Goal: Task Accomplishment & Management: Complete application form

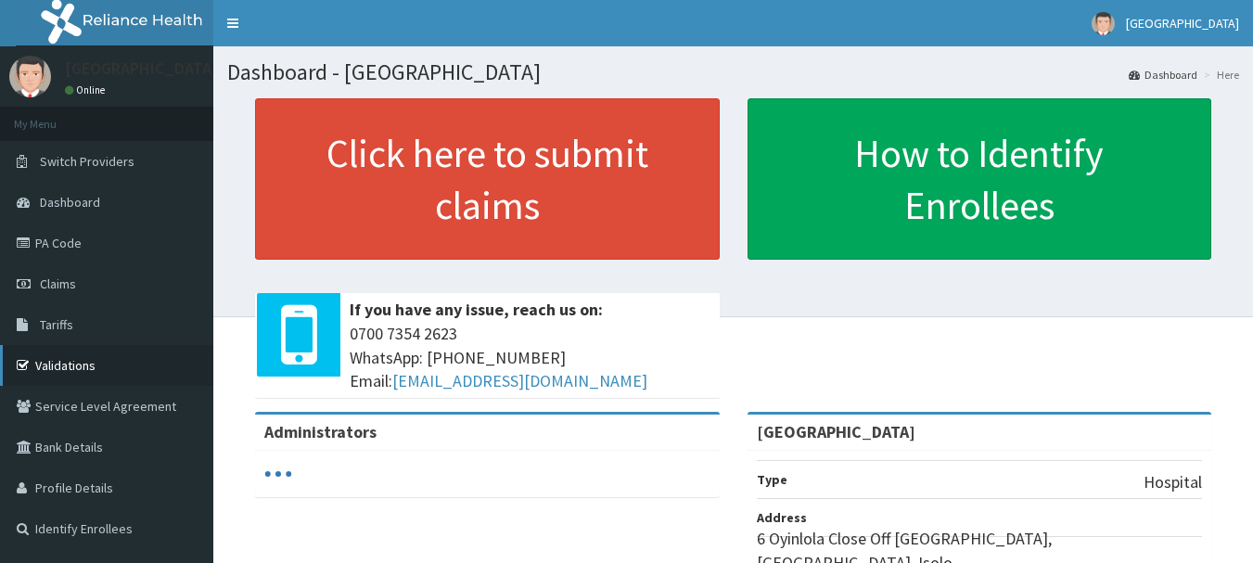
click at [65, 364] on link "Validations" at bounding box center [106, 365] width 213 height 41
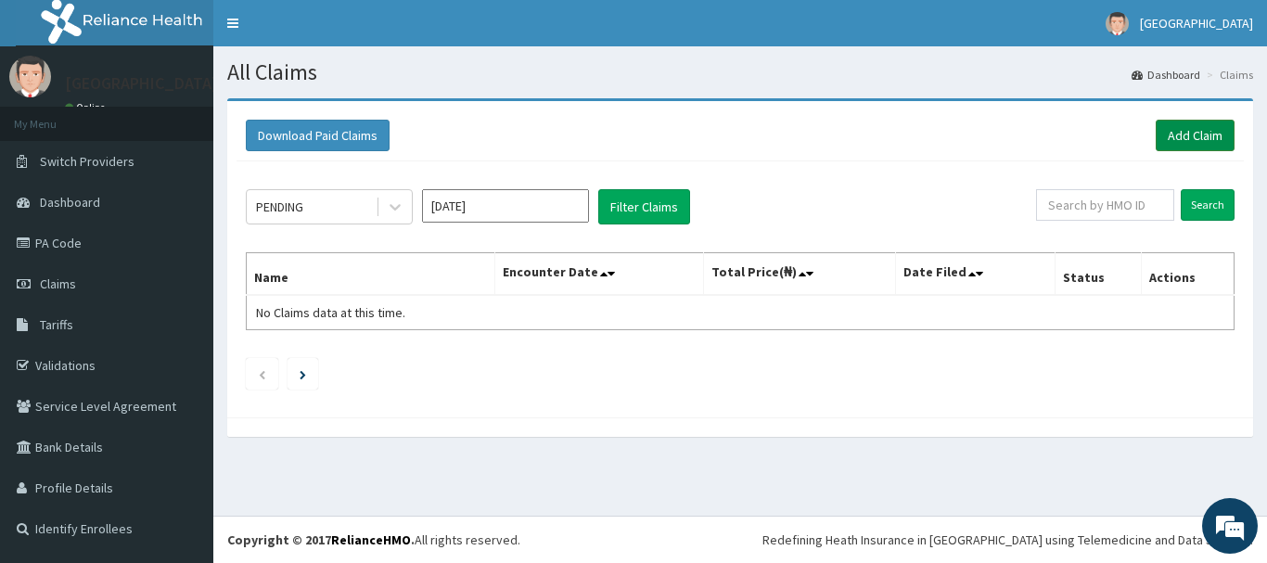
click at [1177, 129] on link "Add Claim" at bounding box center [1195, 136] width 79 height 32
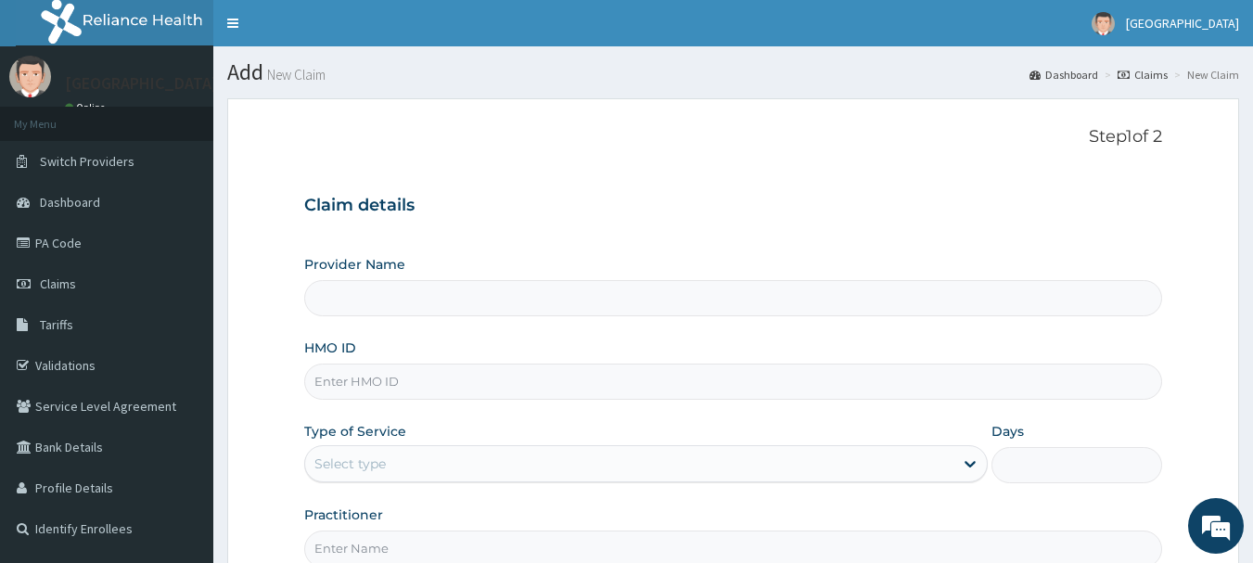
click at [489, 390] on input "HMO ID" at bounding box center [733, 382] width 859 height 36
type input "[GEOGRAPHIC_DATA]"
type input "ret/15063/a"
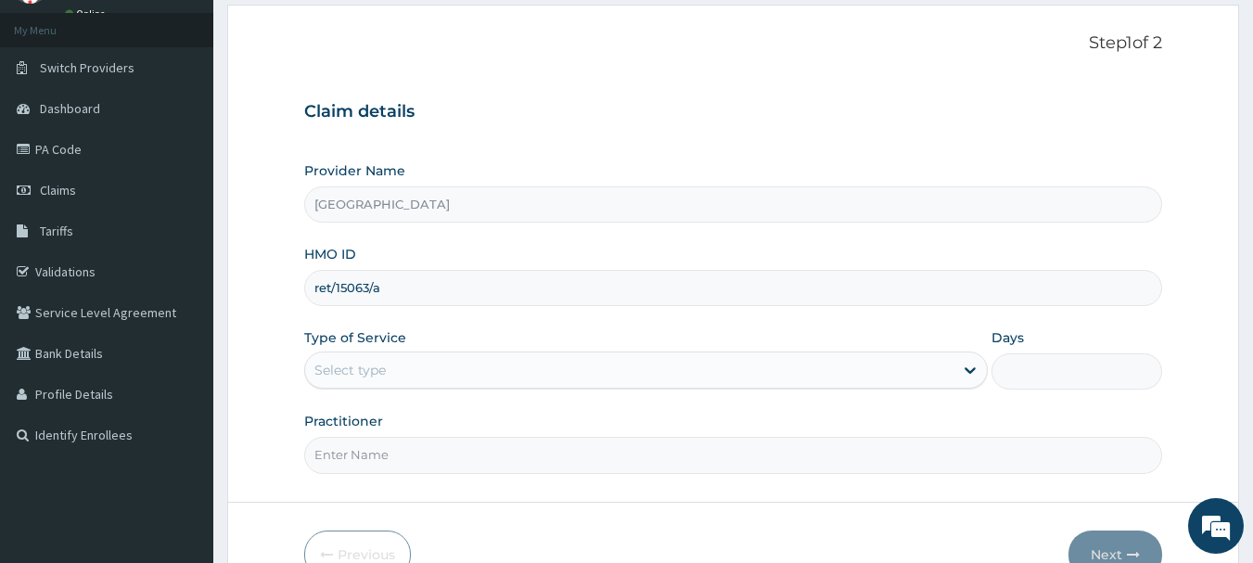
scroll to position [185, 0]
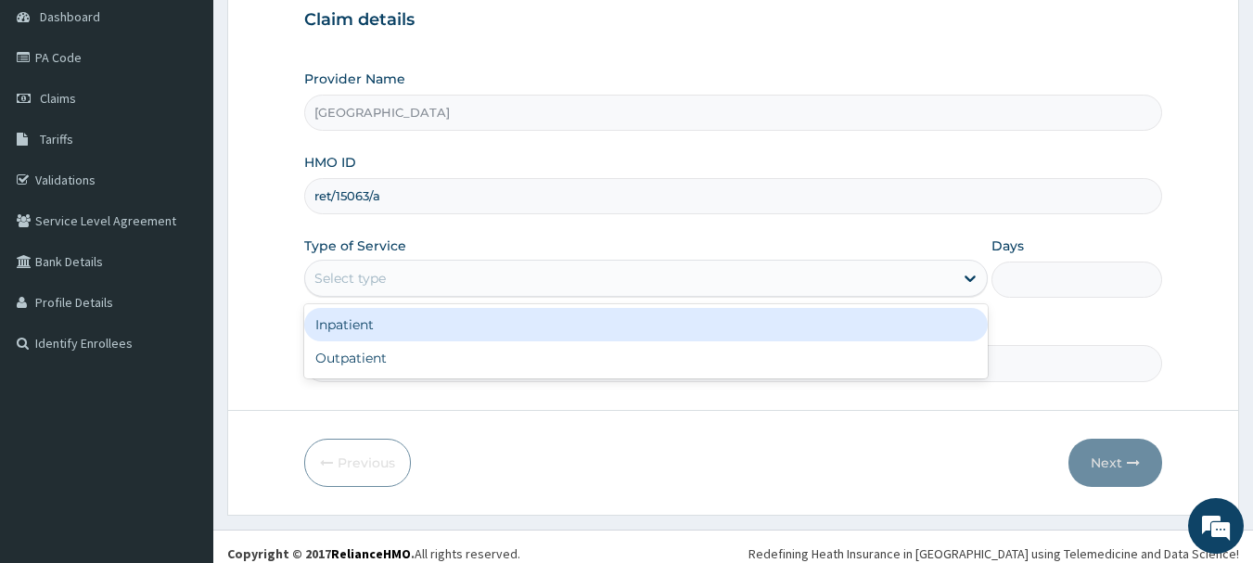
click at [851, 289] on div "Select type" at bounding box center [629, 278] width 648 height 30
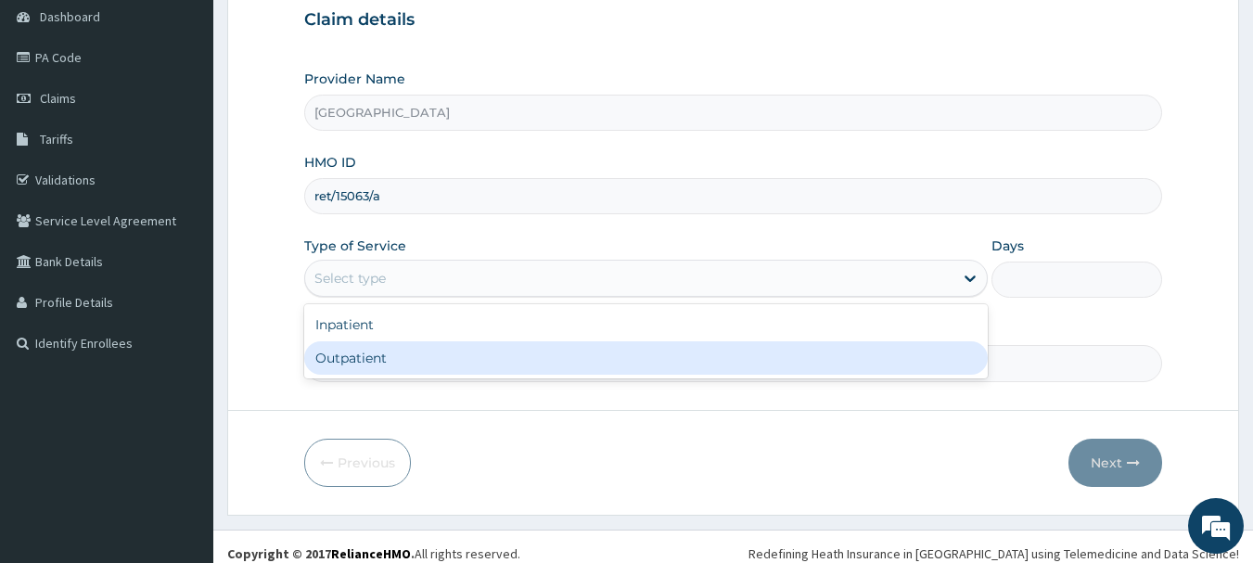
click at [750, 370] on div "Outpatient" at bounding box center [645, 357] width 683 height 33
type input "1"
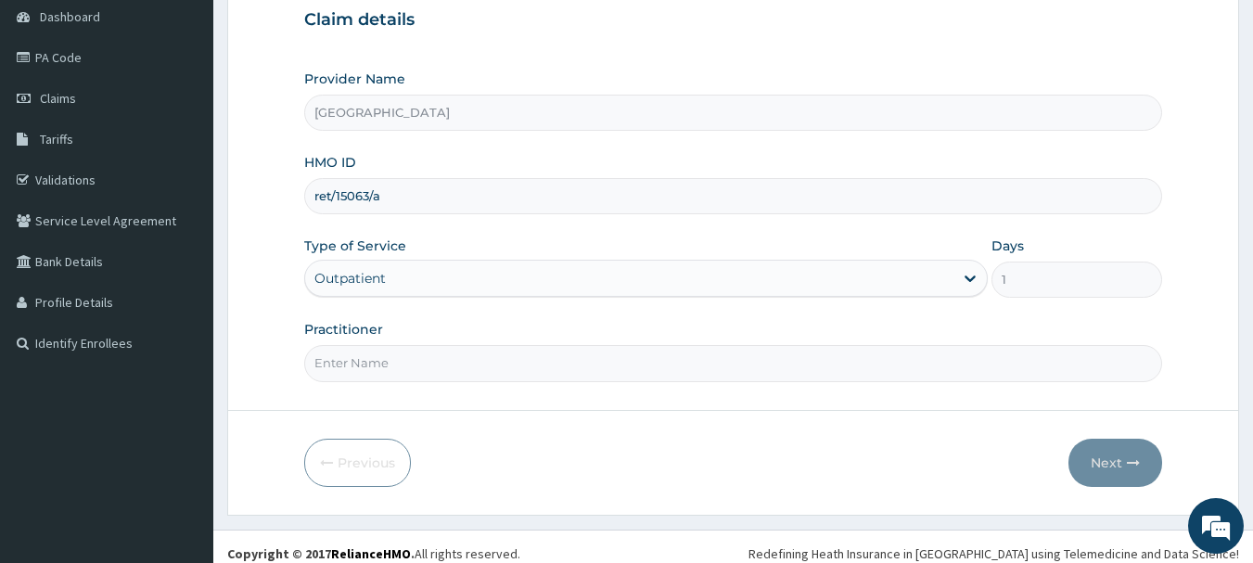
click at [748, 364] on input "Practitioner" at bounding box center [733, 363] width 859 height 36
type input "dr seyi"
click at [1108, 461] on button "Next" at bounding box center [1115, 463] width 94 height 48
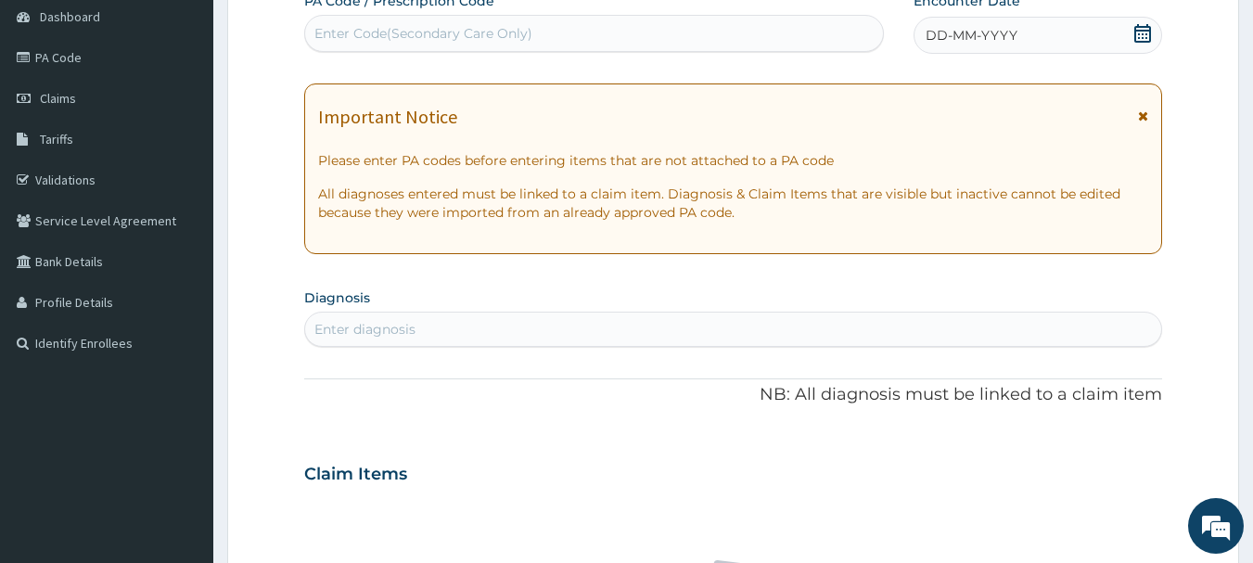
click at [1145, 34] on icon at bounding box center [1142, 33] width 19 height 19
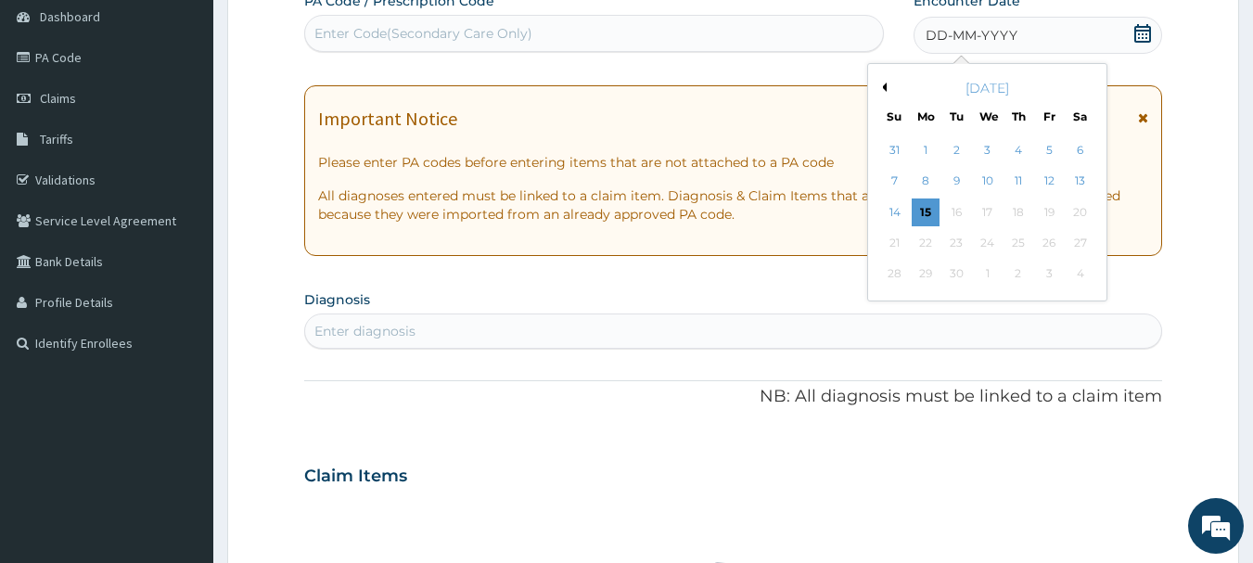
click at [914, 213] on div "15" at bounding box center [926, 212] width 28 height 28
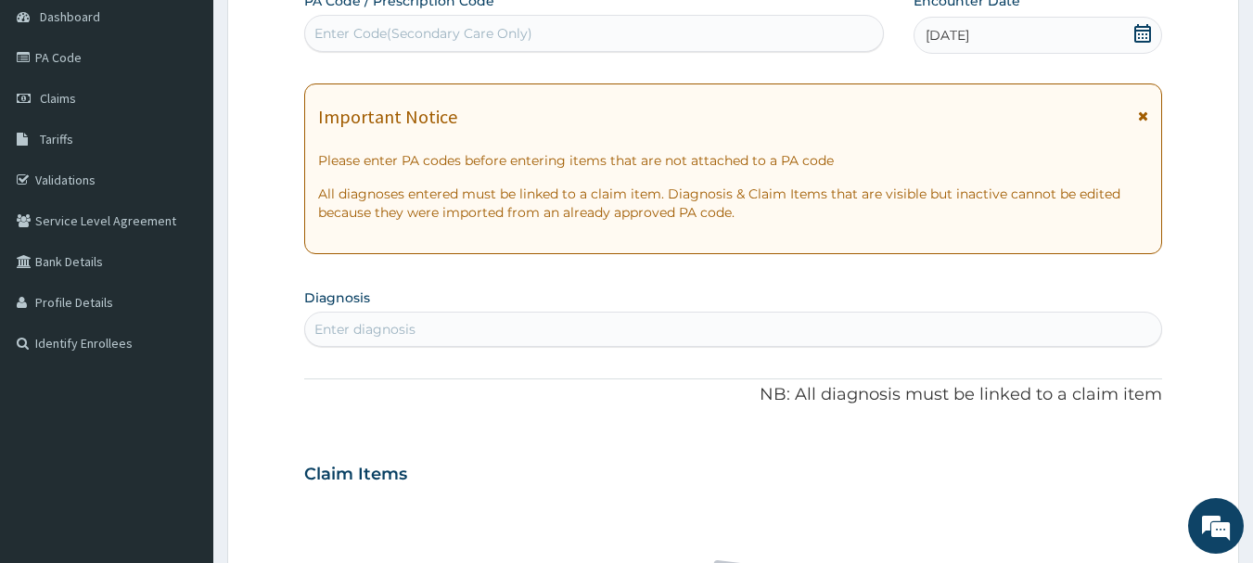
click at [551, 333] on div "Enter diagnosis" at bounding box center [733, 329] width 857 height 30
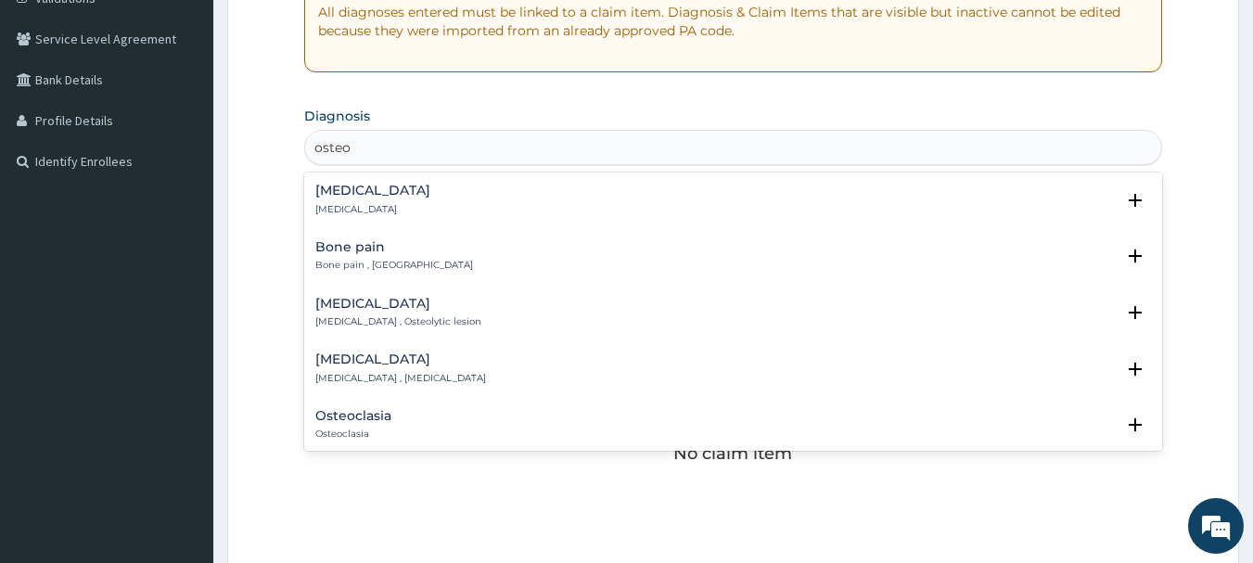
scroll to position [371, 0]
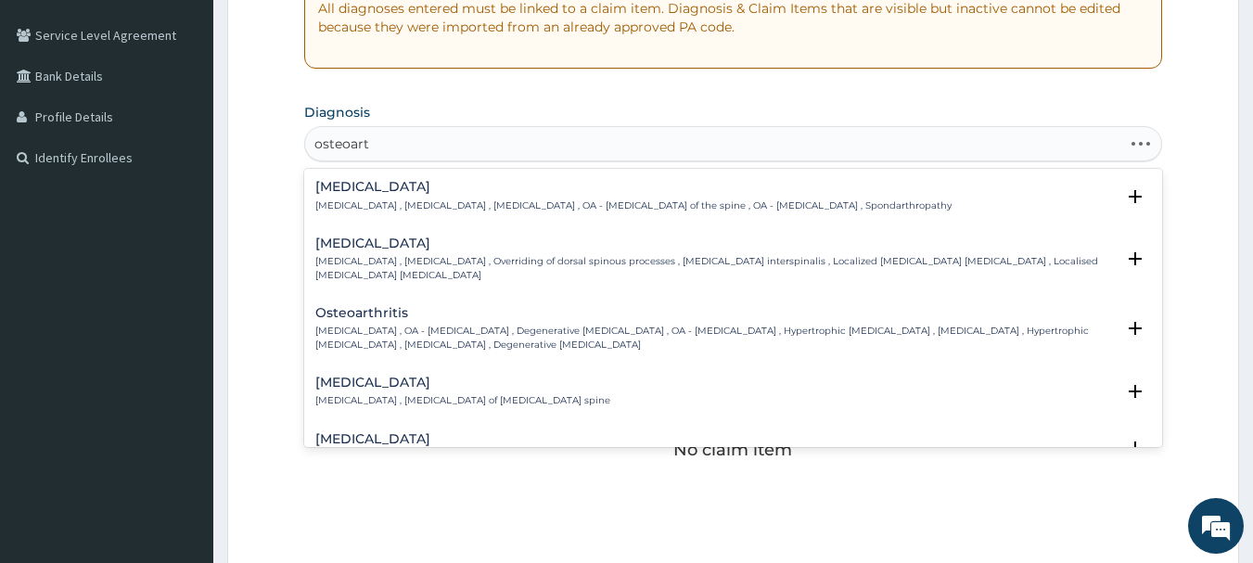
type input "osteoarth"
click at [456, 321] on div "Osteoarthritis Osteoarthritis , OA - Osteoarthritis , Degenerative arthritis , …" at bounding box center [715, 328] width 800 height 45
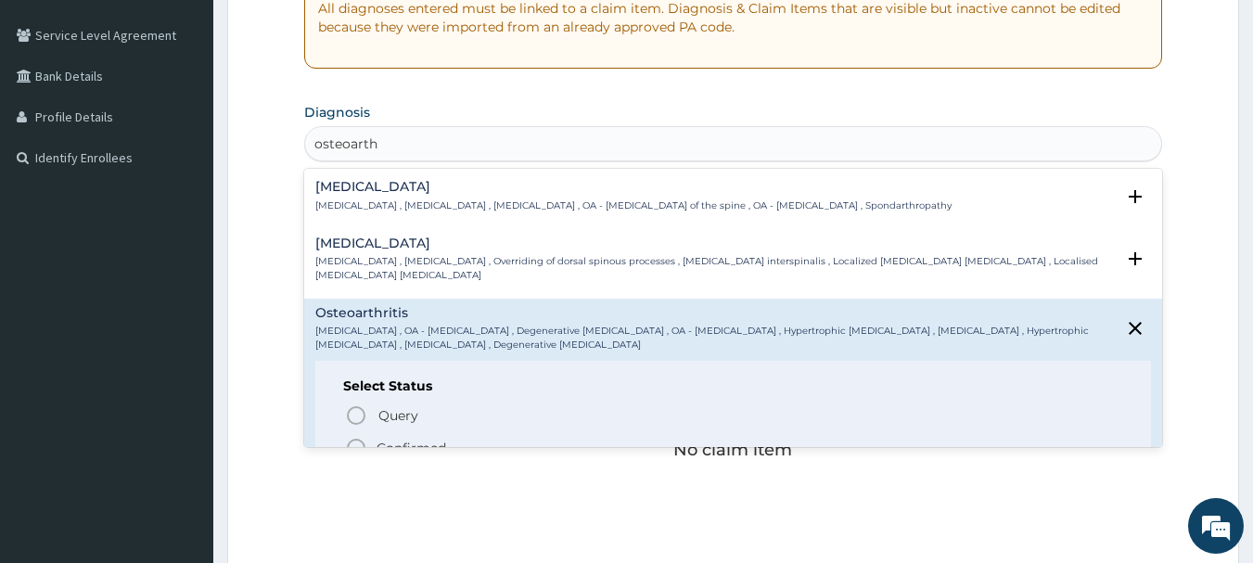
click at [354, 439] on icon "status option filled" at bounding box center [356, 448] width 22 height 22
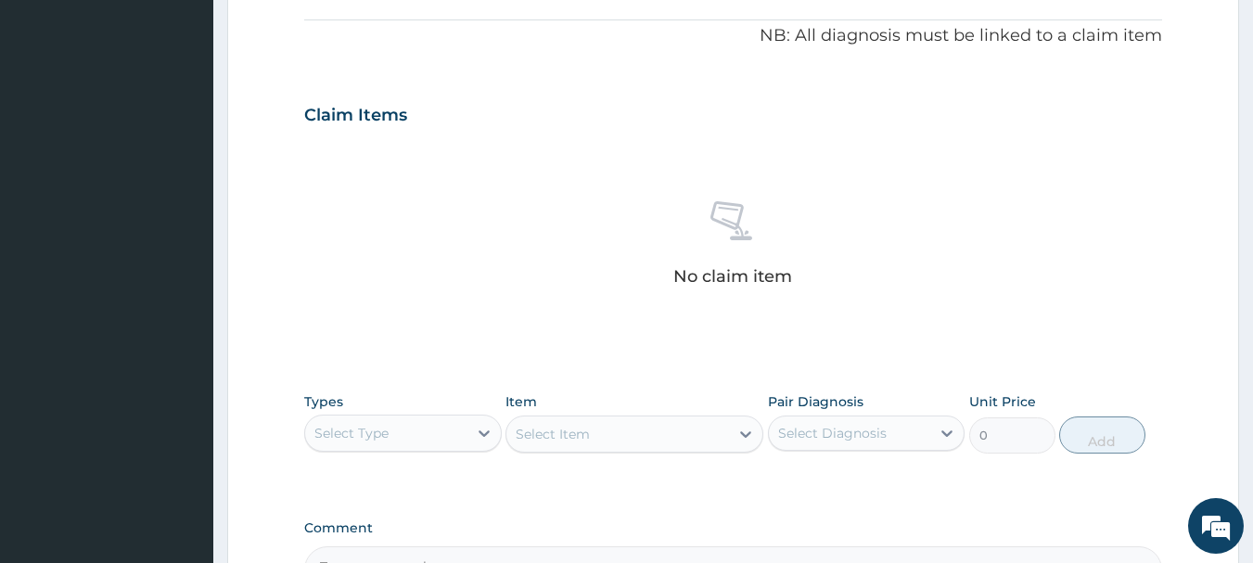
scroll to position [556, 0]
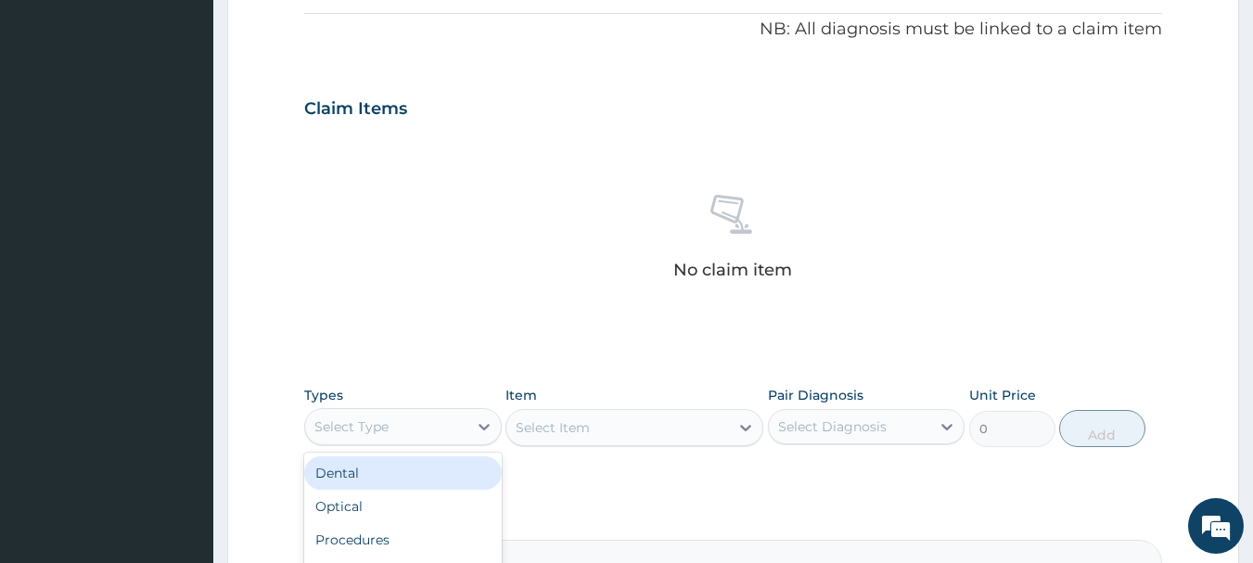
click at [377, 423] on div "Select Type" at bounding box center [351, 426] width 74 height 19
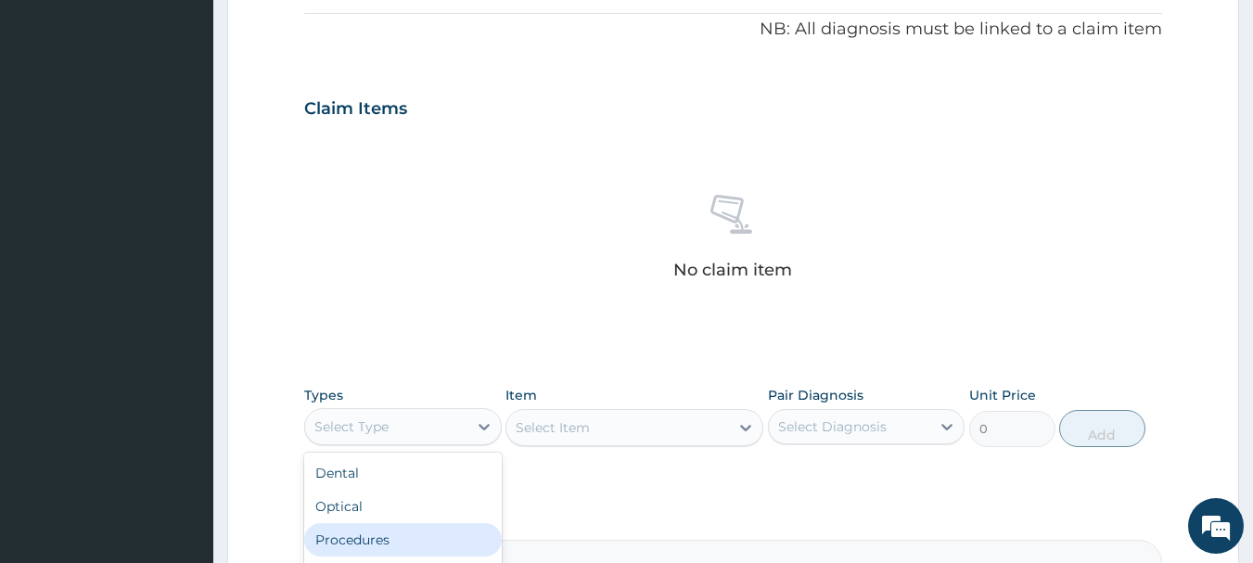
click at [373, 535] on div "Procedures" at bounding box center [403, 539] width 198 height 33
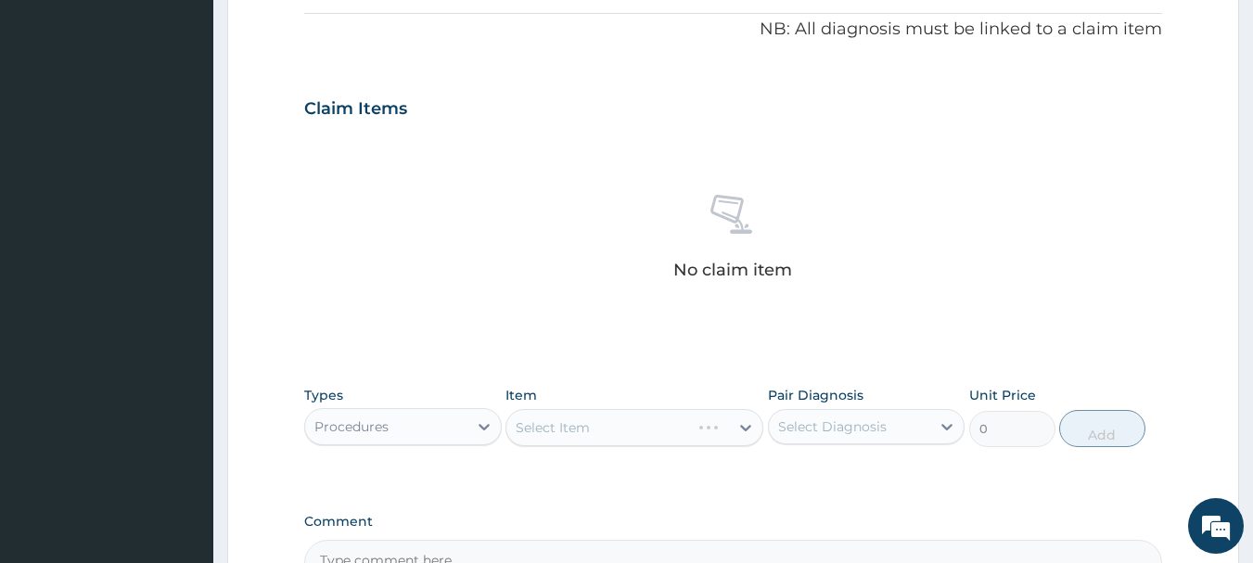
click at [649, 422] on div "Select Item" at bounding box center [634, 427] width 258 height 37
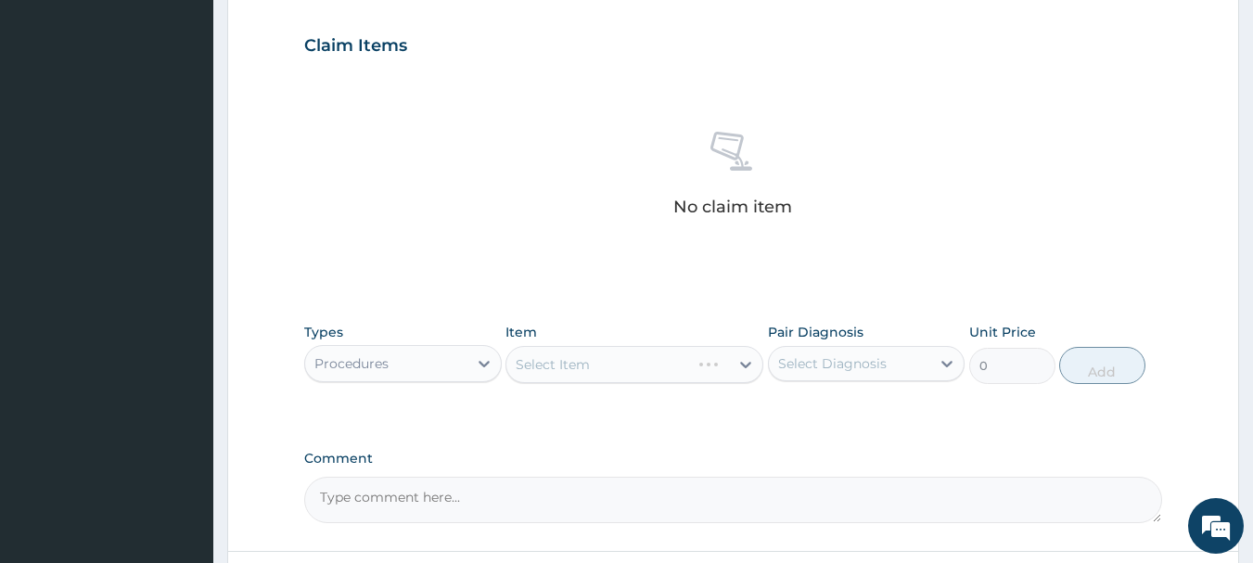
scroll to position [649, 0]
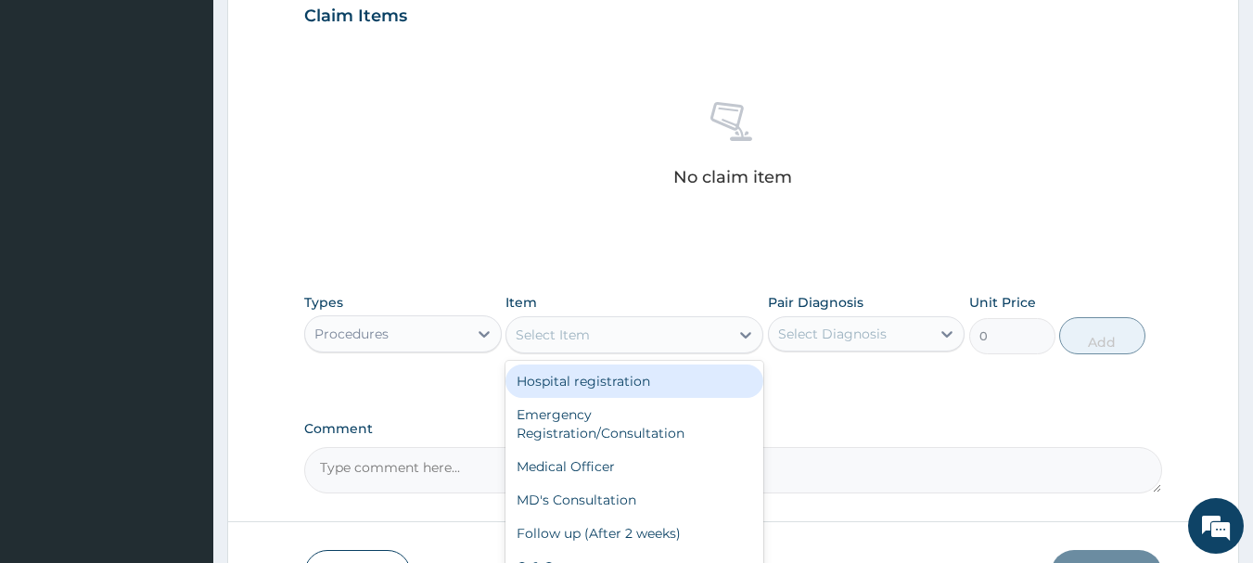
click at [606, 348] on div "Select Item" at bounding box center [617, 335] width 223 height 30
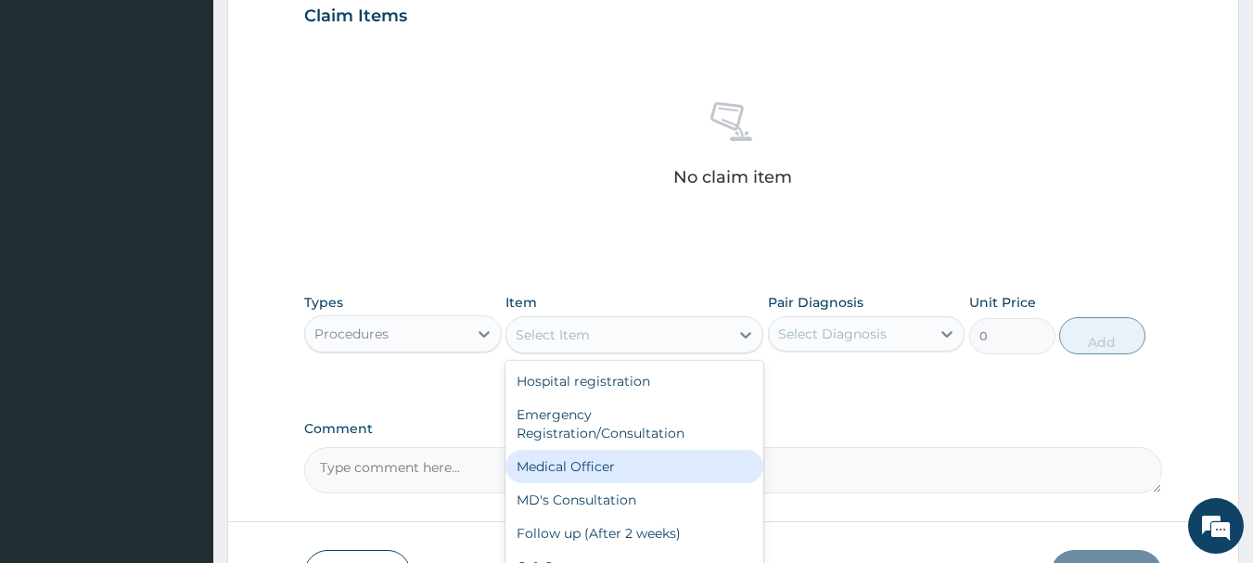
click at [592, 454] on div "Medical Officer" at bounding box center [634, 466] width 258 height 33
type input "3000"
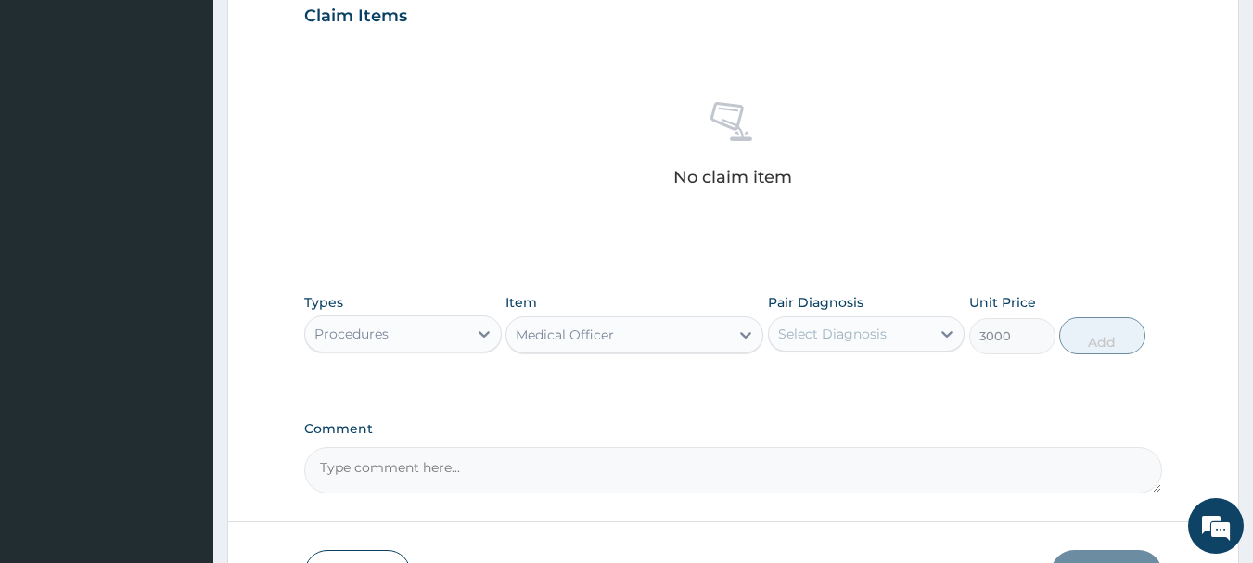
click at [854, 330] on div "Select Diagnosis" at bounding box center [832, 334] width 109 height 19
click at [855, 375] on label "Osteoarthritis" at bounding box center [844, 379] width 93 height 19
checkbox input "true"
click at [1113, 330] on button "Add" at bounding box center [1102, 335] width 86 height 37
type input "0"
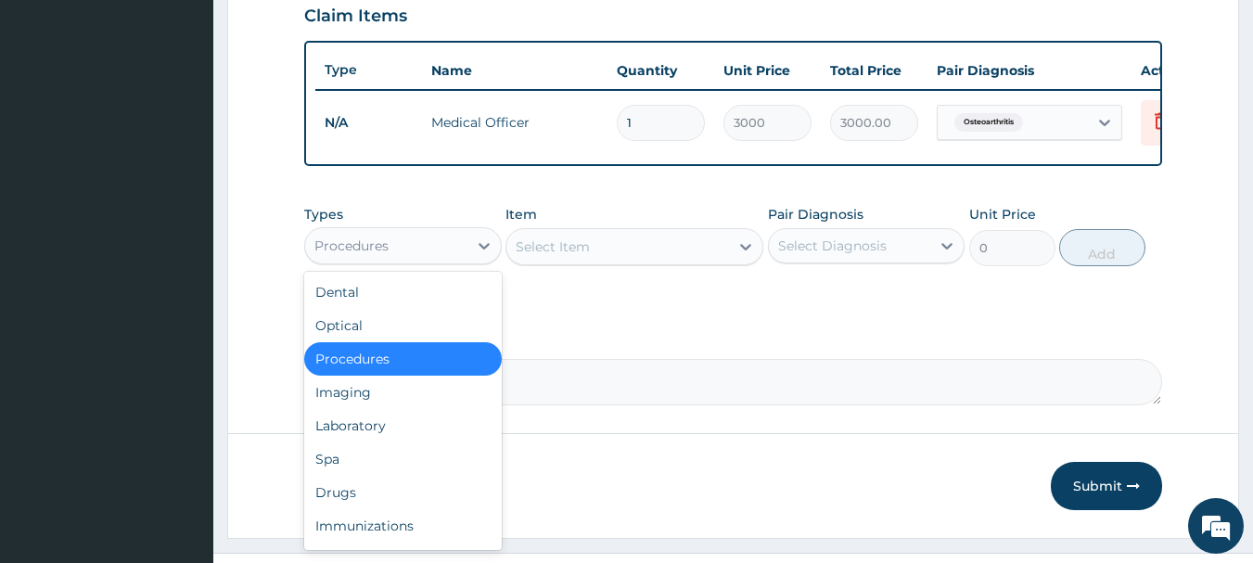
click at [460, 261] on div "Procedures" at bounding box center [386, 246] width 162 height 30
click at [383, 507] on div "Drugs" at bounding box center [403, 492] width 198 height 33
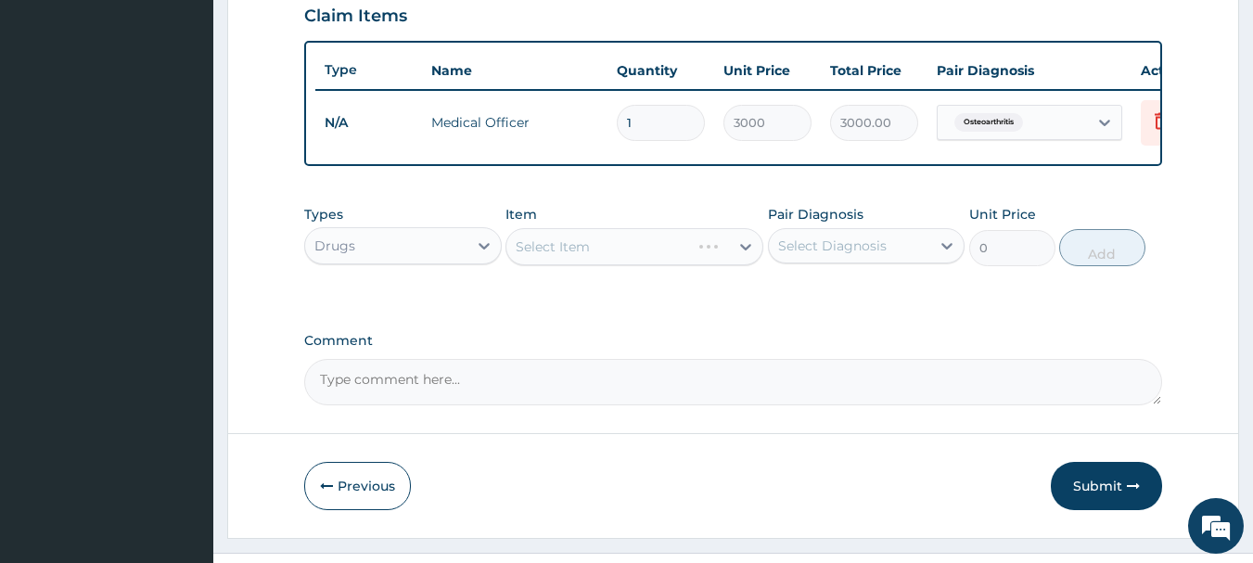
click at [549, 265] on div "Select Item" at bounding box center [634, 246] width 258 height 37
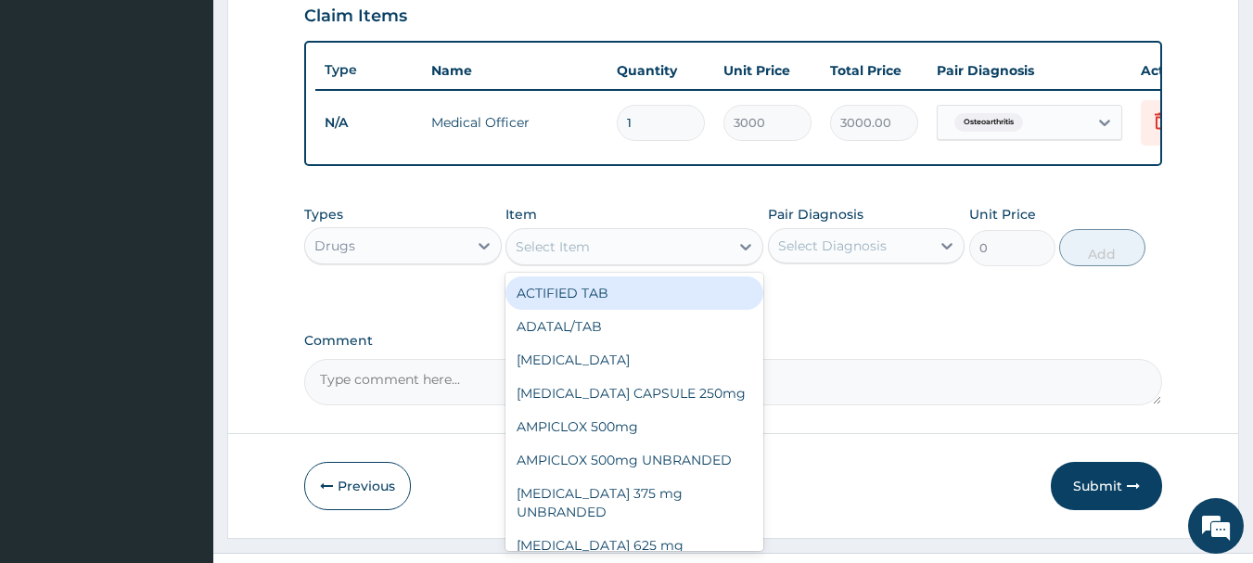
click at [553, 256] on div "Select Item" at bounding box center [553, 246] width 74 height 19
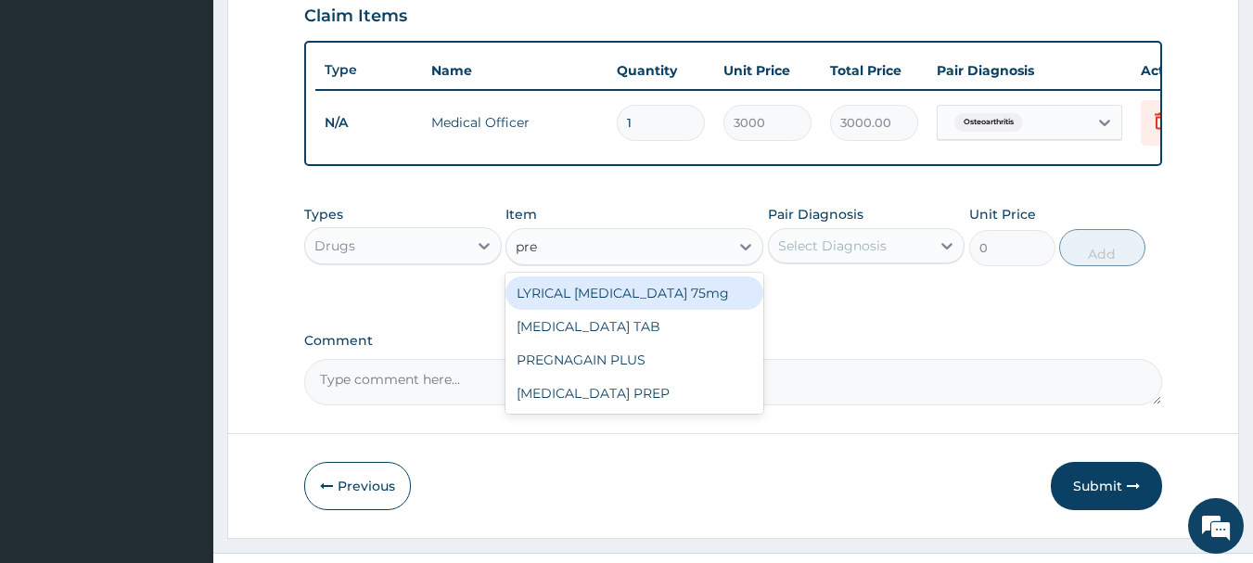
type input "preg"
click at [594, 310] on div "LYRICAL [MEDICAL_DATA] 75mg" at bounding box center [634, 292] width 258 height 33
type input "250"
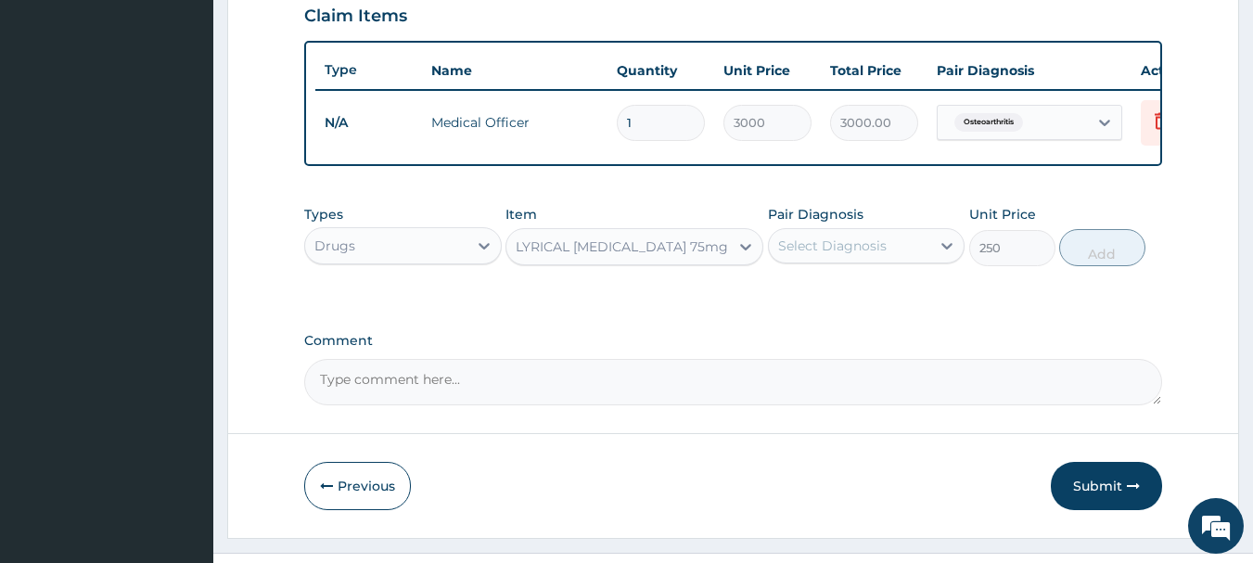
click at [839, 255] on div "Select Diagnosis" at bounding box center [832, 245] width 109 height 19
click at [830, 300] on label "Osteoarthritis" at bounding box center [844, 291] width 93 height 19
checkbox input "true"
click at [1092, 266] on button "Add" at bounding box center [1102, 247] width 86 height 37
type input "0"
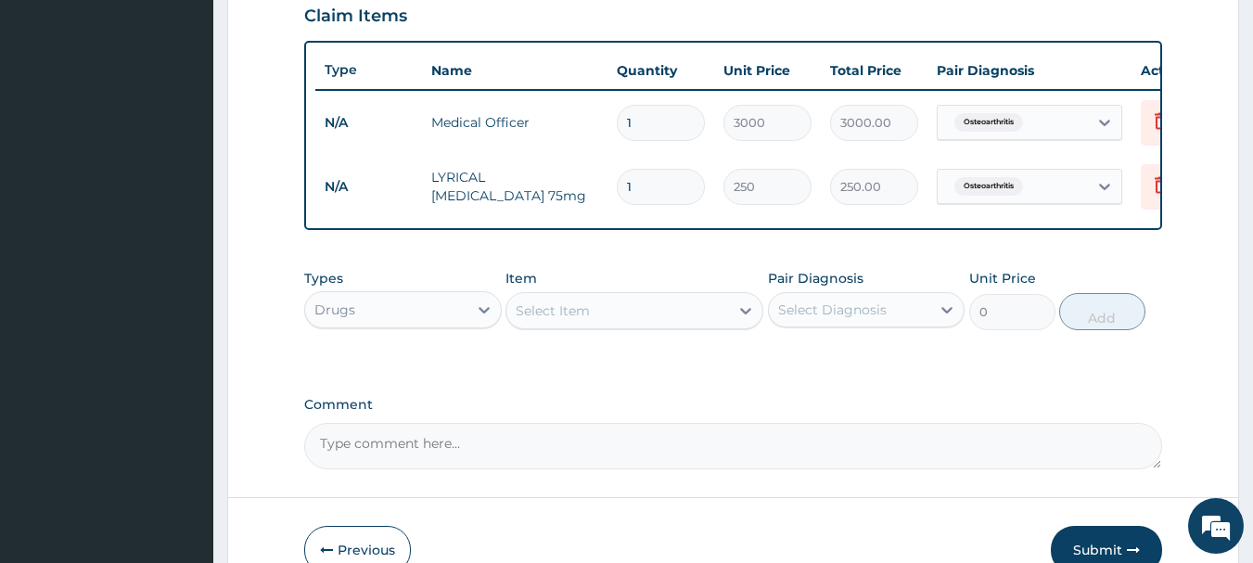
type input "14"
type input "3500.00"
type input "1"
type input "250.00"
type input "0.00"
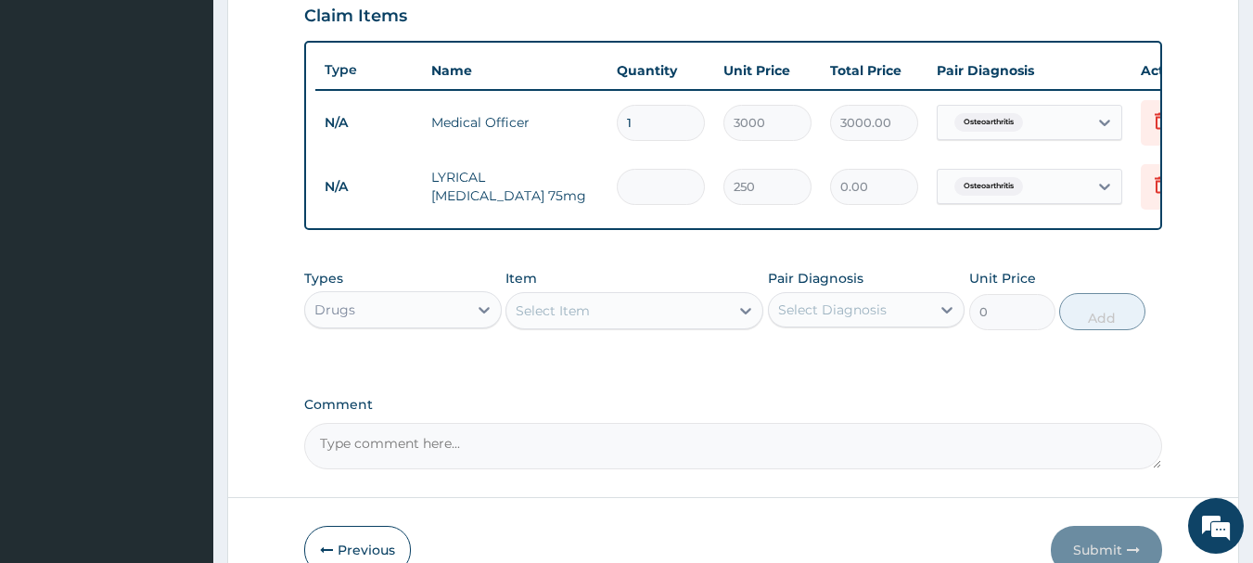
type input "2"
type input "500.00"
type input "28"
type input "7000.00"
type input "28"
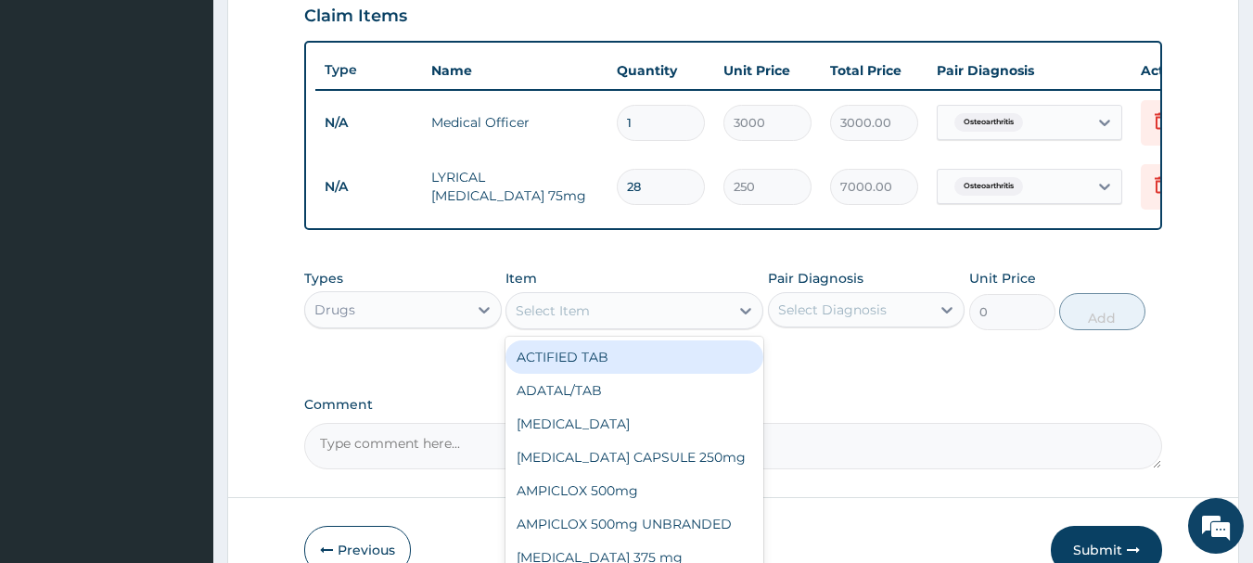
click at [612, 326] on div "Select Item" at bounding box center [617, 311] width 223 height 30
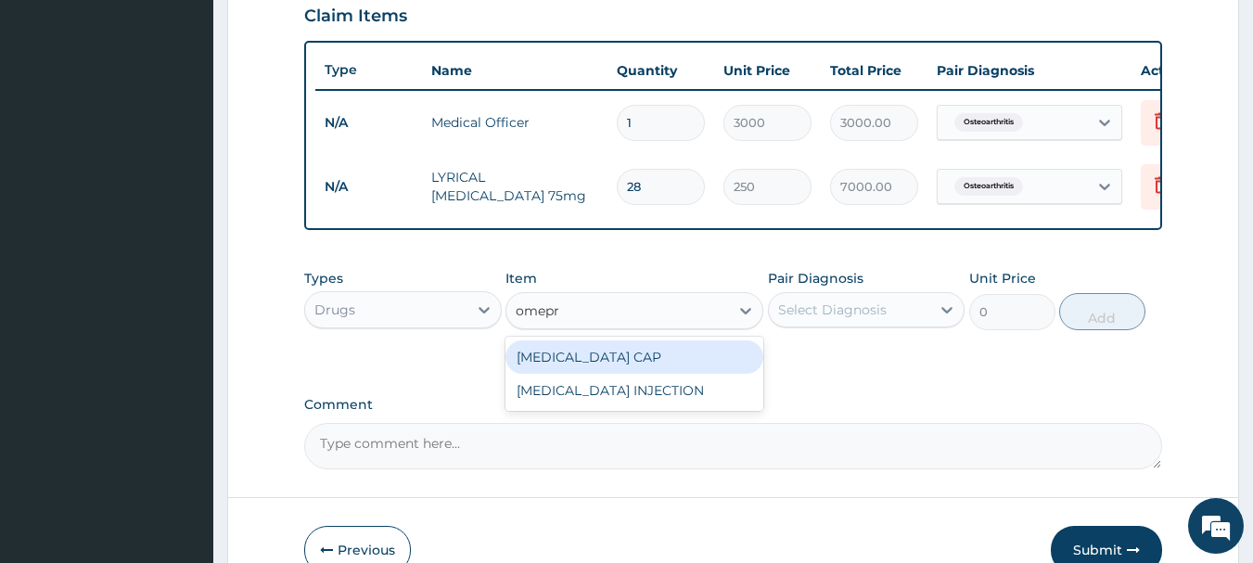
type input "omepra"
click at [615, 374] on div "OMEPRAZOLE CAP" at bounding box center [634, 356] width 258 height 33
type input "75"
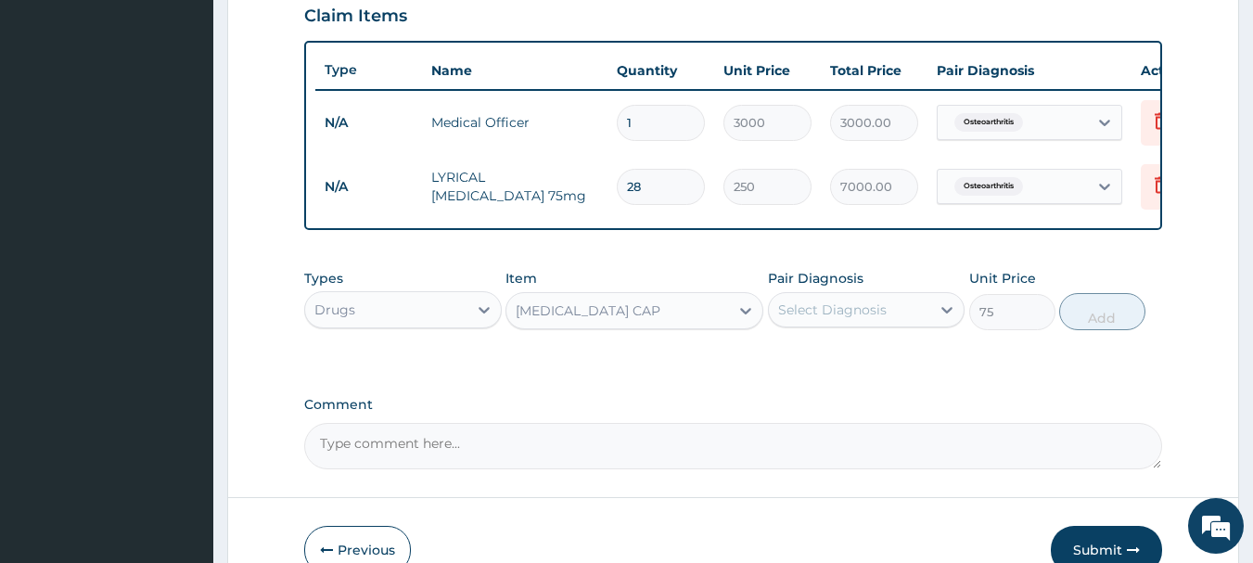
click at [875, 319] on div "Select Diagnosis" at bounding box center [832, 309] width 109 height 19
click at [860, 363] on label "Osteoarthritis" at bounding box center [844, 355] width 93 height 19
checkbox input "true"
click at [1099, 317] on button "Add" at bounding box center [1102, 311] width 86 height 37
type input "0"
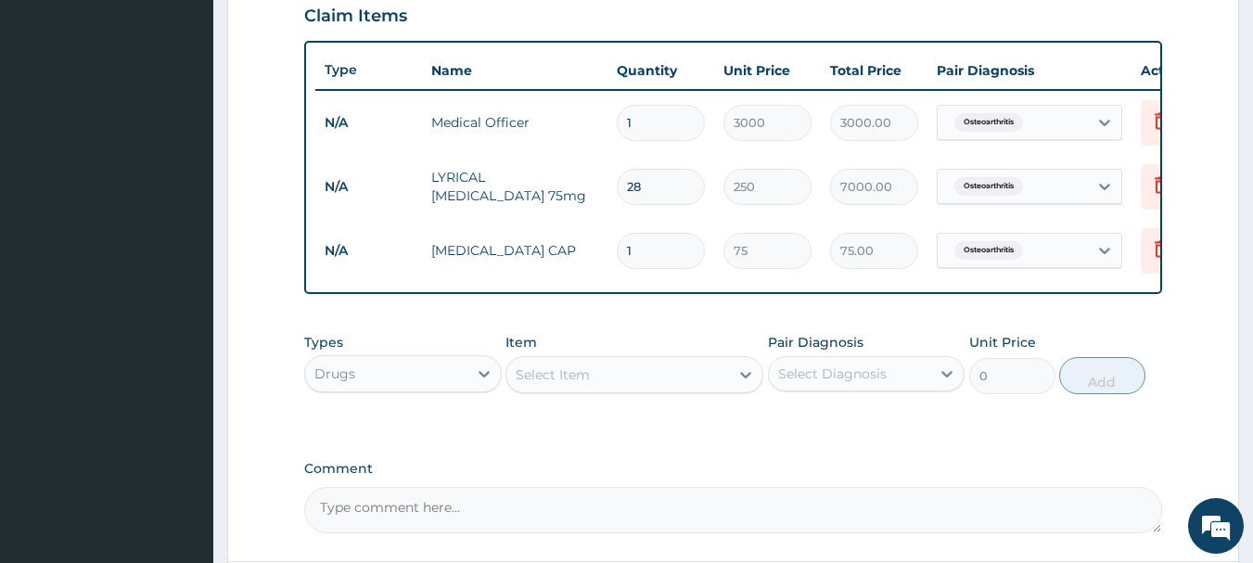
type input "14"
type input "1050.00"
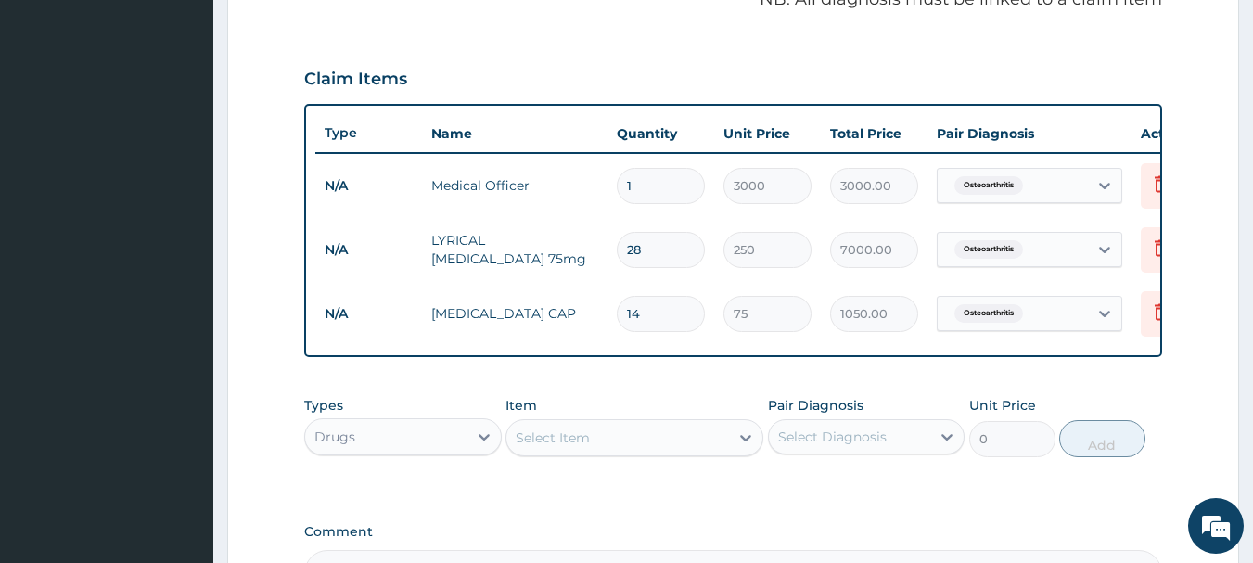
scroll to position [556, 0]
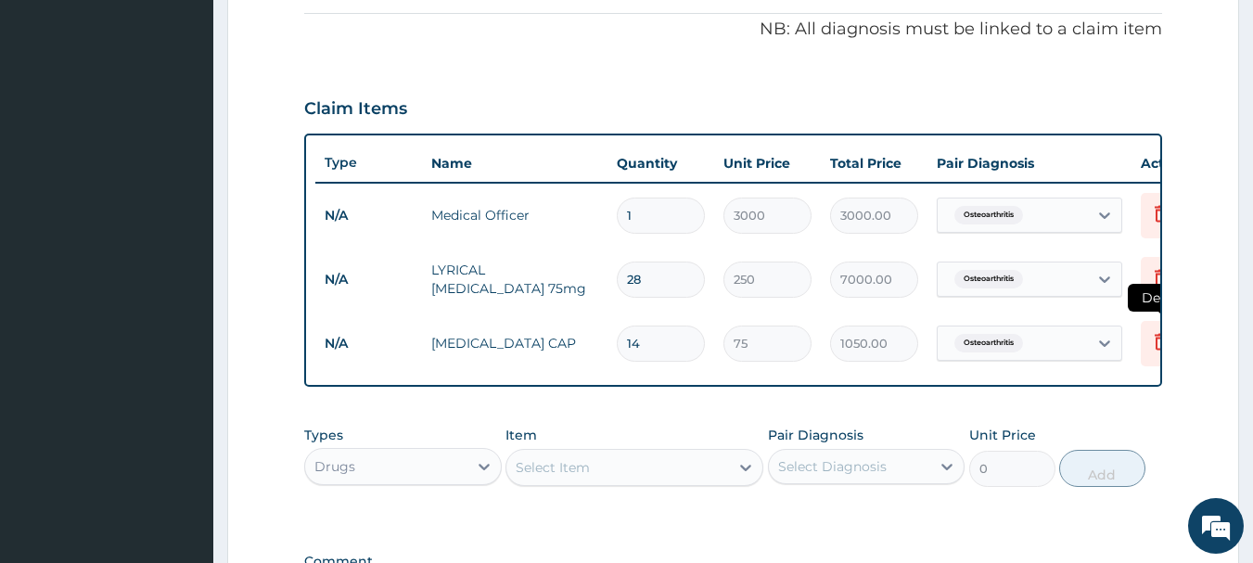
type input "14"
click at [1153, 346] on icon at bounding box center [1161, 341] width 22 height 22
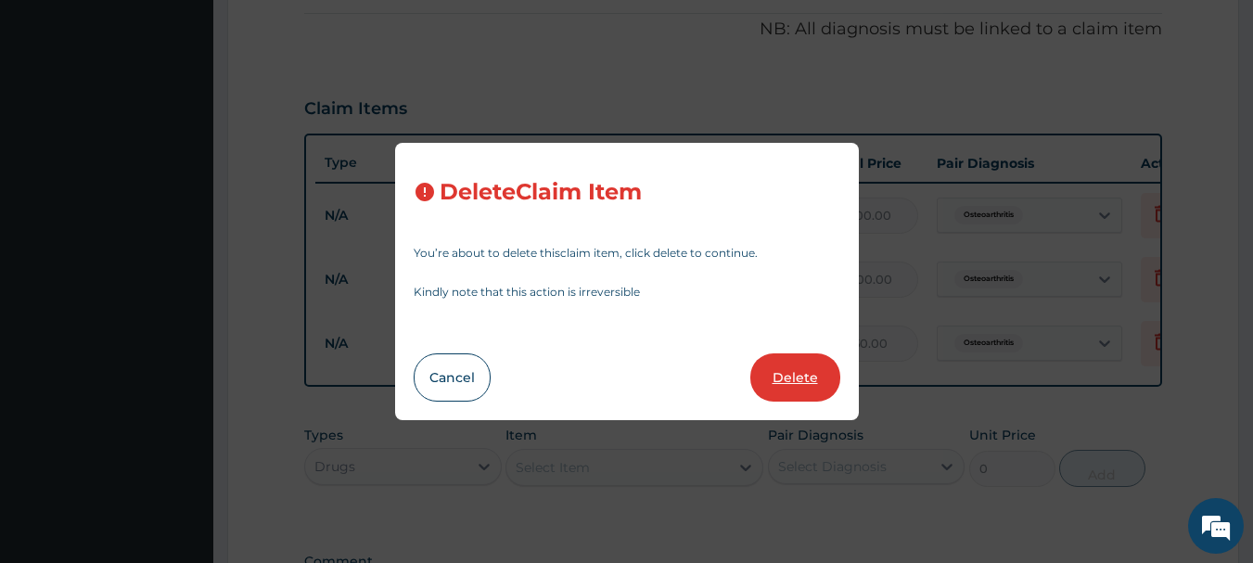
click at [808, 380] on button "Delete" at bounding box center [795, 377] width 90 height 48
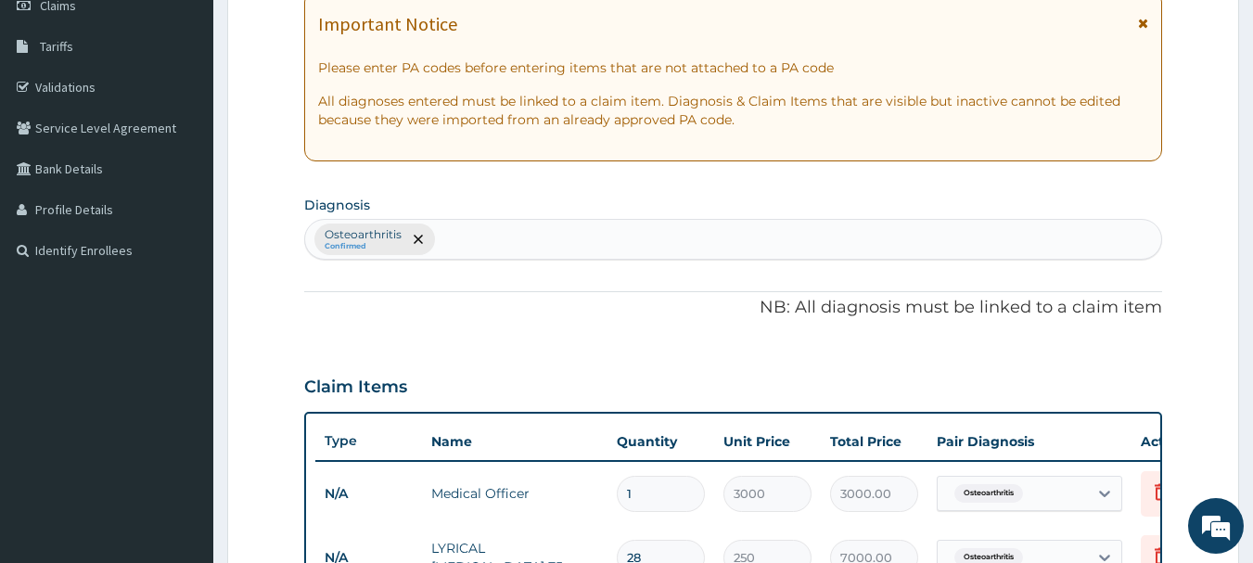
scroll to position [371, 0]
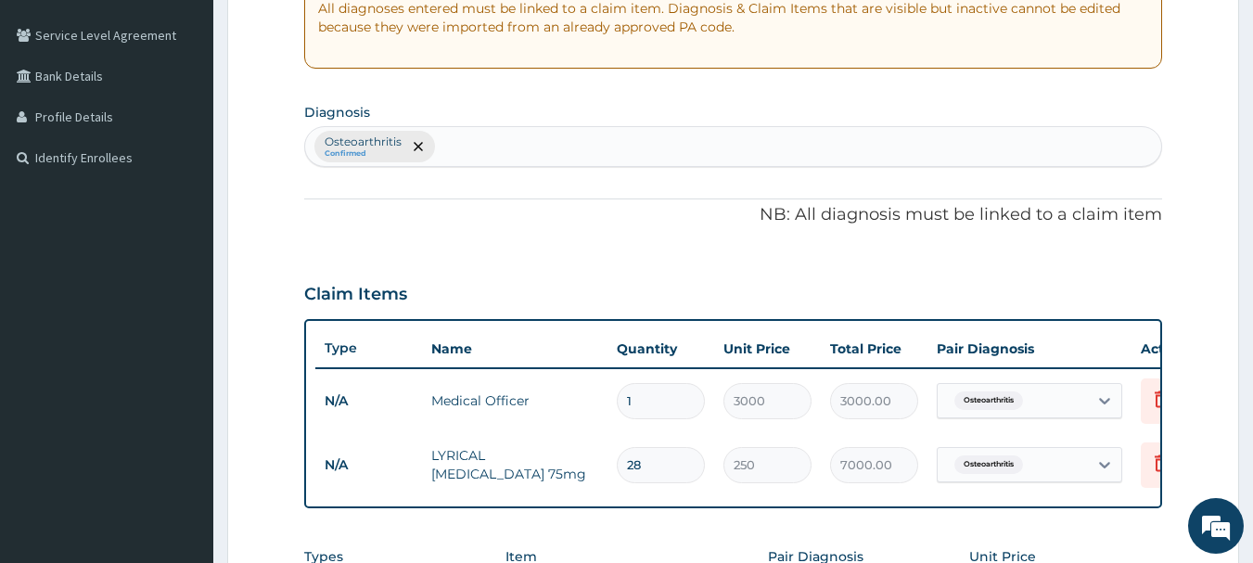
click at [517, 144] on div "Osteoarthritis Confirmed" at bounding box center [733, 146] width 857 height 39
type input "p"
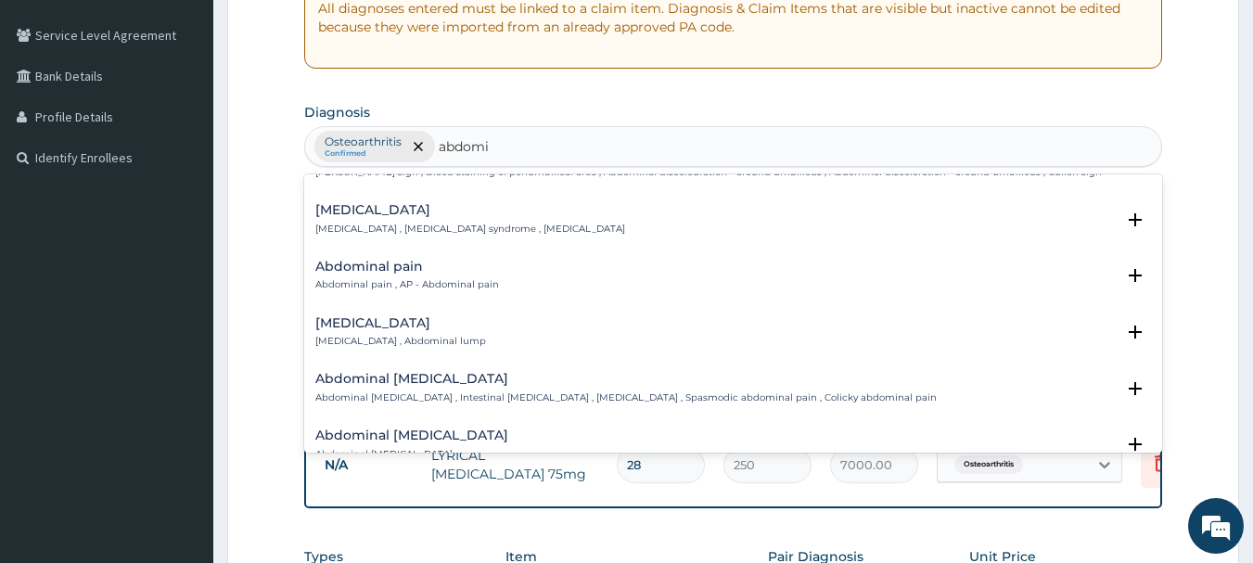
scroll to position [93, 0]
click at [462, 286] on p "Abdominal pain , AP - Abdominal pain" at bounding box center [407, 286] width 184 height 13
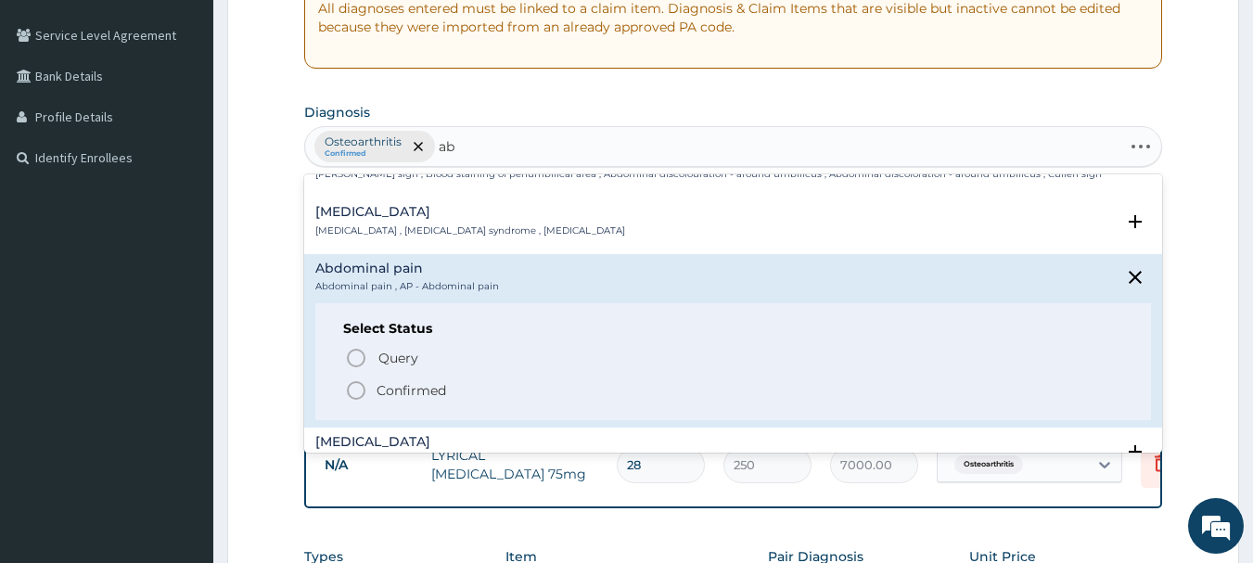
type input "a"
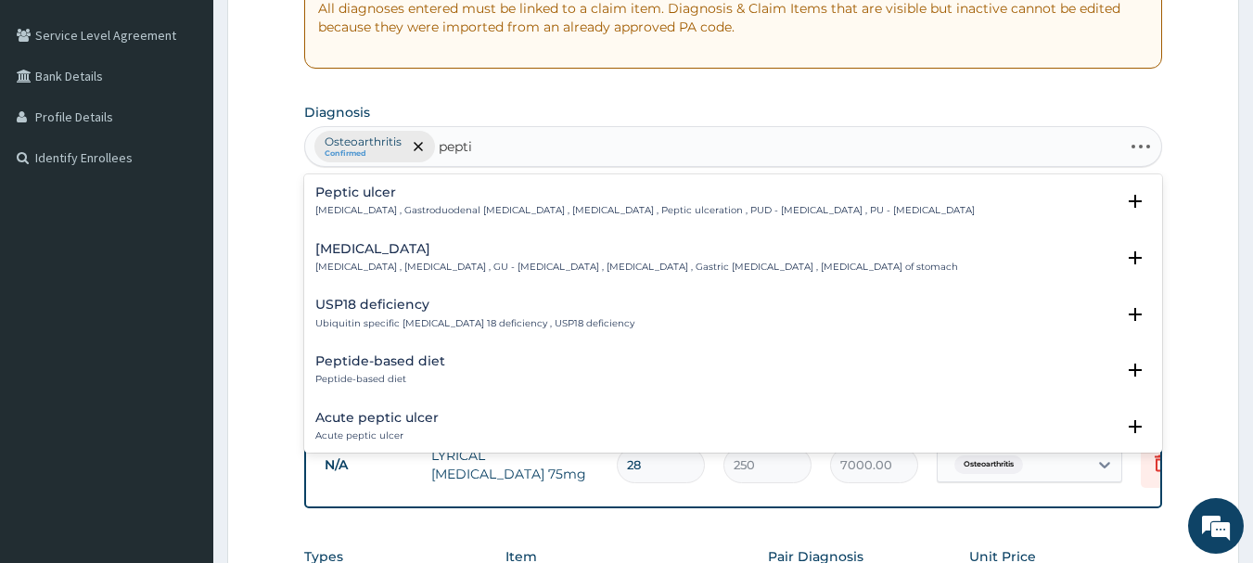
type input "peptic"
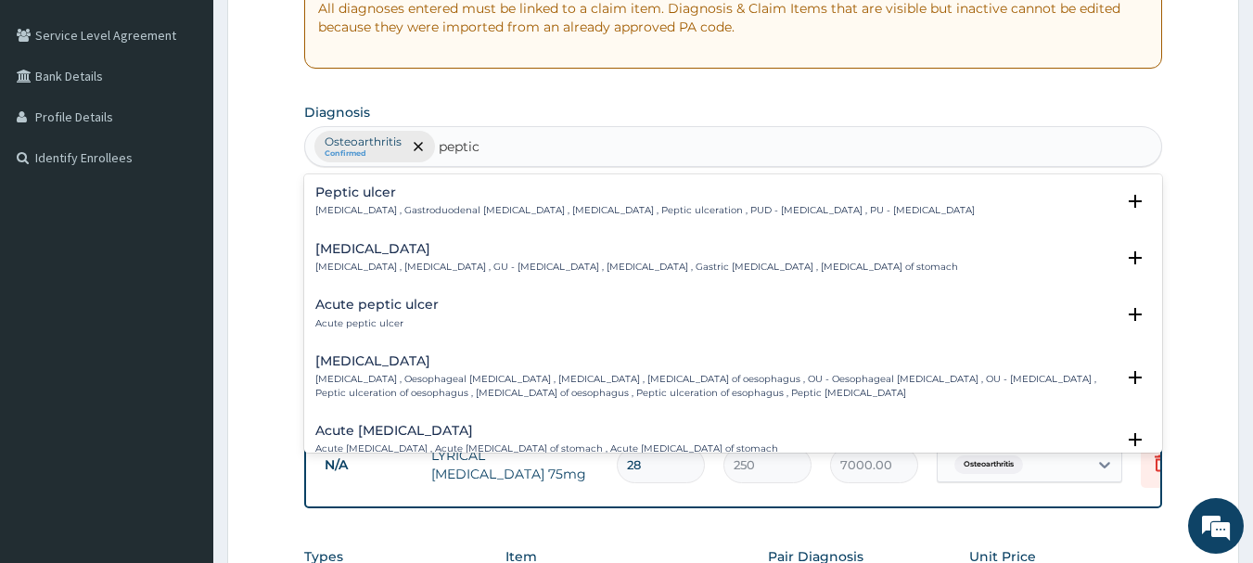
click at [436, 196] on h4 "Peptic ulcer" at bounding box center [644, 192] width 659 height 14
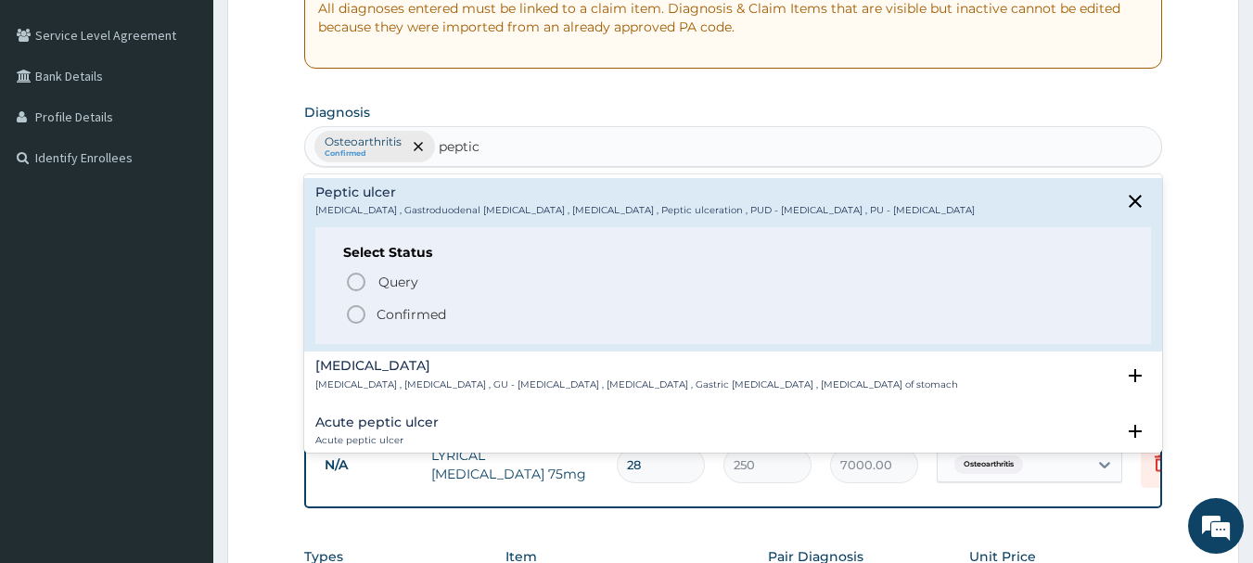
drag, startPoint x: 352, startPoint y: 311, endPoint x: 350, endPoint y: 301, distance: 9.7
click at [350, 301] on div "Query Query covers suspected (?), Keep in view (kiv), Ruled out (r/o) Confirmed" at bounding box center [733, 297] width 781 height 57
click at [356, 314] on icon "status option filled" at bounding box center [356, 314] width 22 height 22
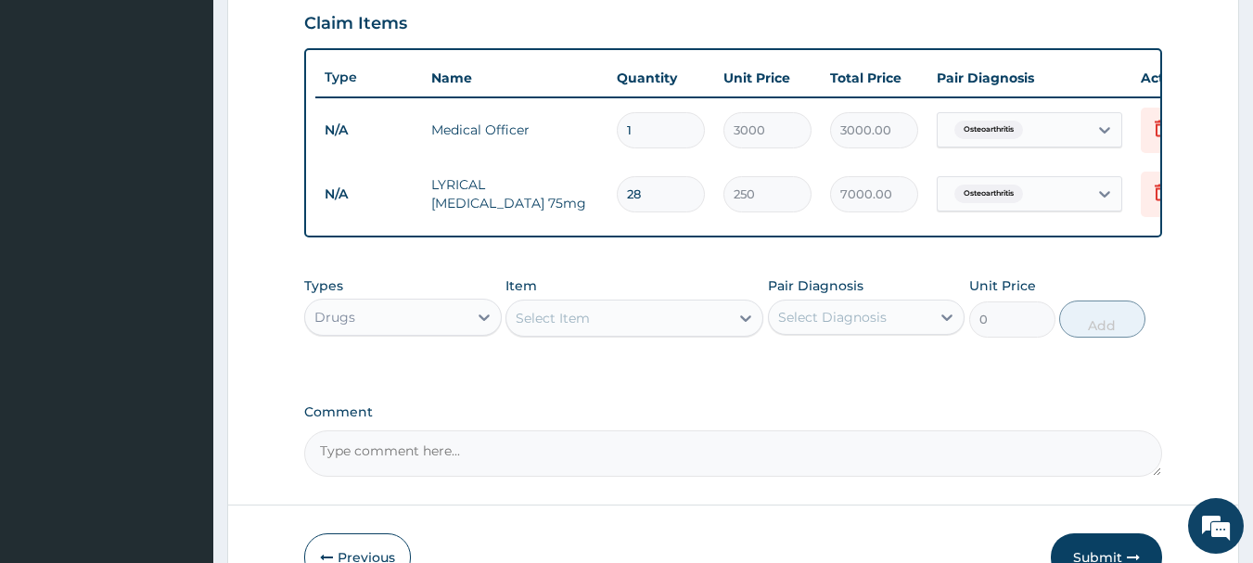
scroll to position [649, 0]
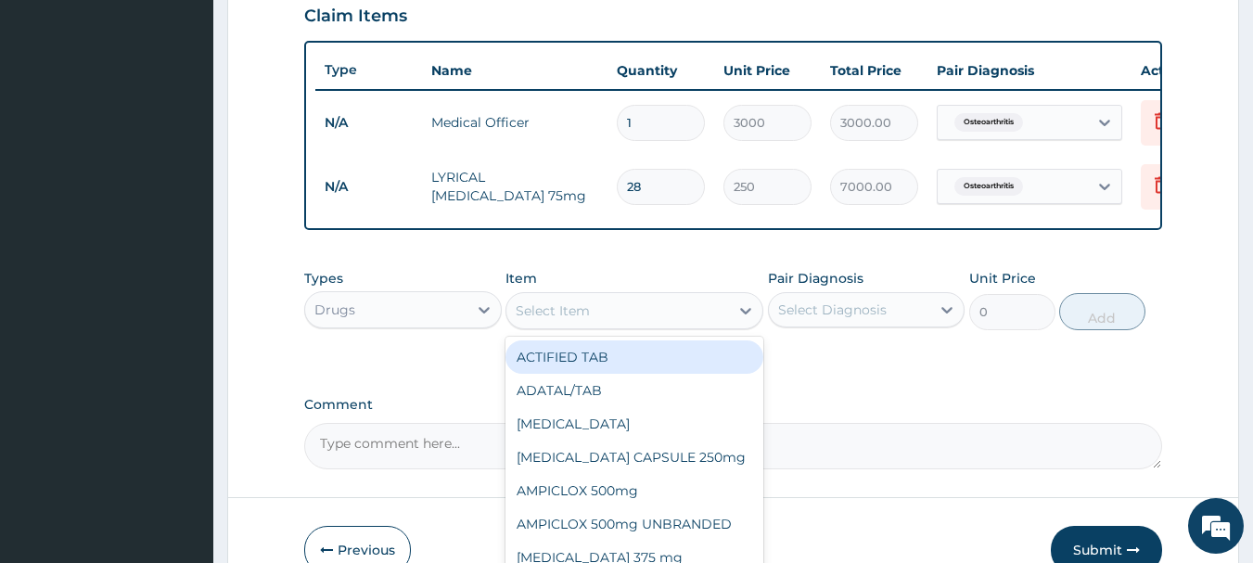
click at [529, 318] on div "Select Item" at bounding box center [553, 310] width 74 height 19
type input "ome"
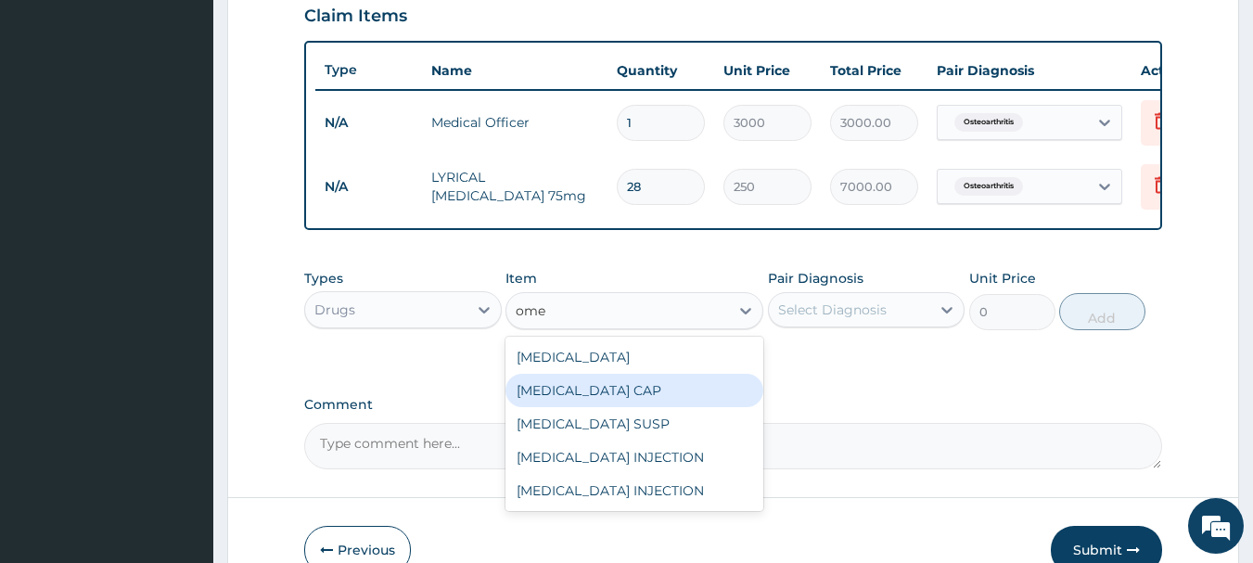
click at [587, 407] on div "OMEPRAZOLE CAP" at bounding box center [634, 390] width 258 height 33
type input "75"
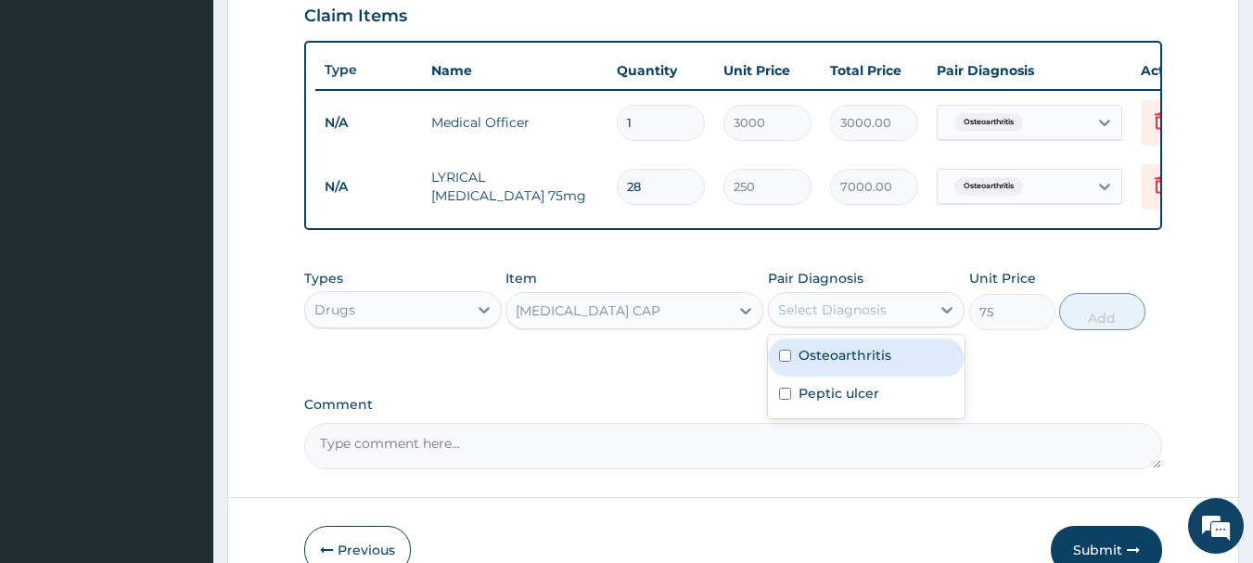
click at [861, 319] on div "Select Diagnosis" at bounding box center [832, 309] width 109 height 19
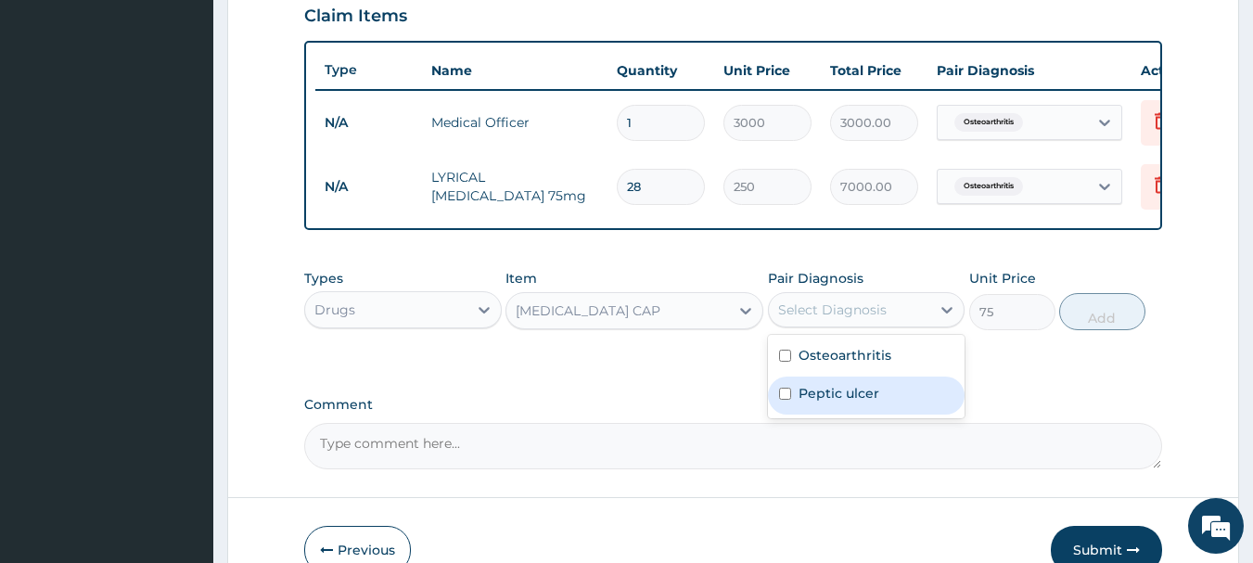
click at [813, 402] on label "Peptic ulcer" at bounding box center [838, 393] width 81 height 19
checkbox input "true"
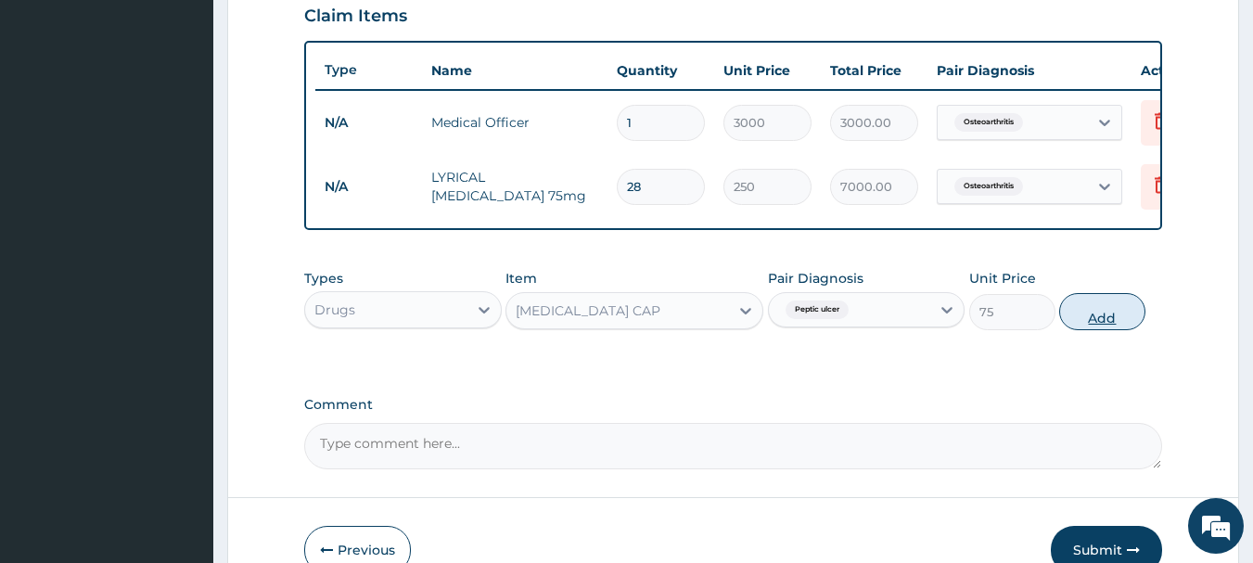
click at [1081, 328] on button "Add" at bounding box center [1102, 311] width 86 height 37
type input "0"
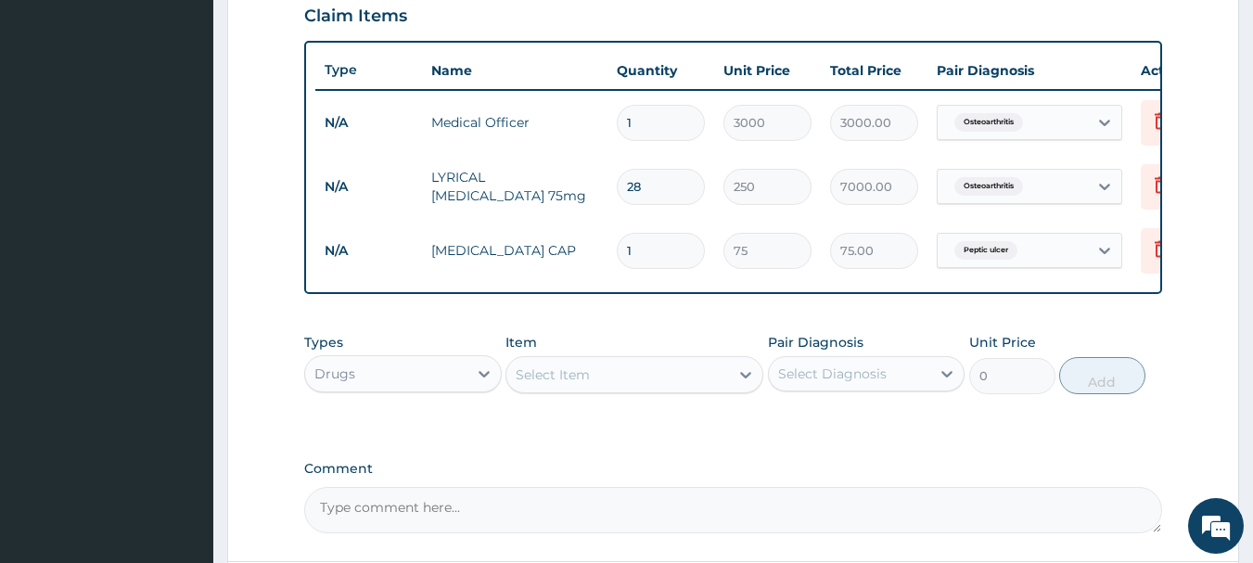
type input "14"
type input "1050.00"
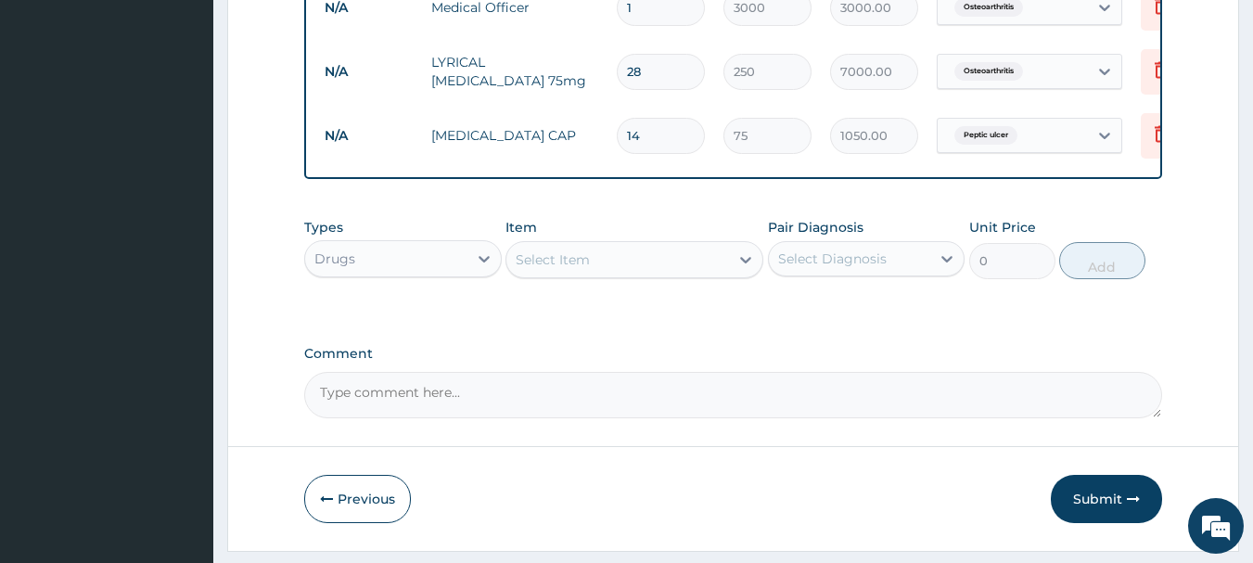
scroll to position [735, 0]
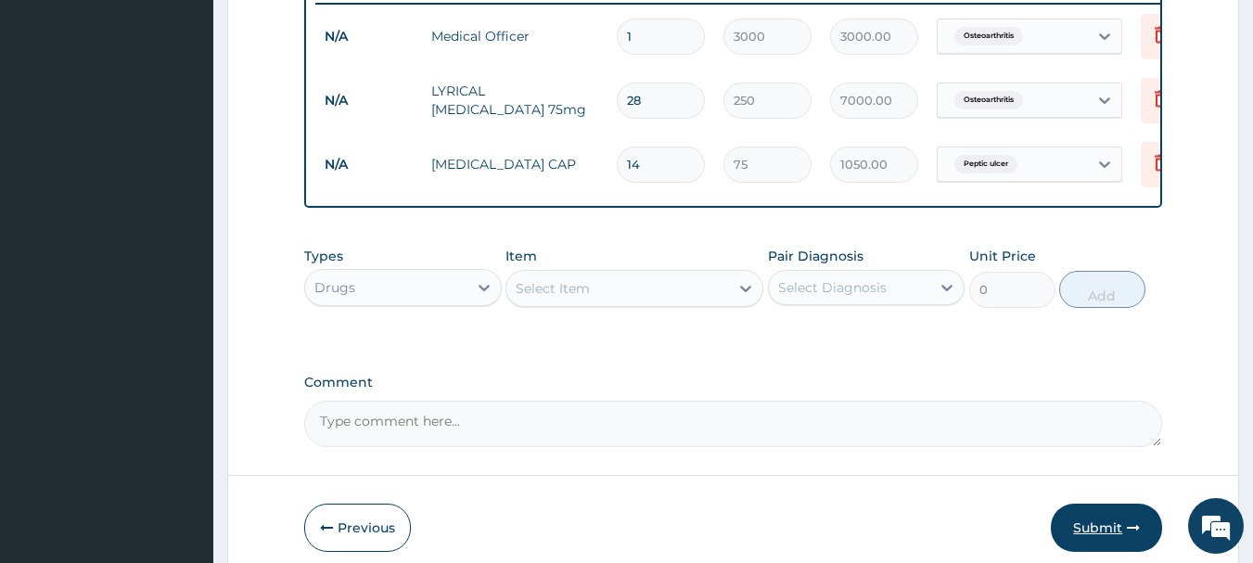
type input "14"
click at [1101, 542] on button "Submit" at bounding box center [1106, 528] width 111 height 48
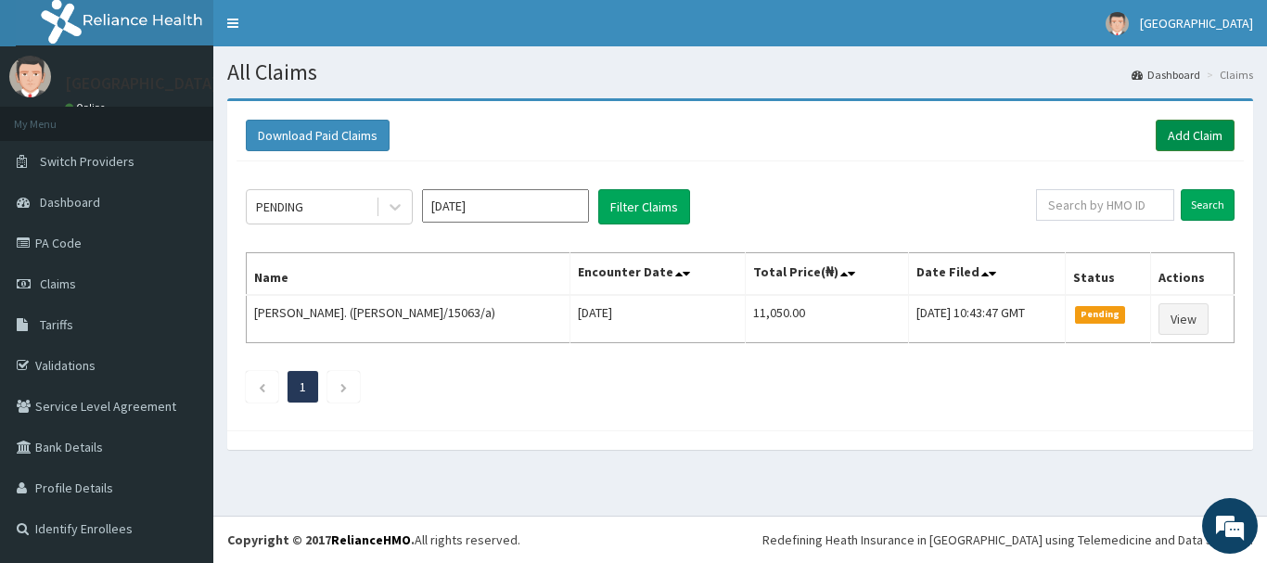
click at [1190, 131] on link "Add Claim" at bounding box center [1195, 136] width 79 height 32
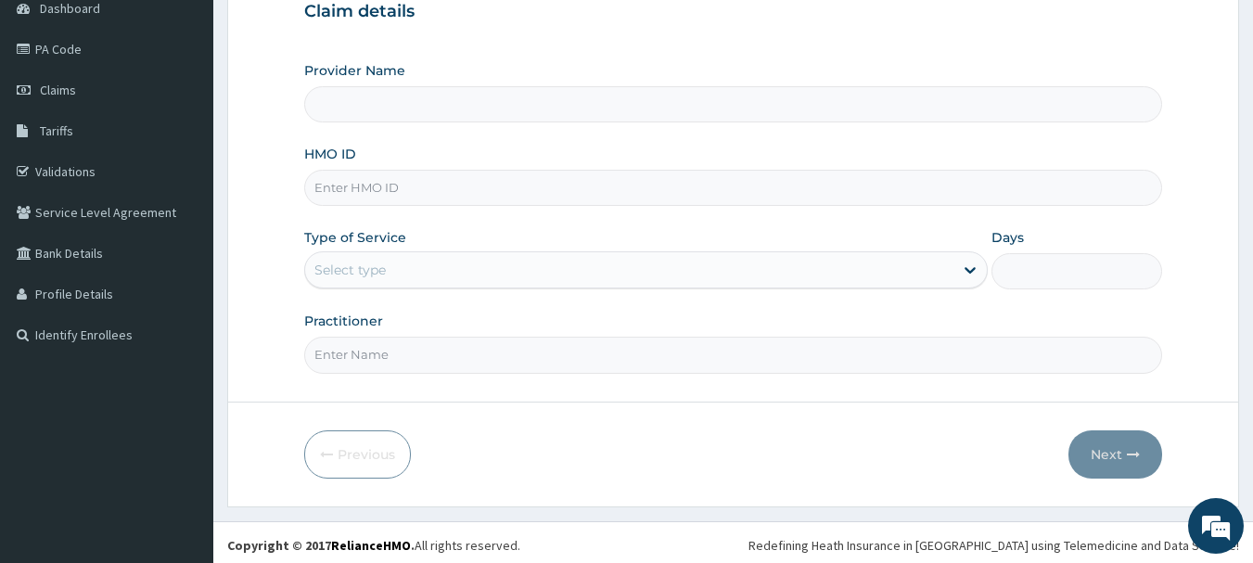
scroll to position [199, 0]
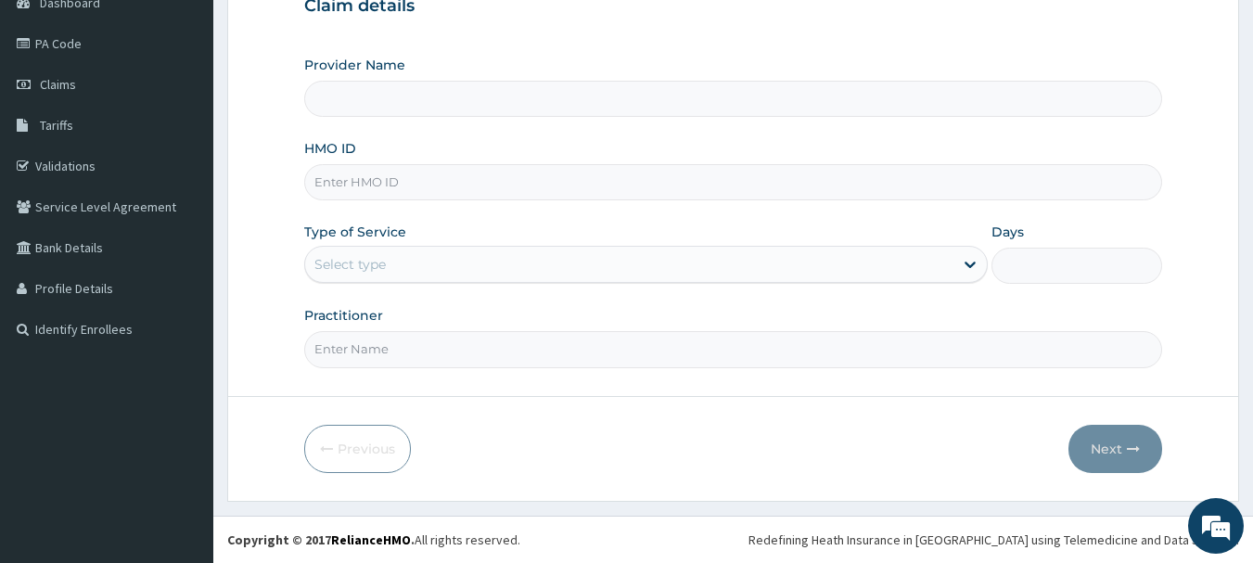
click at [454, 190] on input "HMO ID" at bounding box center [733, 182] width 859 height 36
type input "[GEOGRAPHIC_DATA]"
type input "prn/10075/b"
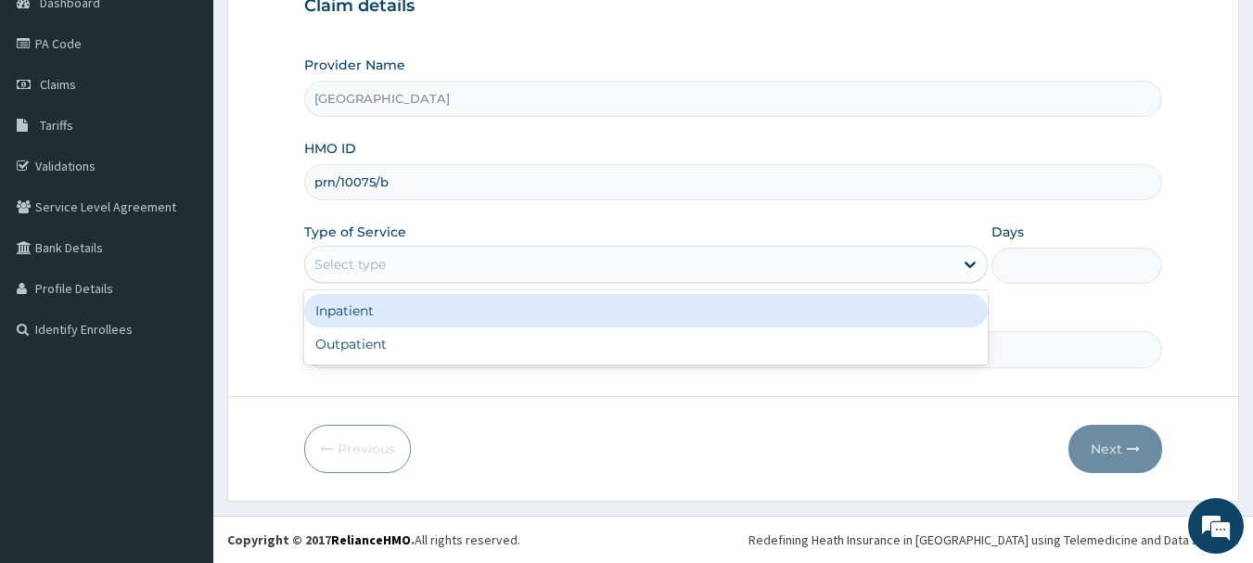
click at [746, 253] on div "Select type" at bounding box center [629, 264] width 648 height 30
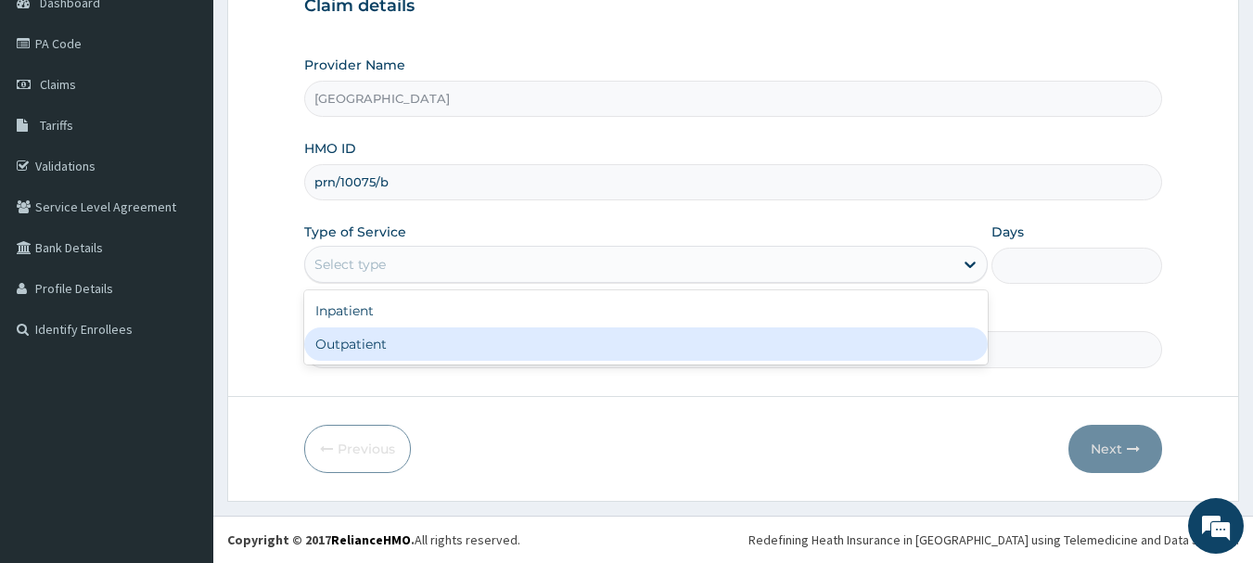
click at [579, 342] on div "Outpatient" at bounding box center [645, 343] width 683 height 33
type input "1"
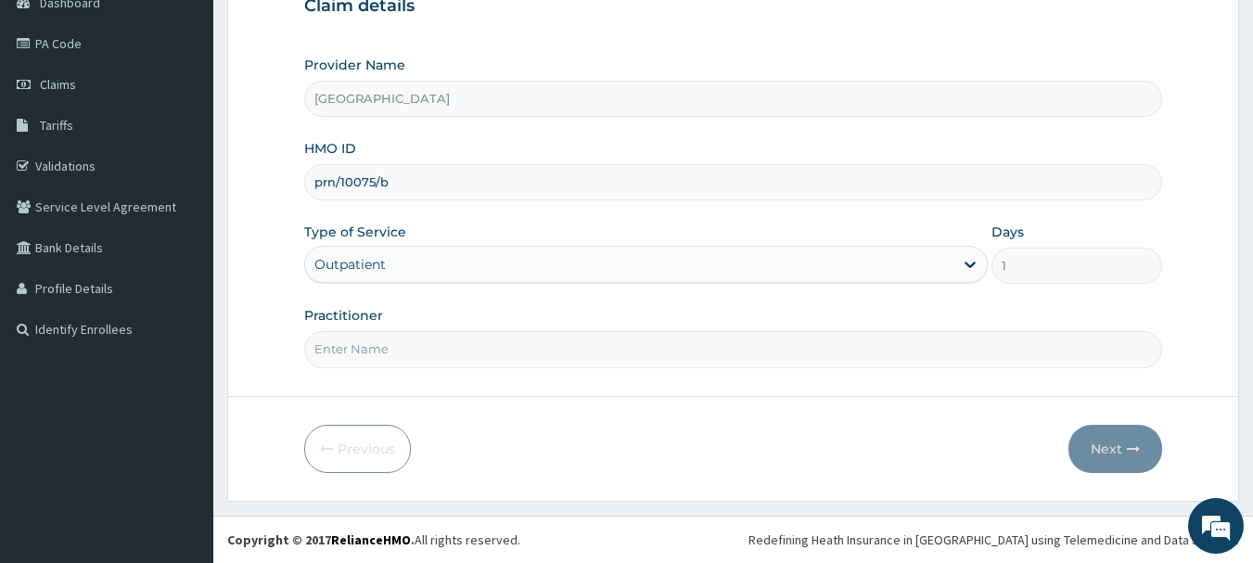
click at [594, 354] on input "Practitioner" at bounding box center [733, 349] width 859 height 36
type input "dr seyi"
click at [1111, 442] on button "Next" at bounding box center [1115, 449] width 94 height 48
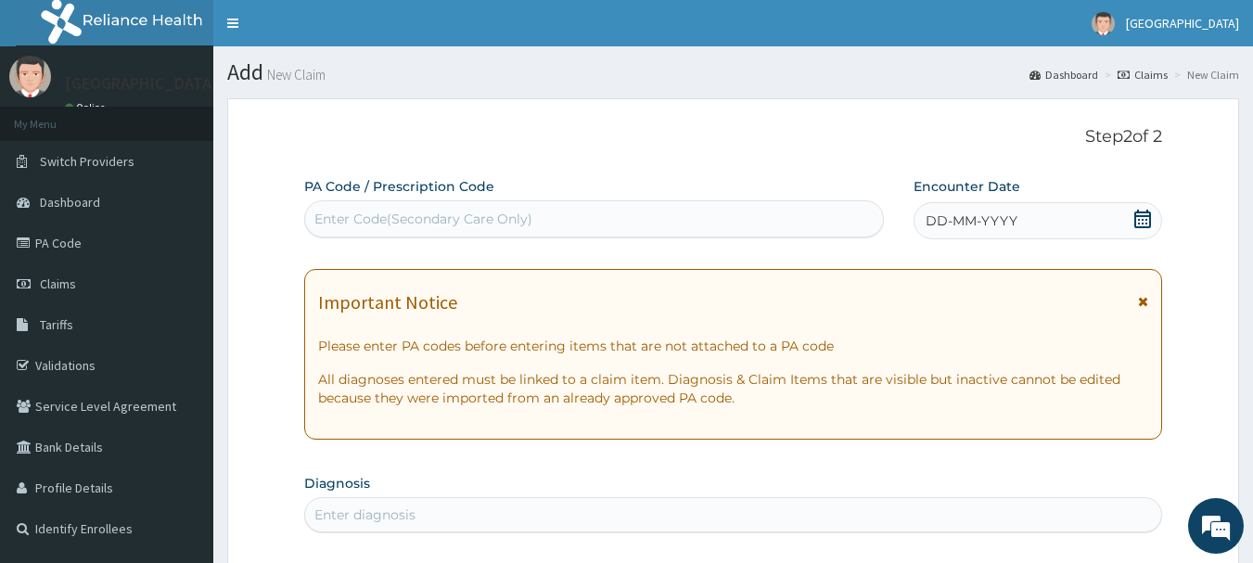
click at [1143, 219] on icon at bounding box center [1142, 219] width 19 height 19
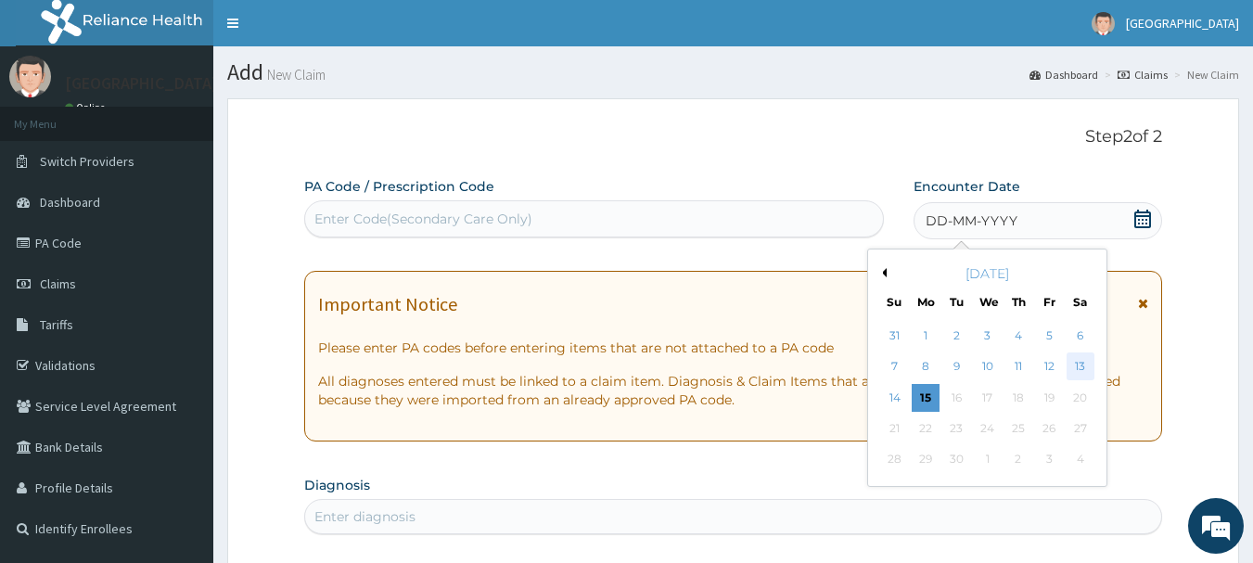
click at [1076, 366] on div "13" at bounding box center [1080, 367] width 28 height 28
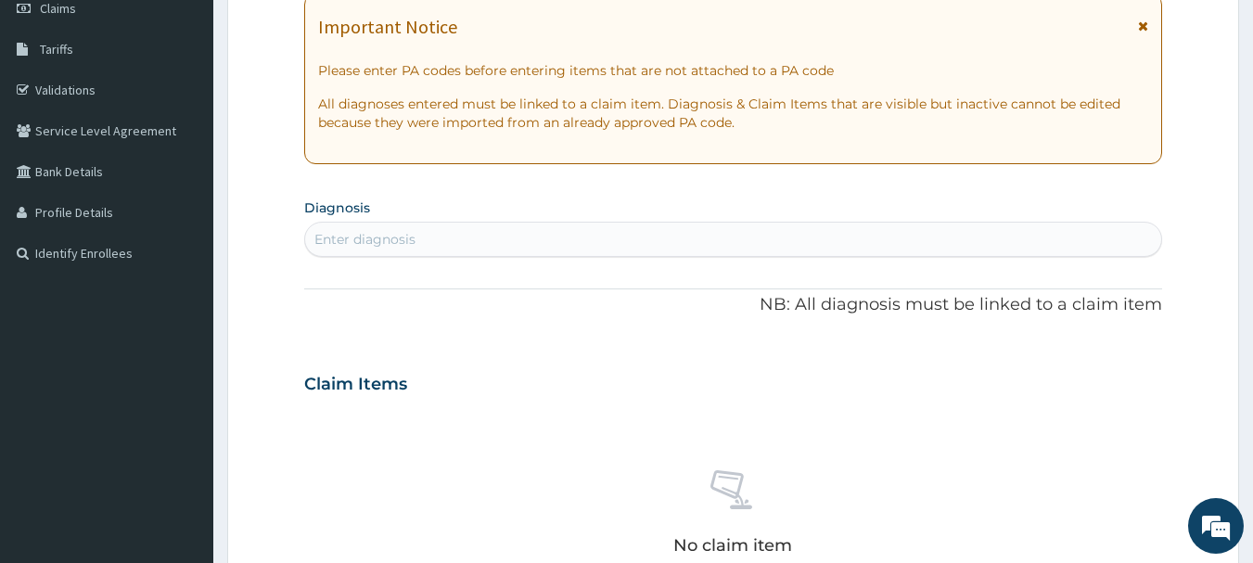
scroll to position [278, 0]
click at [511, 241] on div "Enter diagnosis" at bounding box center [733, 237] width 857 height 30
type input "mala"
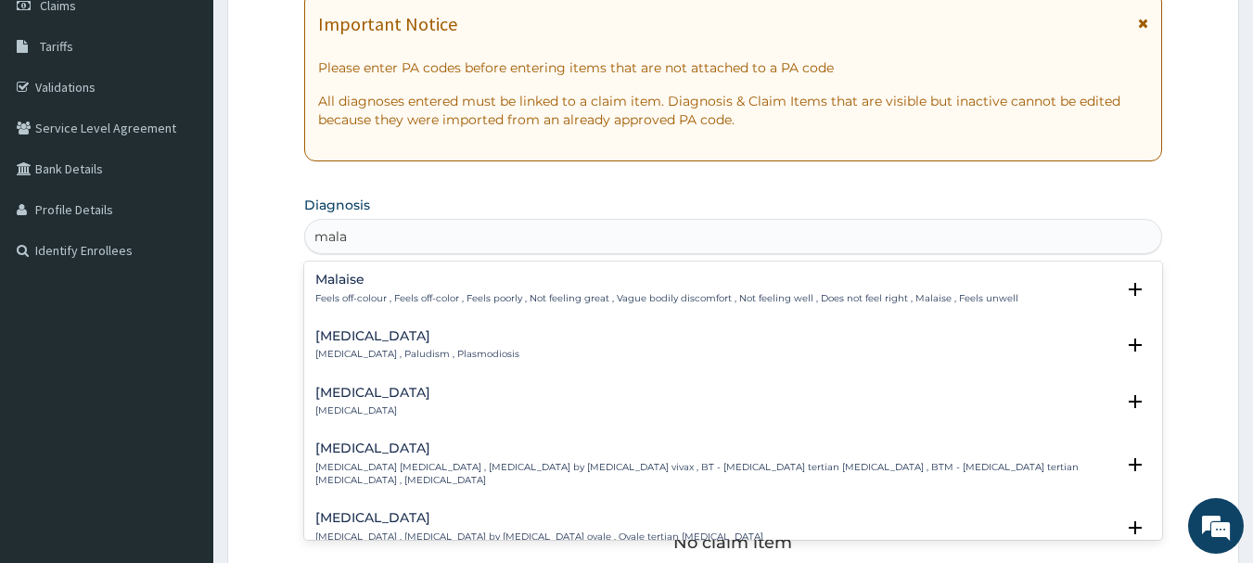
click at [374, 338] on h4 "Malaria" at bounding box center [417, 336] width 204 height 14
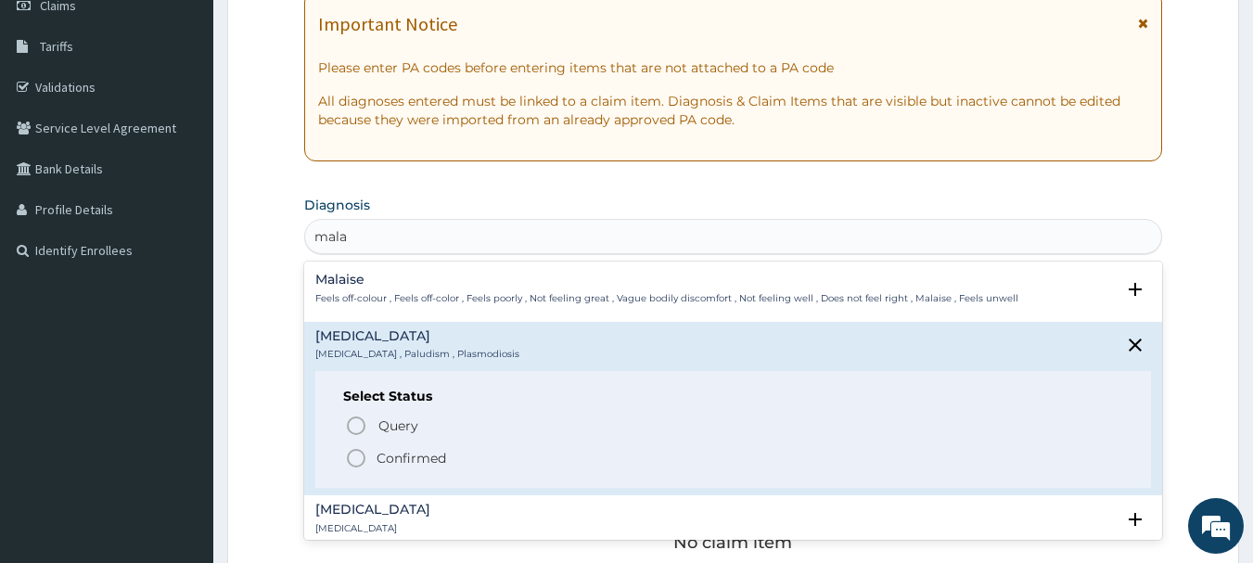
click at [356, 457] on icon "status option filled" at bounding box center [356, 458] width 22 height 22
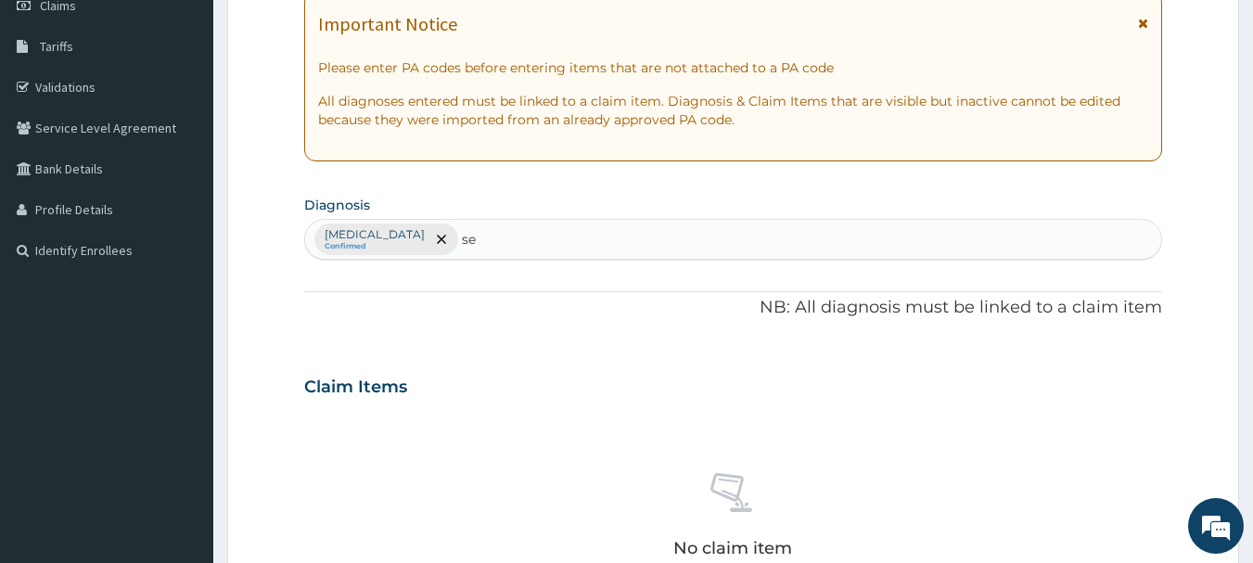
type input "sep"
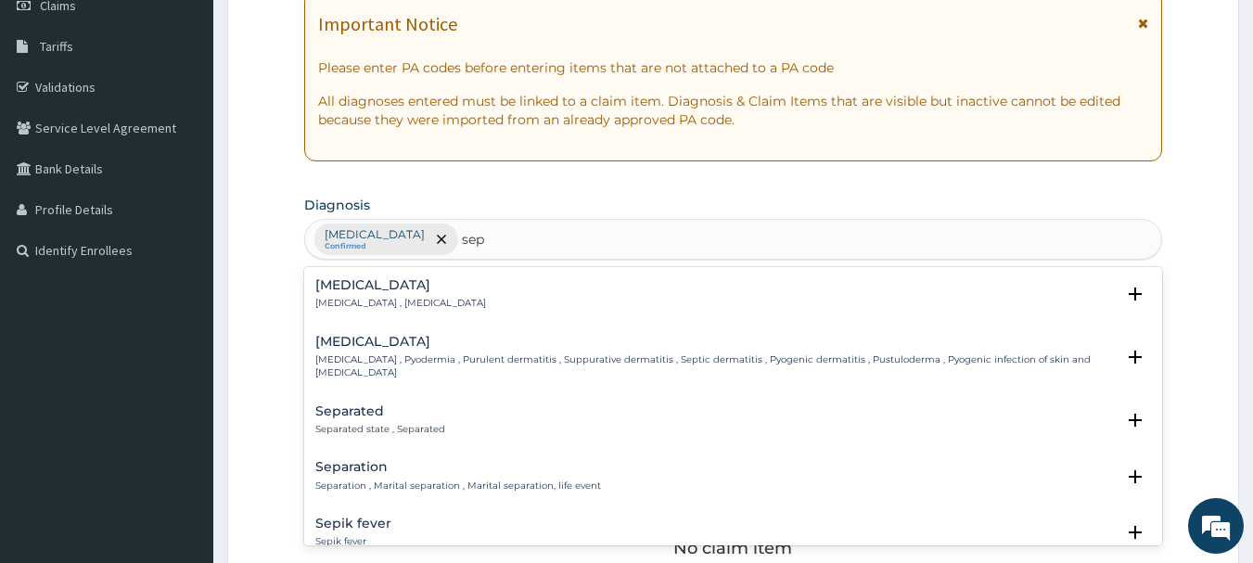
click at [384, 300] on p "Systemic infection , Sepsis" at bounding box center [400, 303] width 171 height 13
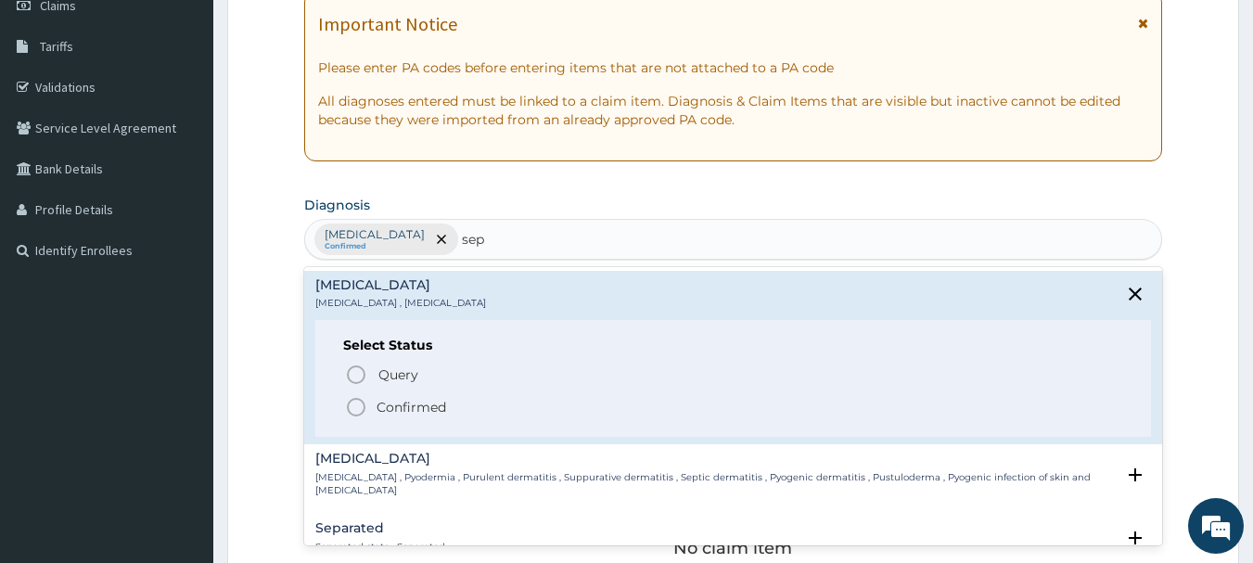
click at [352, 402] on icon "status option filled" at bounding box center [356, 407] width 22 height 22
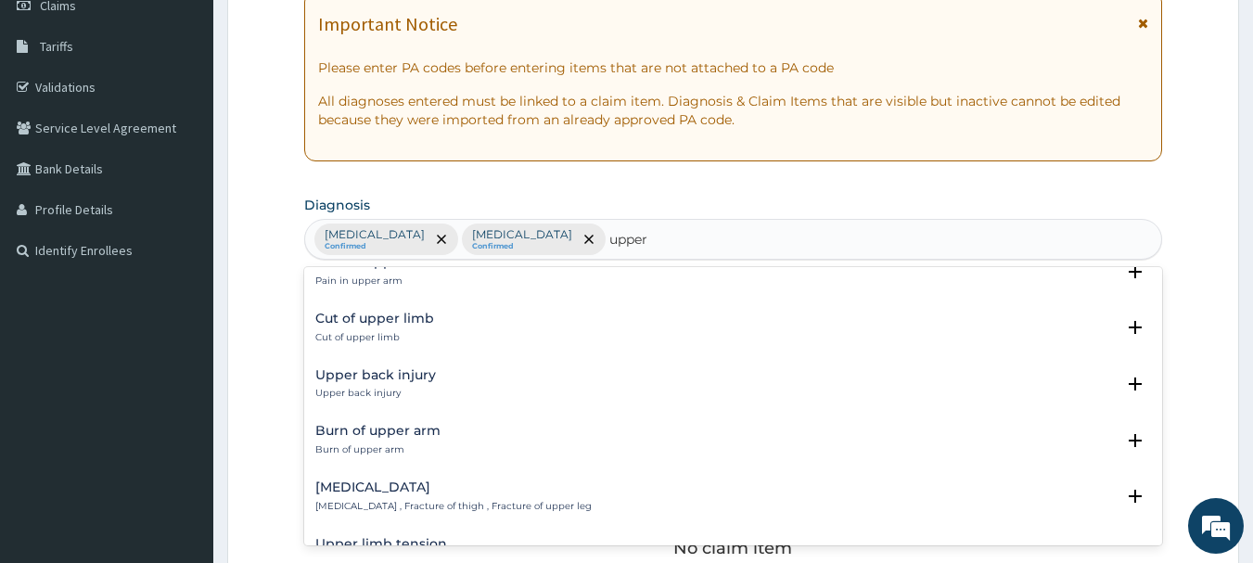
scroll to position [649, 0]
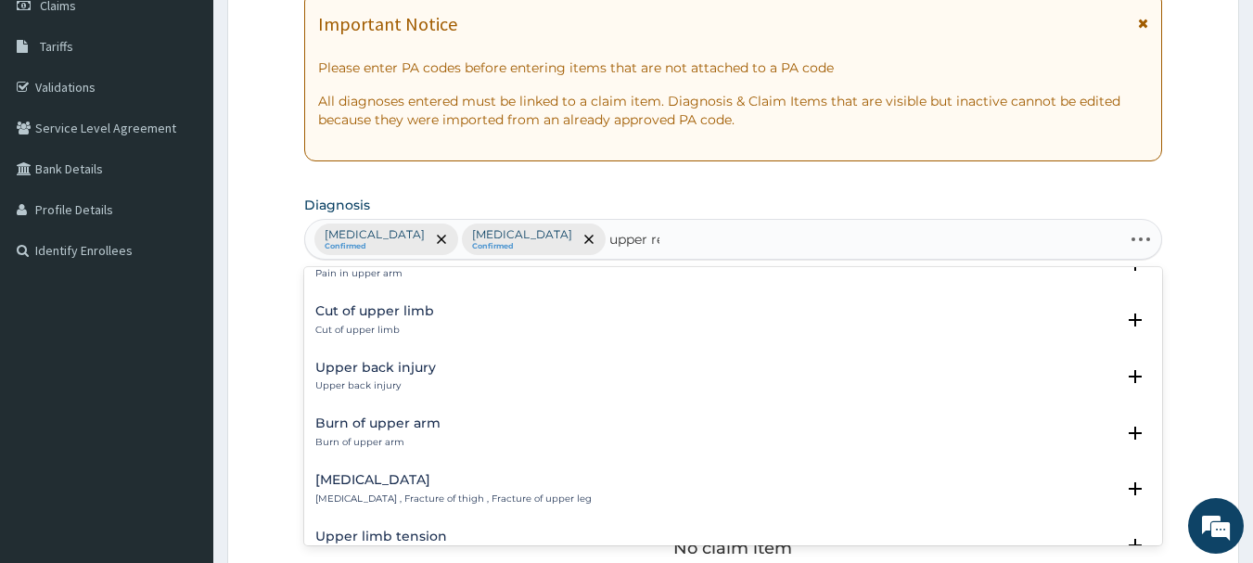
type input "upper res"
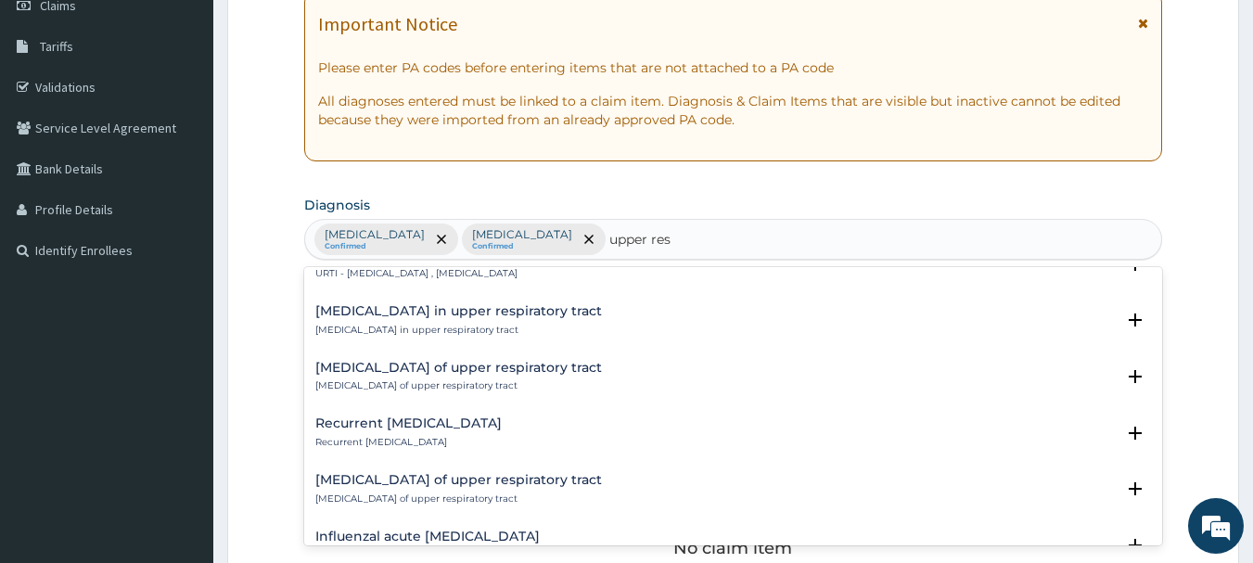
click at [423, 373] on h4 "Benign neoplasm of upper respiratory tract" at bounding box center [458, 368] width 287 height 14
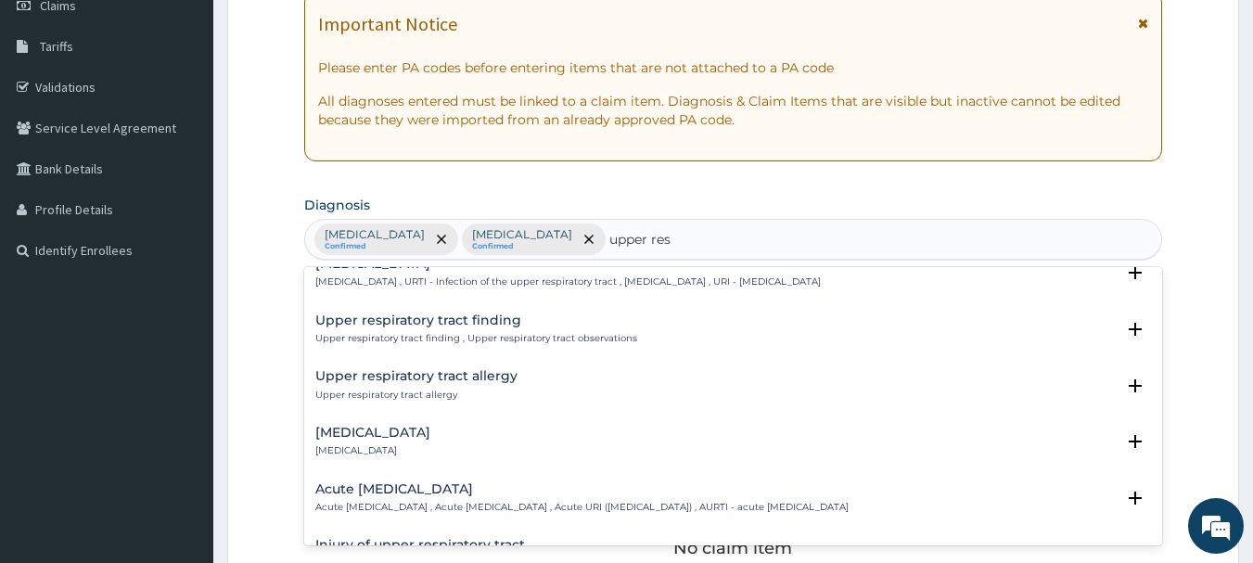
scroll to position [0, 0]
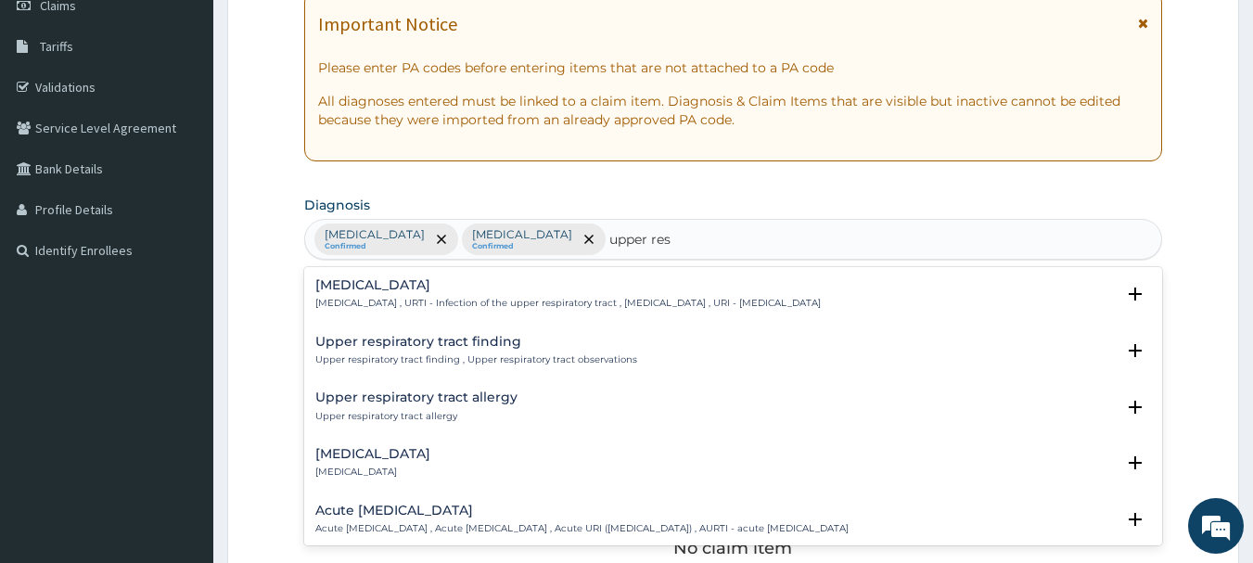
click at [453, 289] on h4 "Upper respiratory infection" at bounding box center [567, 285] width 505 height 14
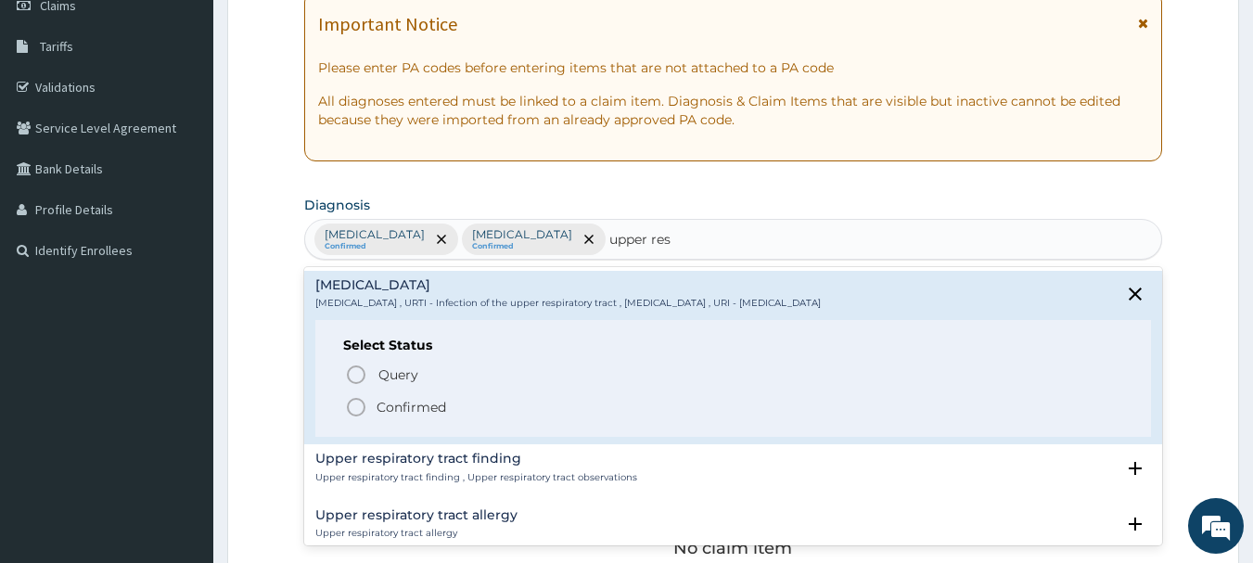
click at [354, 402] on icon "status option filled" at bounding box center [356, 407] width 22 height 22
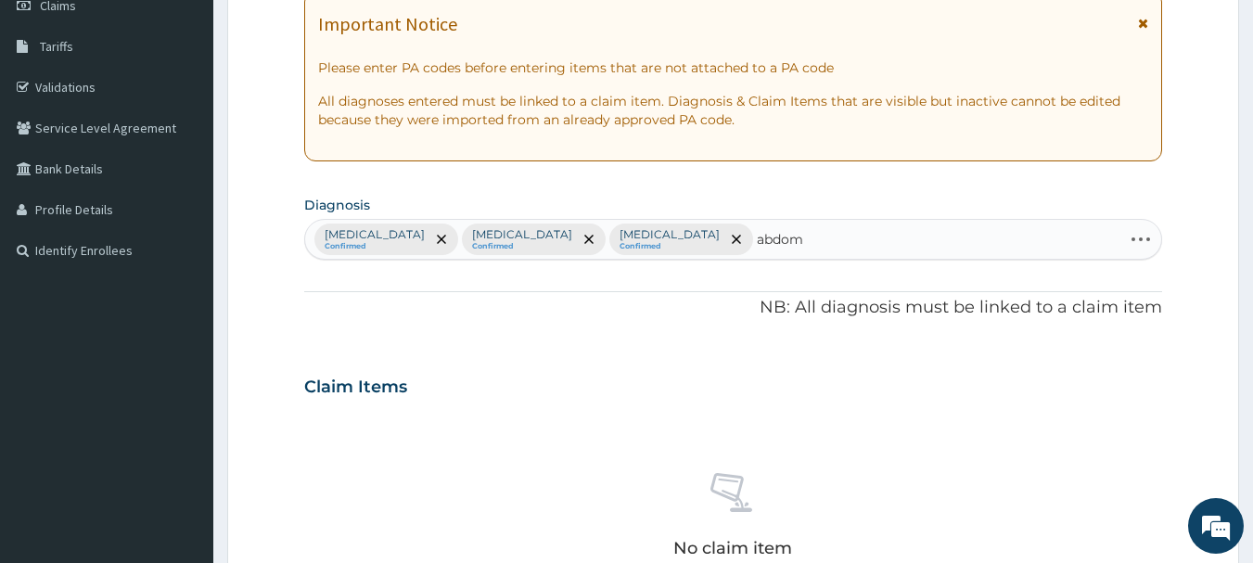
type input "abdomi"
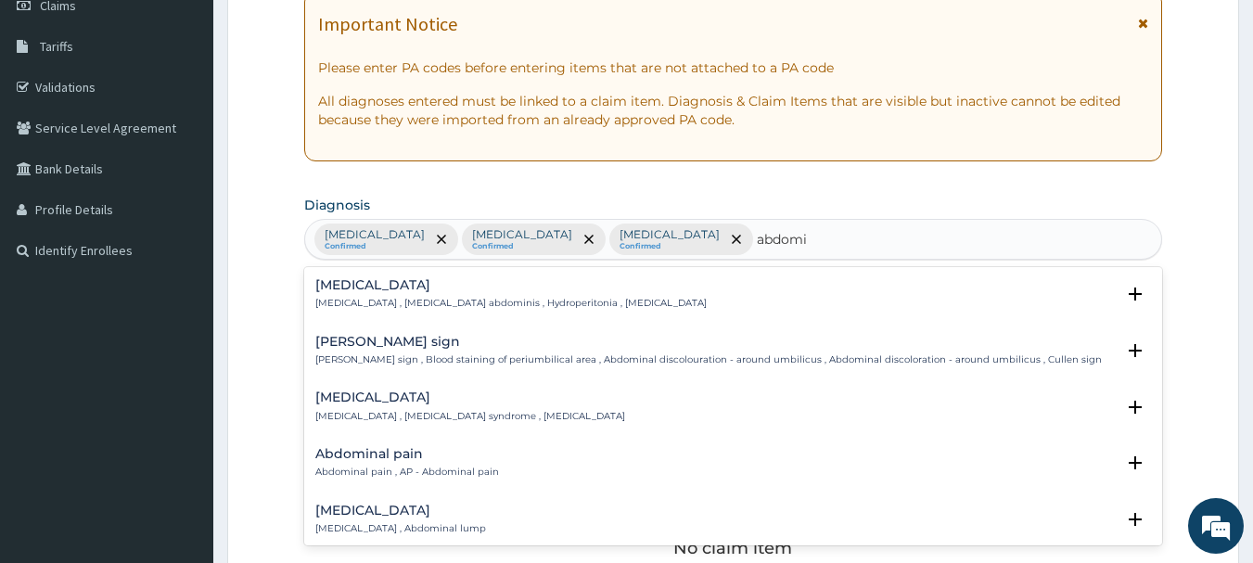
click at [364, 457] on h4 "Abdominal pain" at bounding box center [407, 454] width 184 height 14
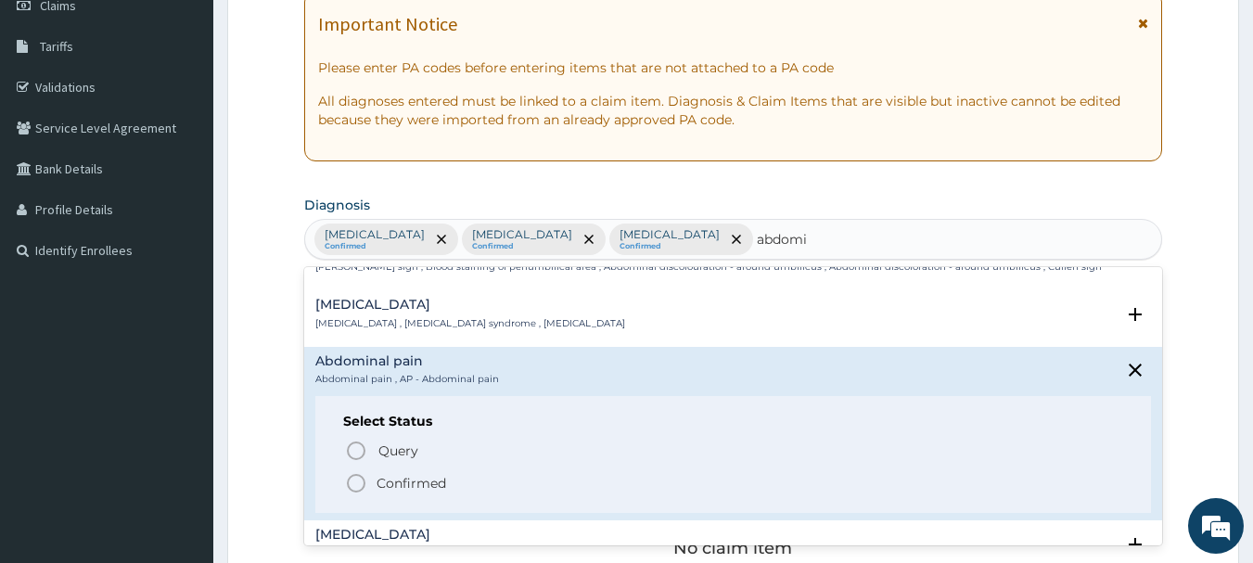
scroll to position [185, 0]
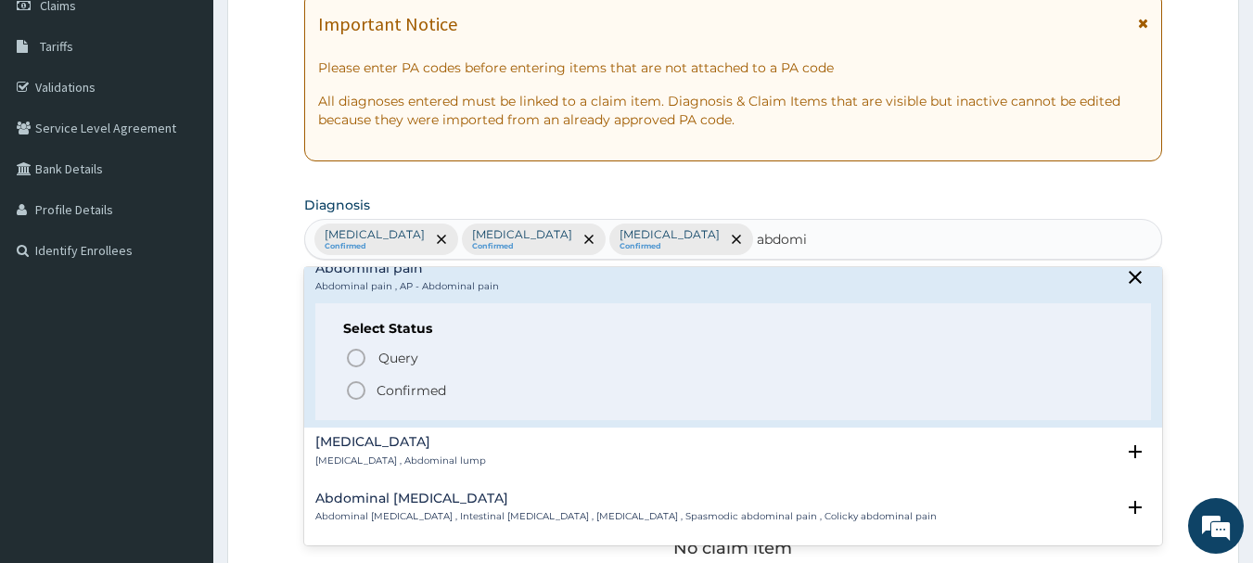
click at [354, 384] on icon "status option filled" at bounding box center [356, 390] width 22 height 22
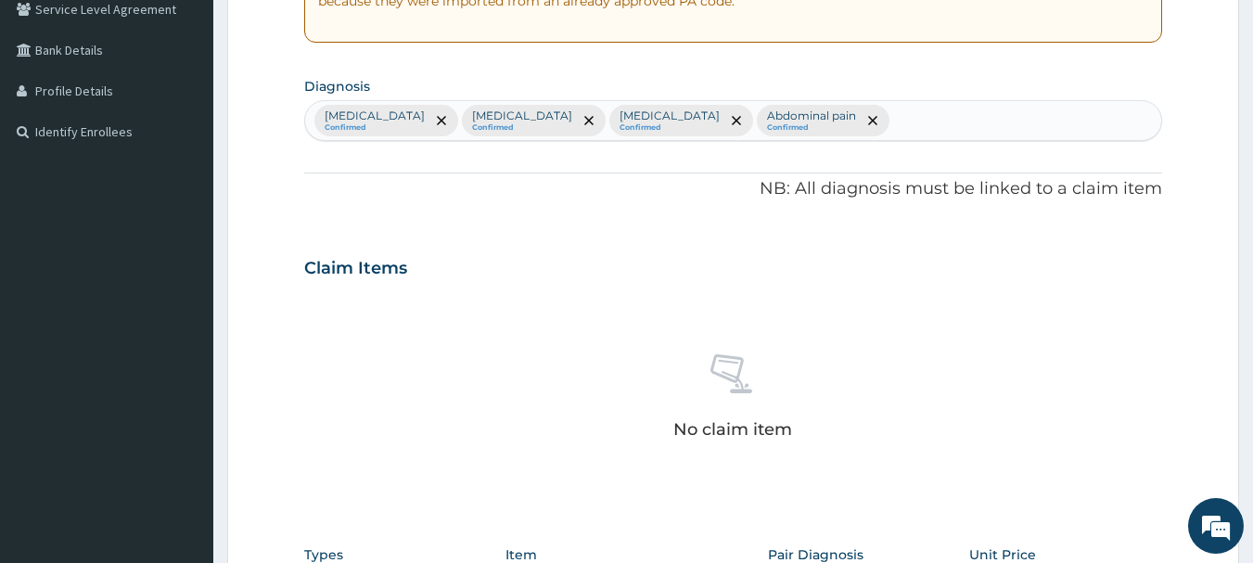
scroll to position [649, 0]
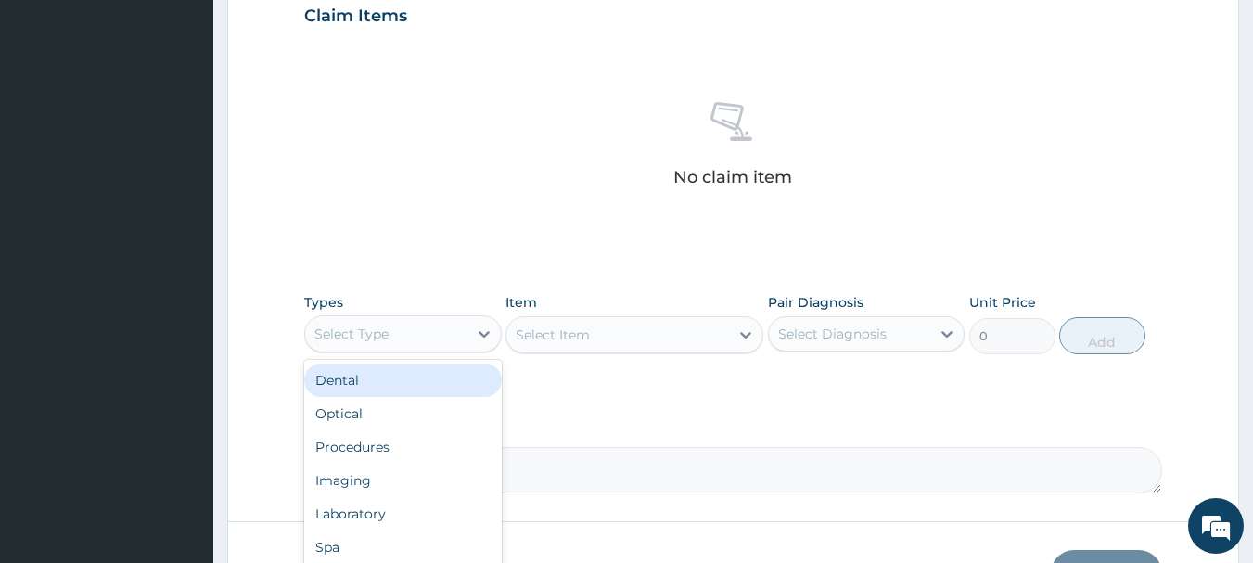
click at [463, 340] on div "Select Type" at bounding box center [386, 334] width 162 height 30
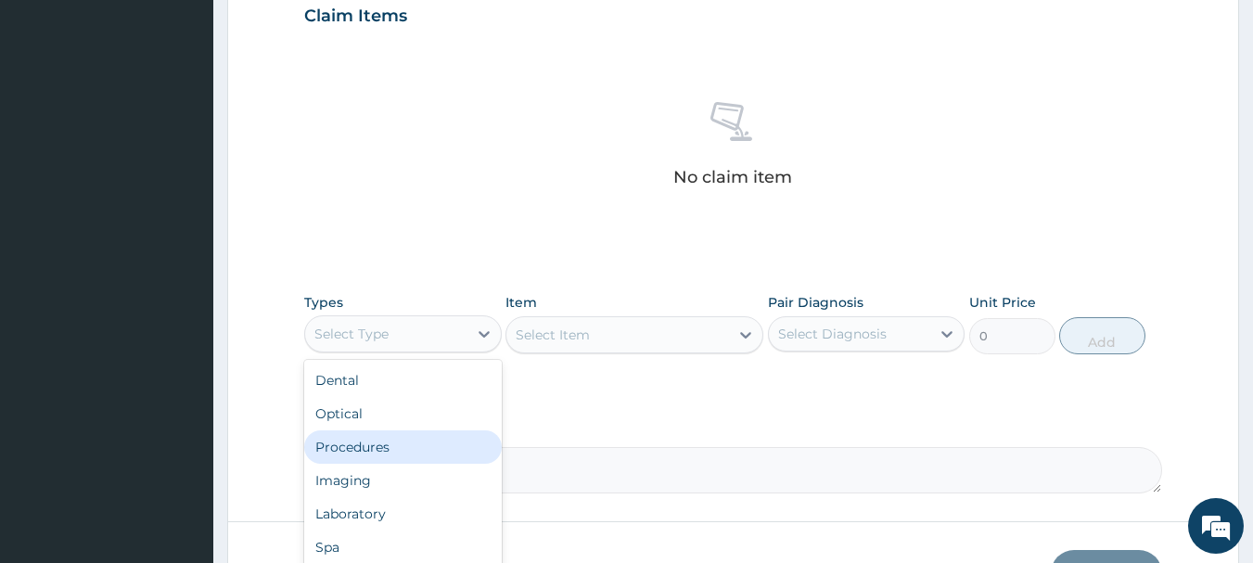
click at [383, 446] on div "Procedures" at bounding box center [403, 446] width 198 height 33
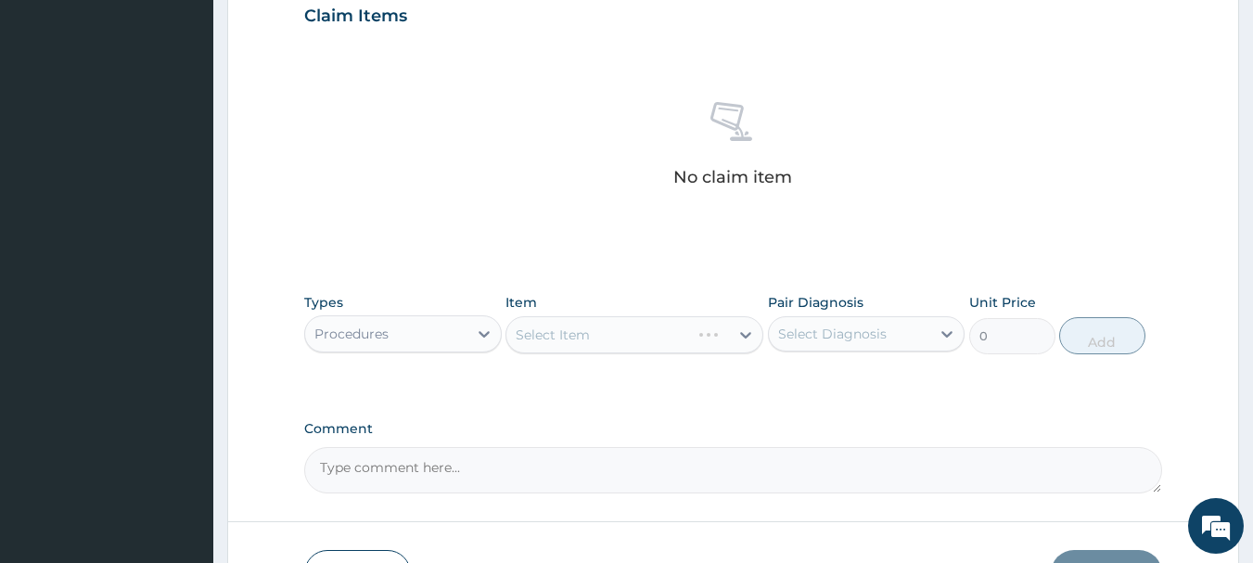
click at [634, 335] on div "Select Item" at bounding box center [634, 334] width 258 height 37
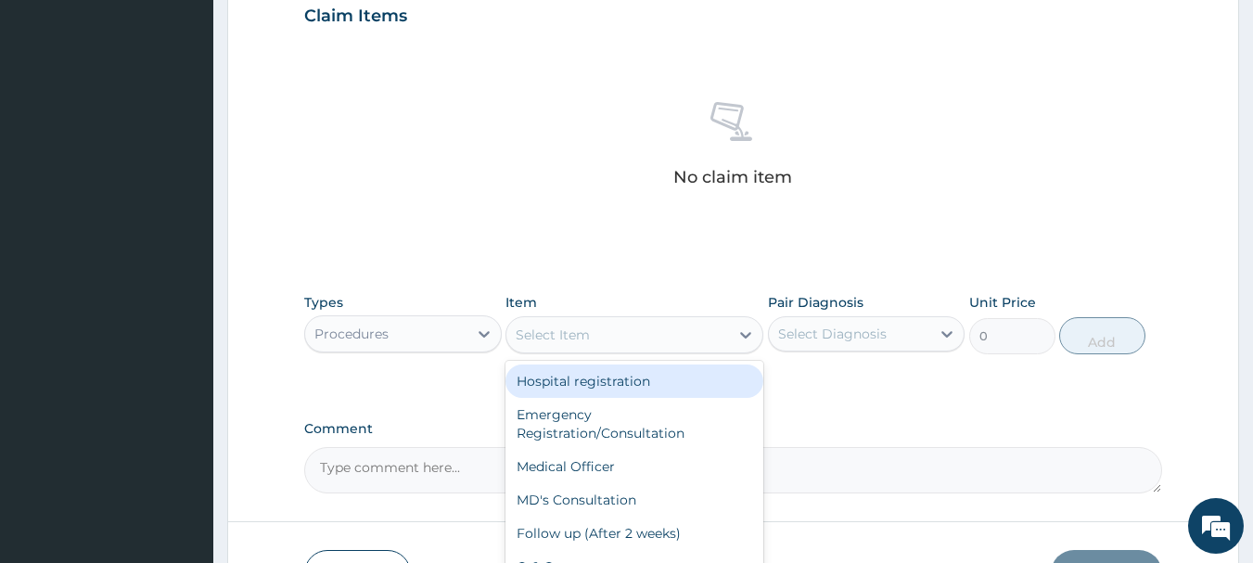
click at [634, 335] on div "Select Item" at bounding box center [617, 335] width 223 height 30
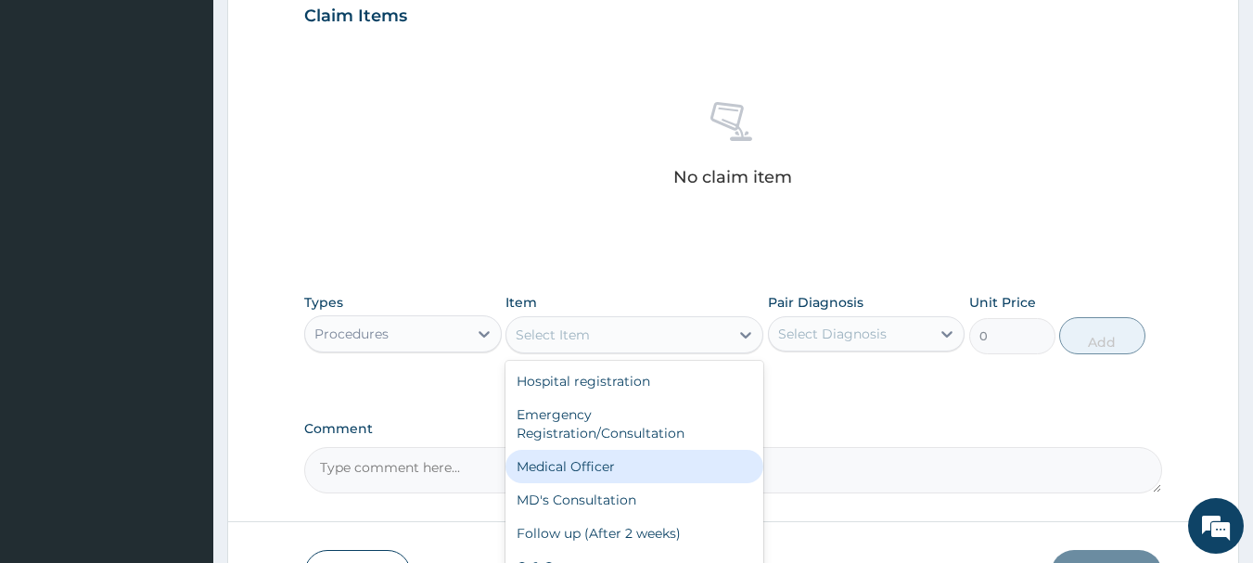
click at [594, 468] on div "Medical Officer" at bounding box center [634, 466] width 258 height 33
type input "3000"
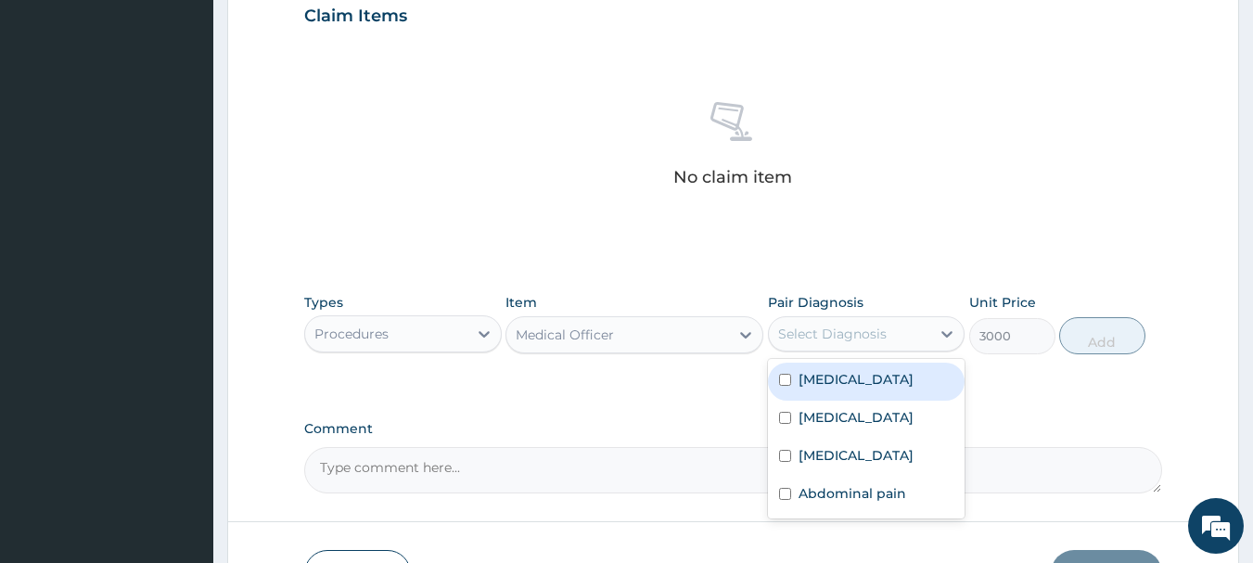
click at [854, 342] on div "Select Diagnosis" at bounding box center [832, 334] width 109 height 19
click at [848, 394] on div "[MEDICAL_DATA]" at bounding box center [867, 382] width 198 height 38
checkbox input "true"
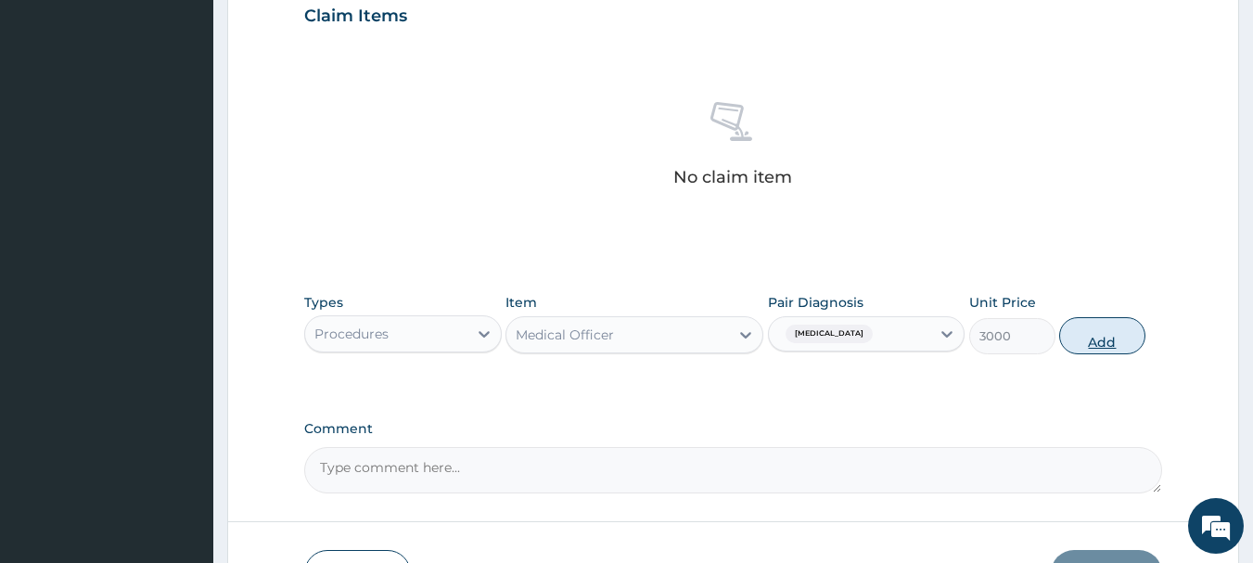
click at [1095, 346] on button "Add" at bounding box center [1102, 335] width 86 height 37
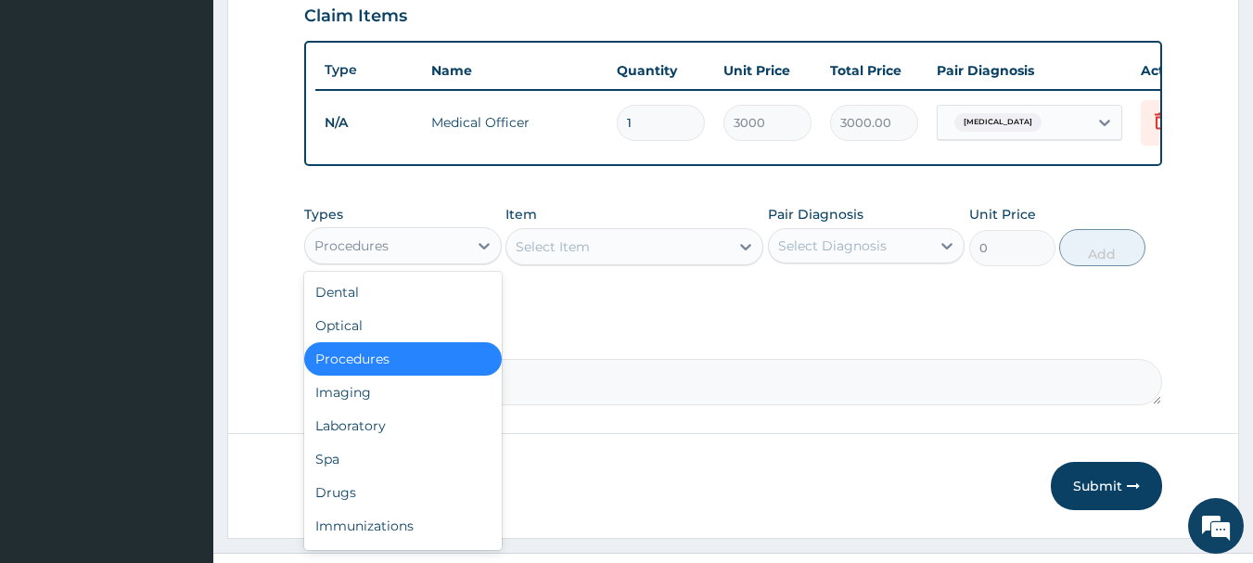
click at [442, 261] on div "Procedures" at bounding box center [386, 246] width 162 height 30
click at [384, 435] on div "Laboratory" at bounding box center [403, 425] width 198 height 33
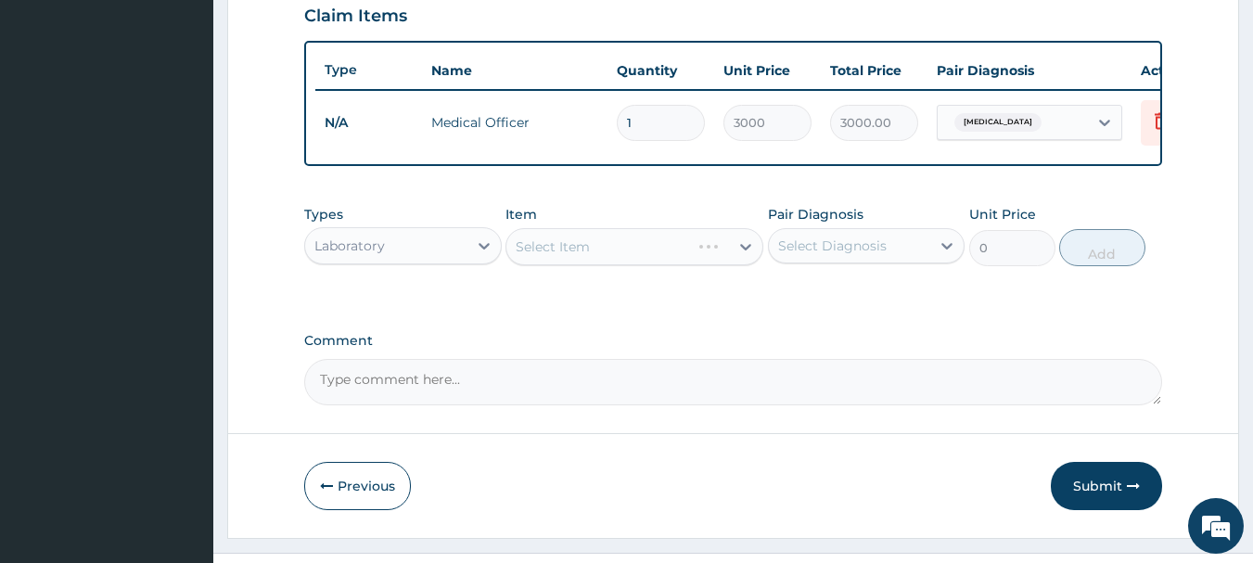
click at [552, 260] on div "Select Item" at bounding box center [634, 246] width 258 height 37
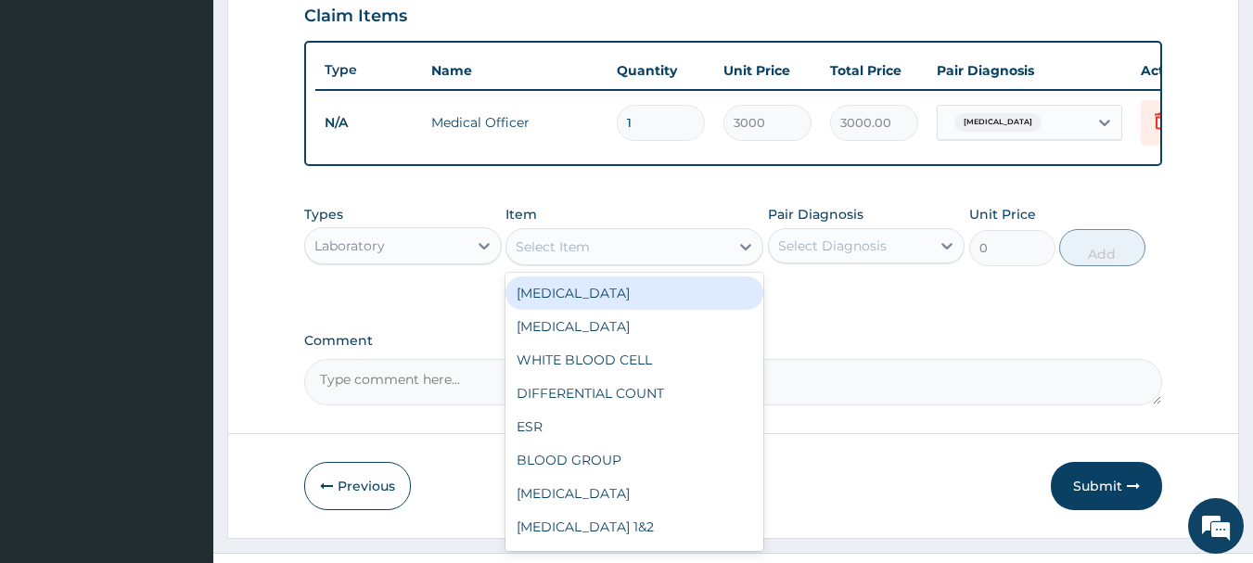
click at [625, 262] on div "Select Item" at bounding box center [617, 247] width 223 height 30
click at [611, 309] on div "FULL BLOOD COUNT" at bounding box center [634, 292] width 258 height 33
type input "4000"
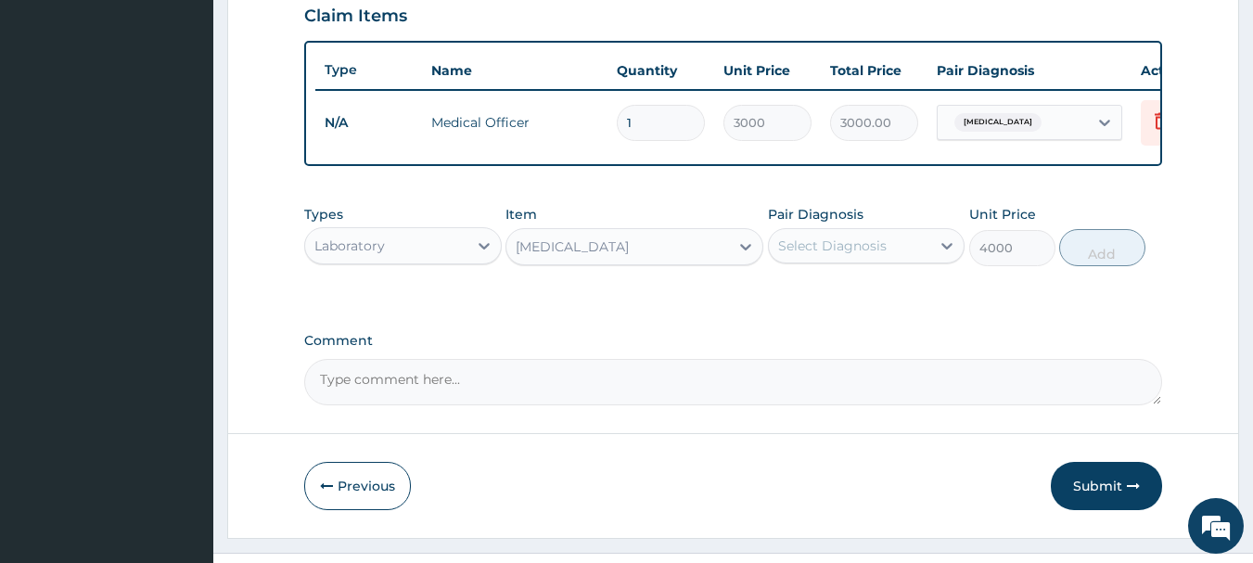
click at [849, 255] on div "Select Diagnosis" at bounding box center [832, 245] width 109 height 19
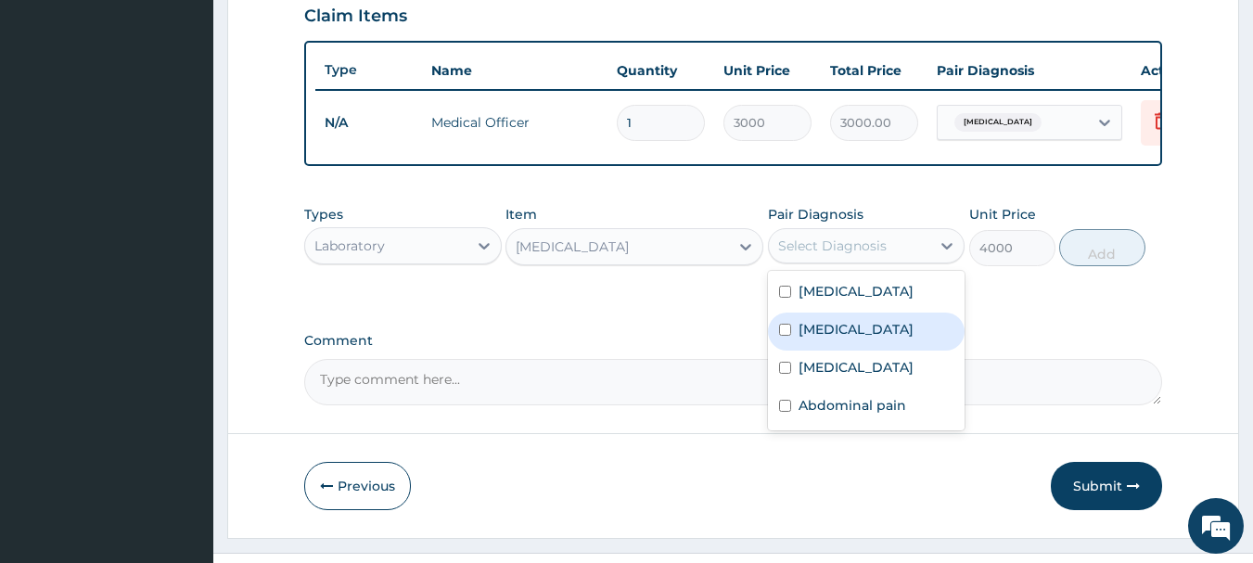
click at [840, 331] on div "Sepsis" at bounding box center [867, 332] width 198 height 38
checkbox input "true"
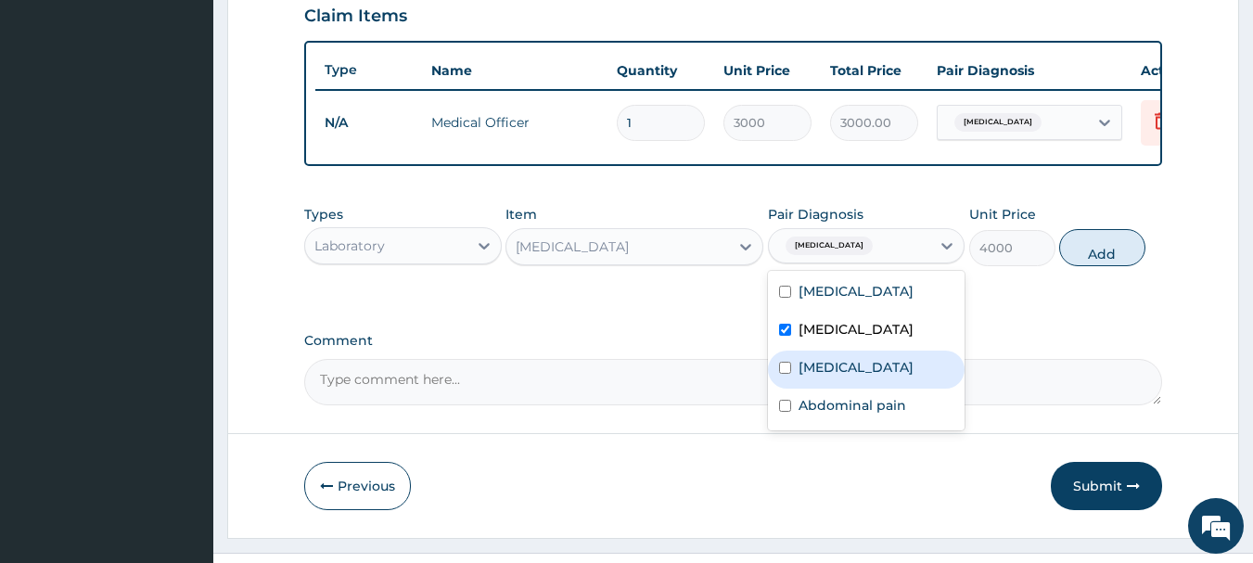
click at [836, 377] on label "Upper respiratory infection" at bounding box center [855, 367] width 115 height 19
checkbox input "true"
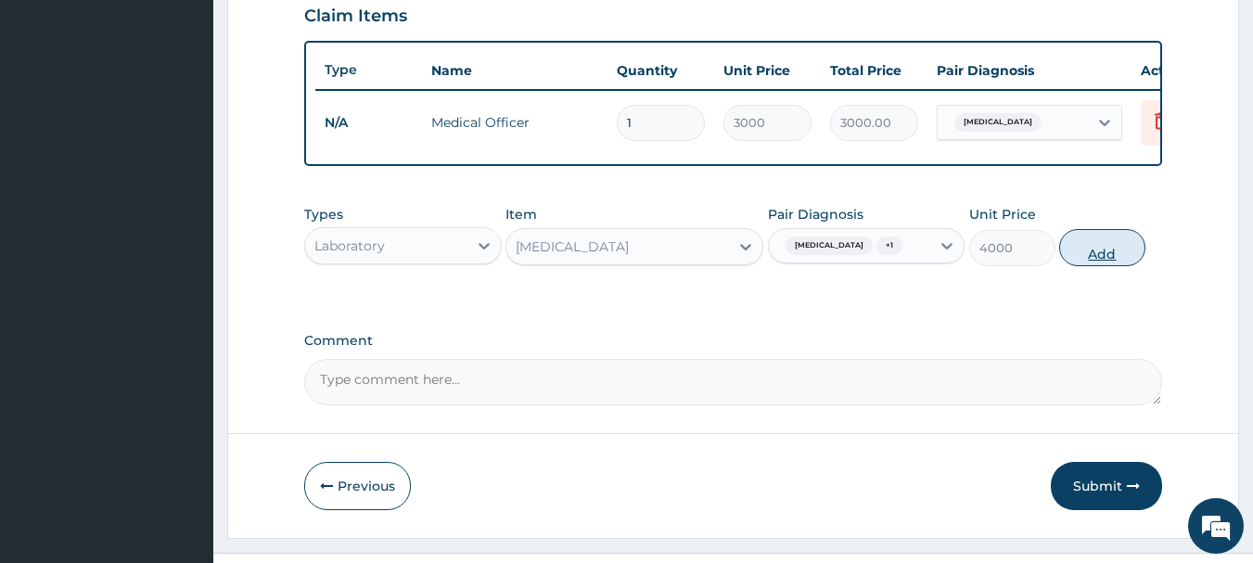
click at [1111, 262] on button "Add" at bounding box center [1102, 247] width 86 height 37
type input "0"
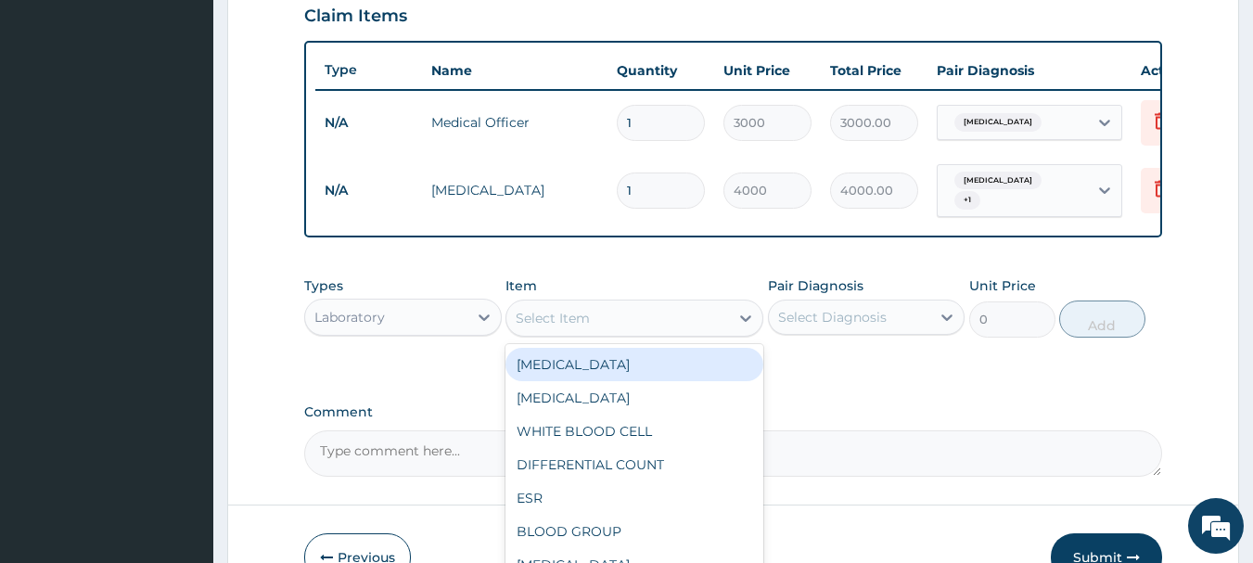
click at [598, 325] on div "Select Item" at bounding box center [617, 318] width 223 height 30
type input "ma"
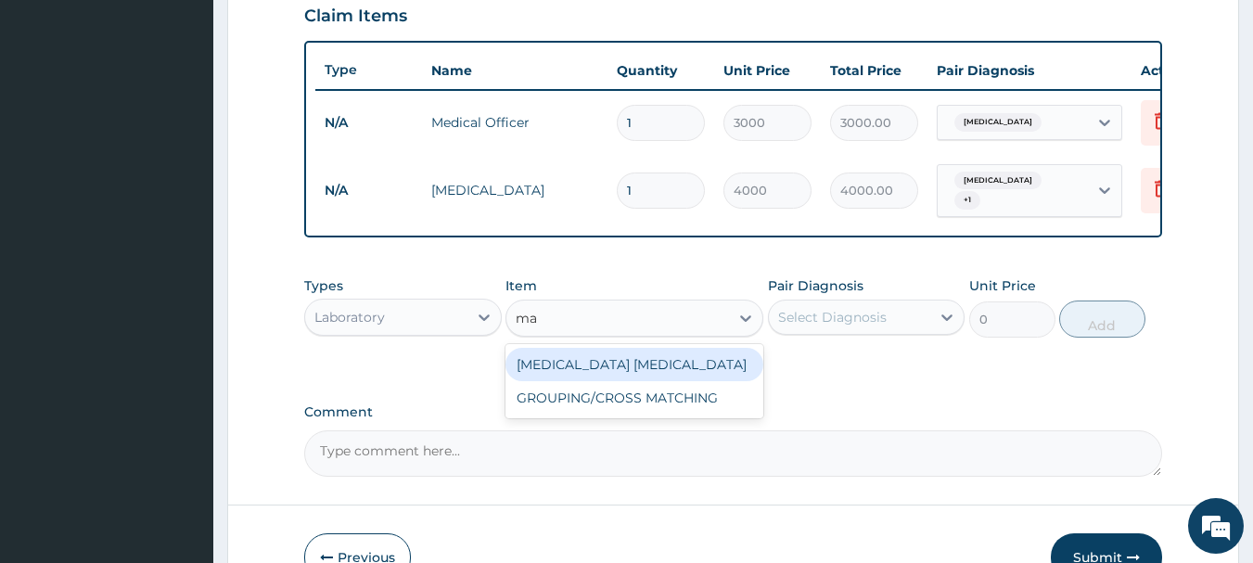
click at [599, 372] on div "MALARIA PARASITE" at bounding box center [634, 364] width 258 height 33
type input "1650"
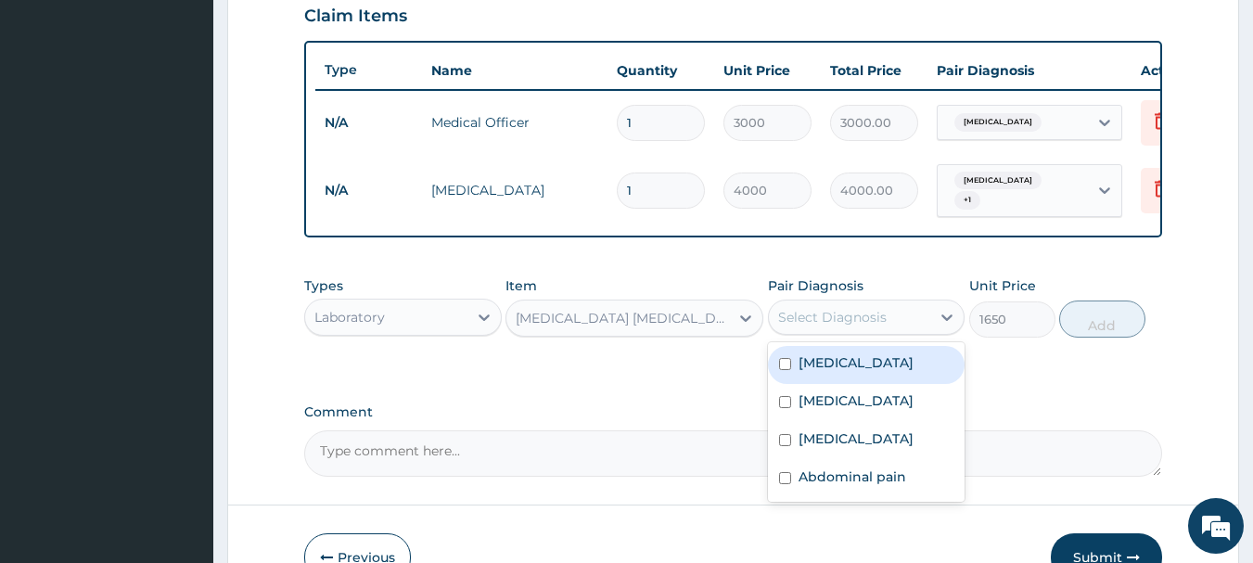
click at [870, 320] on div "Select Diagnosis" at bounding box center [832, 317] width 109 height 19
click at [838, 372] on div "[MEDICAL_DATA]" at bounding box center [867, 365] width 198 height 38
checkbox input "true"
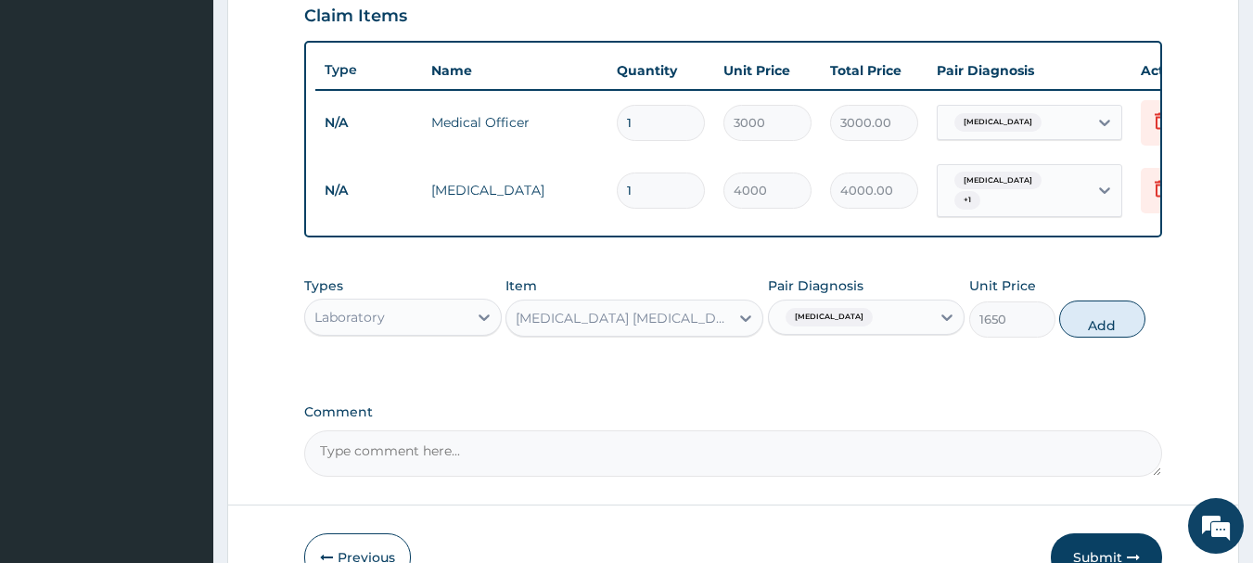
click at [1092, 325] on button "Add" at bounding box center [1102, 318] width 86 height 37
type input "0"
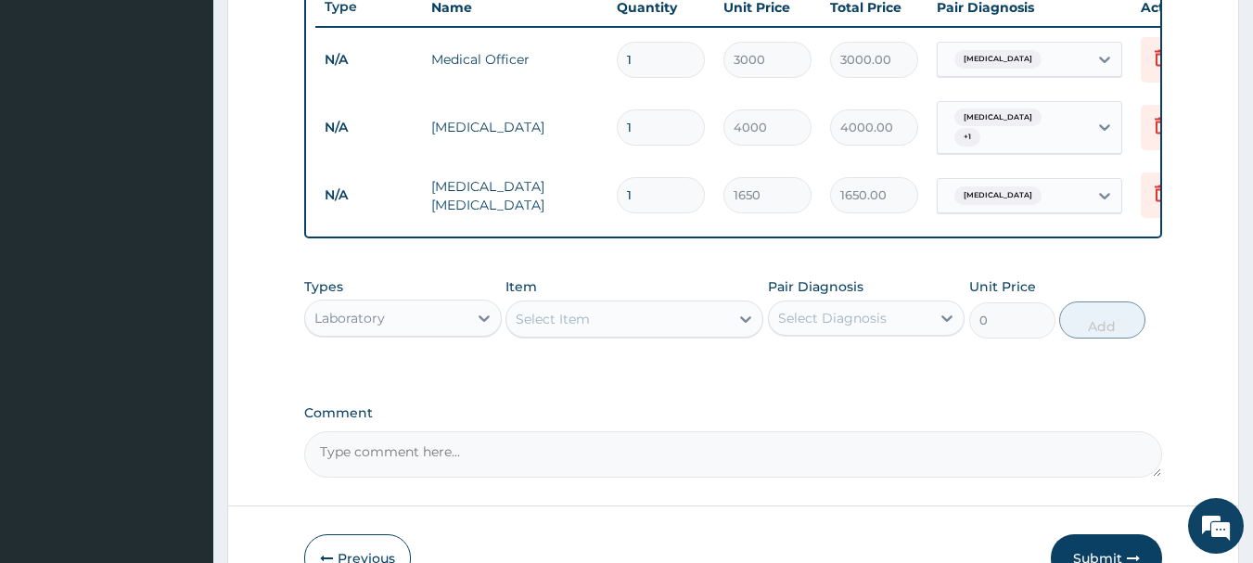
scroll to position [742, 0]
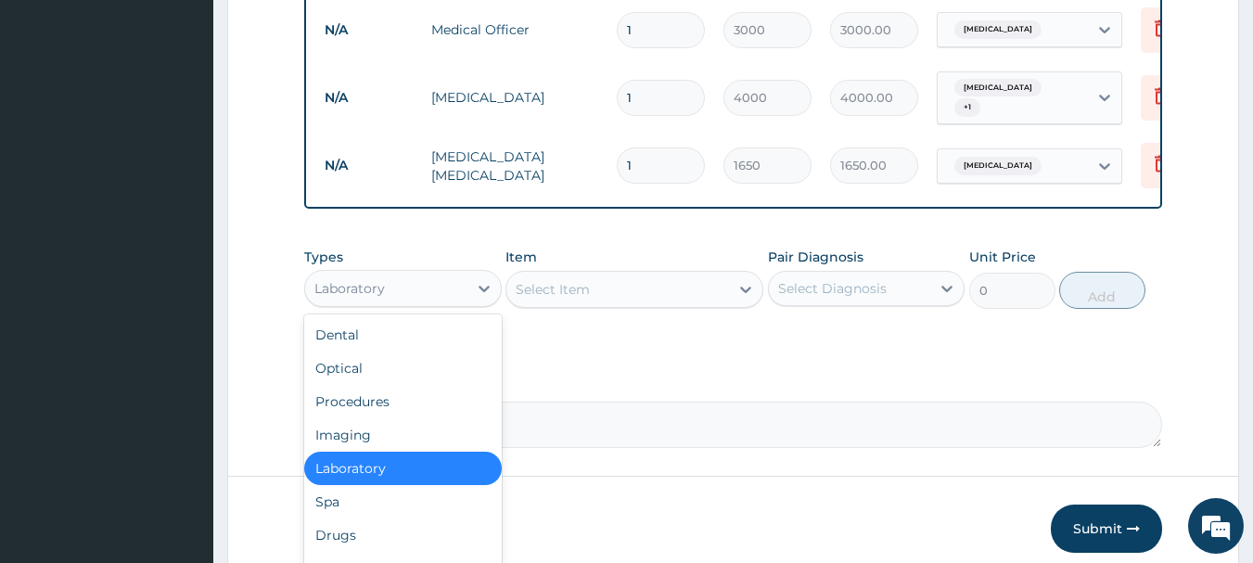
click at [452, 293] on div "Laboratory" at bounding box center [386, 289] width 162 height 30
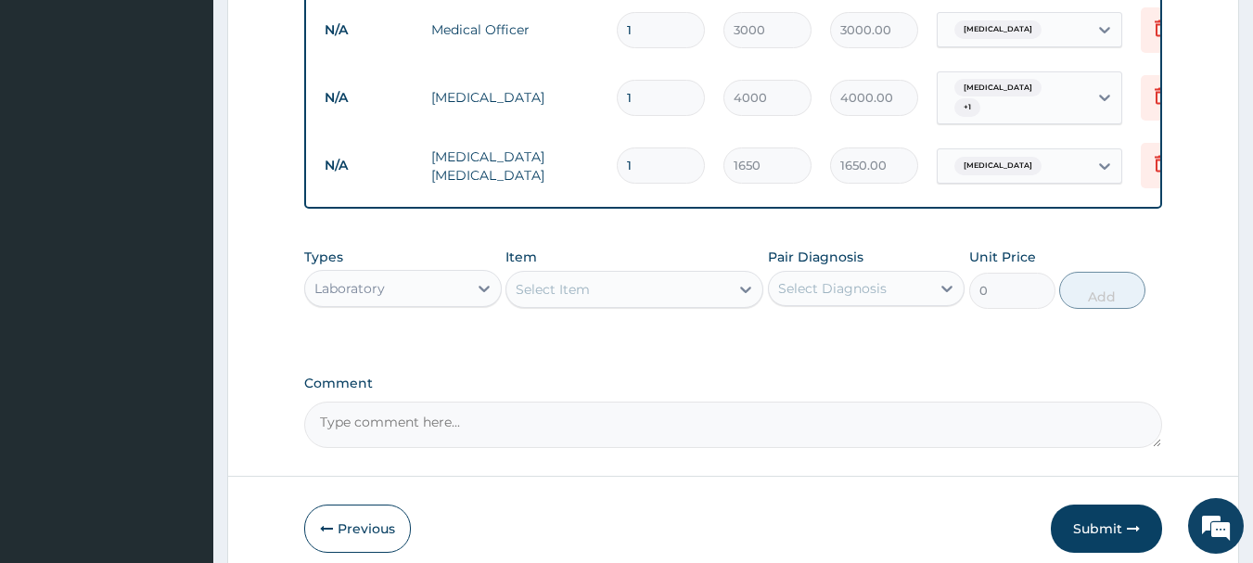
drag, startPoint x: 452, startPoint y: 293, endPoint x: 428, endPoint y: 268, distance: 34.1
click at [428, 268] on div "Types option Laboratory, selected. Select is focused ,type to refine list, pres…" at bounding box center [403, 278] width 198 height 61
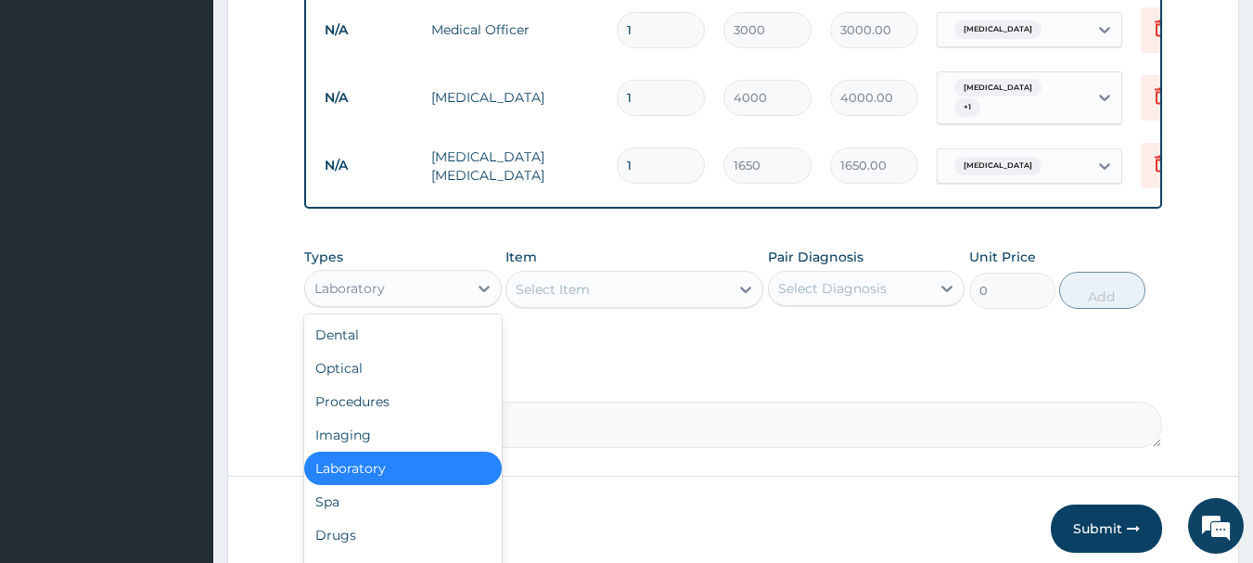
click at [417, 290] on div "Laboratory" at bounding box center [386, 289] width 162 height 30
click at [344, 546] on div "Drugs" at bounding box center [403, 534] width 198 height 33
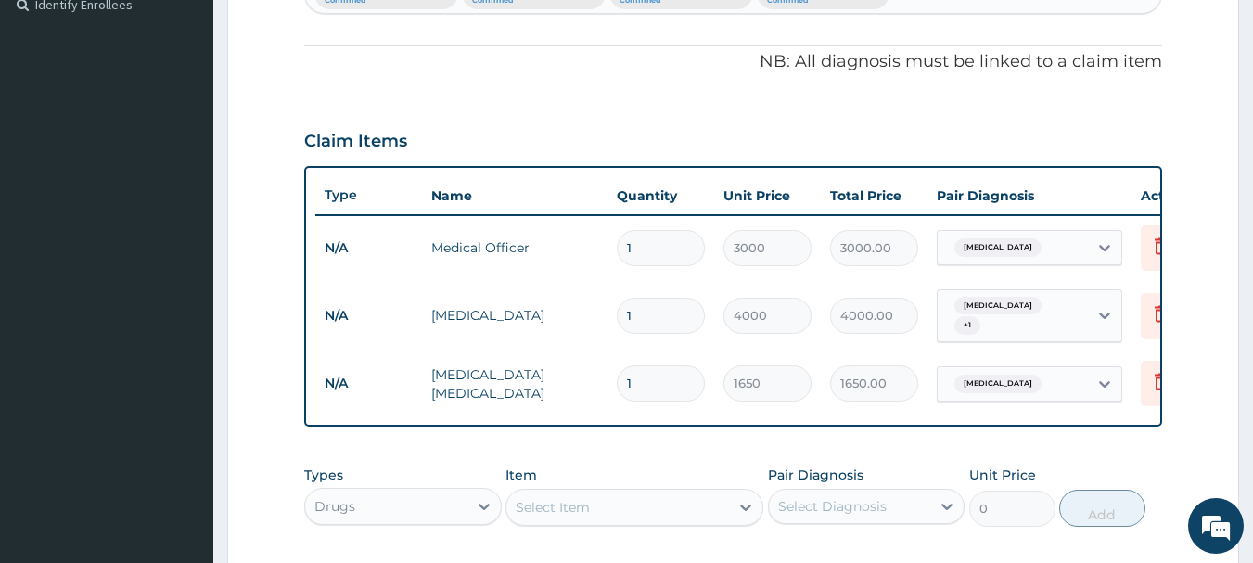
scroll to position [556, 0]
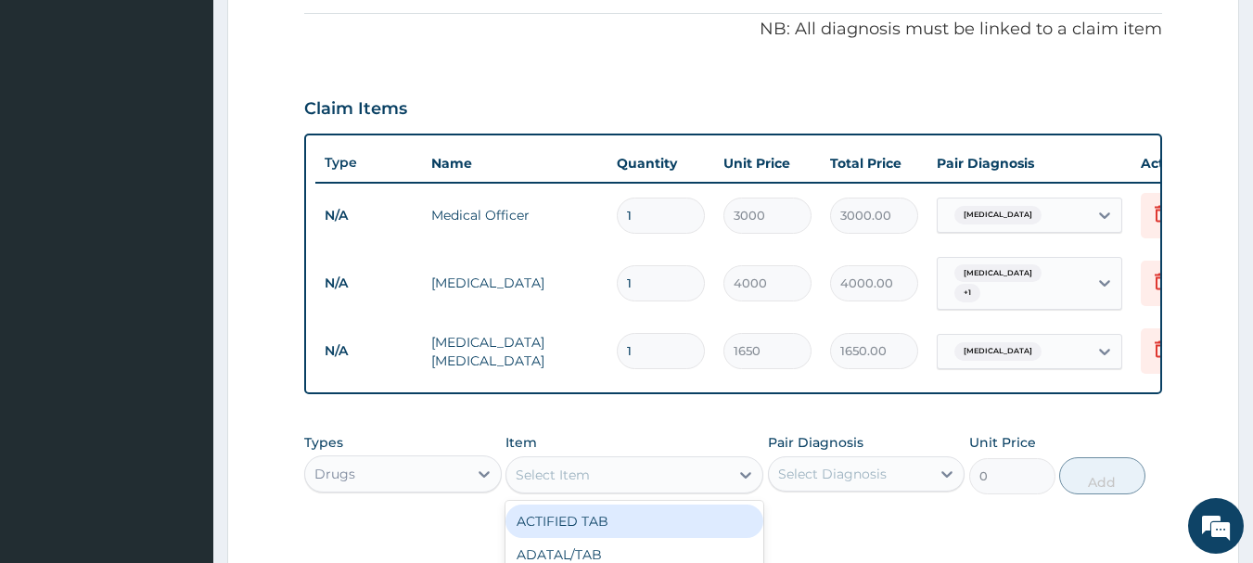
click at [577, 482] on div "Select Item" at bounding box center [553, 475] width 74 height 19
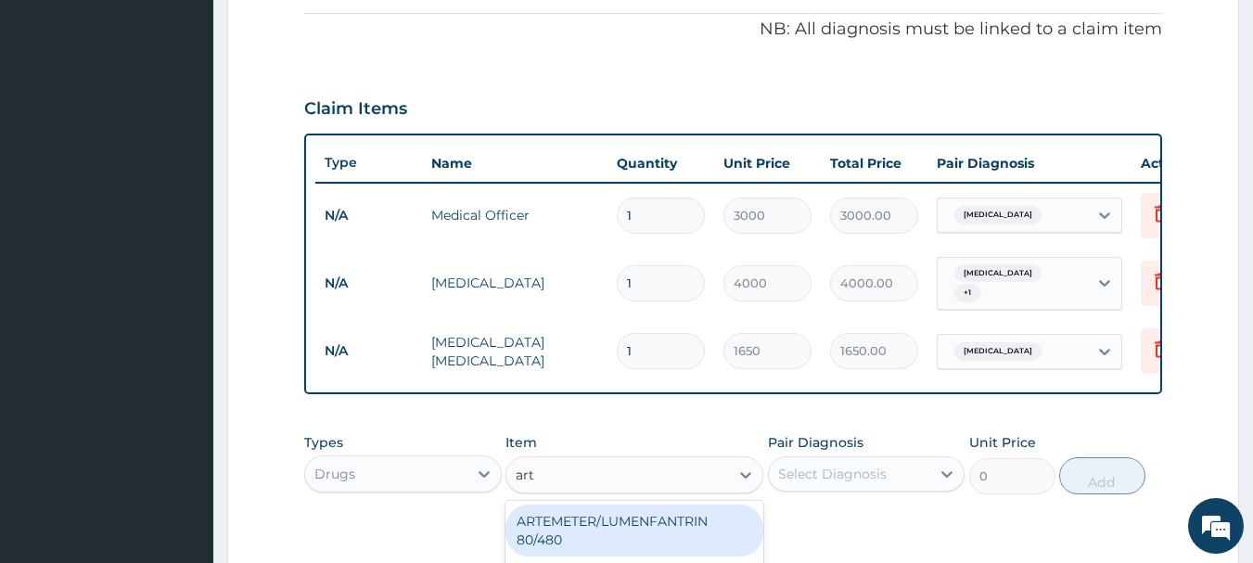
type input "arte"
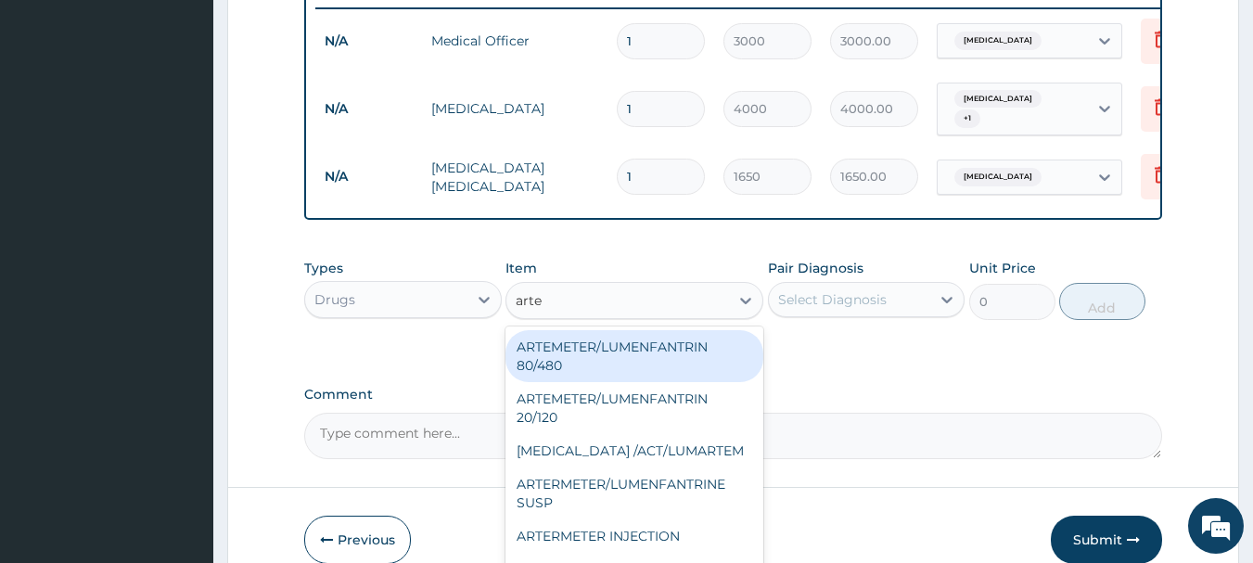
scroll to position [742, 0]
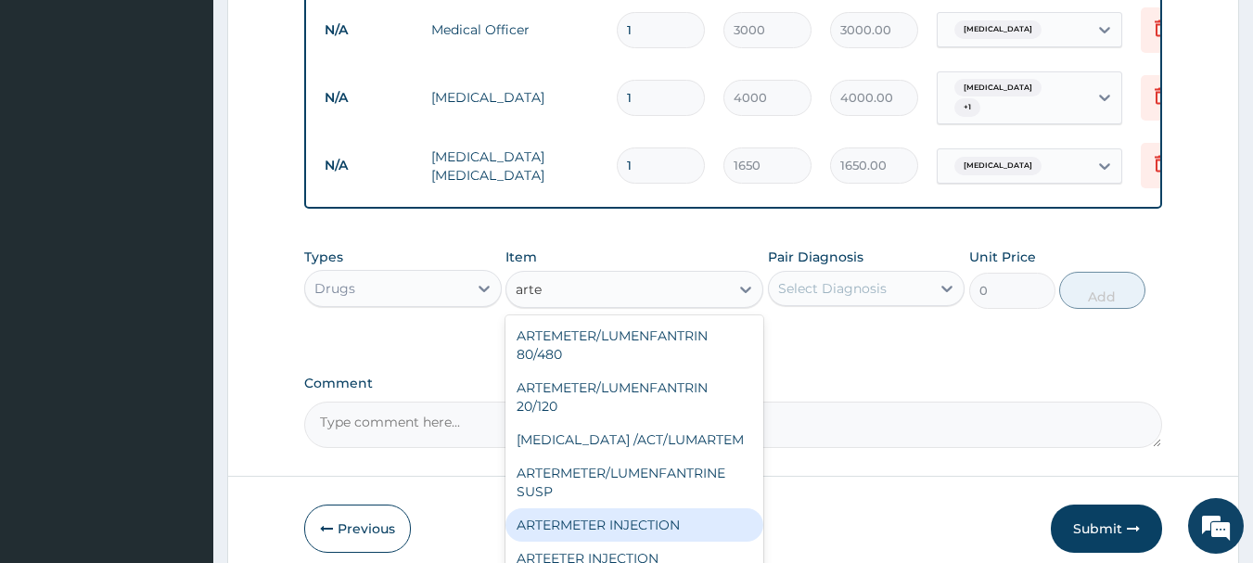
click at [572, 521] on div "ARTERMETER INJECTION" at bounding box center [634, 524] width 258 height 33
type input "860"
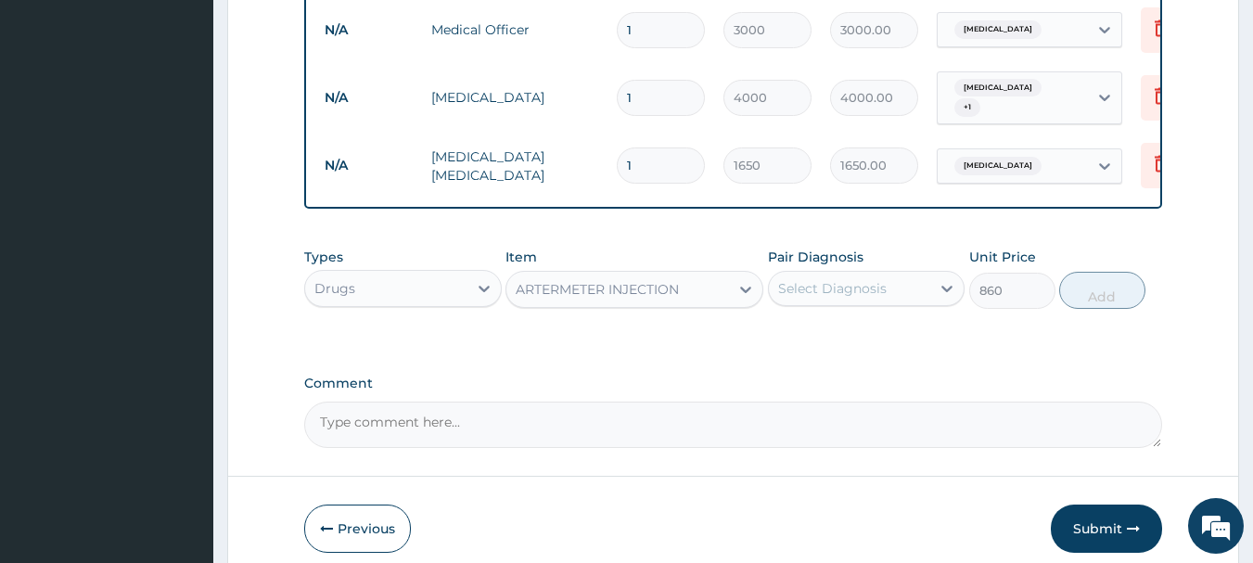
click at [829, 293] on div "Select Diagnosis" at bounding box center [832, 288] width 109 height 19
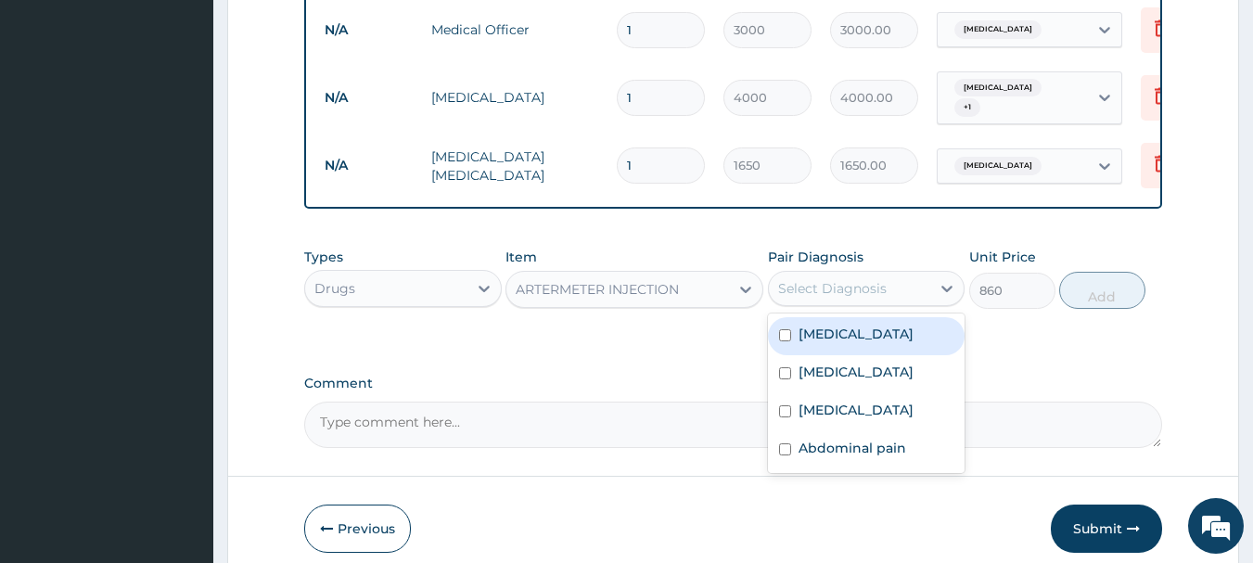
click at [833, 355] on div "[MEDICAL_DATA]" at bounding box center [867, 336] width 198 height 38
checkbox input "true"
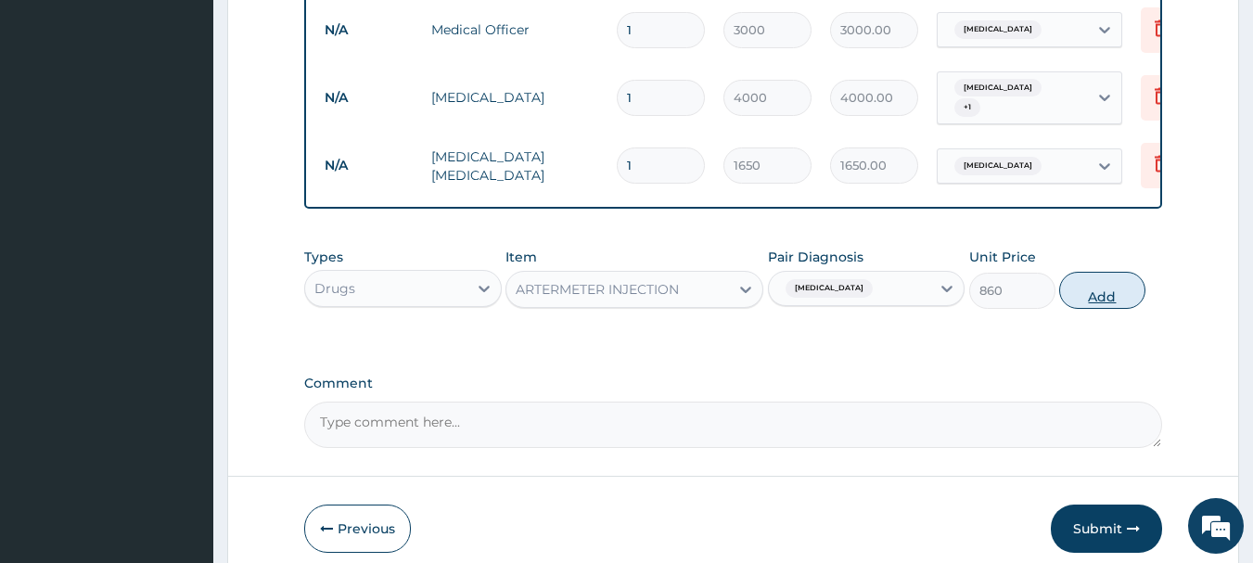
click at [1090, 299] on button "Add" at bounding box center [1102, 290] width 86 height 37
type input "0"
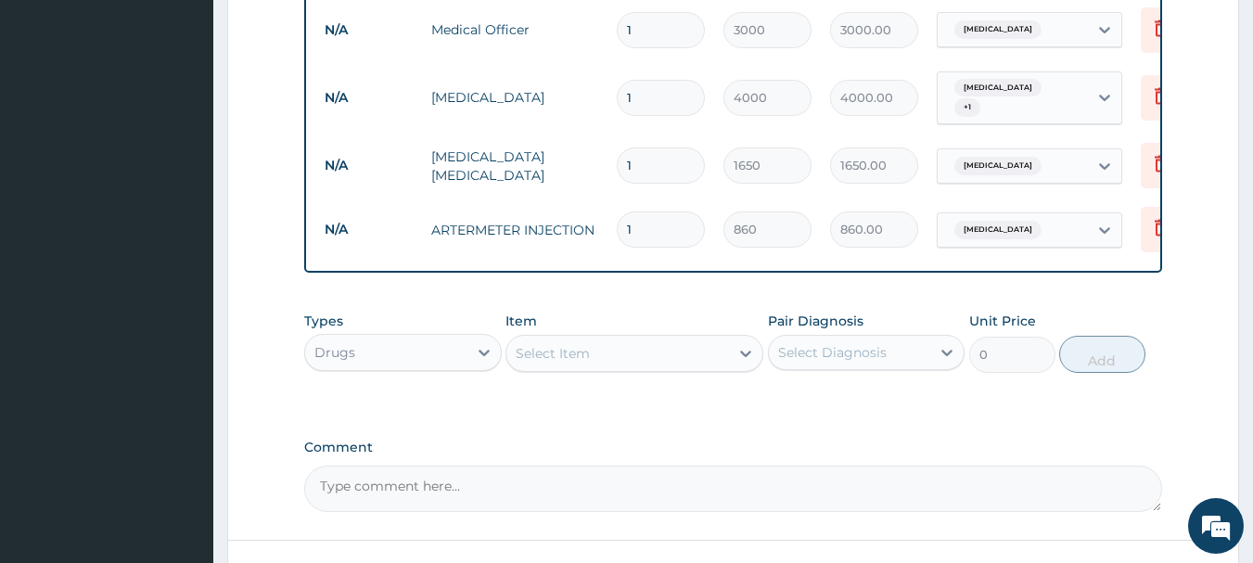
type input "0.00"
type input "3"
type input "2580.00"
type input "3"
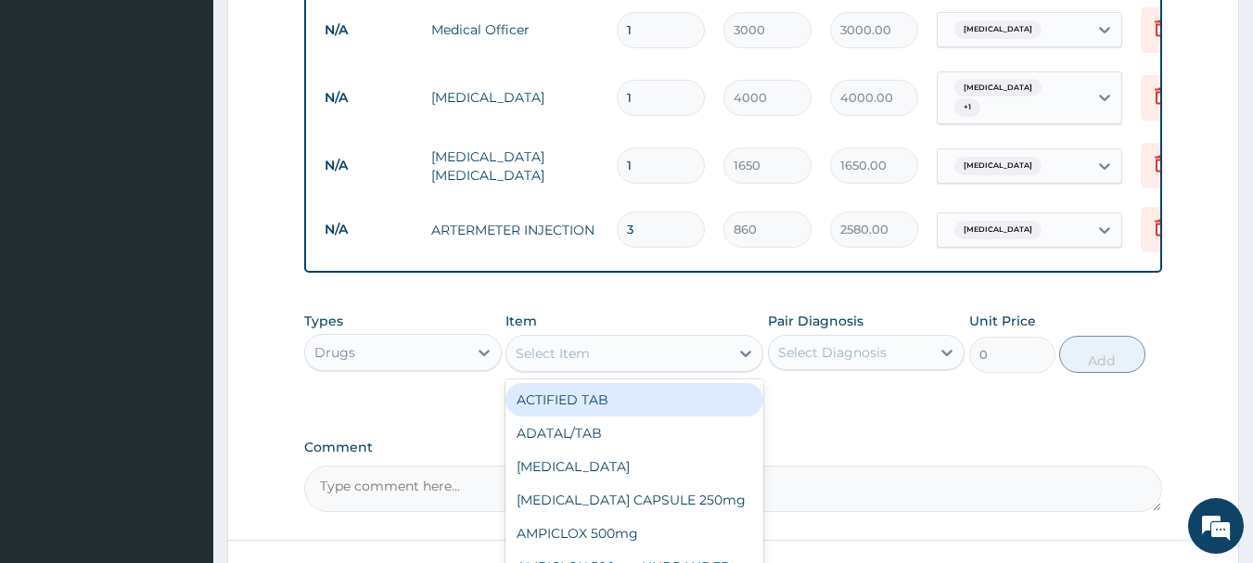
click at [632, 363] on div "Select Item" at bounding box center [617, 353] width 223 height 30
type input "ceftr"
click at [625, 405] on div "CEFTRIAZONE INJECTION" at bounding box center [634, 399] width 258 height 33
type input "1500"
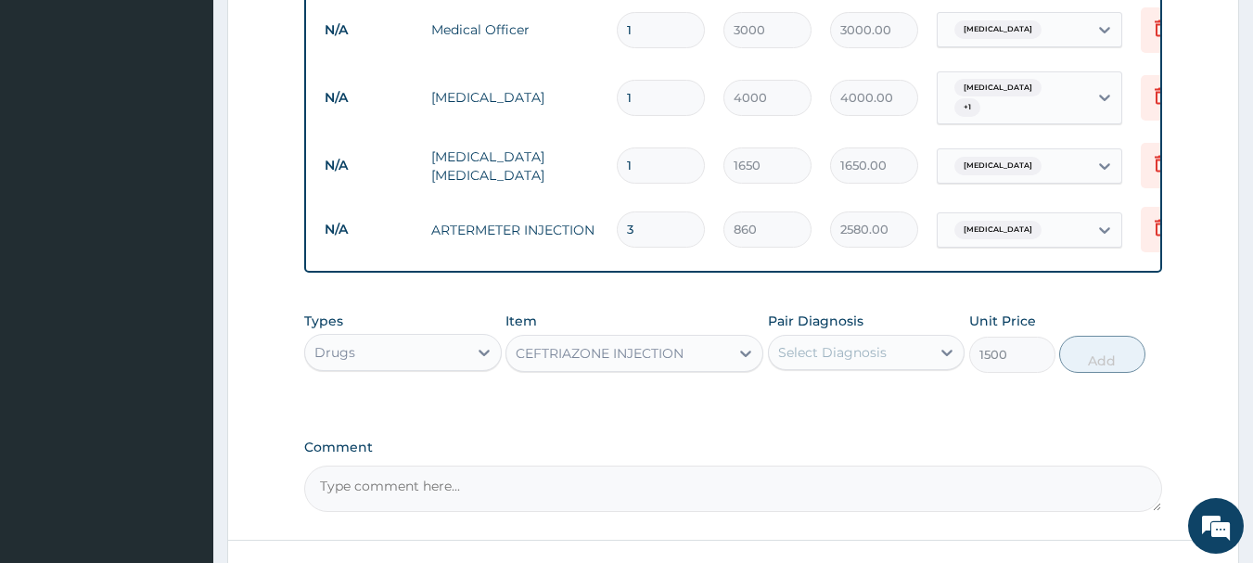
click at [807, 362] on div "Select Diagnosis" at bounding box center [832, 352] width 109 height 19
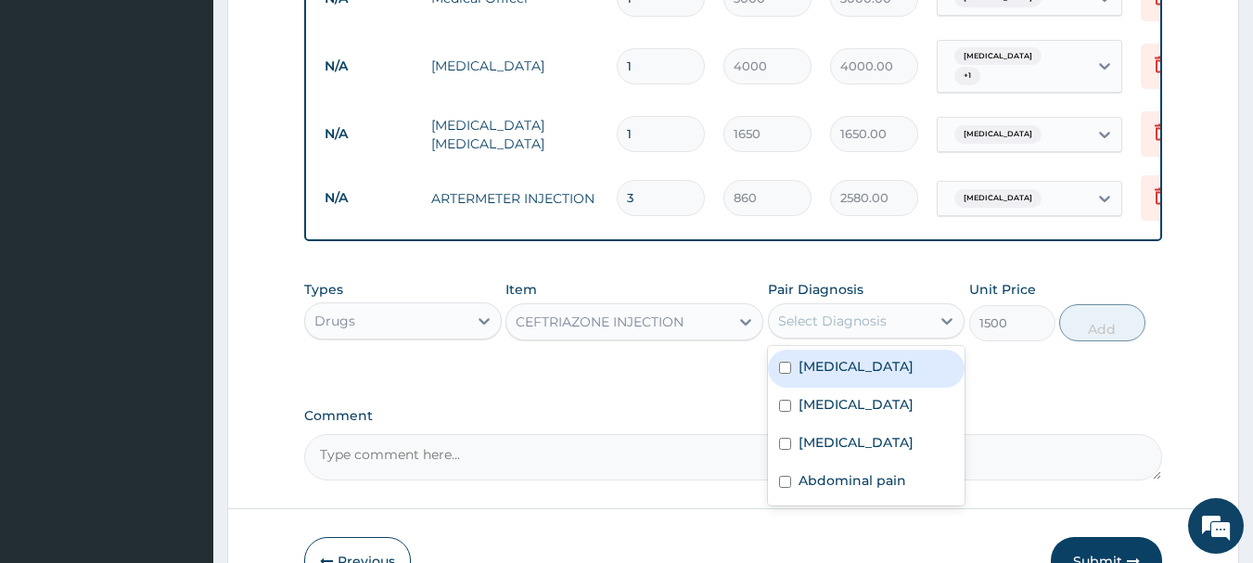
scroll to position [835, 0]
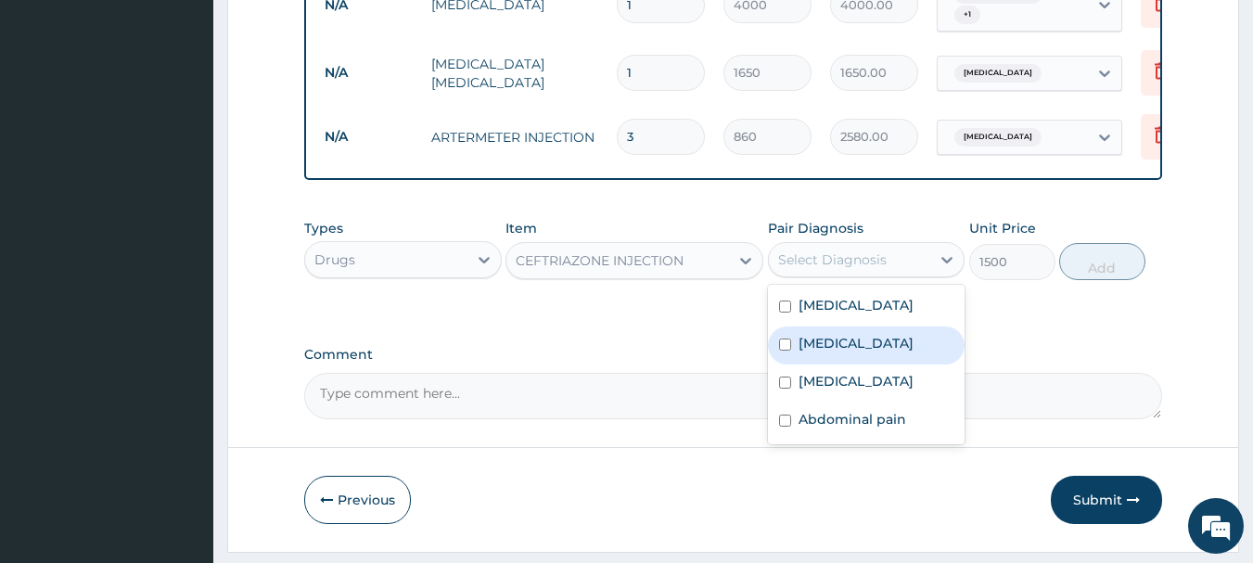
click at [849, 355] on div "[MEDICAL_DATA]" at bounding box center [867, 345] width 198 height 38
checkbox input "true"
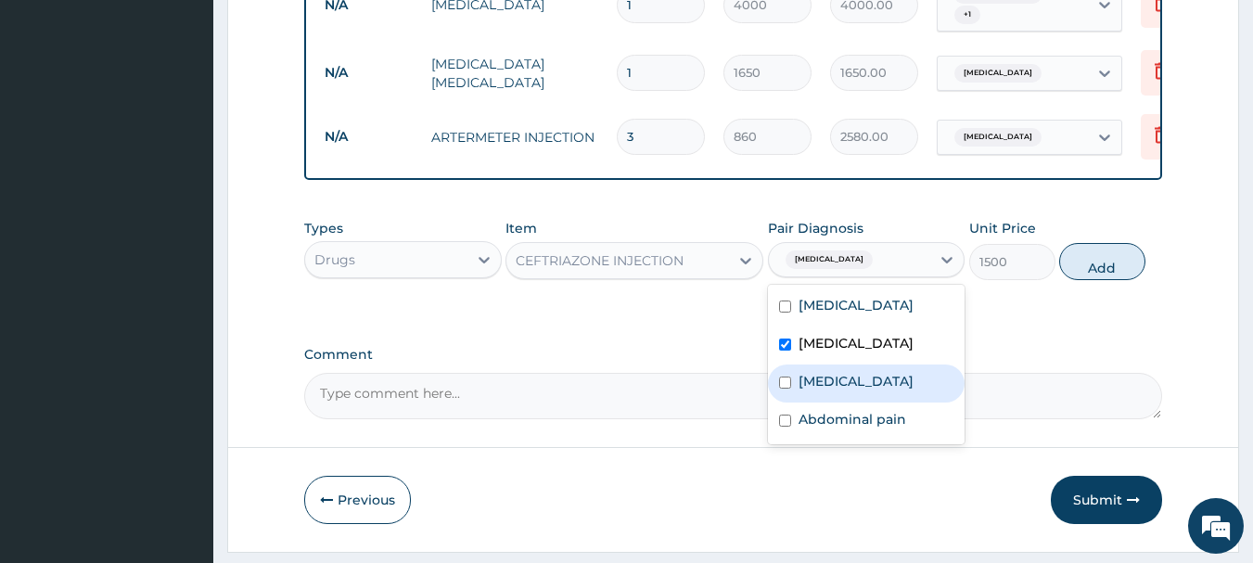
click at [840, 387] on label "[MEDICAL_DATA]" at bounding box center [855, 381] width 115 height 19
checkbox input "true"
click at [1096, 265] on button "Add" at bounding box center [1102, 261] width 86 height 37
type input "0"
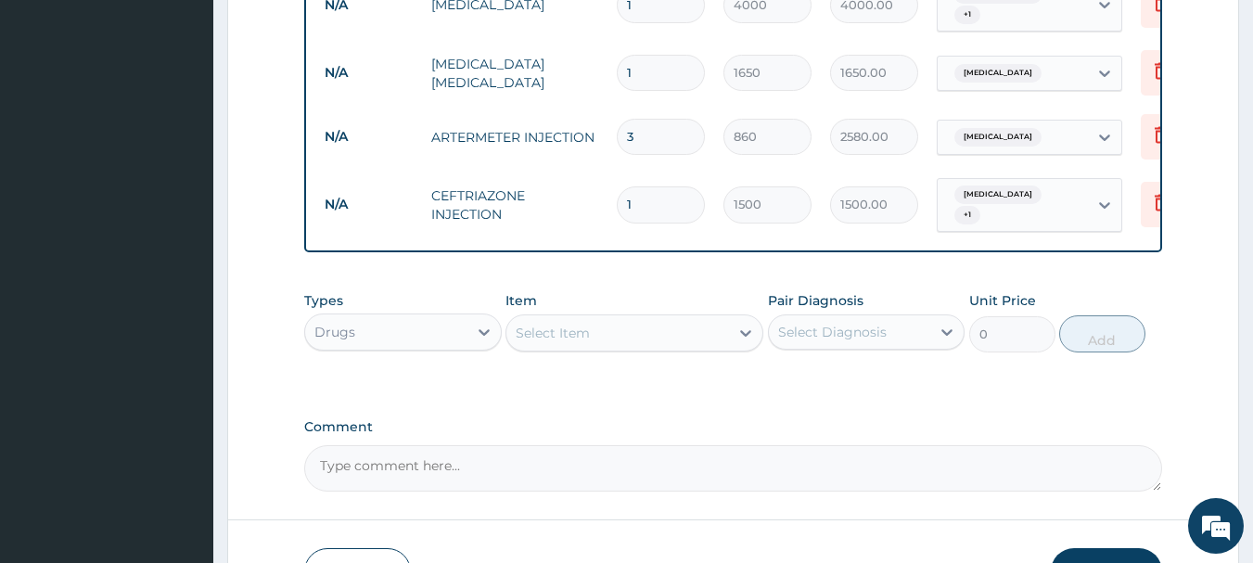
type input "0.00"
type input "3"
type input "4500.00"
type input "3"
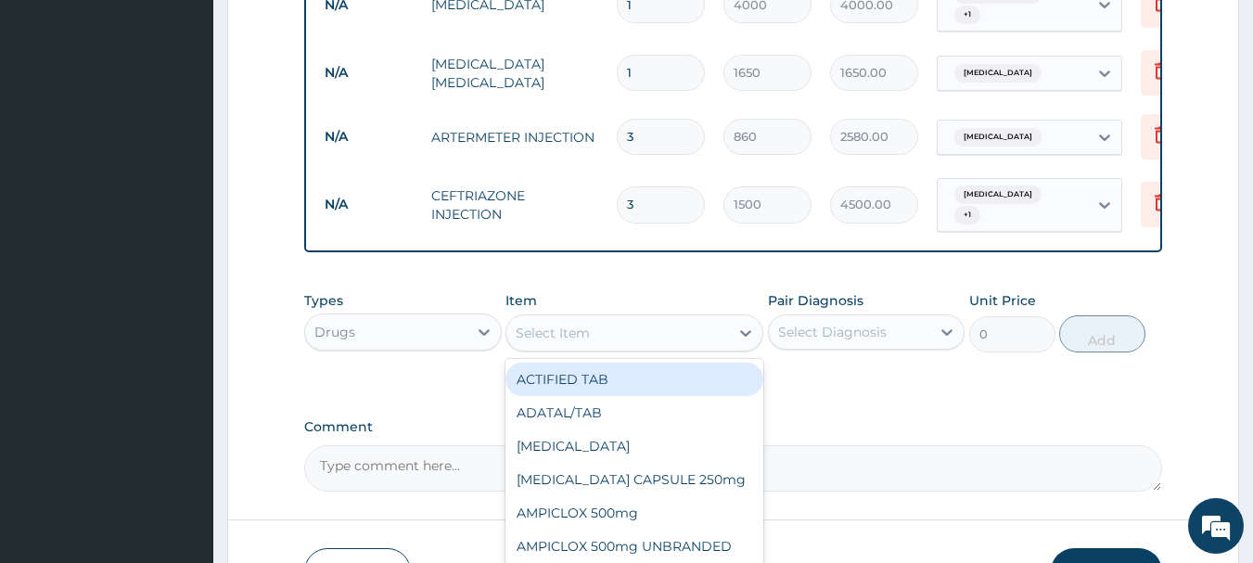
click at [622, 331] on div "Select Item" at bounding box center [617, 333] width 223 height 30
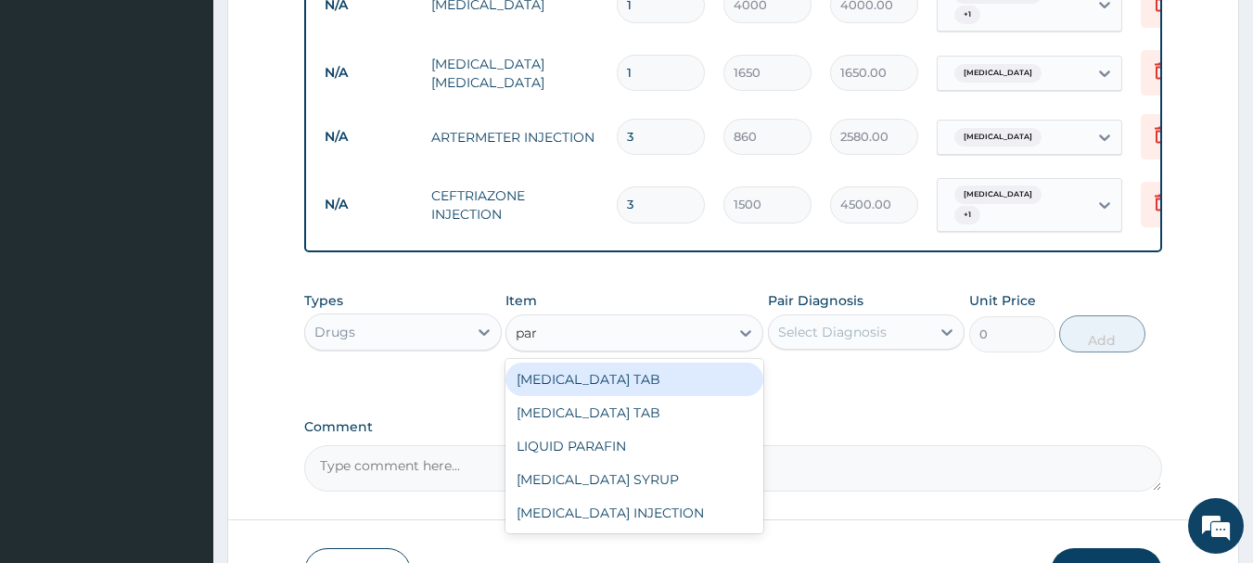
type input "para"
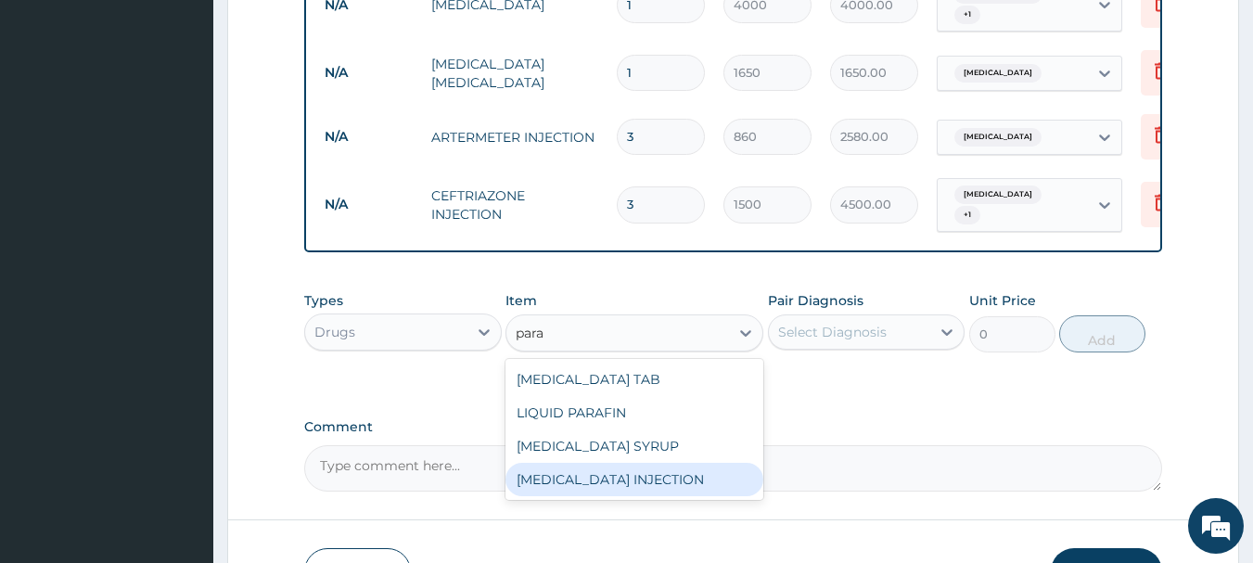
click at [615, 472] on div "[MEDICAL_DATA] INJECTION" at bounding box center [634, 479] width 258 height 33
type input "950"
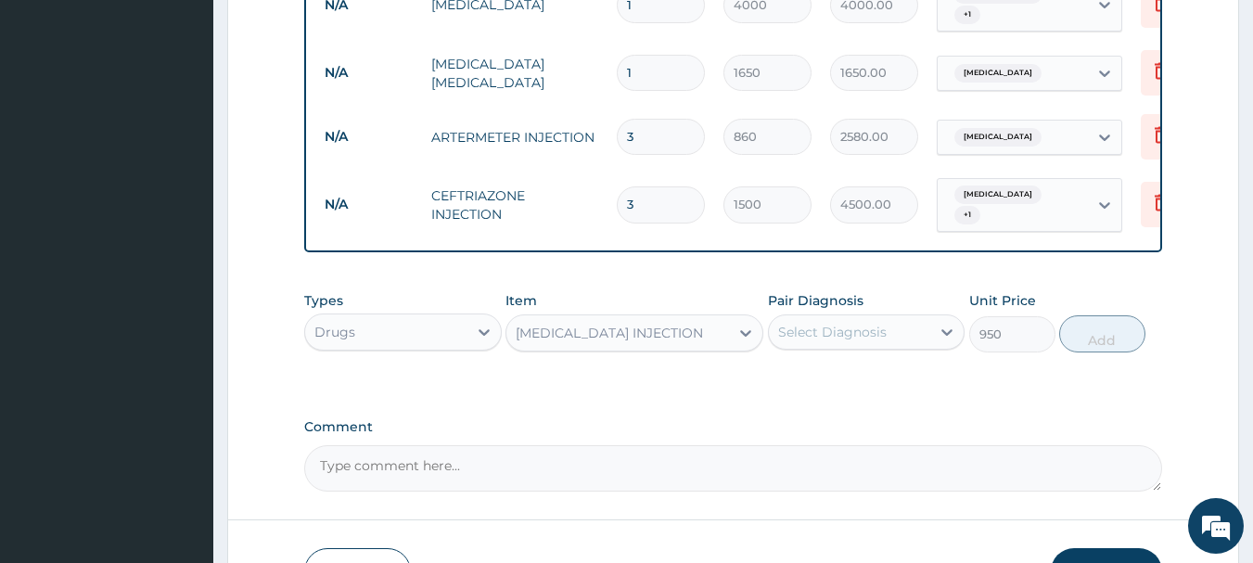
click at [868, 332] on div "Select Diagnosis" at bounding box center [832, 332] width 109 height 19
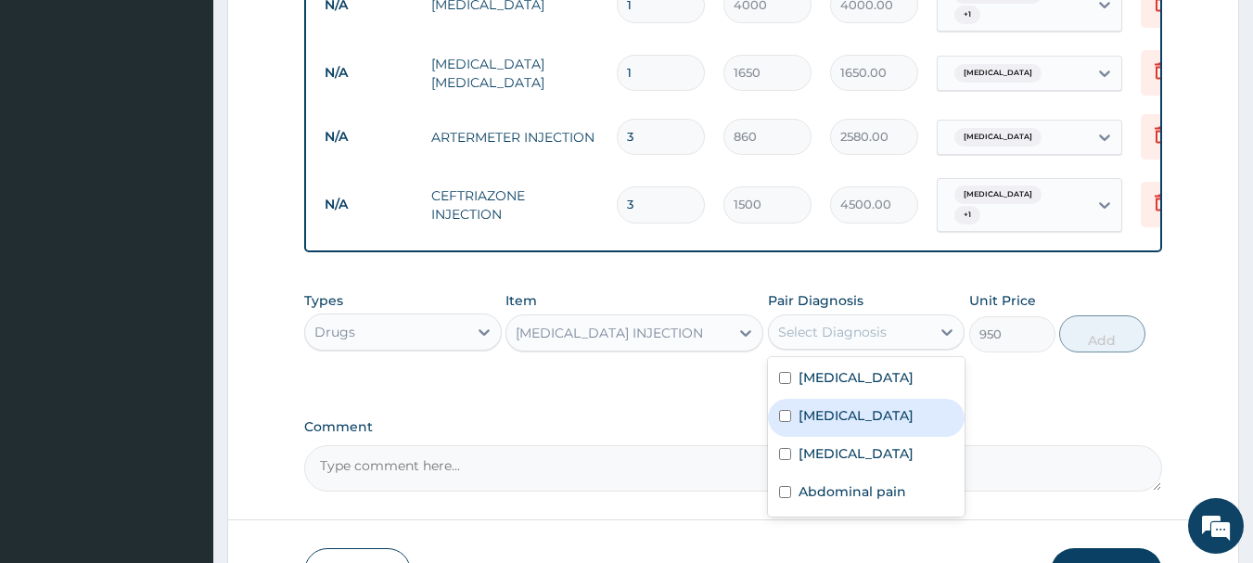
click at [817, 414] on label "[MEDICAL_DATA]" at bounding box center [855, 415] width 115 height 19
checkbox input "true"
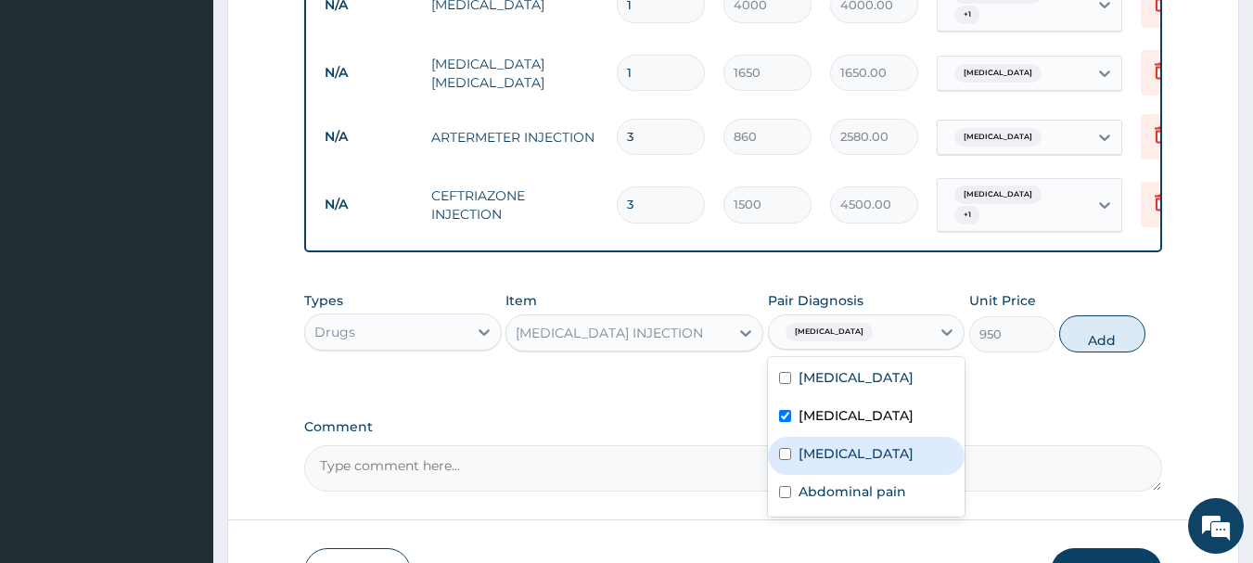
click at [797, 460] on div "[MEDICAL_DATA]" at bounding box center [867, 456] width 198 height 38
checkbox input "true"
click at [1090, 334] on button "Add" at bounding box center [1102, 333] width 86 height 37
type input "0"
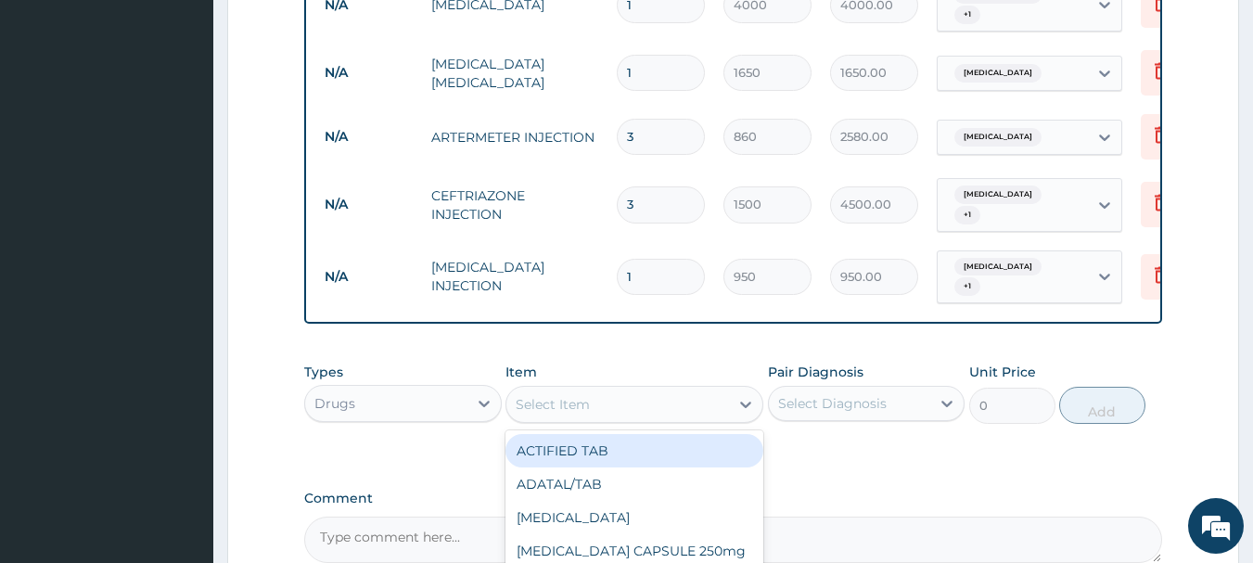
click at [611, 402] on div "Select Item" at bounding box center [617, 404] width 223 height 30
type input "ibupr"
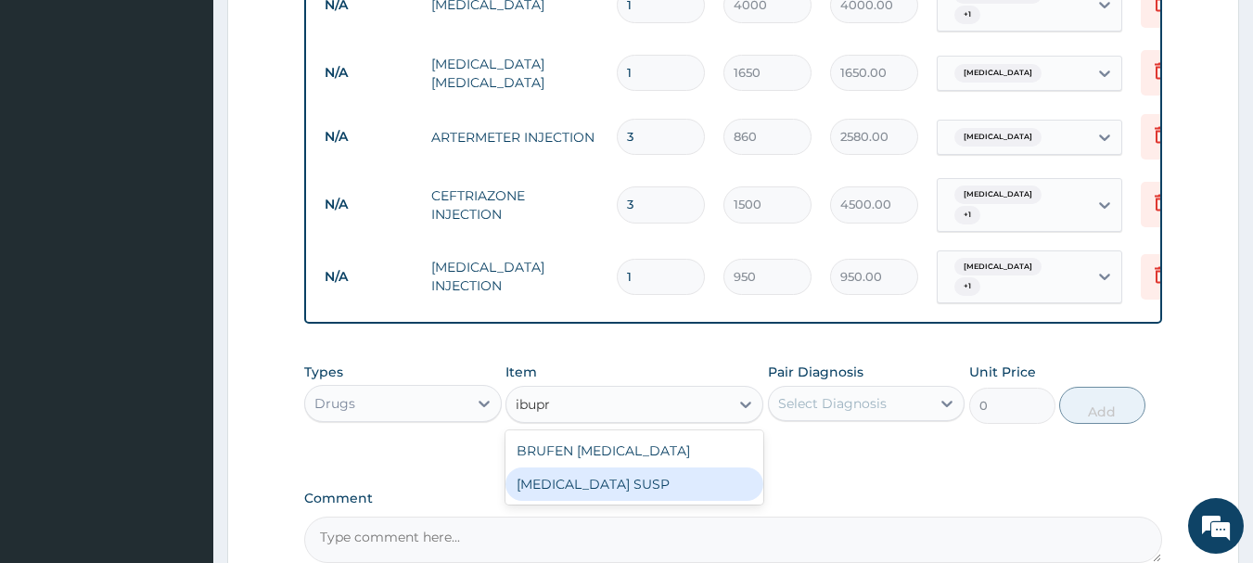
click at [577, 479] on div "[MEDICAL_DATA] SUSP" at bounding box center [634, 483] width 258 height 33
type input "700"
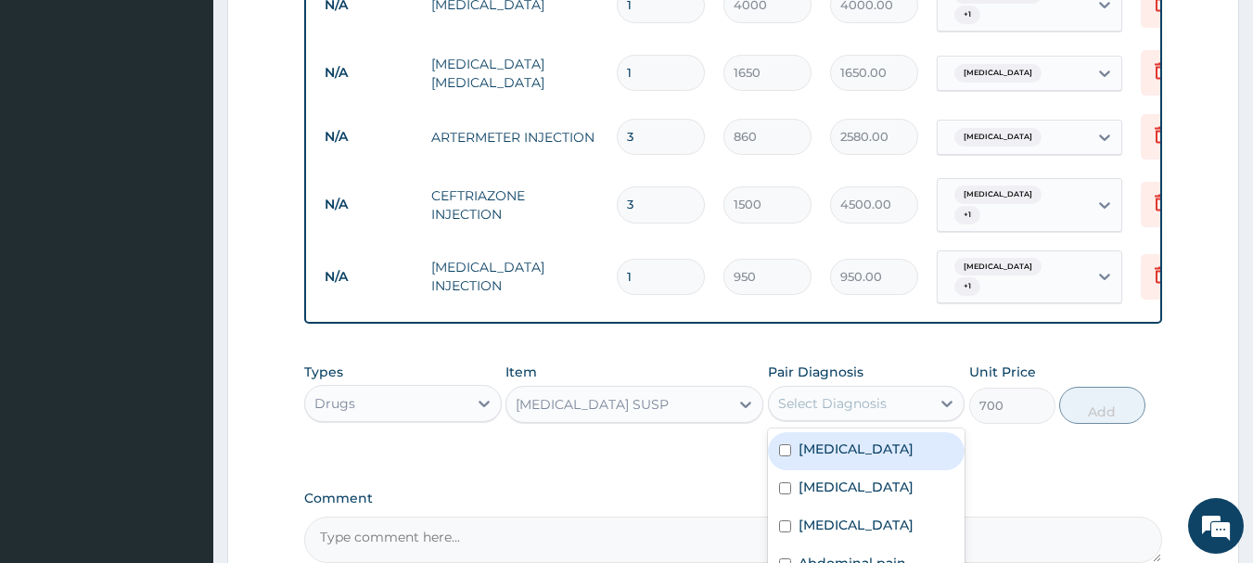
click at [818, 399] on div "Select Diagnosis" at bounding box center [832, 403] width 109 height 19
click at [811, 453] on div "[MEDICAL_DATA]" at bounding box center [867, 451] width 198 height 38
checkbox input "true"
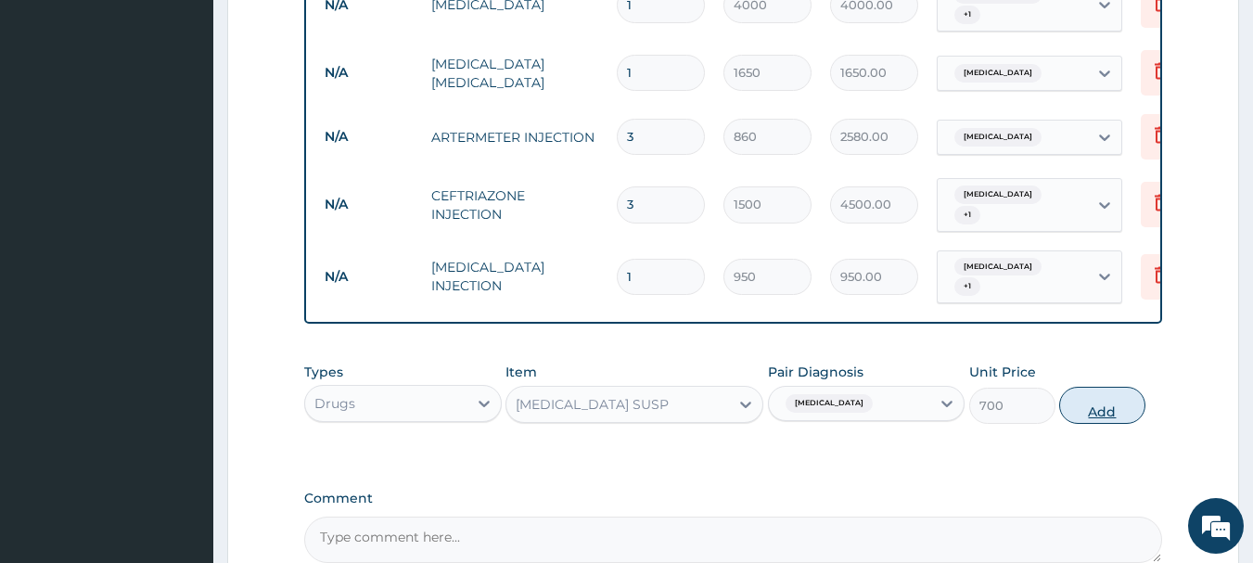
click at [1098, 396] on button "Add" at bounding box center [1102, 405] width 86 height 37
type input "0"
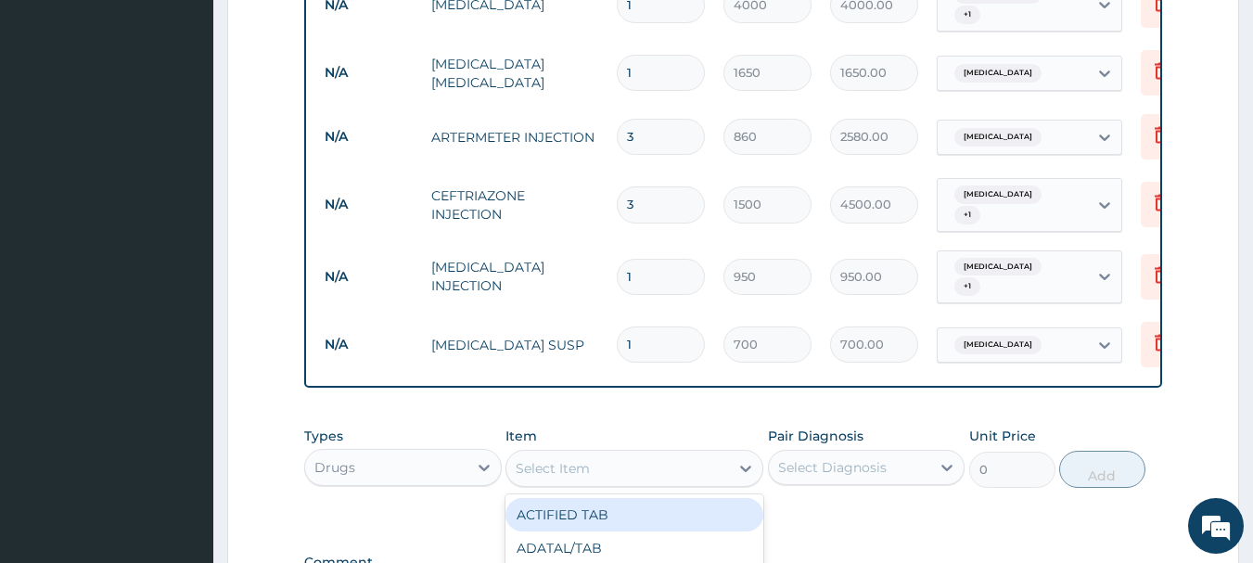
click at [593, 455] on div "Select Item" at bounding box center [617, 468] width 223 height 30
click at [585, 461] on div "Select Item" at bounding box center [553, 468] width 74 height 19
type input "pir"
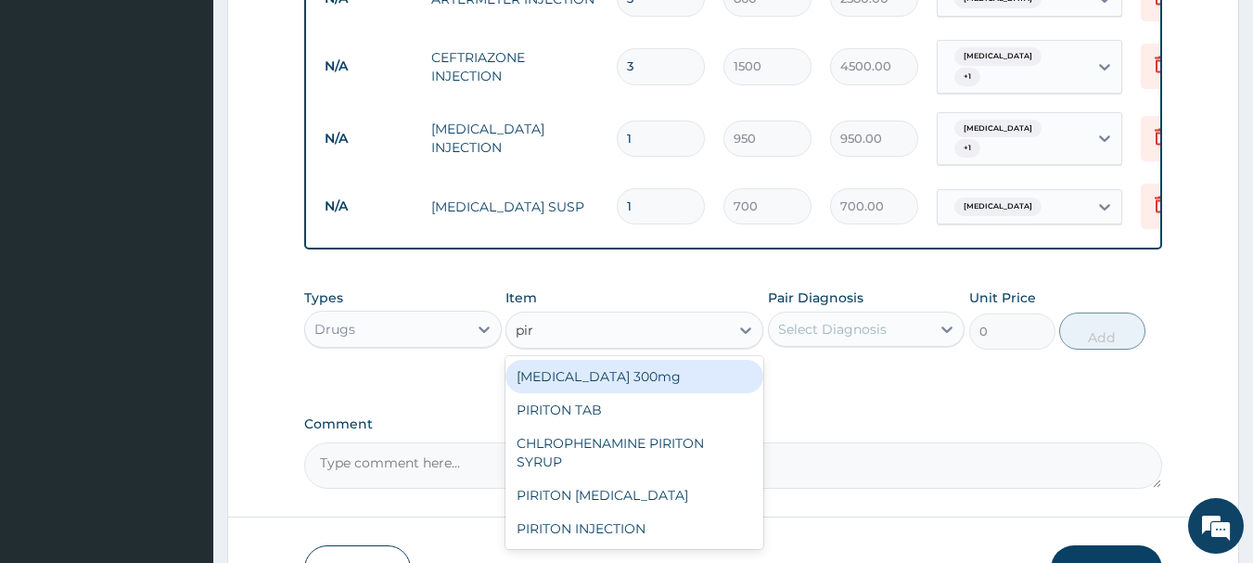
scroll to position [1020, 0]
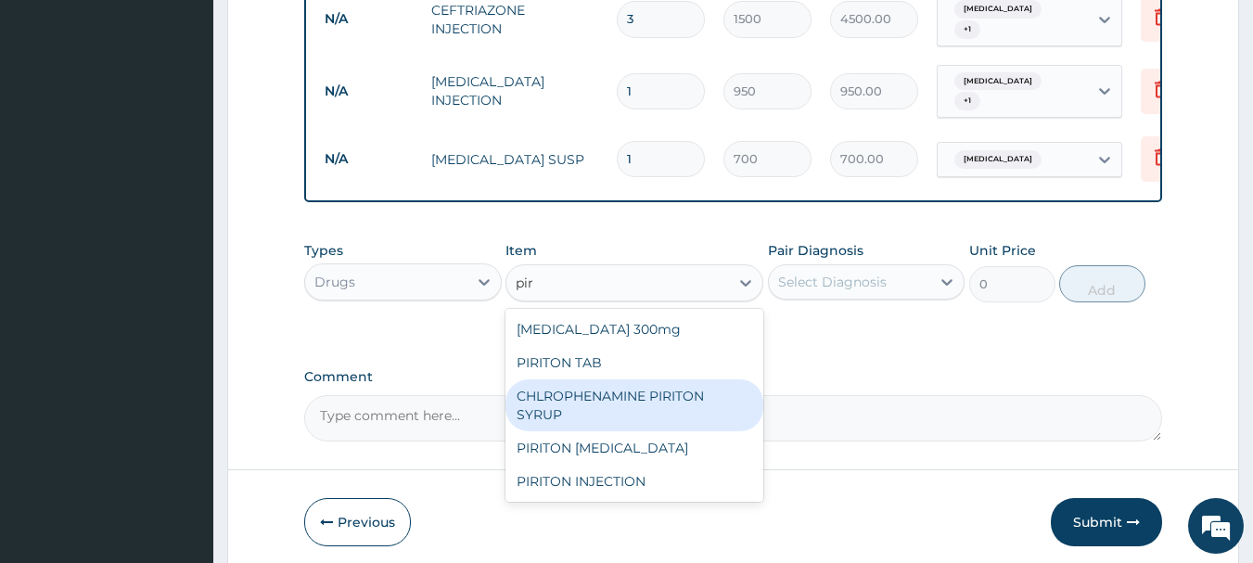
click at [628, 403] on div "CHLROPHENAMINE PIRITON SYRUP" at bounding box center [634, 405] width 258 height 52
type input "1000"
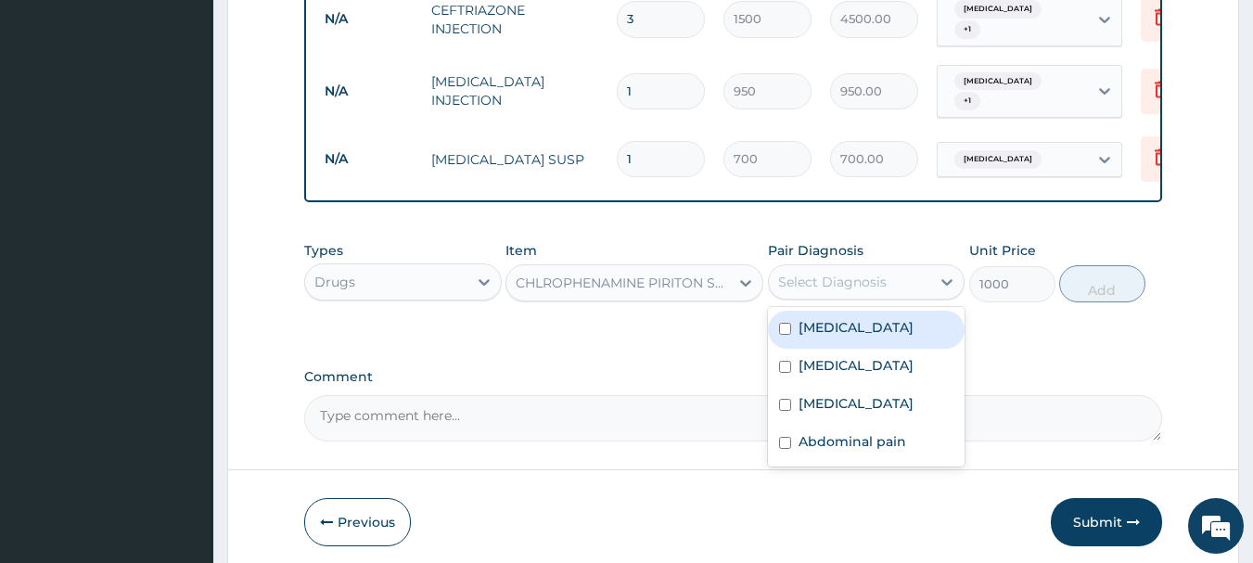
click at [849, 282] on div "Select Diagnosis" at bounding box center [850, 282] width 162 height 30
click at [833, 333] on div "[MEDICAL_DATA]" at bounding box center [867, 330] width 198 height 38
checkbox input "true"
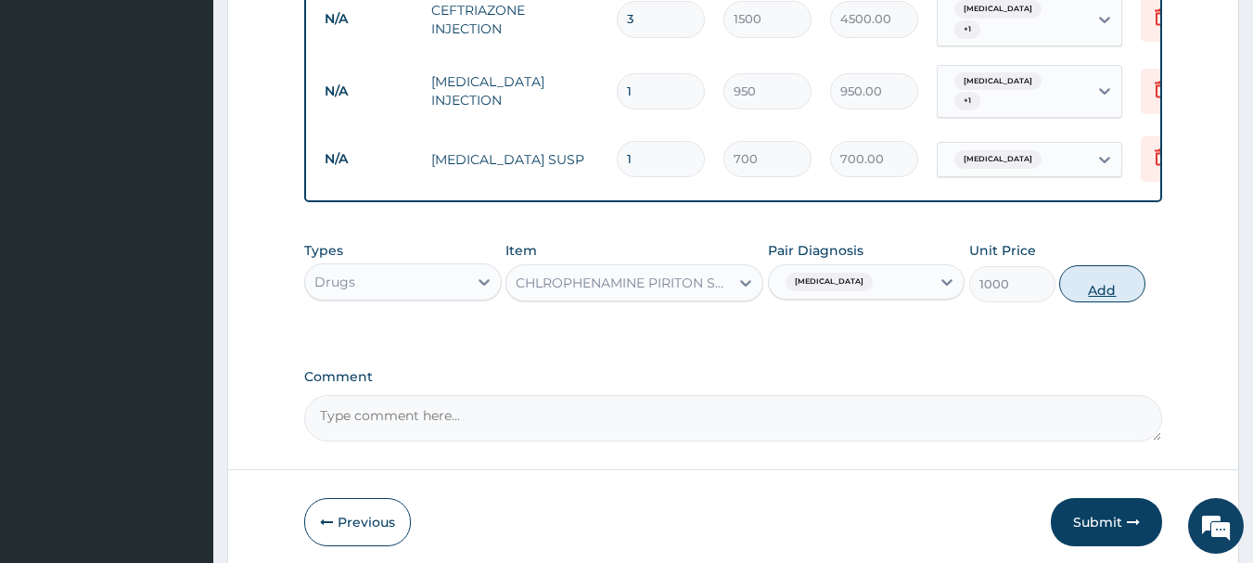
click at [1096, 283] on button "Add" at bounding box center [1102, 283] width 86 height 37
type input "0"
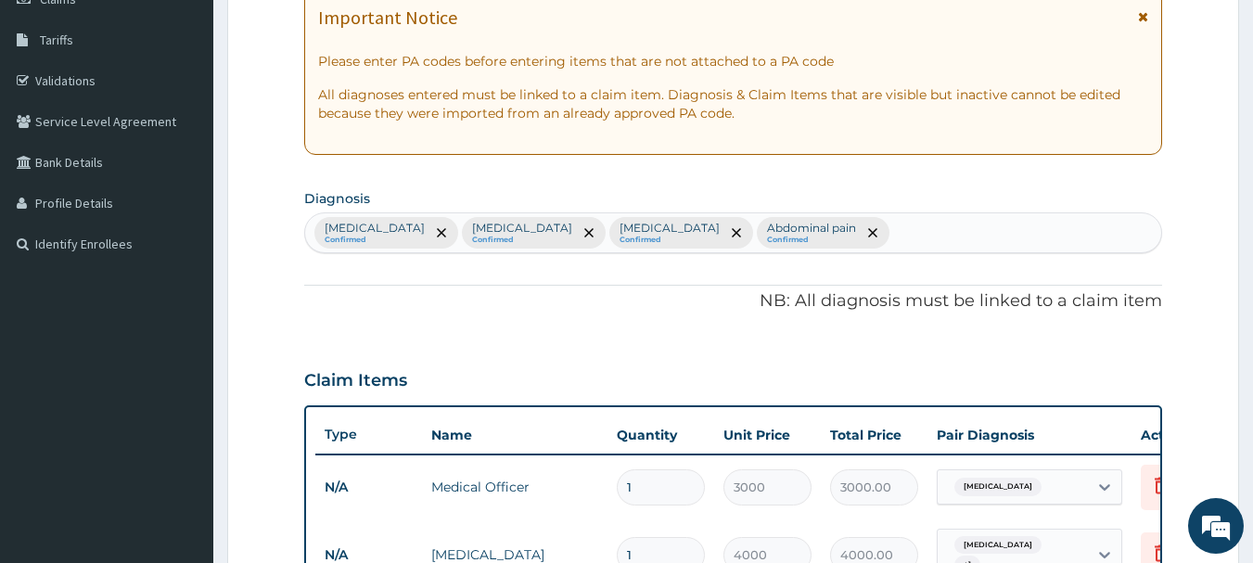
scroll to position [278, 0]
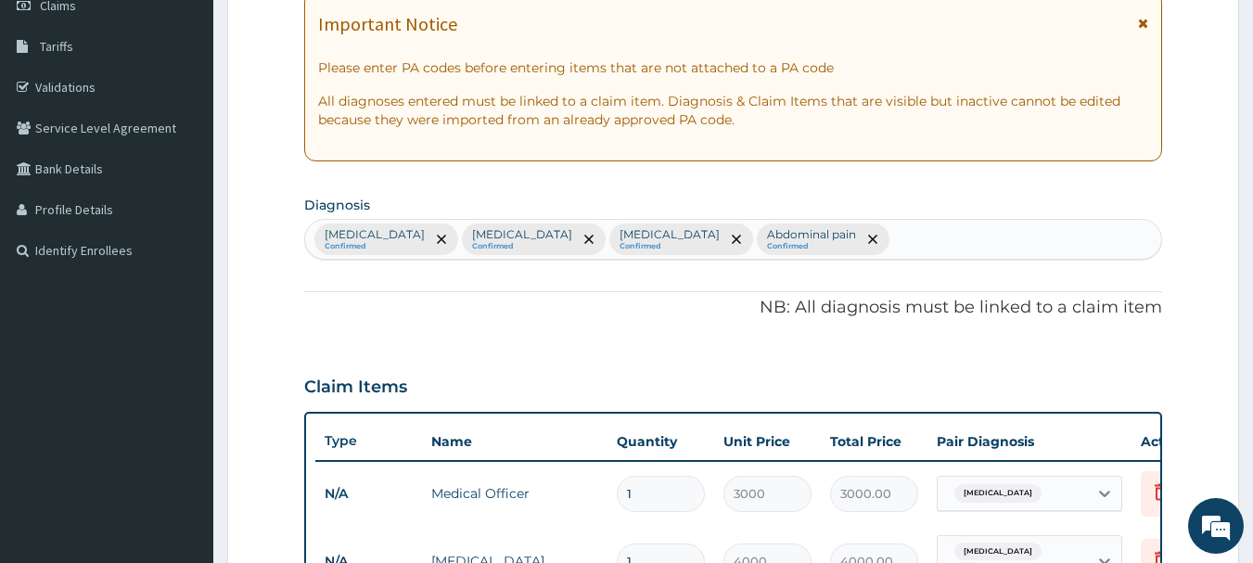
click at [876, 240] on div "Malaria Confirmed Sepsis Confirmed Upper respiratory infection Confirmed Abdomi…" at bounding box center [733, 239] width 857 height 39
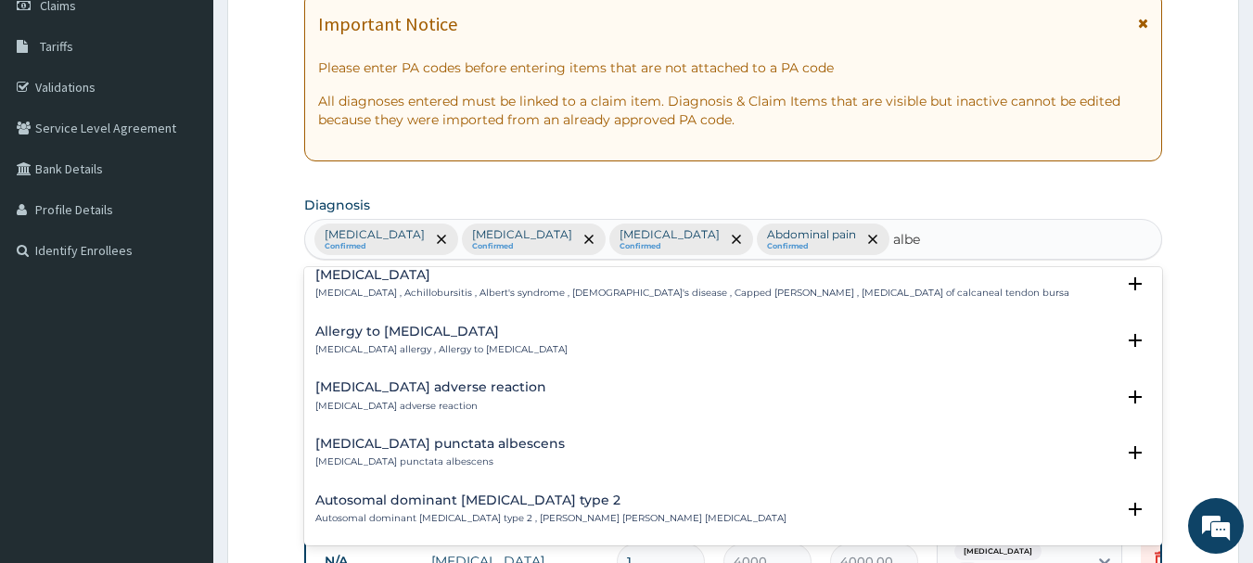
scroll to position [0, 0]
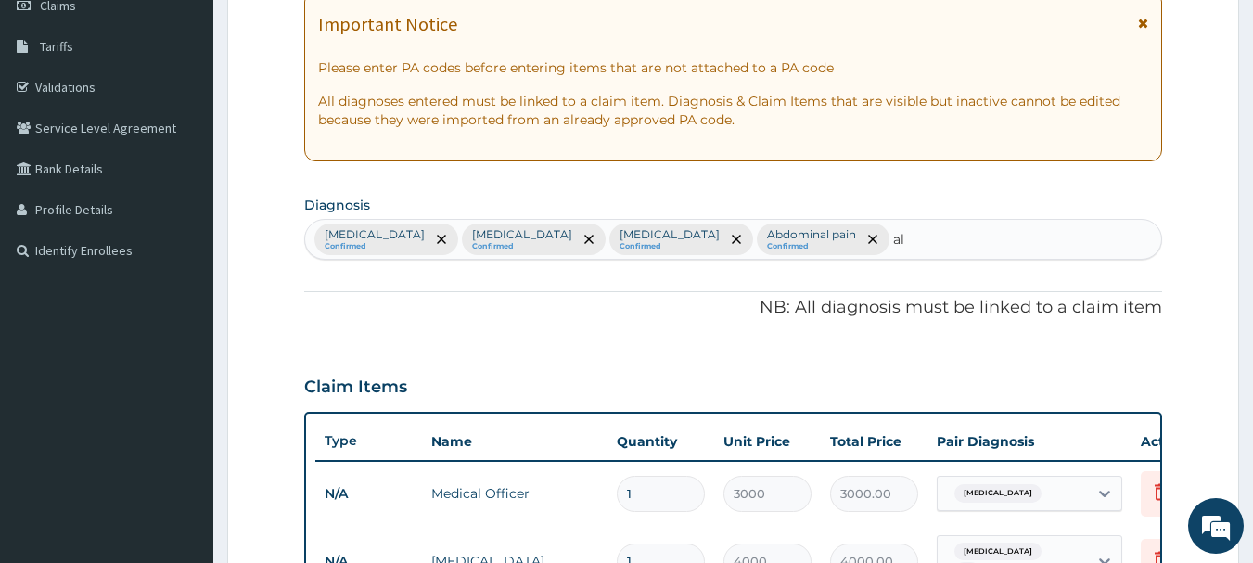
type input "a"
type input "helmi"
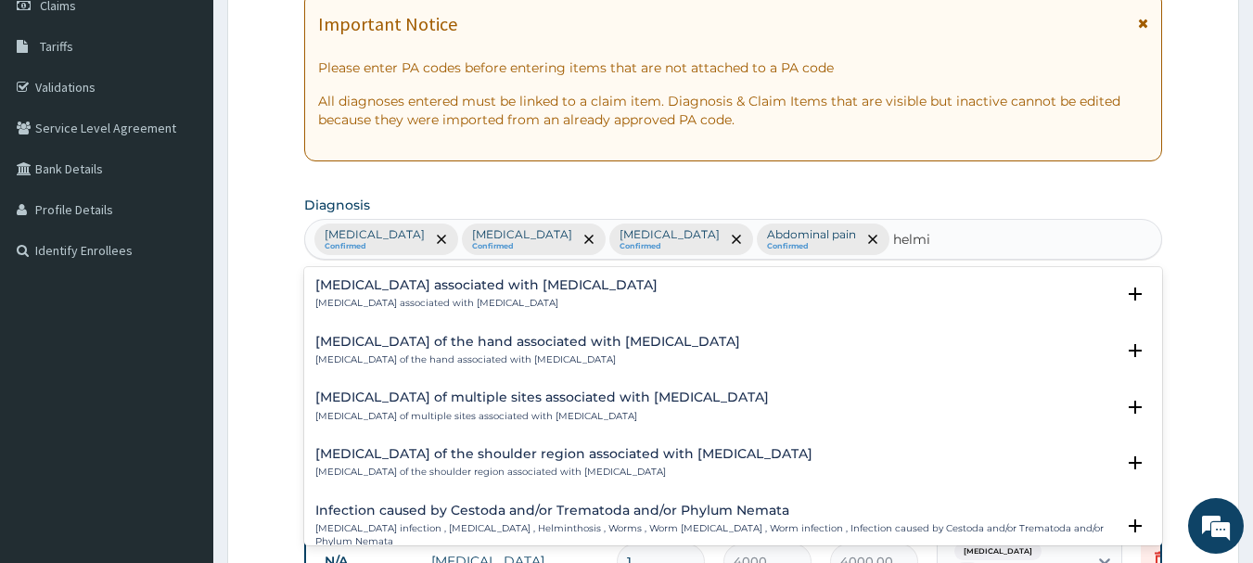
click at [581, 341] on h4 "[MEDICAL_DATA] of the hand associated with [MEDICAL_DATA]" at bounding box center [527, 342] width 425 height 14
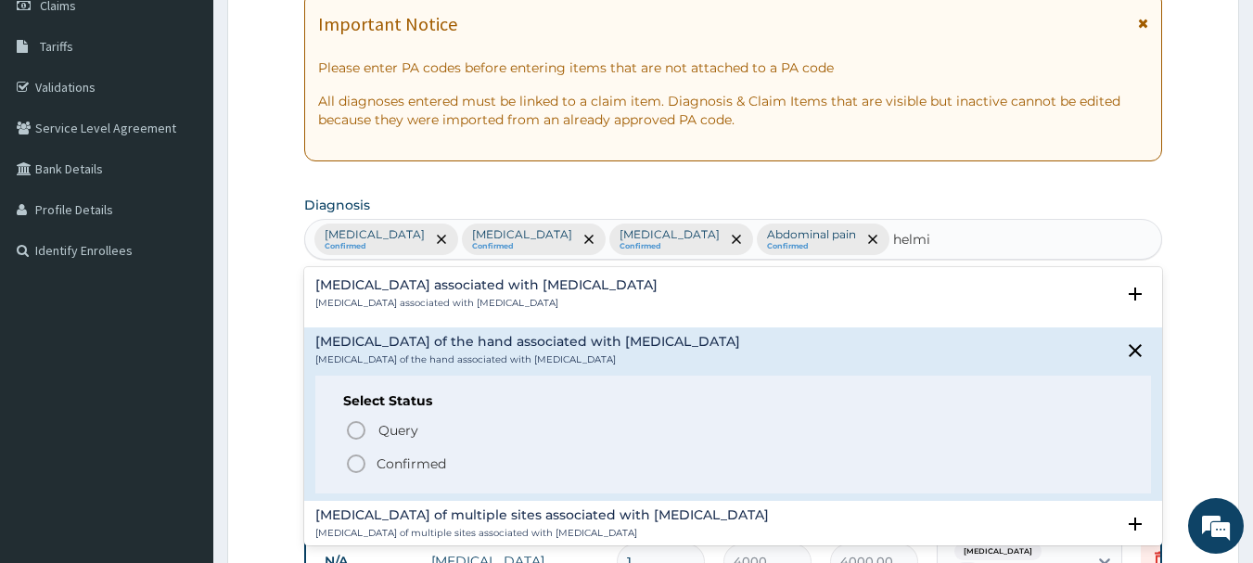
click at [349, 460] on circle "status option filled" at bounding box center [356, 463] width 17 height 17
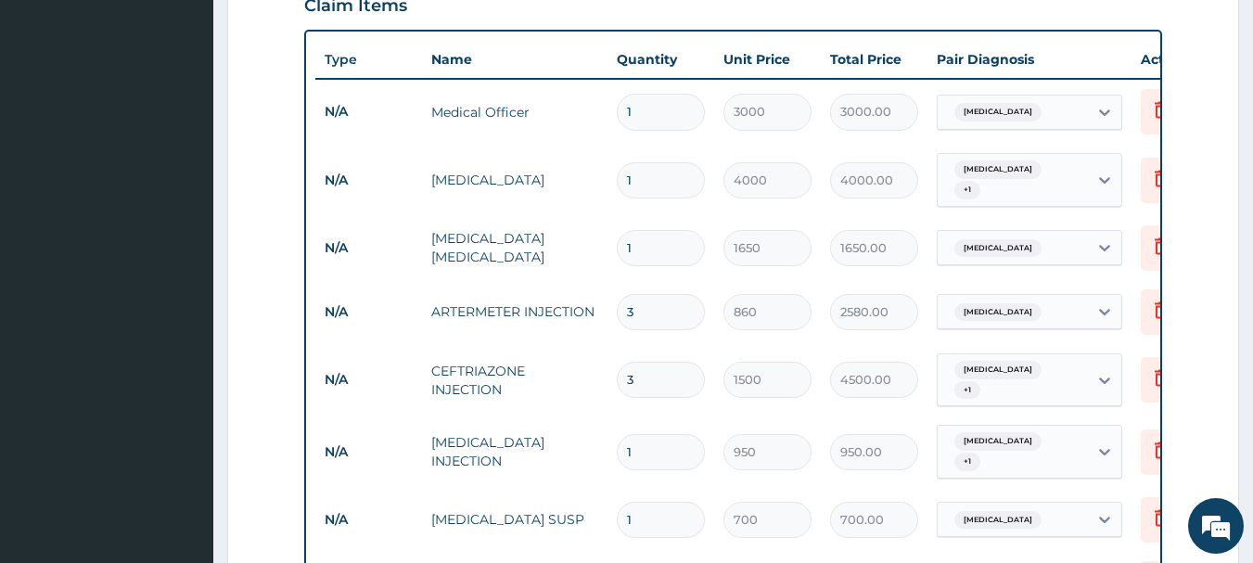
scroll to position [927, 0]
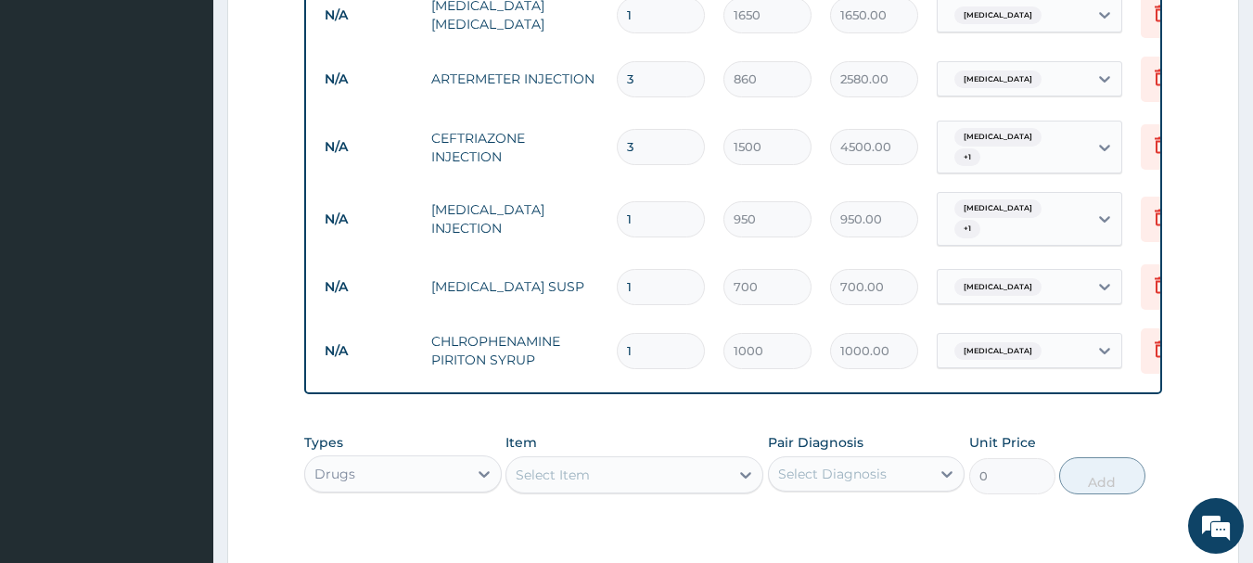
click at [572, 470] on div "Select Item" at bounding box center [553, 475] width 74 height 19
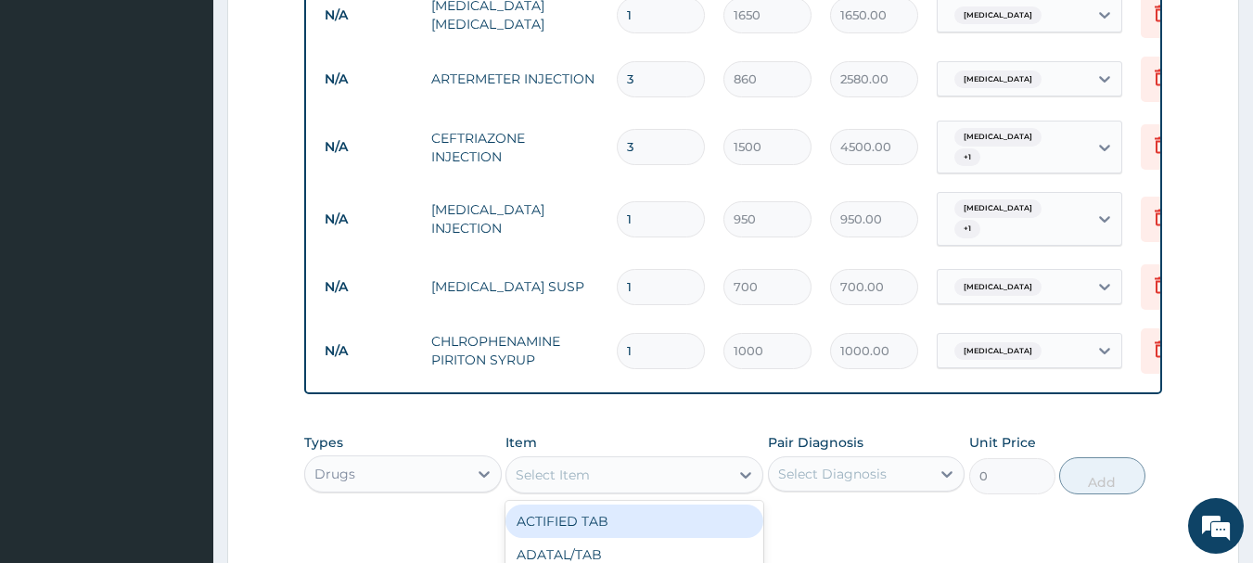
type input "h"
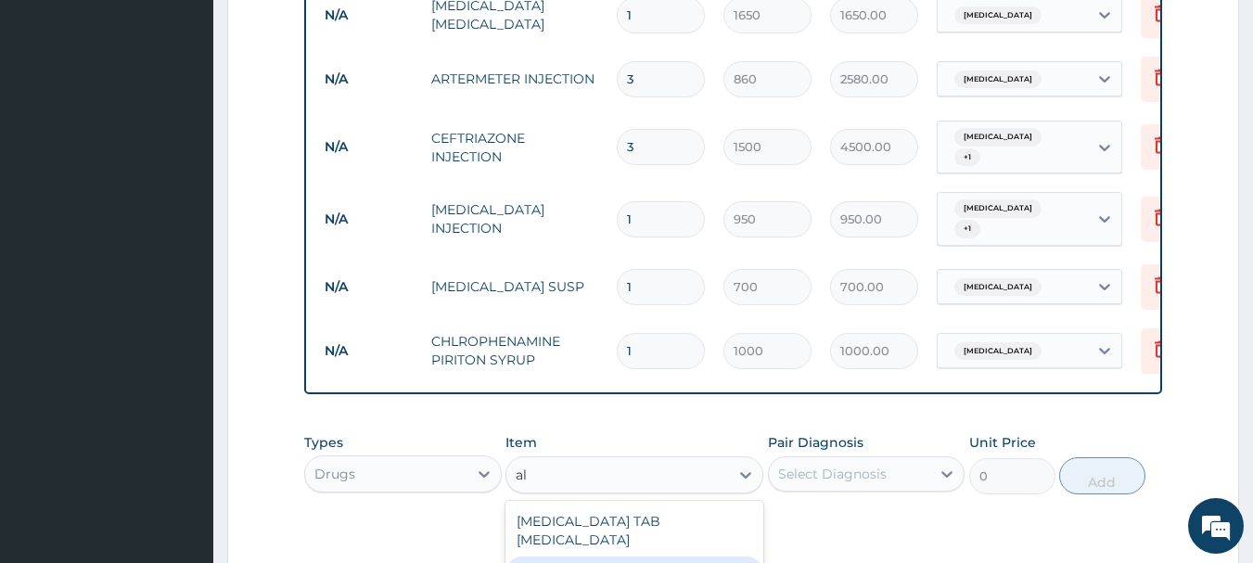
type input "a"
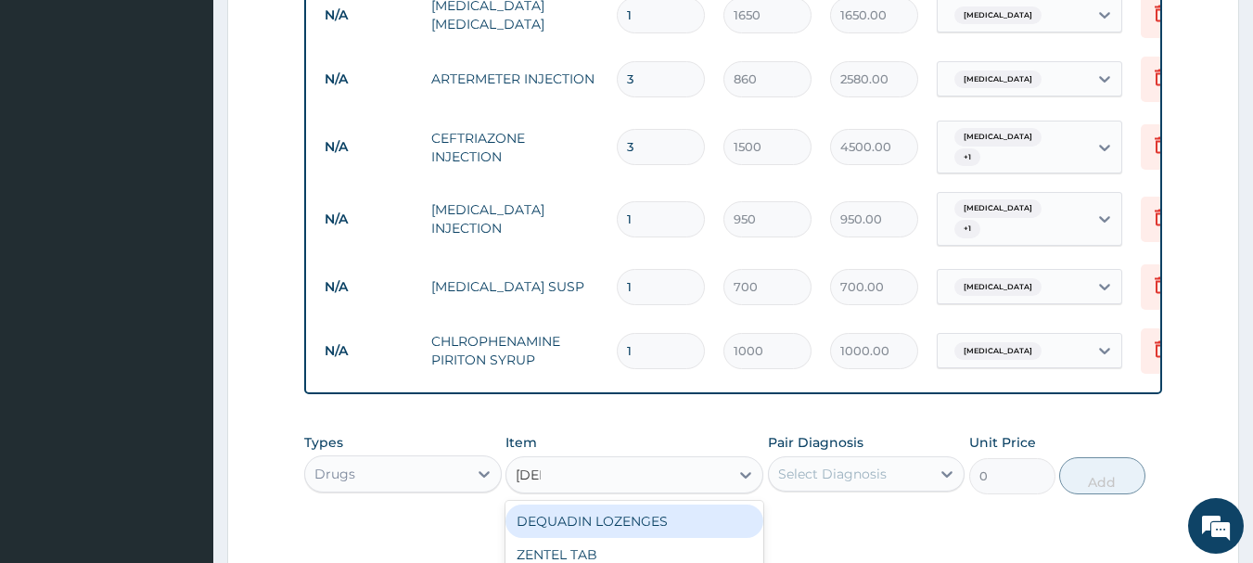
type input "zent"
click at [655, 517] on div "ZENTEL TAB" at bounding box center [634, 520] width 258 height 33
type input "376"
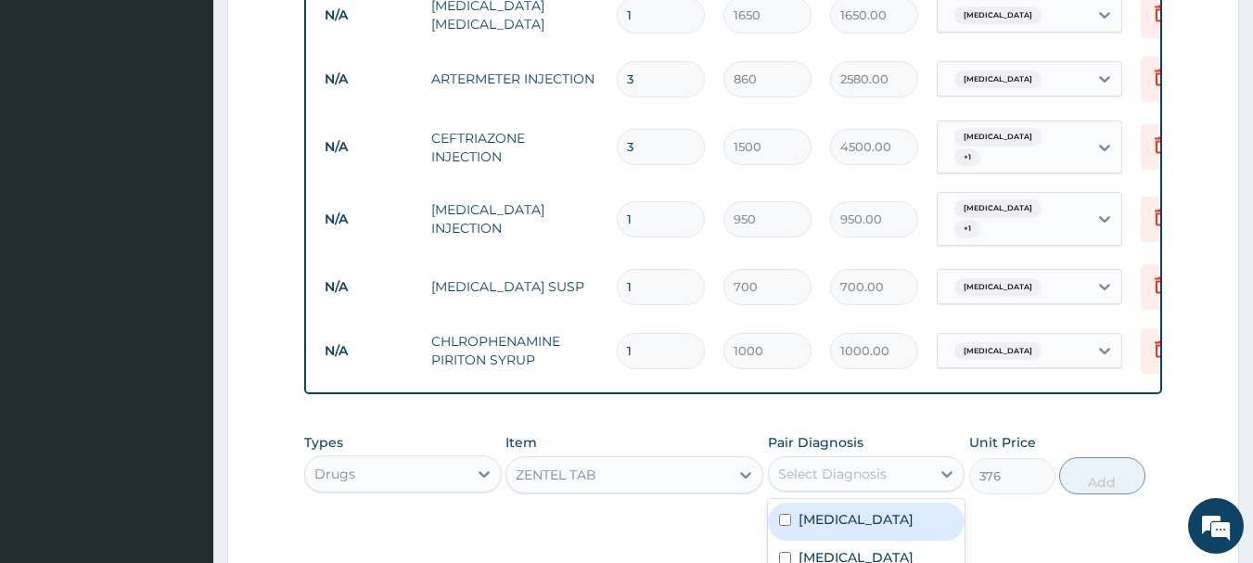
click at [811, 466] on div "Select Diagnosis" at bounding box center [832, 474] width 109 height 19
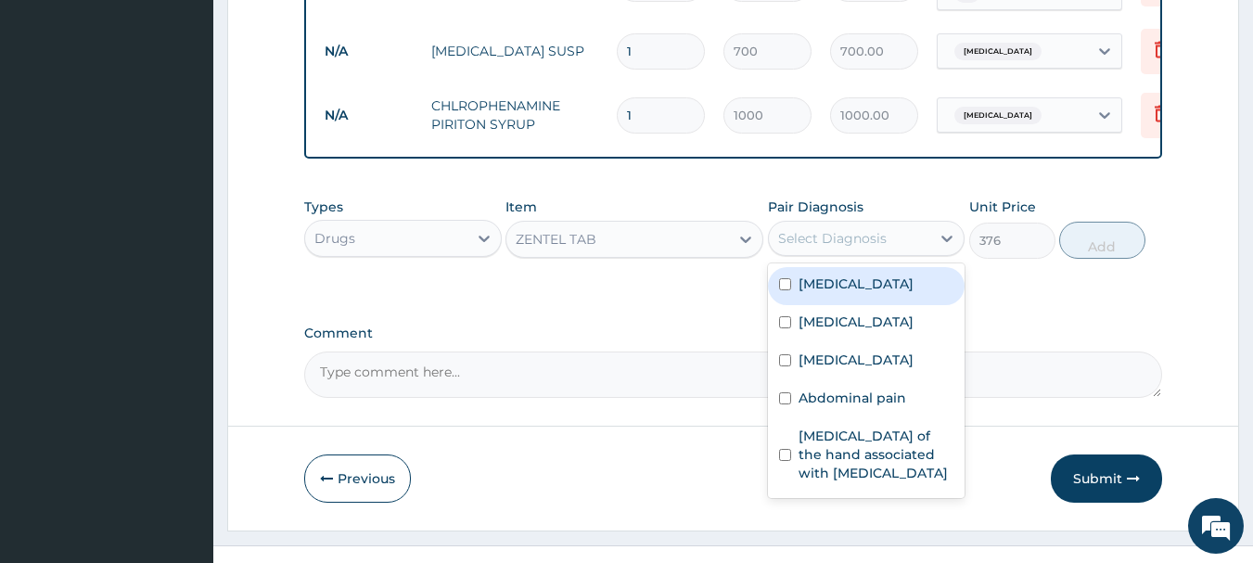
scroll to position [1183, 0]
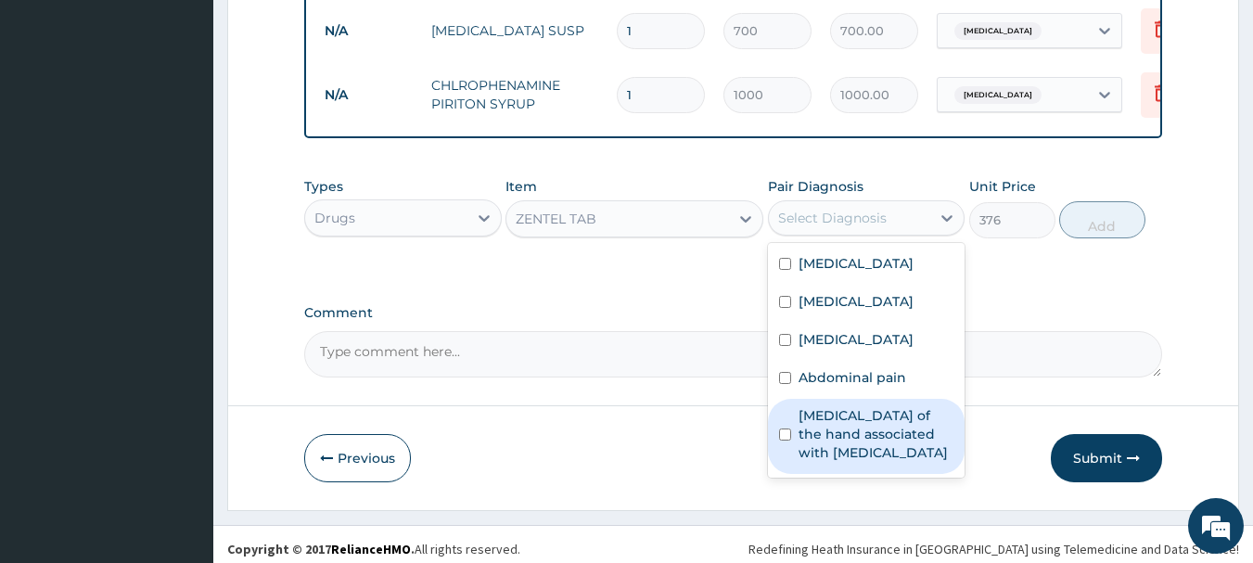
click at [887, 442] on label "Arthropathy of the hand associated with helminthiasis" at bounding box center [876, 434] width 156 height 56
checkbox input "true"
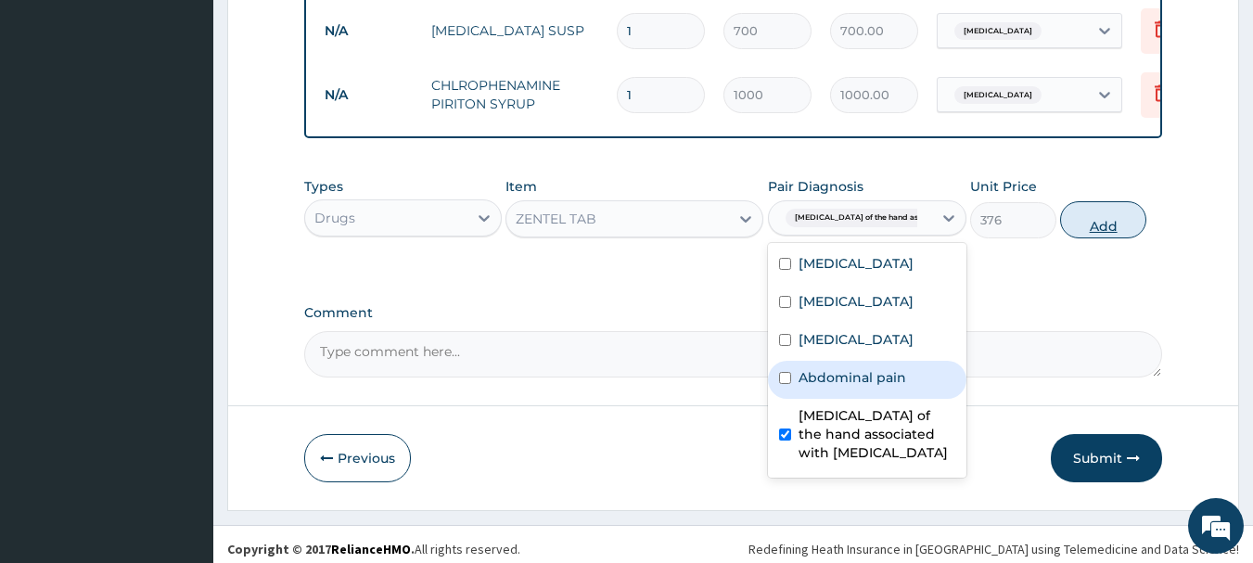
click at [1082, 217] on button "Add" at bounding box center [1103, 219] width 86 height 37
type input "0"
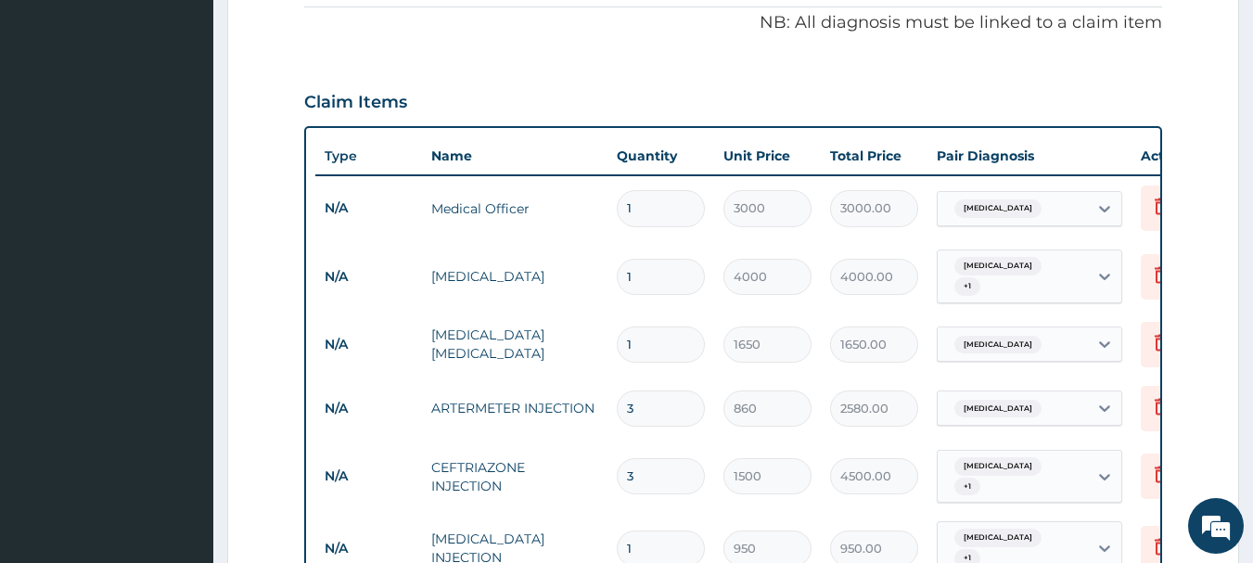
scroll to position [1247, 0]
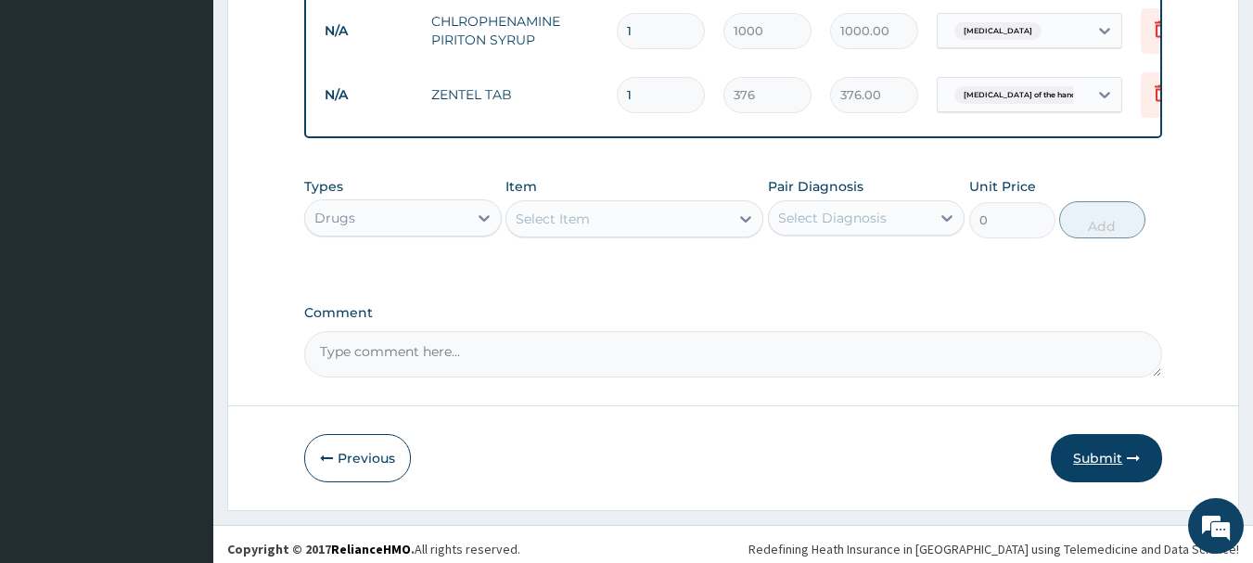
click at [1083, 448] on button "Submit" at bounding box center [1106, 458] width 111 height 48
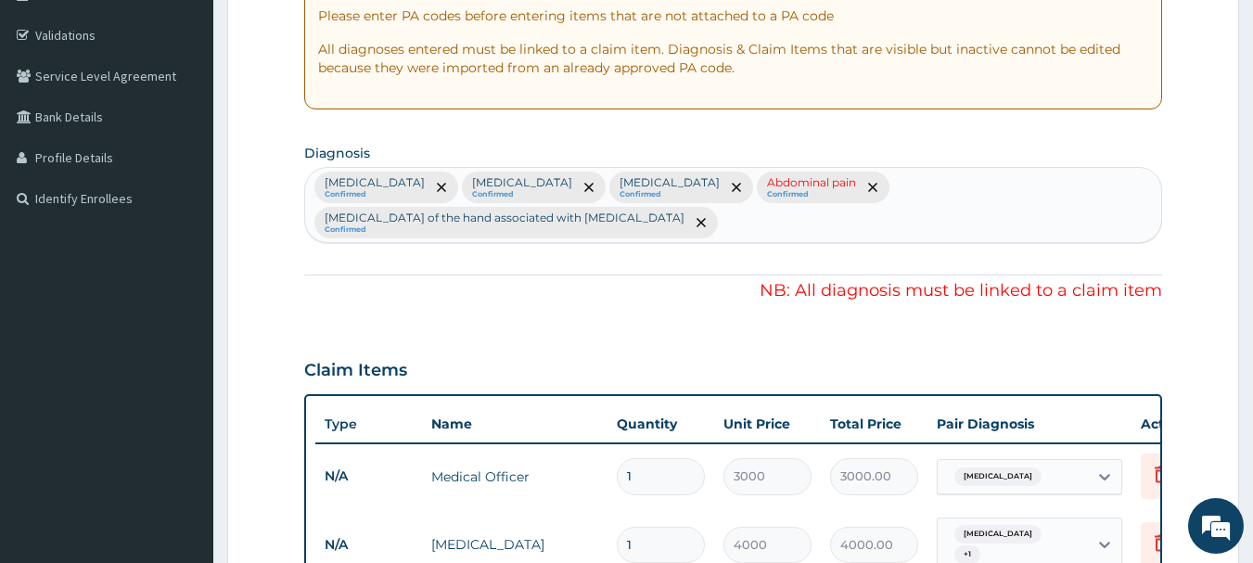
scroll to position [320, 0]
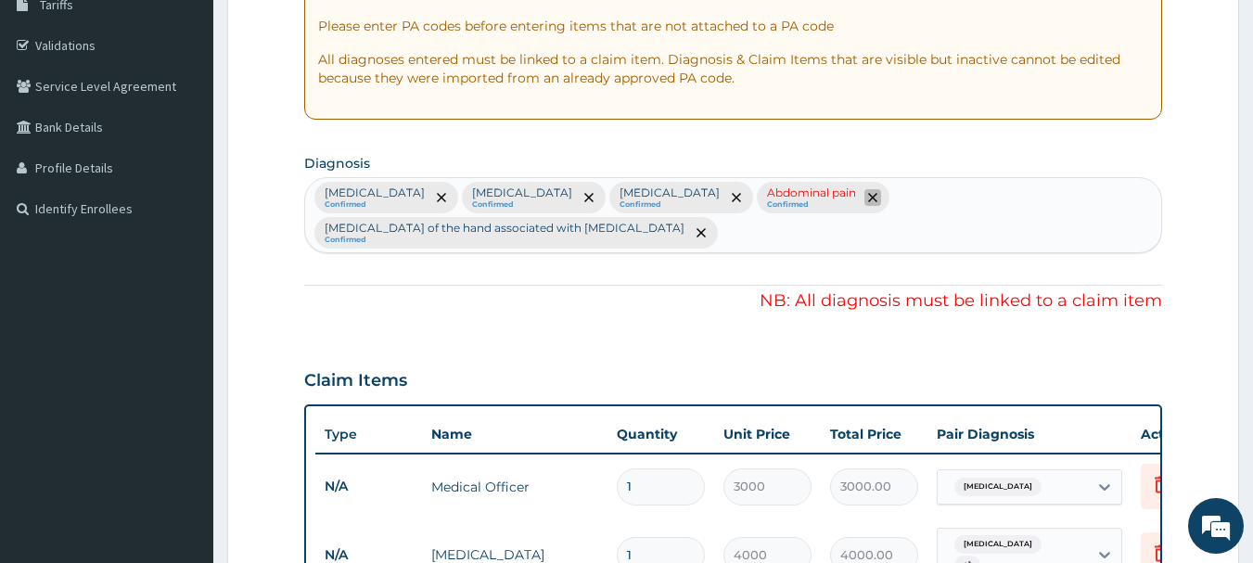
click at [868, 195] on icon "remove selection option" at bounding box center [872, 197] width 9 height 9
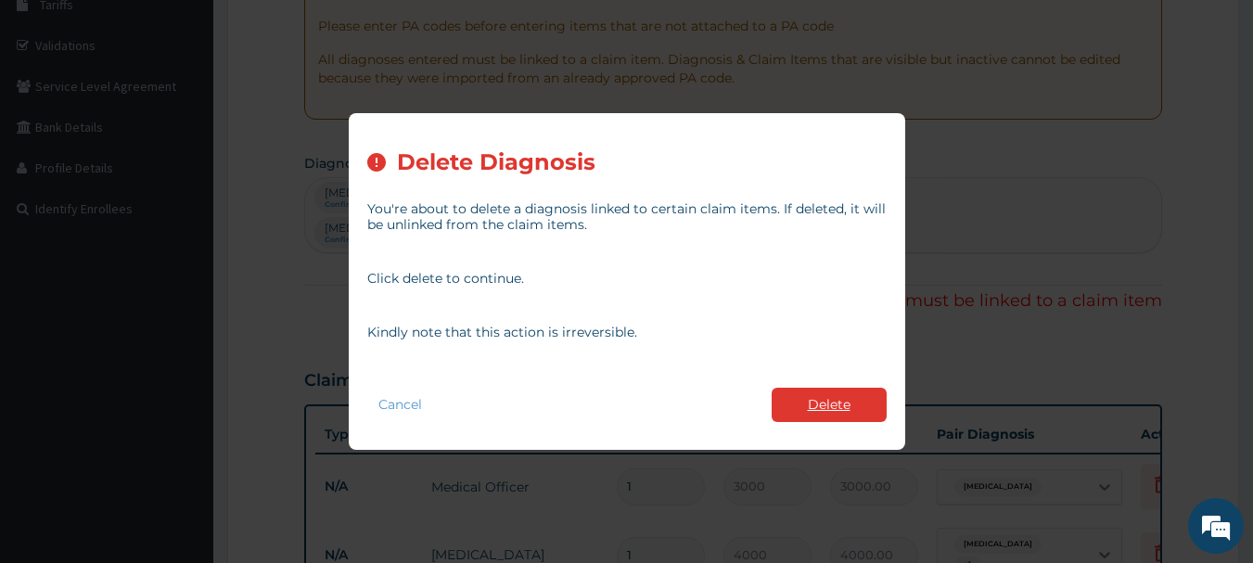
click at [804, 399] on button "Delete" at bounding box center [829, 405] width 115 height 34
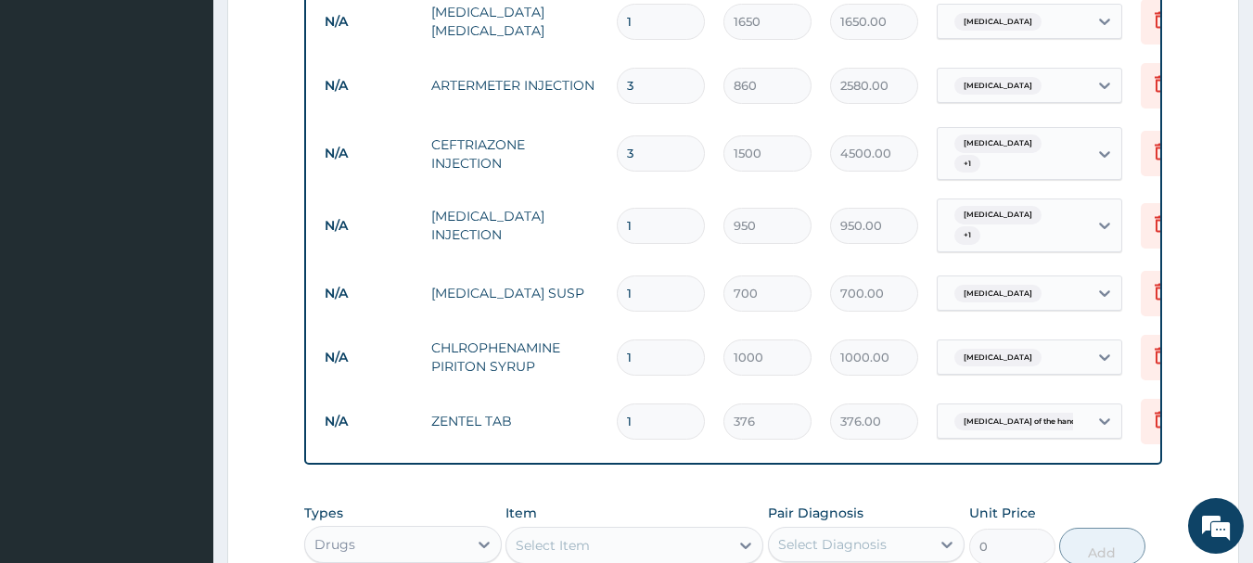
scroll to position [1212, 0]
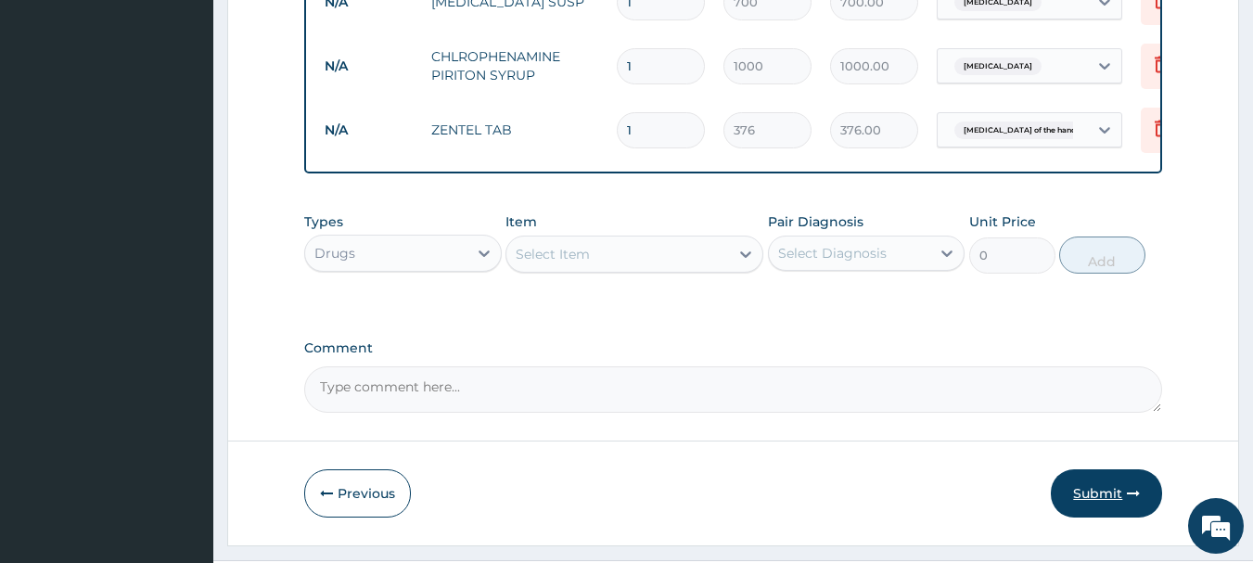
click at [1079, 469] on button "Submit" at bounding box center [1106, 493] width 111 height 48
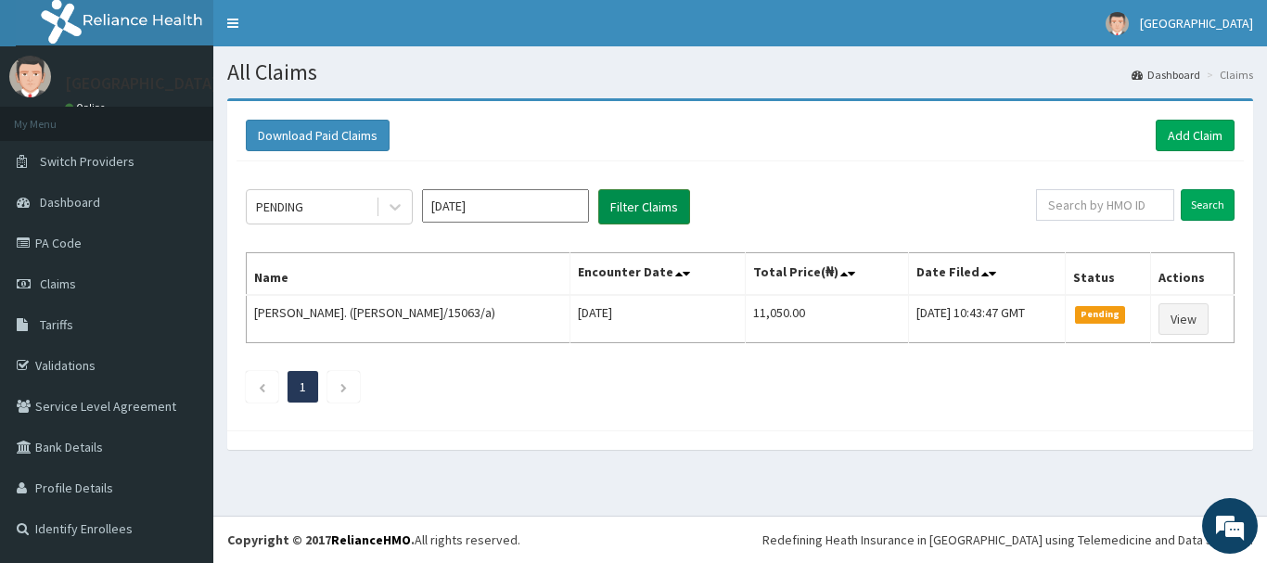
click at [646, 200] on button "Filter Claims" at bounding box center [644, 206] width 92 height 35
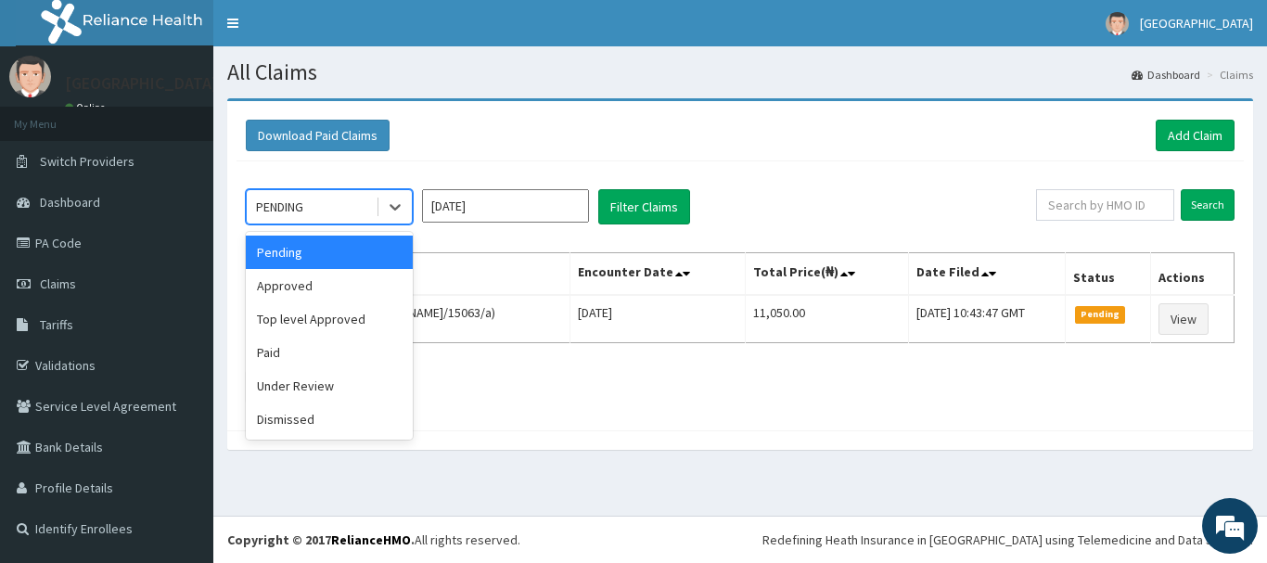
click at [342, 209] on div "PENDING" at bounding box center [311, 207] width 129 height 30
click at [332, 285] on div "Approved" at bounding box center [329, 285] width 167 height 33
click at [332, 285] on th "Name" at bounding box center [409, 274] width 324 height 43
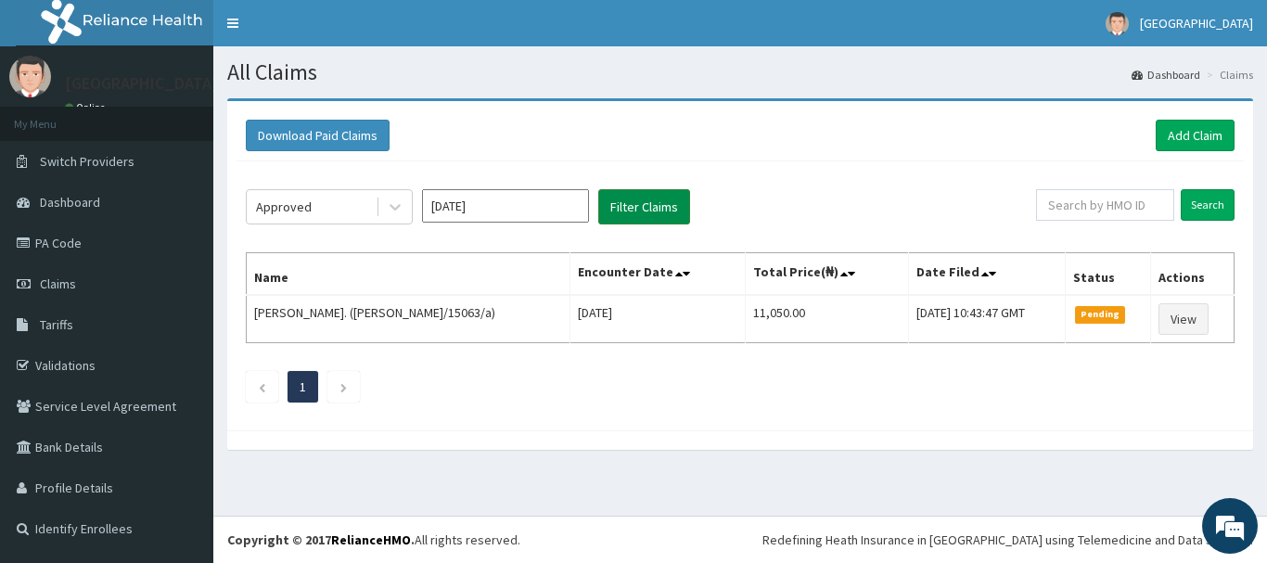
click at [632, 211] on button "Filter Claims" at bounding box center [644, 206] width 92 height 35
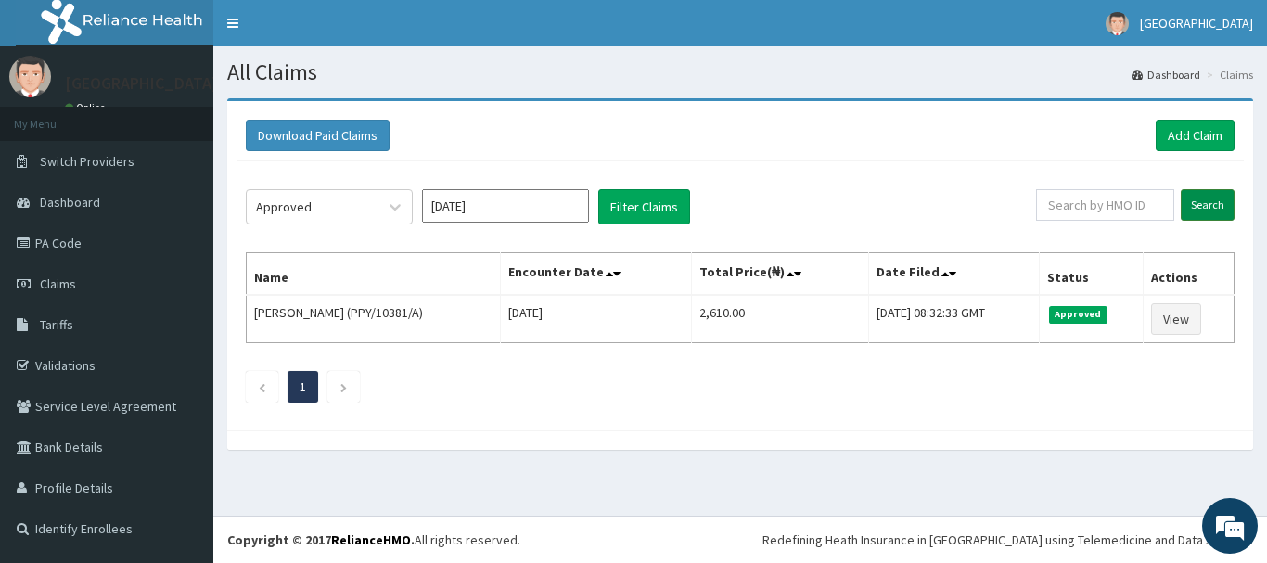
click at [1210, 203] on input "Search" at bounding box center [1208, 205] width 54 height 32
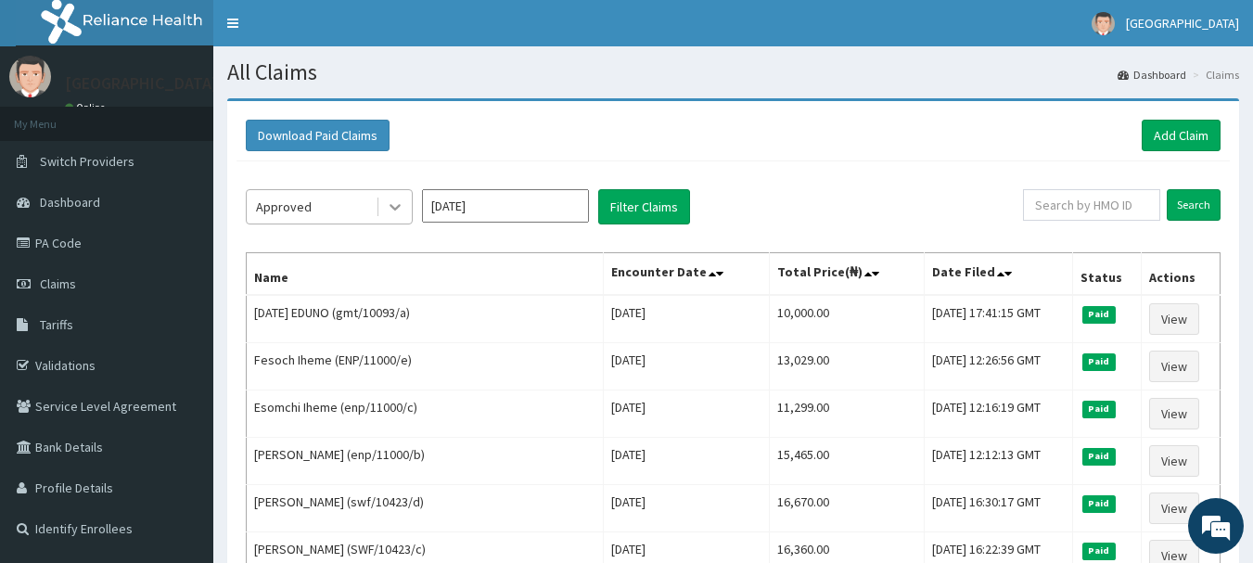
click at [391, 208] on icon at bounding box center [395, 207] width 19 height 19
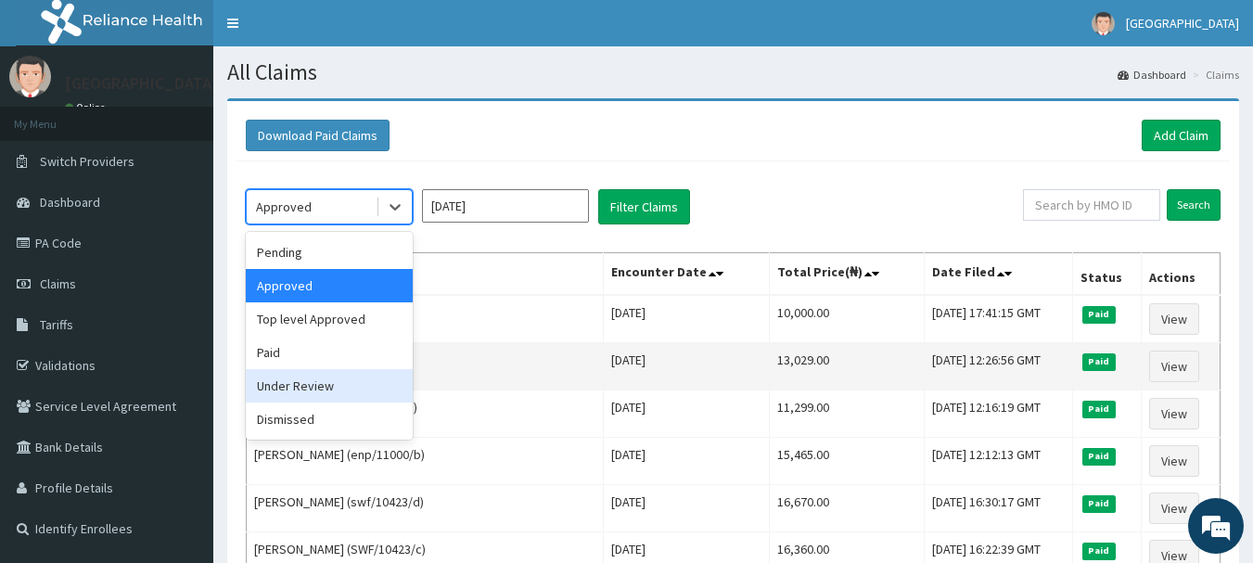
click at [326, 383] on div "Under Review" at bounding box center [329, 385] width 167 height 33
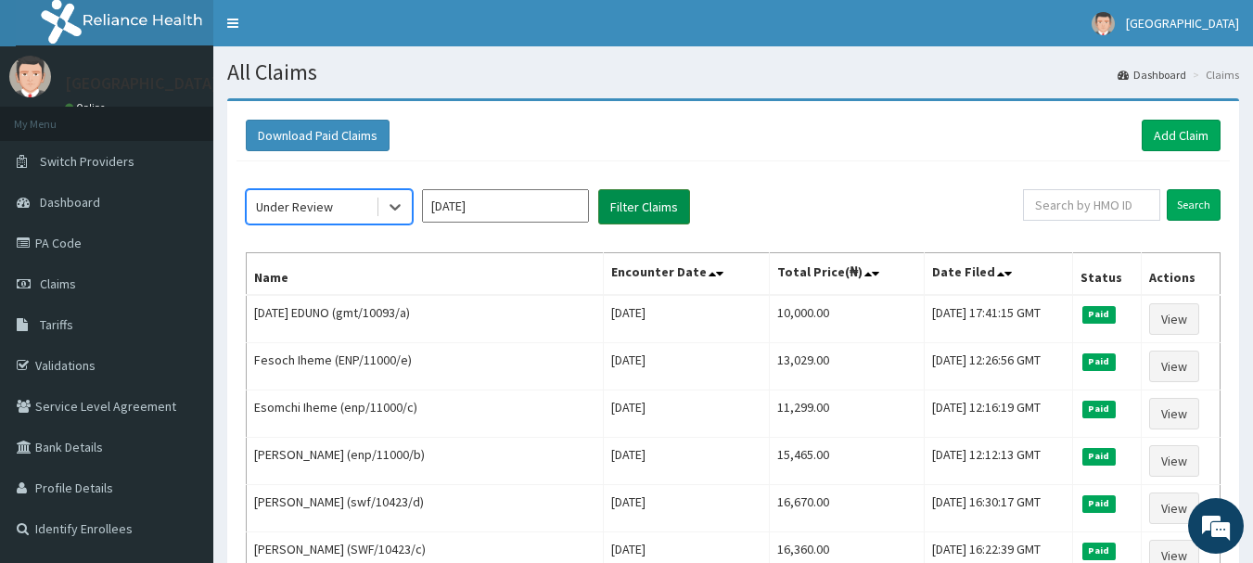
click at [646, 202] on button "Filter Claims" at bounding box center [644, 206] width 92 height 35
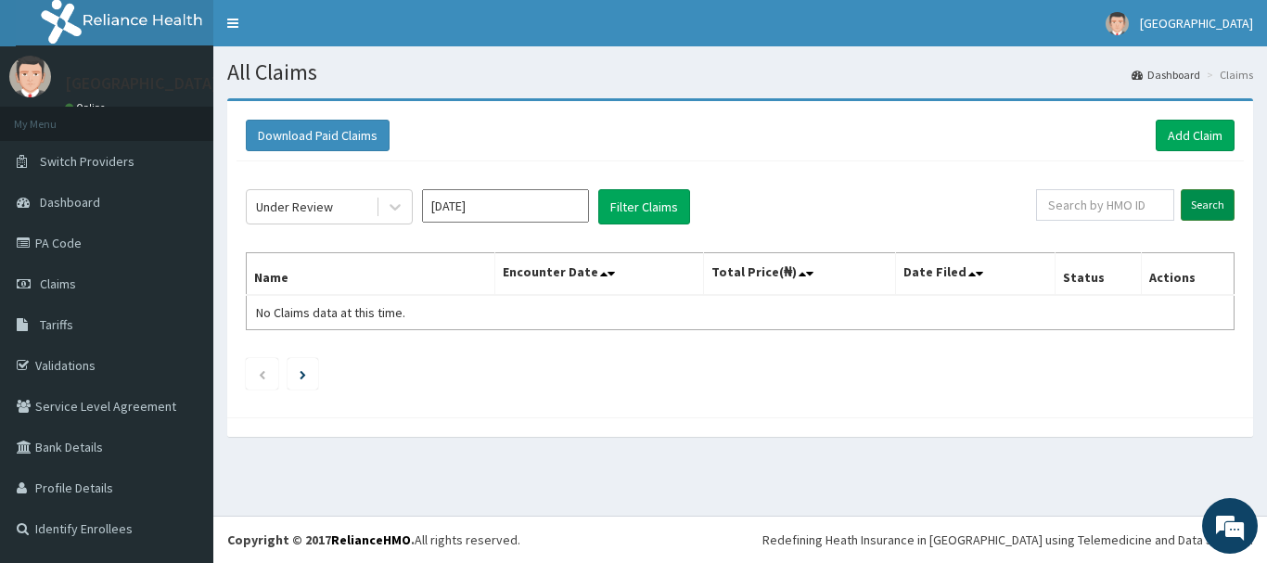
click at [1219, 201] on input "Search" at bounding box center [1208, 205] width 54 height 32
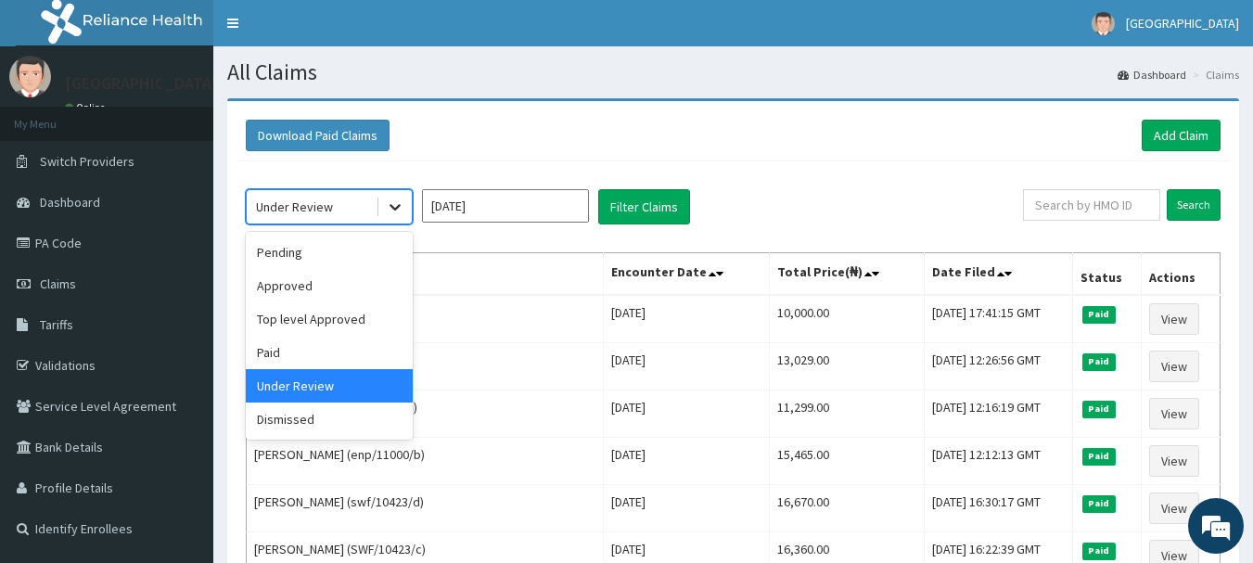
click at [392, 209] on icon at bounding box center [395, 207] width 19 height 19
click at [341, 319] on div "Top level Approved" at bounding box center [329, 318] width 167 height 33
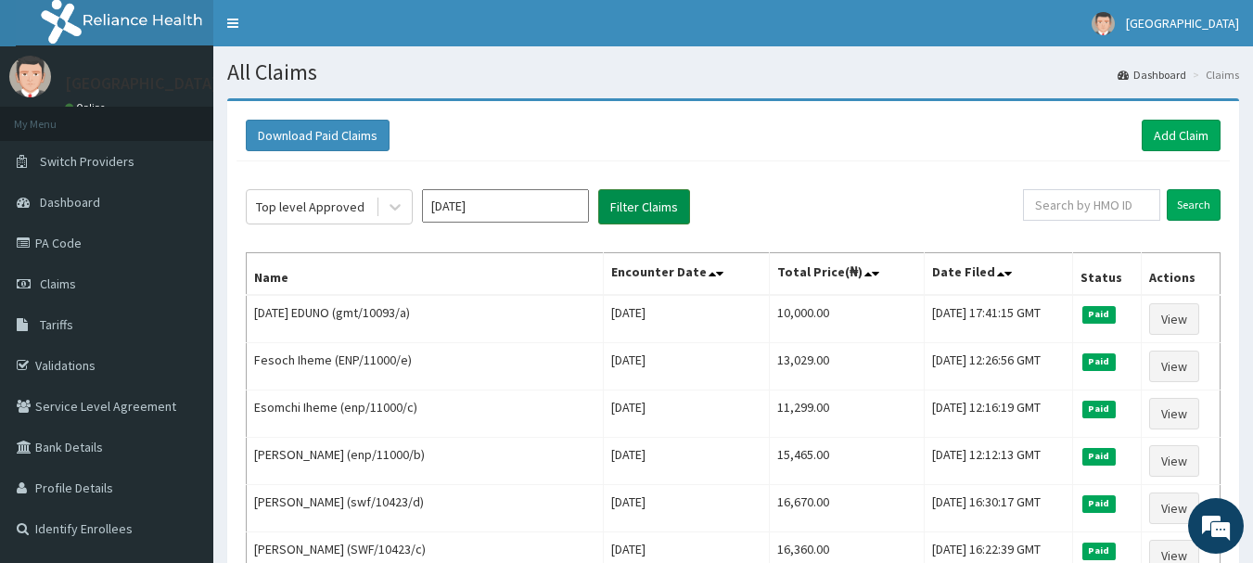
click at [619, 204] on button "Filter Claims" at bounding box center [644, 206] width 92 height 35
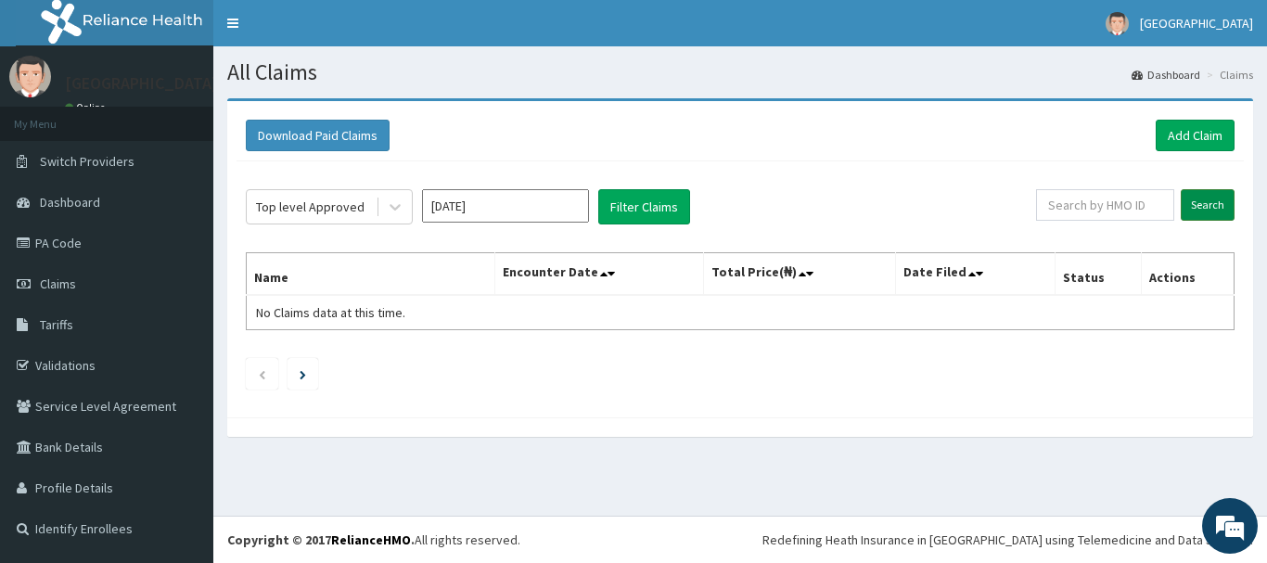
click at [1194, 198] on input "Search" at bounding box center [1208, 205] width 54 height 32
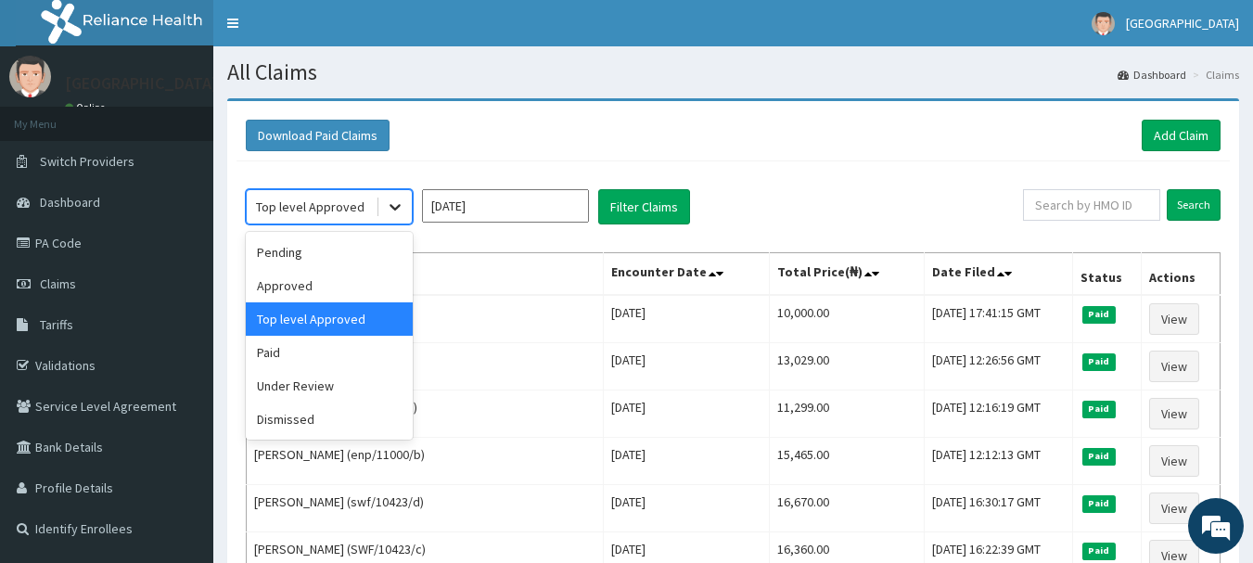
click at [394, 208] on icon at bounding box center [395, 207] width 19 height 19
drag, startPoint x: 360, startPoint y: 279, endPoint x: 367, endPoint y: 263, distance: 17.4
click at [359, 278] on div "Approved" at bounding box center [329, 285] width 167 height 33
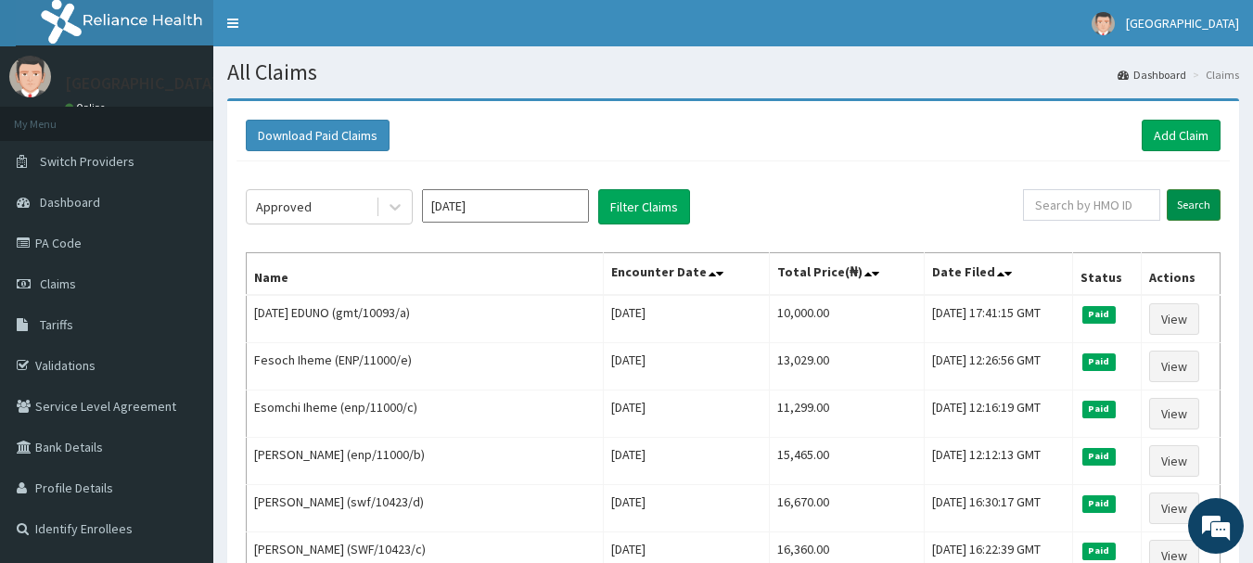
click at [1191, 204] on input "Search" at bounding box center [1194, 205] width 54 height 32
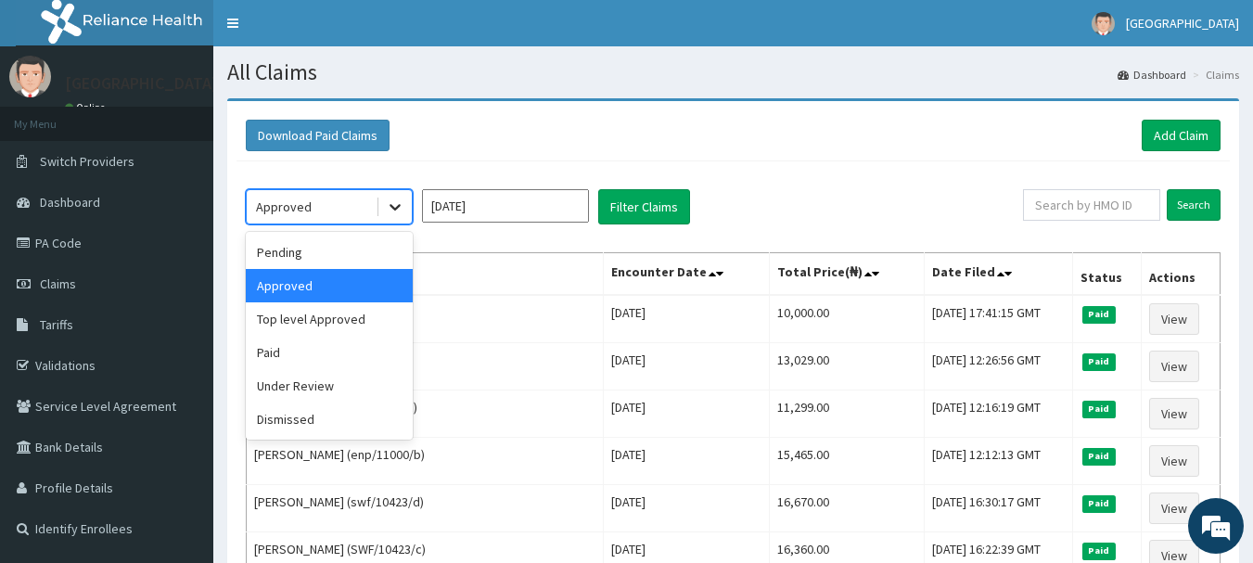
click at [389, 207] on icon at bounding box center [395, 207] width 19 height 19
click at [350, 257] on div "Pending" at bounding box center [329, 252] width 167 height 33
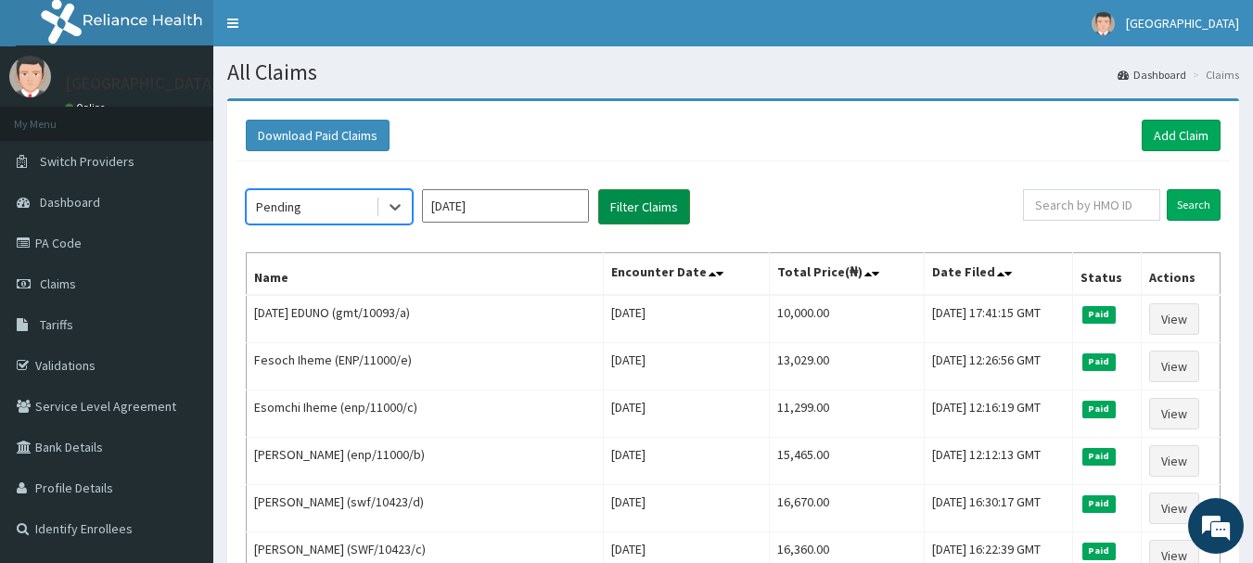
click at [638, 210] on button "Filter Claims" at bounding box center [644, 206] width 92 height 35
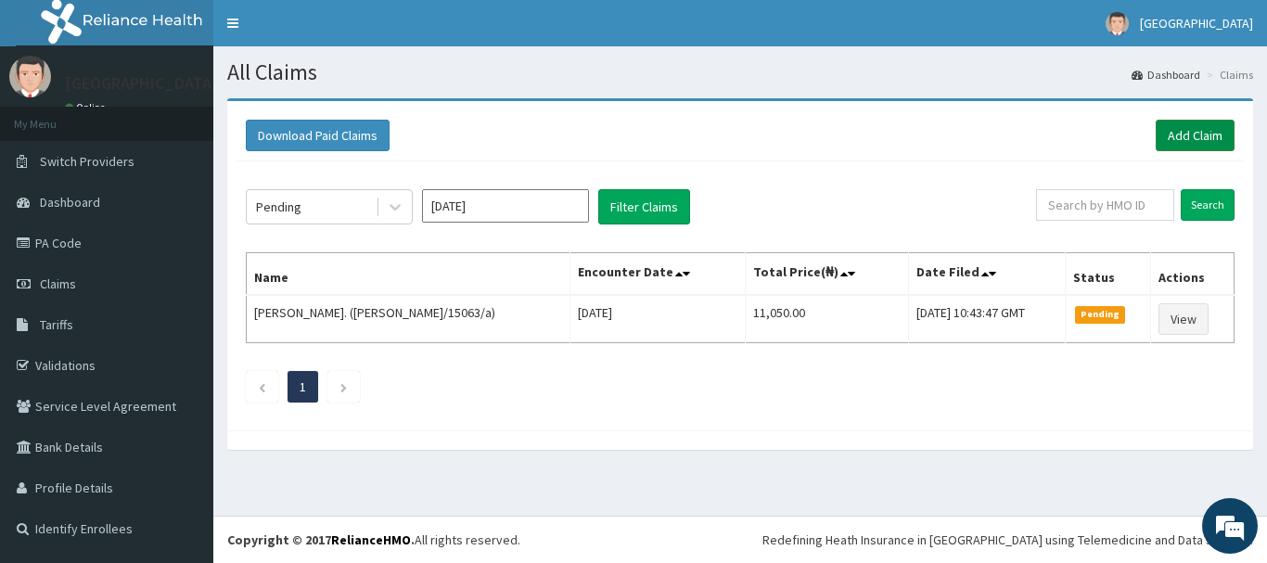
click at [1183, 134] on link "Add Claim" at bounding box center [1195, 136] width 79 height 32
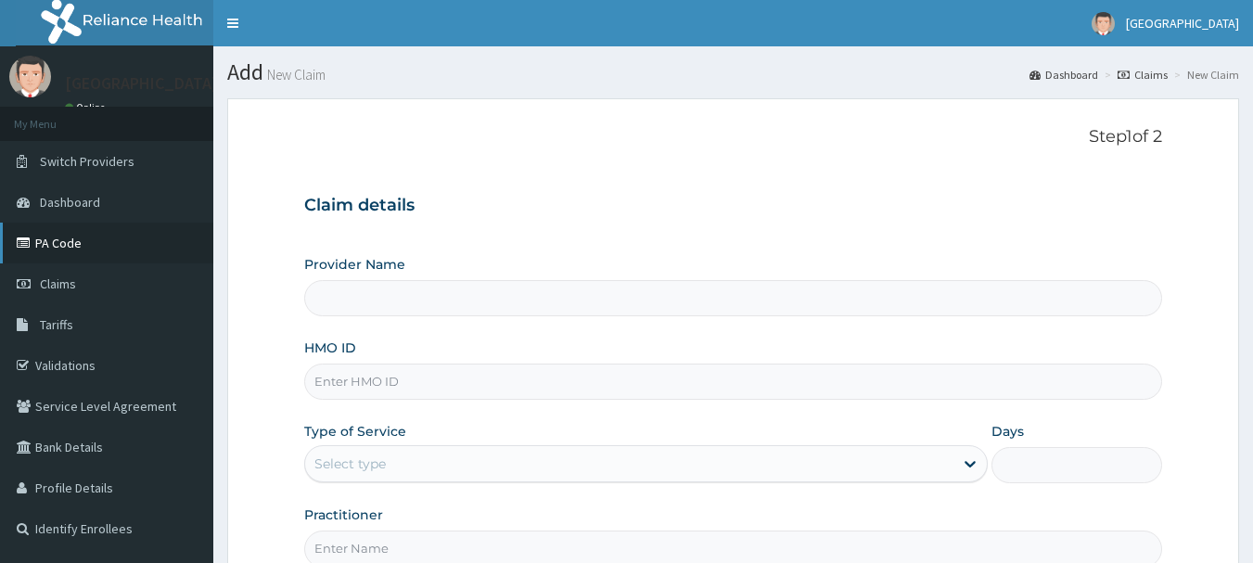
click at [76, 238] on link "PA Code" at bounding box center [106, 243] width 213 height 41
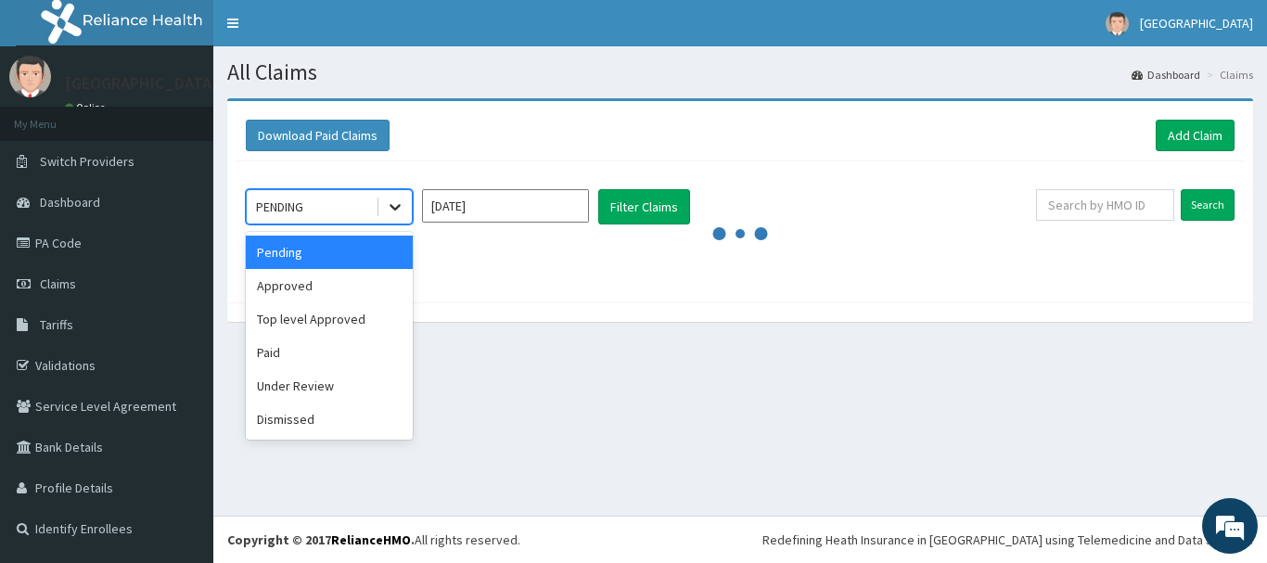
click at [392, 205] on icon at bounding box center [395, 207] width 19 height 19
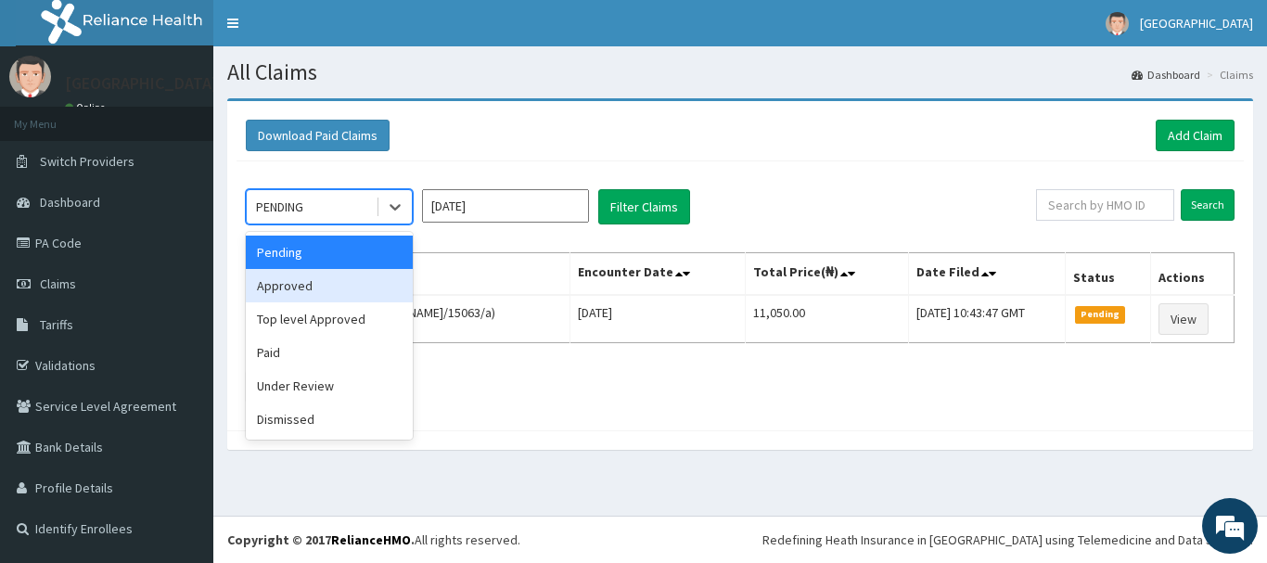
click at [357, 290] on div "Approved" at bounding box center [329, 285] width 167 height 33
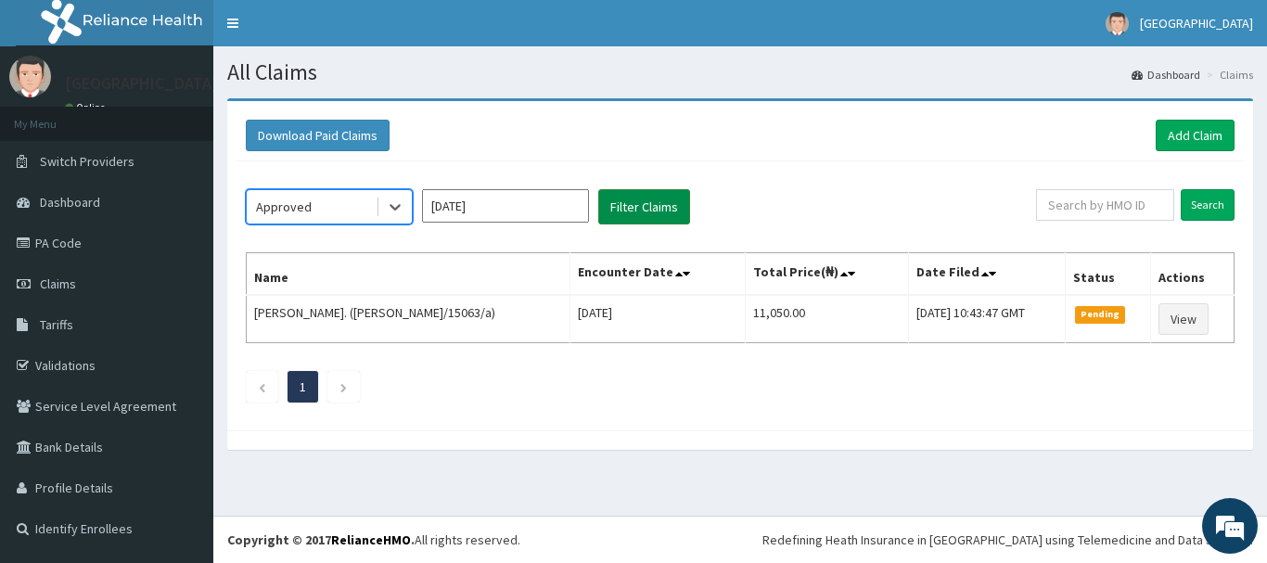
click at [610, 210] on button "Filter Claims" at bounding box center [644, 206] width 92 height 35
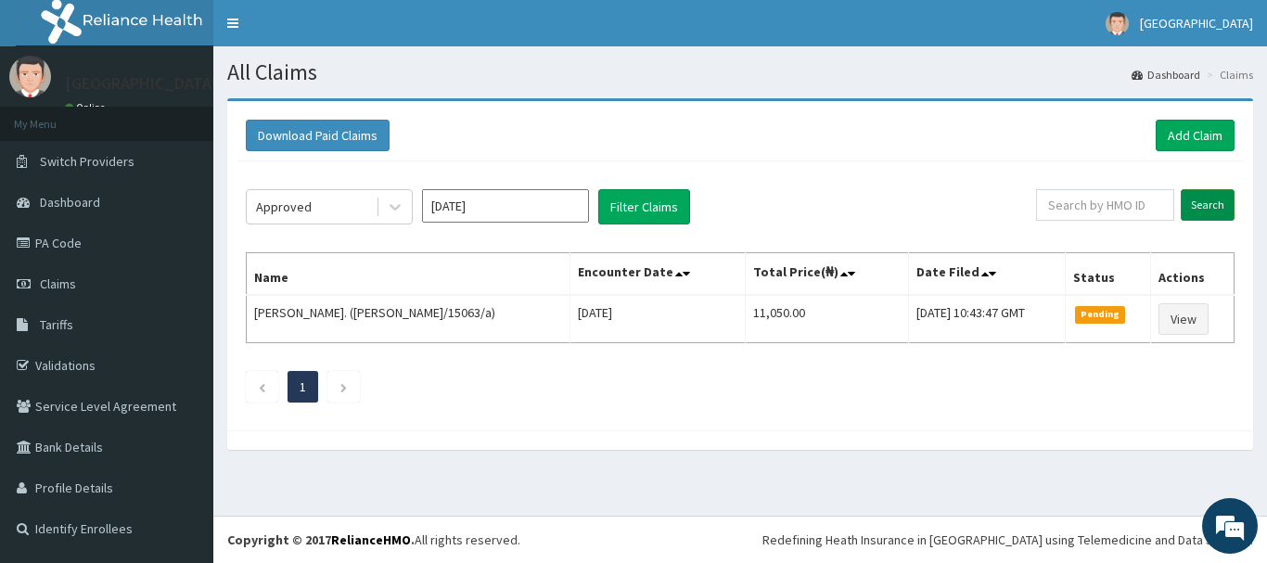
click at [1219, 201] on input "Search" at bounding box center [1208, 205] width 54 height 32
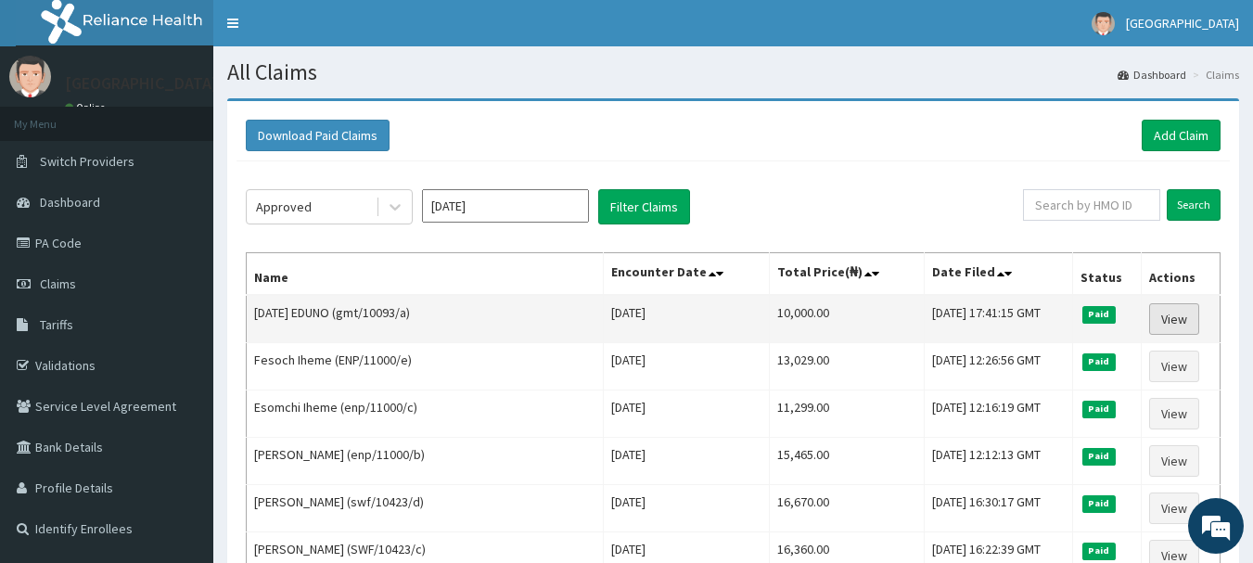
click at [1172, 320] on link "View" at bounding box center [1174, 319] width 50 height 32
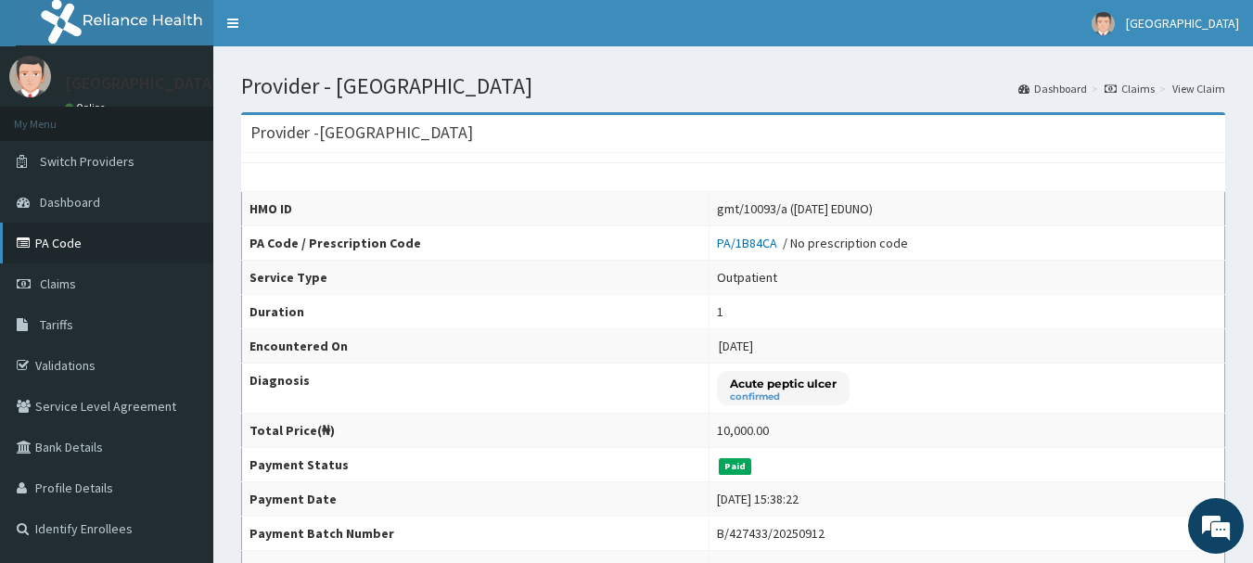
click at [68, 237] on link "PA Code" at bounding box center [106, 243] width 213 height 41
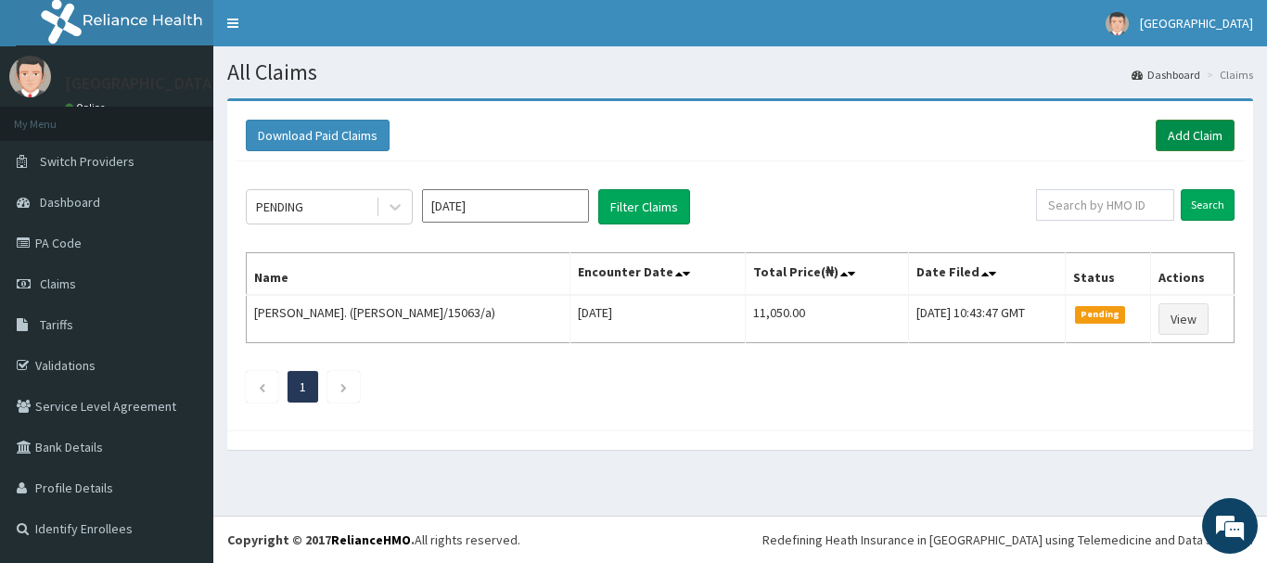
click at [1169, 134] on link "Add Claim" at bounding box center [1195, 136] width 79 height 32
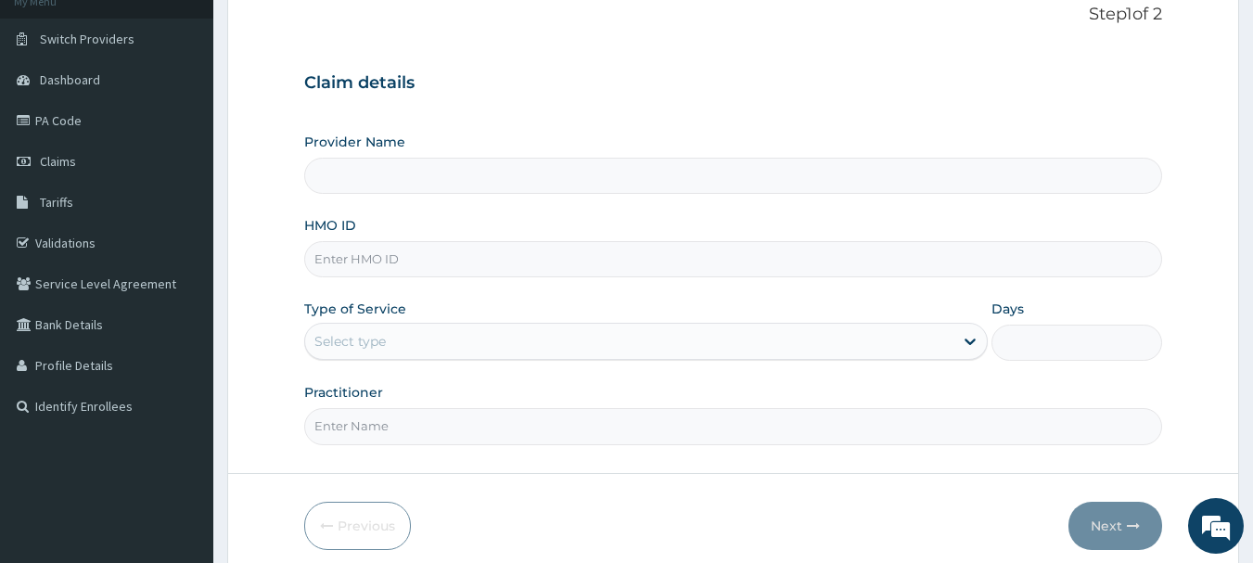
scroll to position [185, 0]
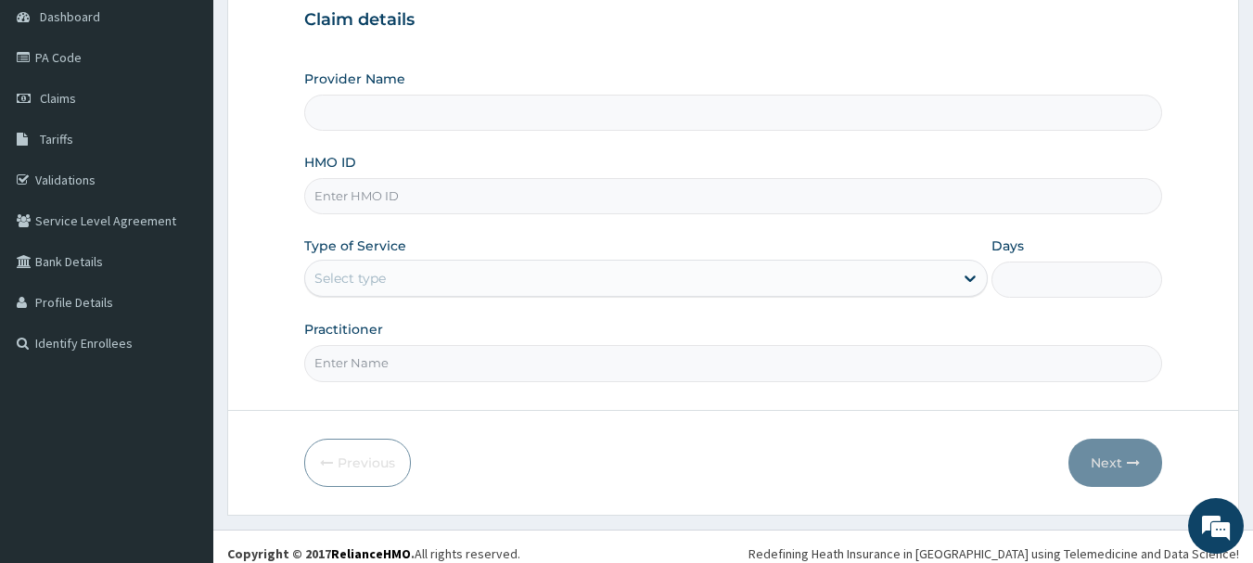
type input "[GEOGRAPHIC_DATA]"
drag, startPoint x: 529, startPoint y: 208, endPoint x: 527, endPoint y: 197, distance: 11.3
click at [528, 202] on input "HMO ID" at bounding box center [733, 196] width 859 height 36
type input "SWF/10423/a"
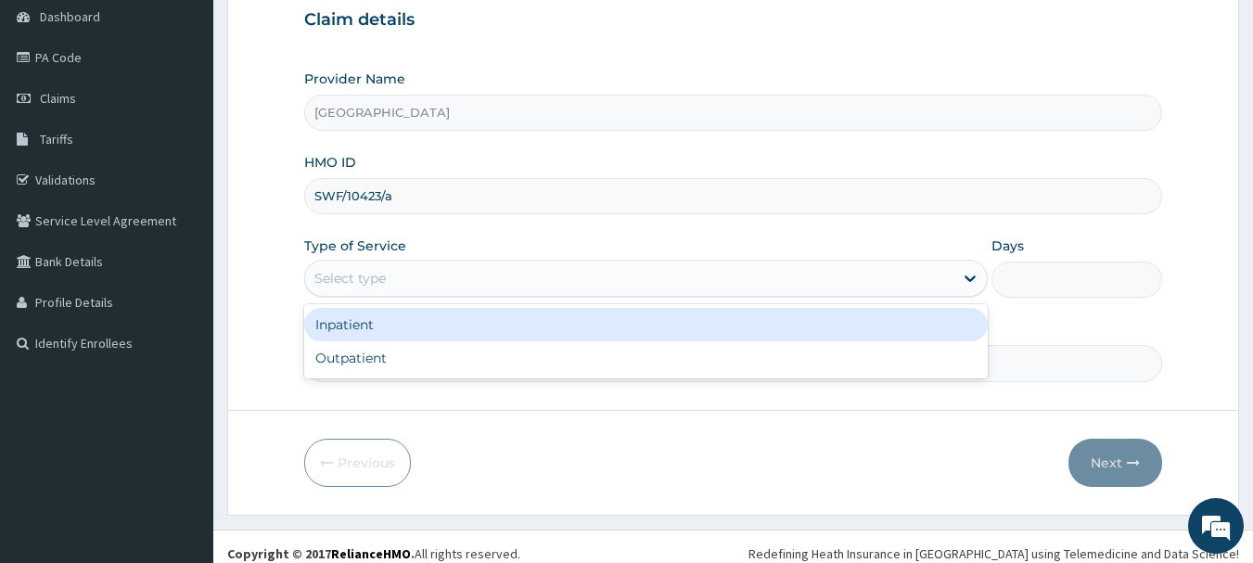
click at [874, 287] on div "Select type" at bounding box center [629, 278] width 648 height 30
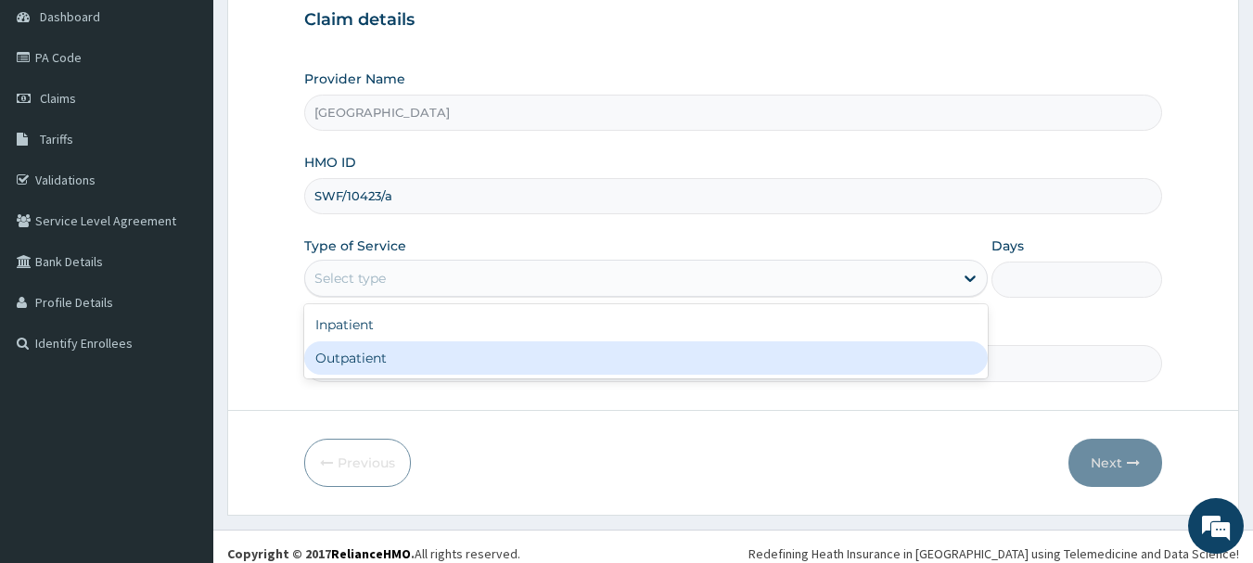
drag, startPoint x: 785, startPoint y: 370, endPoint x: 786, endPoint y: 361, distance: 9.5
click at [785, 369] on div "Outpatient" at bounding box center [645, 357] width 683 height 33
type input "1"
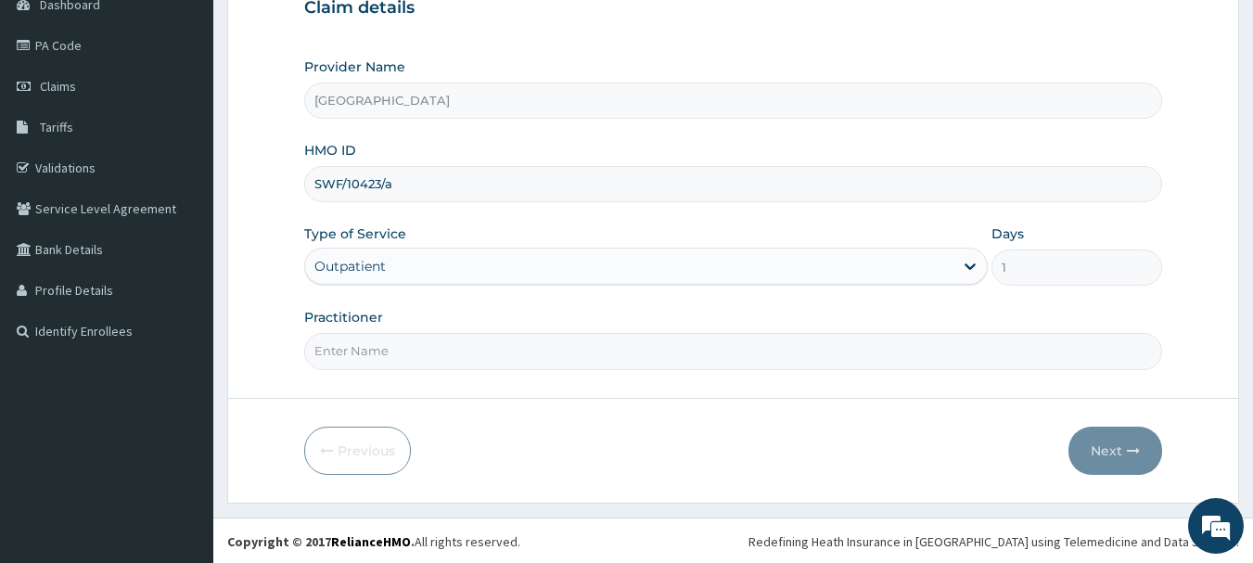
scroll to position [199, 0]
click at [784, 333] on input "Practitioner" at bounding box center [733, 349] width 859 height 36
type input "dr seyi"
click at [1092, 448] on button "Next" at bounding box center [1115, 449] width 94 height 48
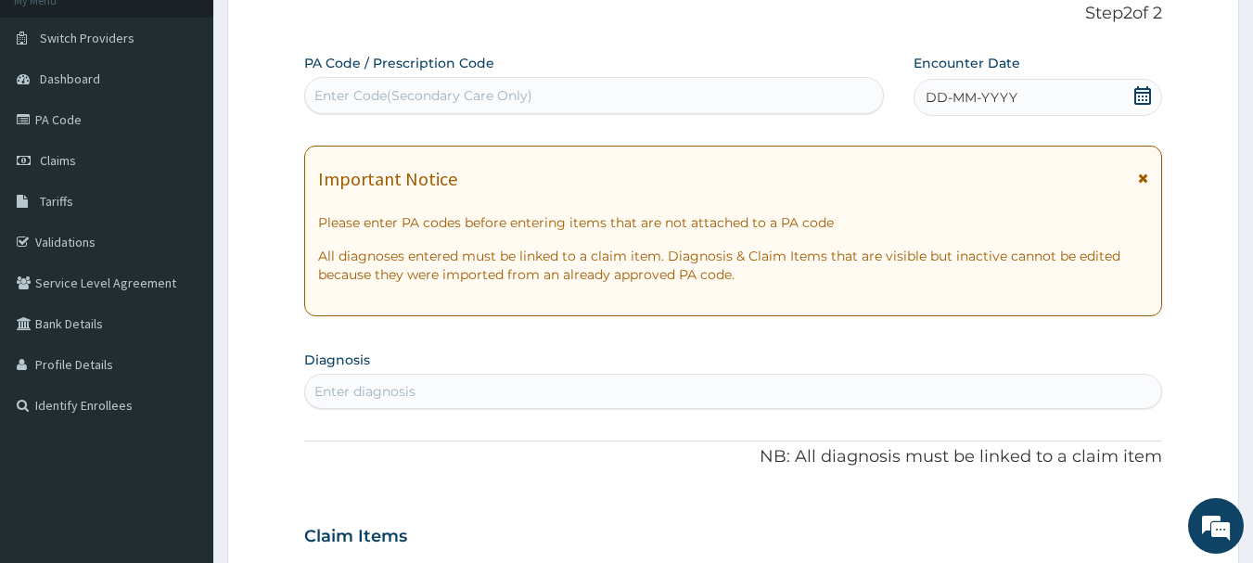
scroll to position [14, 0]
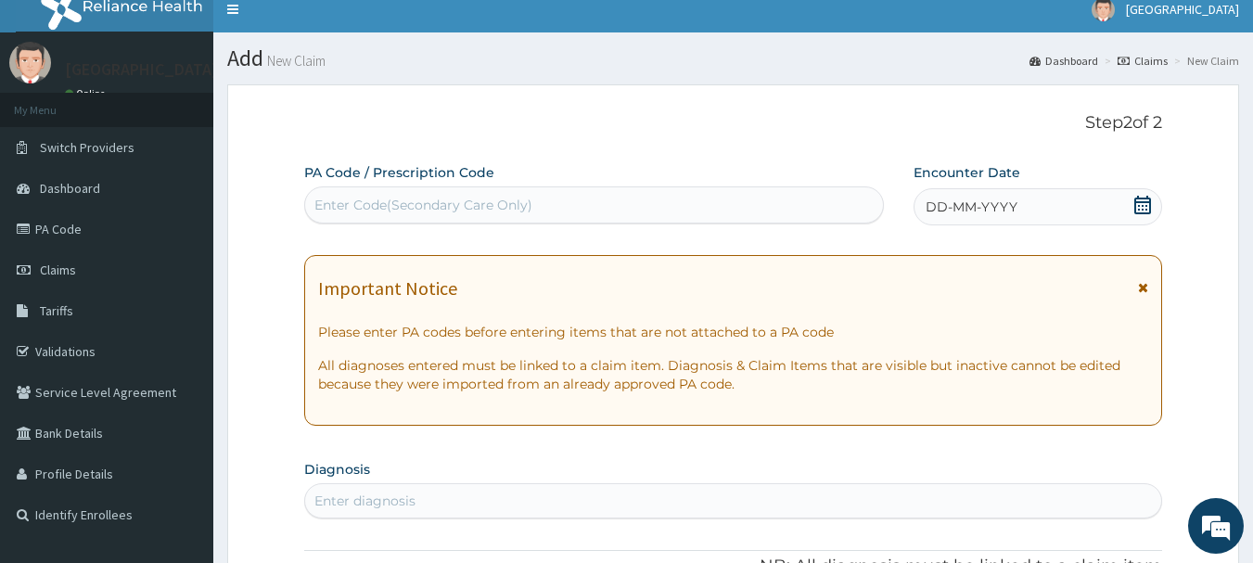
click at [1143, 210] on icon at bounding box center [1142, 205] width 17 height 19
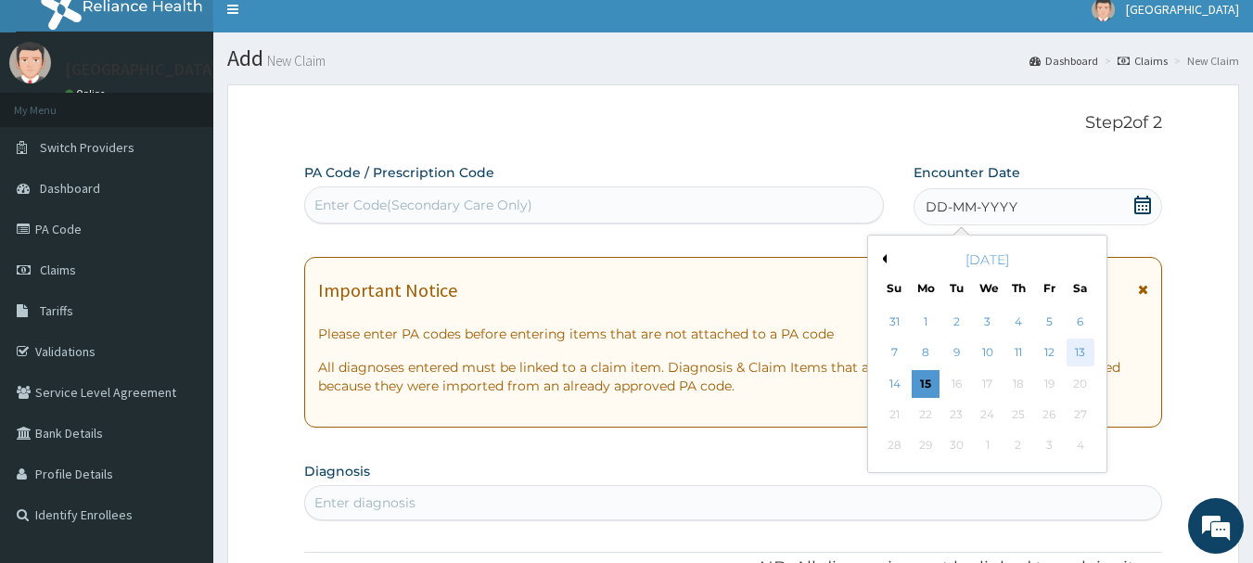
click at [1073, 351] on div "13" at bounding box center [1080, 353] width 28 height 28
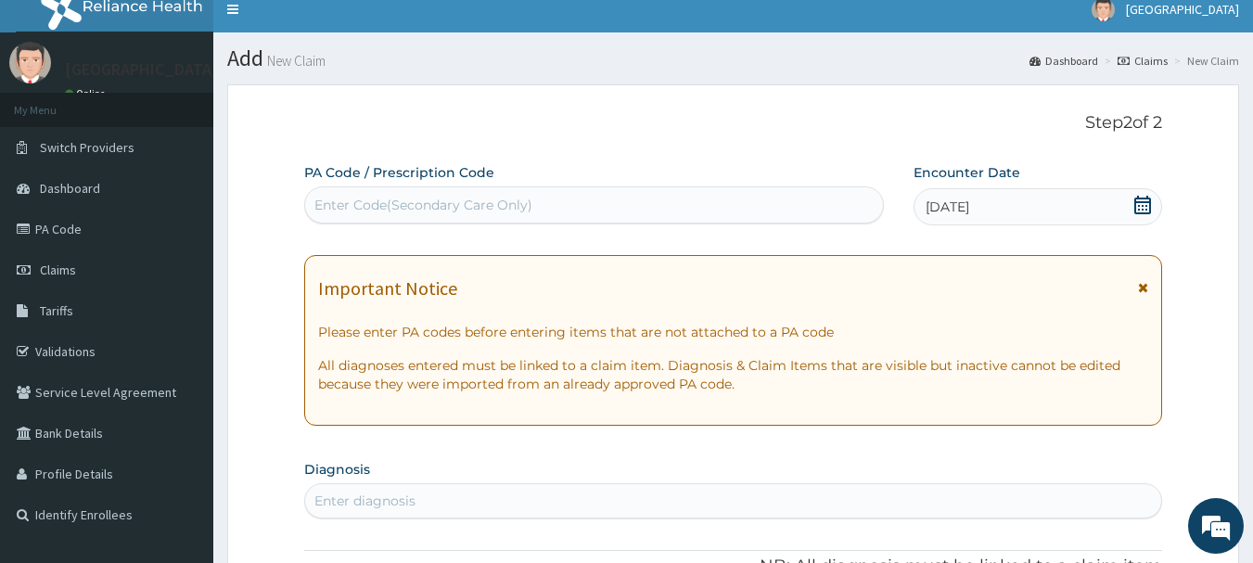
click at [581, 199] on div "Enter Code(Secondary Care Only)" at bounding box center [594, 205] width 579 height 30
type input "PA/EC248B"
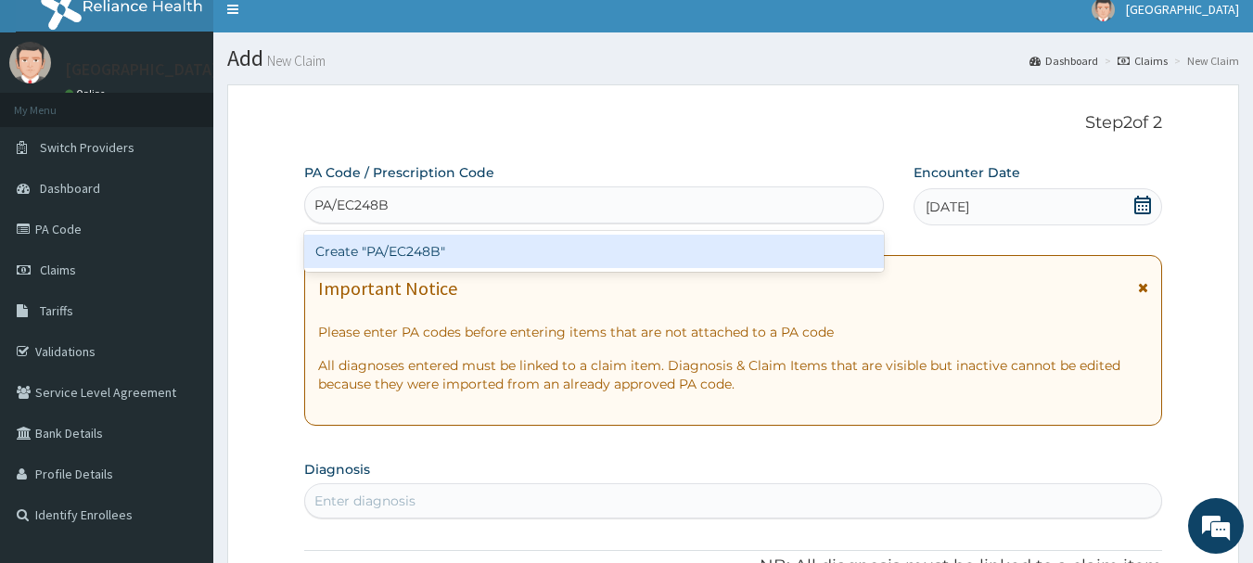
click at [570, 254] on div "Create "PA/EC248B"" at bounding box center [594, 251] width 581 height 33
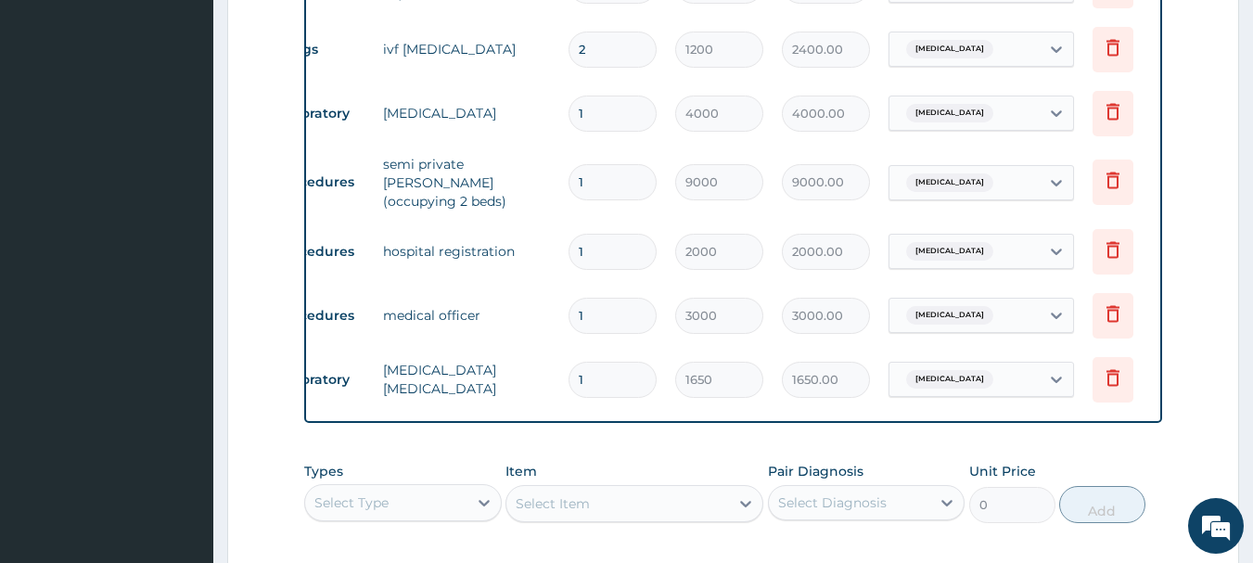
scroll to position [0, 72]
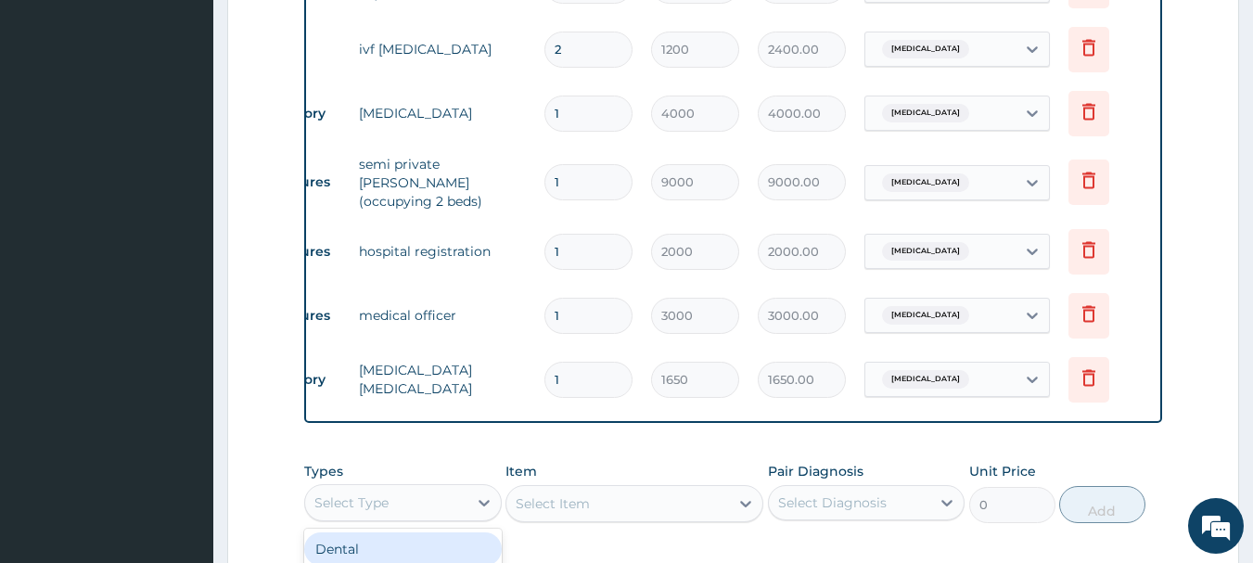
click at [465, 512] on div "Select Type" at bounding box center [386, 503] width 162 height 30
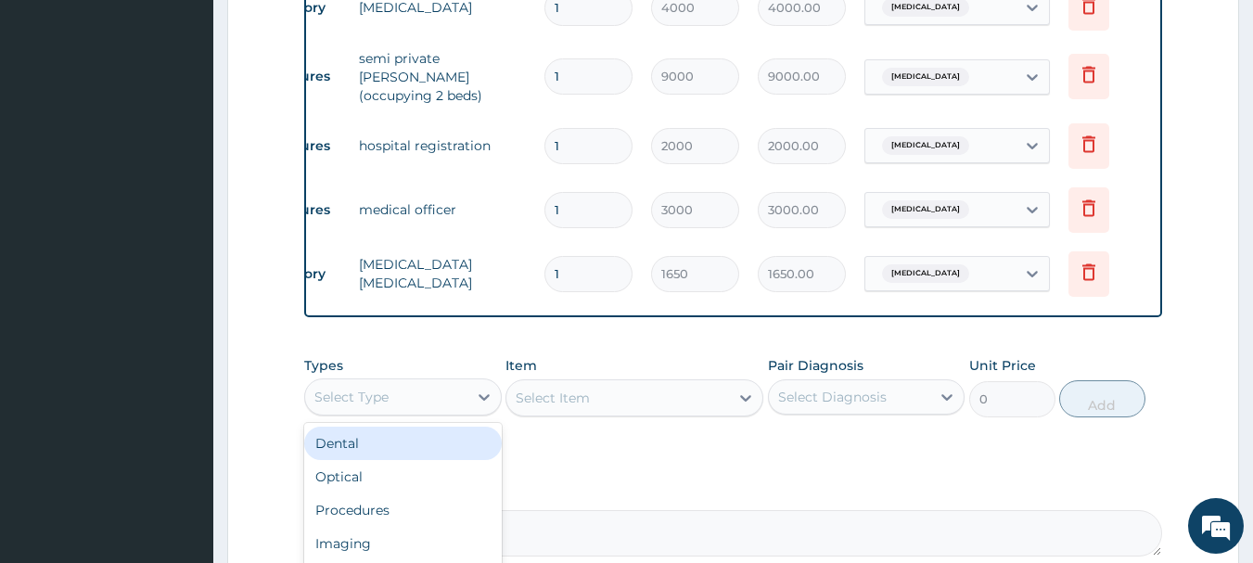
scroll to position [1484, 0]
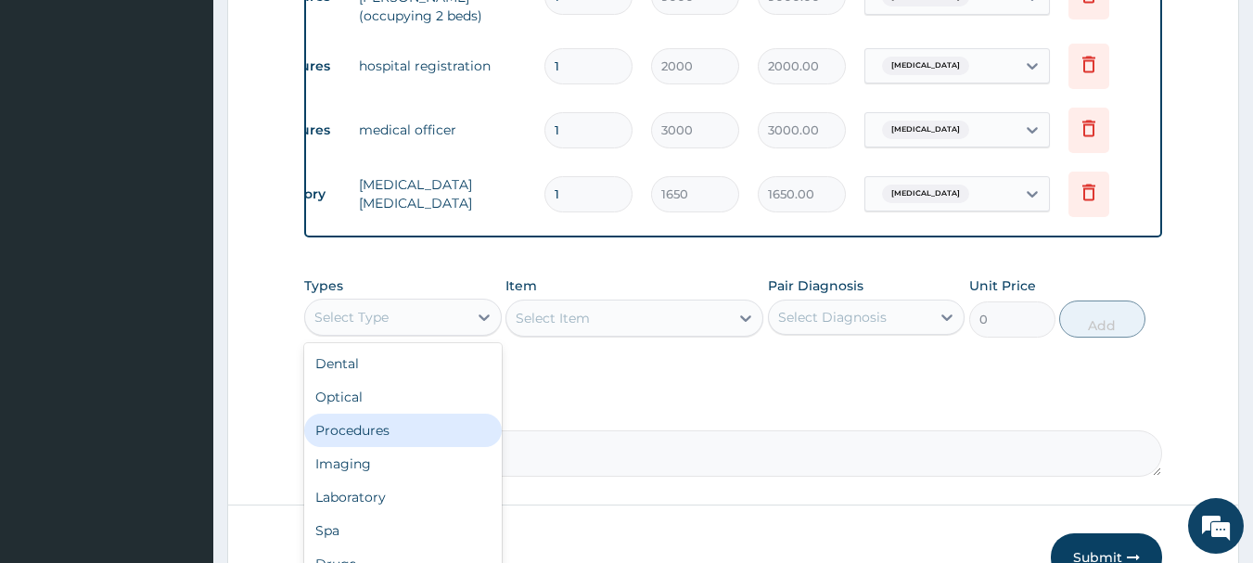
click at [408, 426] on div "Procedures" at bounding box center [403, 430] width 198 height 33
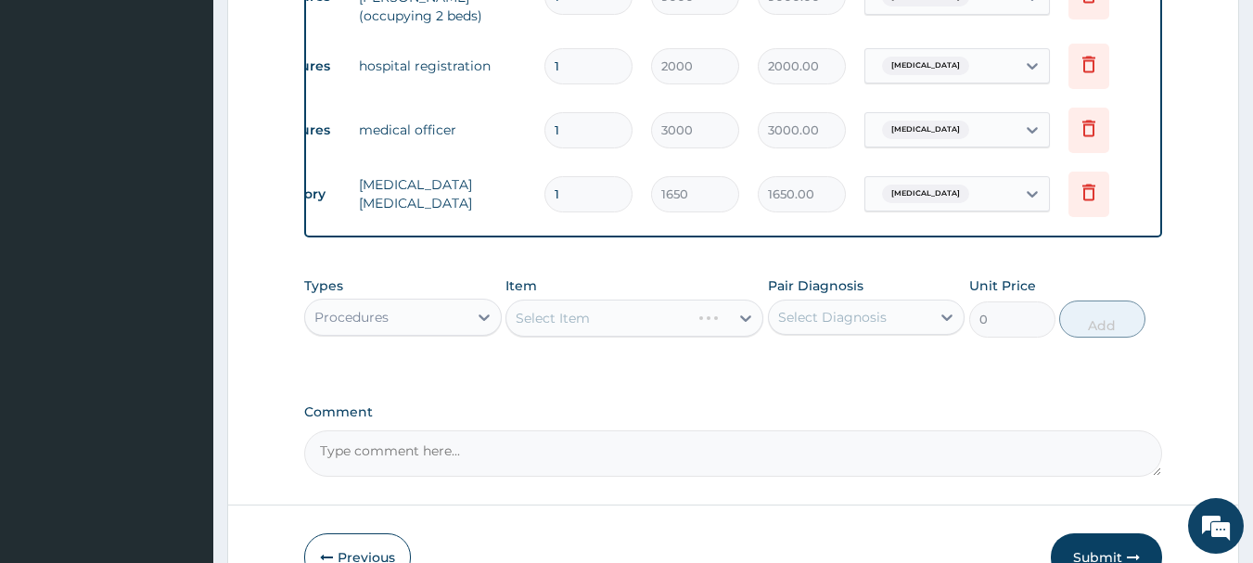
click at [617, 324] on div "Select Item" at bounding box center [634, 318] width 258 height 37
click at [617, 326] on div "Select Item" at bounding box center [634, 318] width 258 height 37
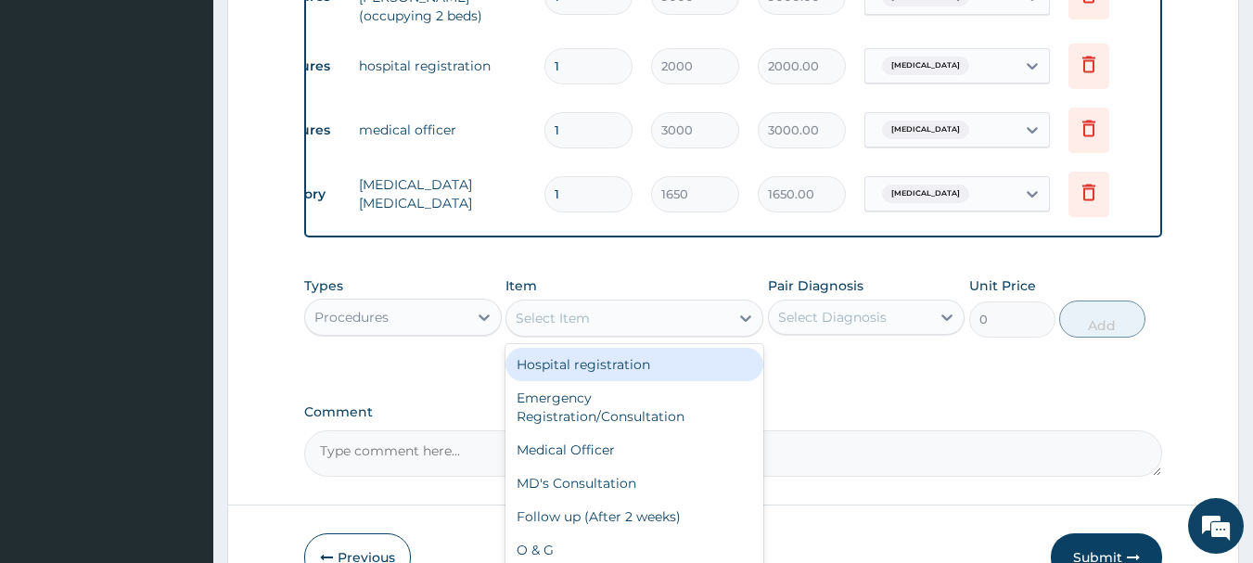
click at [619, 325] on div "Select Item" at bounding box center [617, 318] width 223 height 30
type input "ge"
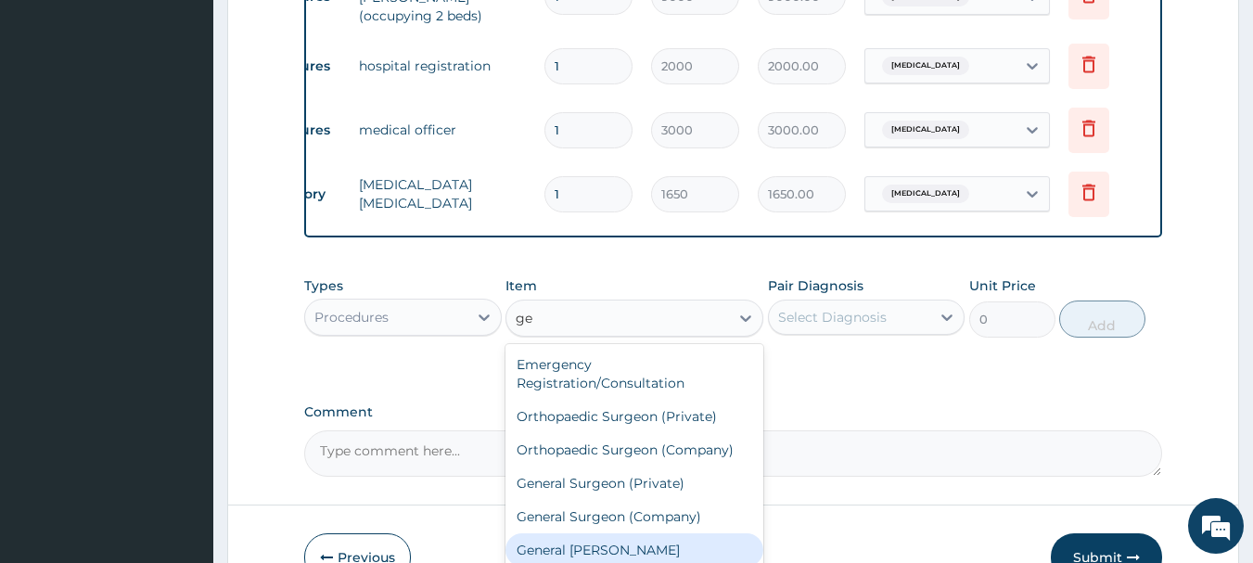
click at [639, 555] on div "General [PERSON_NAME]" at bounding box center [634, 549] width 258 height 33
type input "4000"
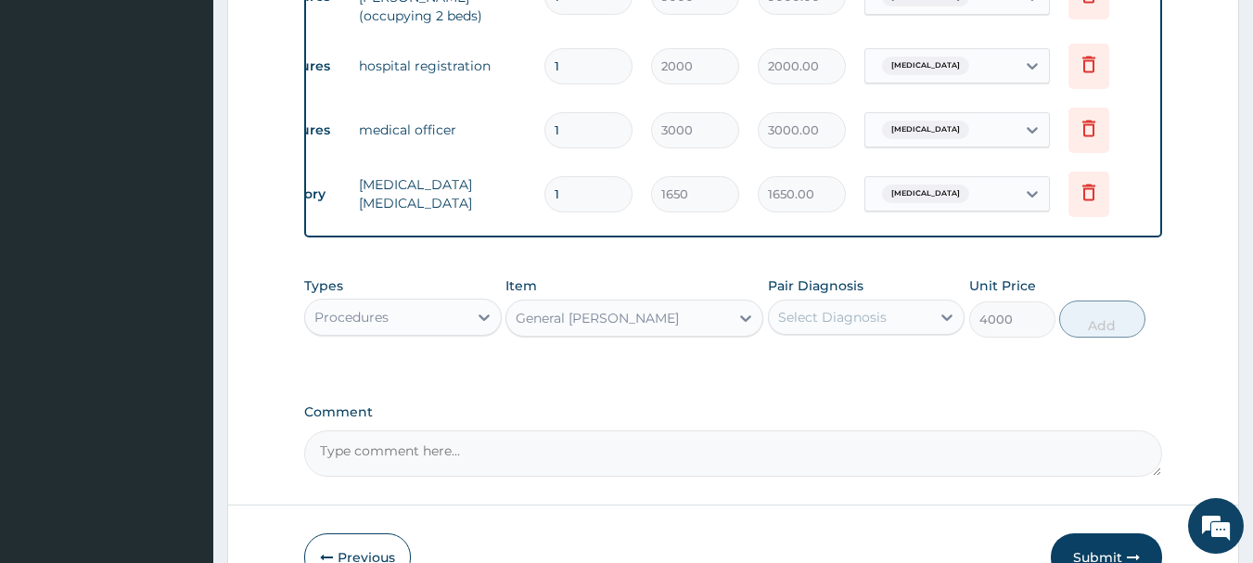
click at [836, 326] on div "Select Diagnosis" at bounding box center [832, 317] width 109 height 19
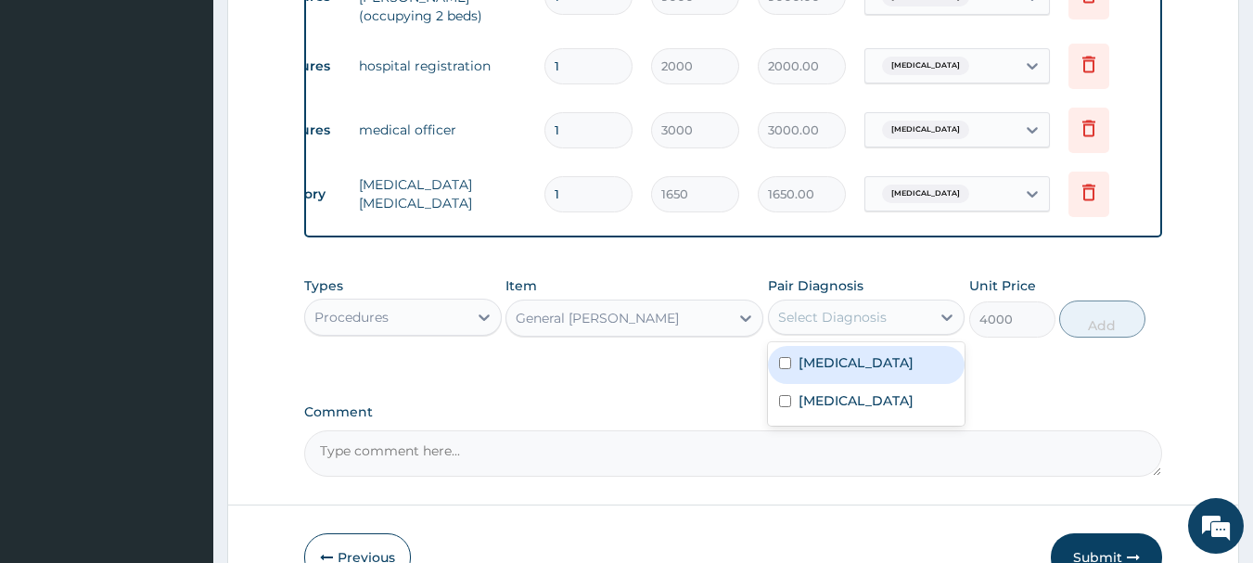
click at [838, 377] on div "[MEDICAL_DATA]" at bounding box center [867, 365] width 198 height 38
checkbox input "true"
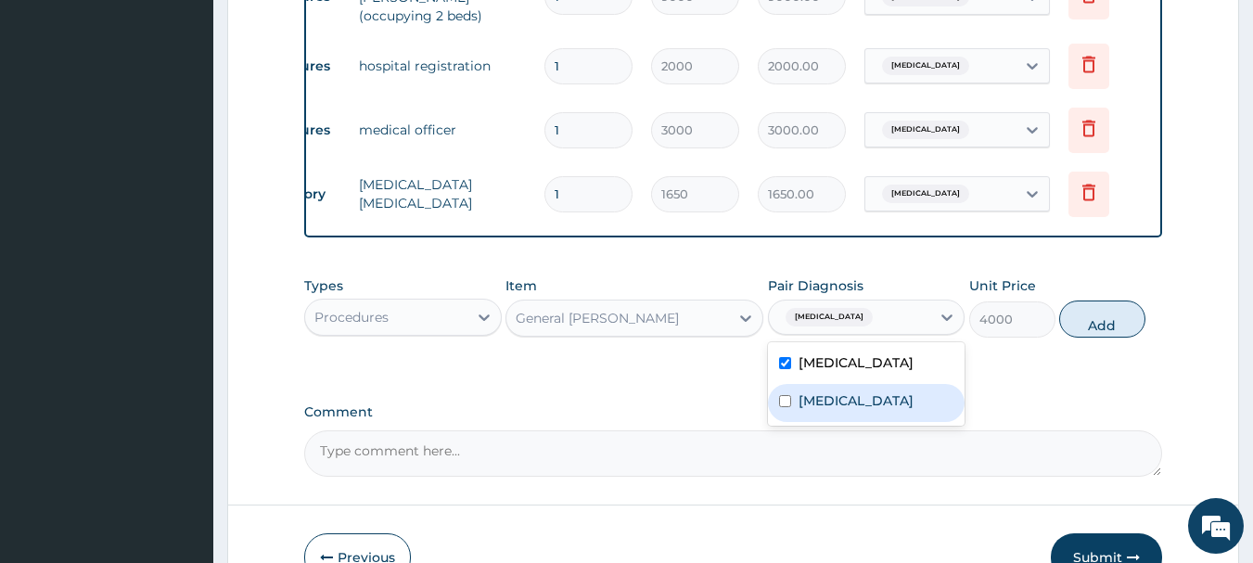
click at [839, 416] on div "Bacteremia" at bounding box center [867, 403] width 198 height 38
checkbox input "true"
drag, startPoint x: 1099, startPoint y: 327, endPoint x: 1087, endPoint y: 333, distance: 13.3
click at [1097, 329] on button "Add" at bounding box center [1102, 318] width 86 height 37
type input "0"
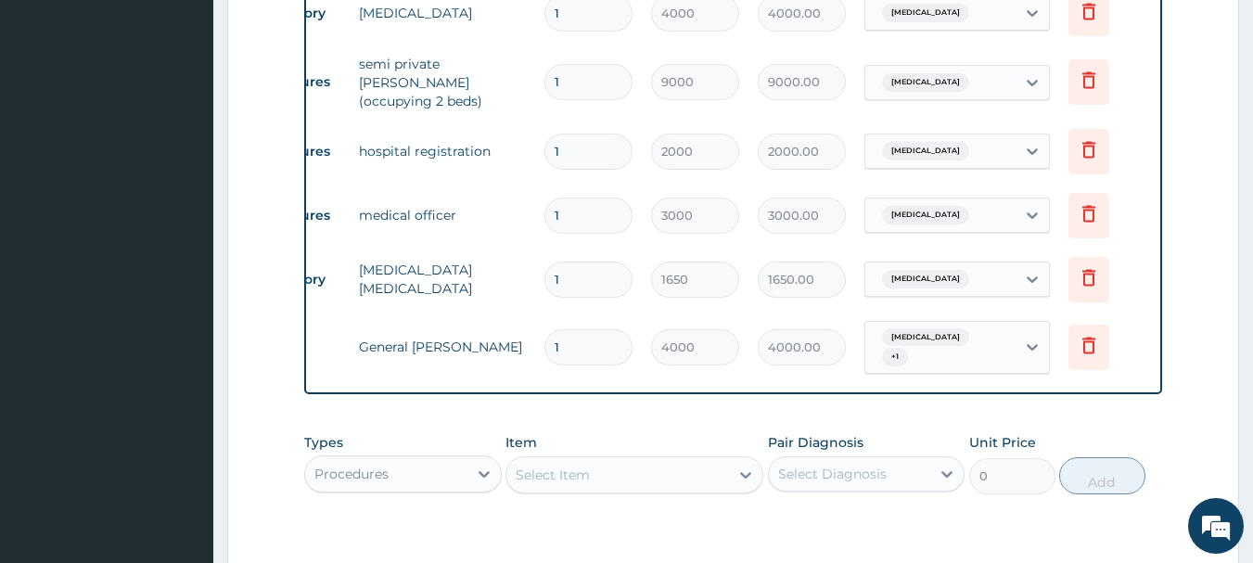
scroll to position [1298, 0]
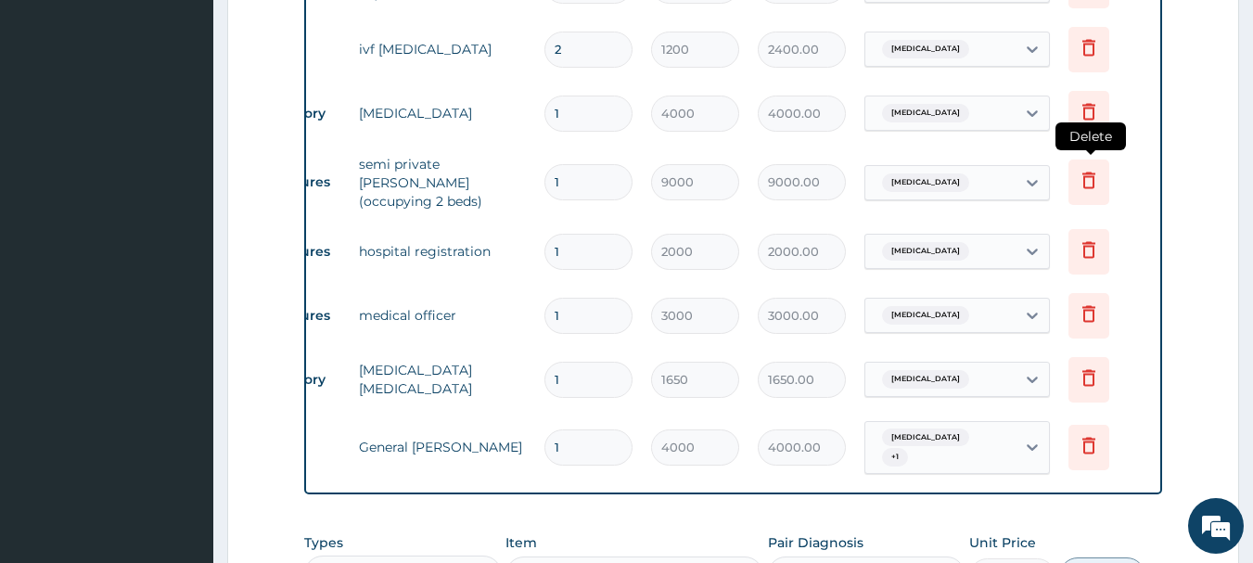
click at [1082, 176] on icon at bounding box center [1089, 180] width 22 height 22
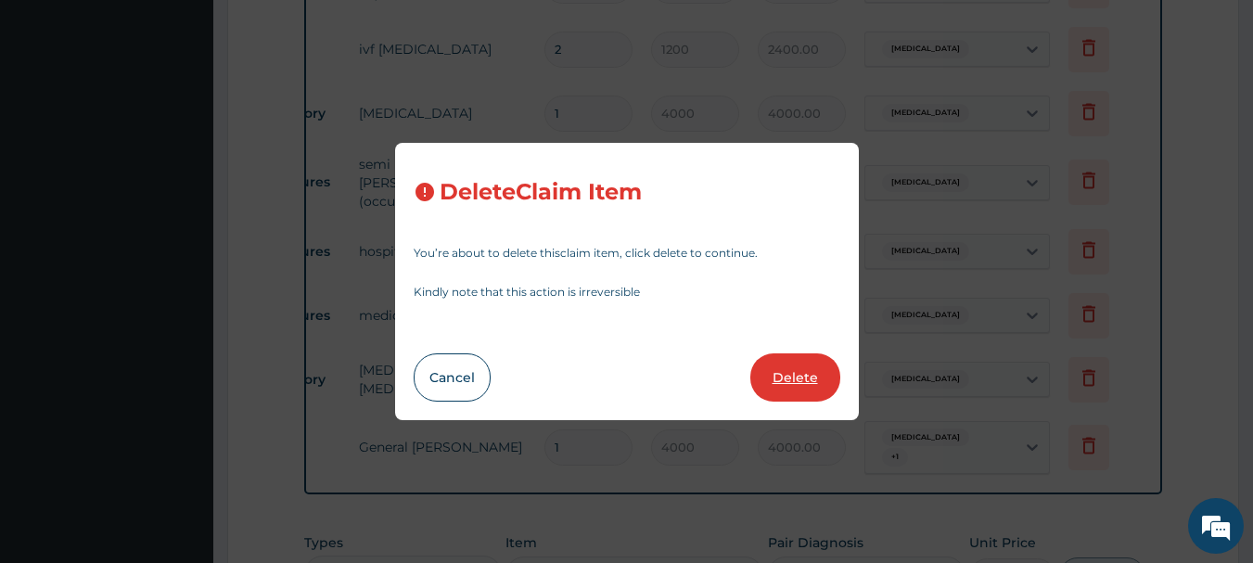
click at [773, 378] on button "Delete" at bounding box center [795, 377] width 90 height 48
type input "2000"
type input "2000.00"
type input "3000"
type input "3000.00"
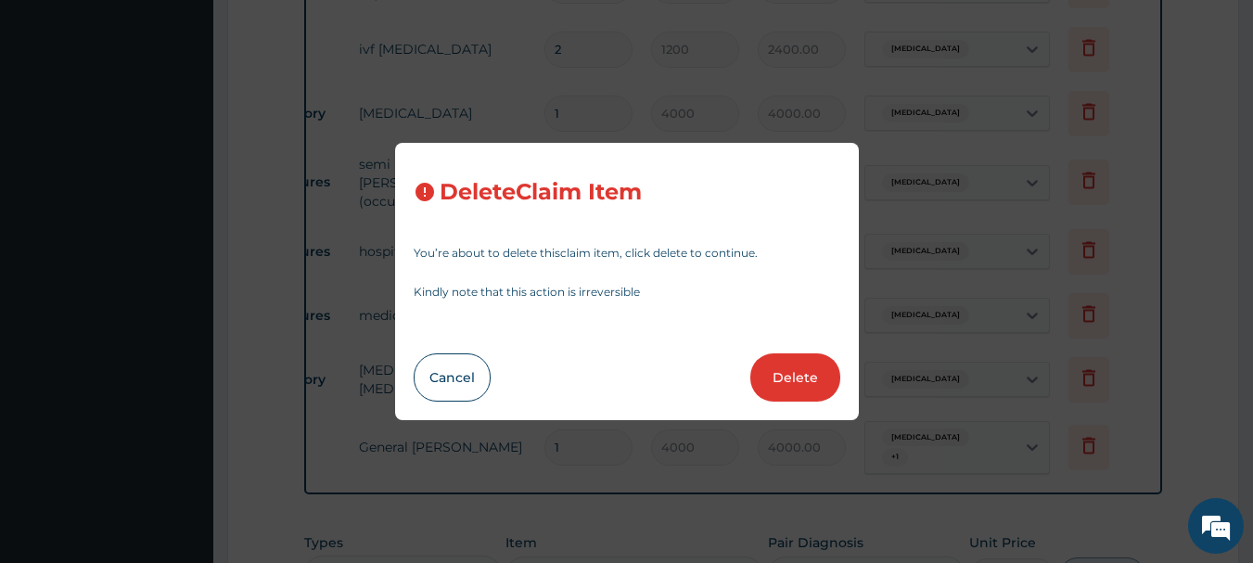
type input "1650"
type input "1650.00"
type input "4000"
type input "4000.00"
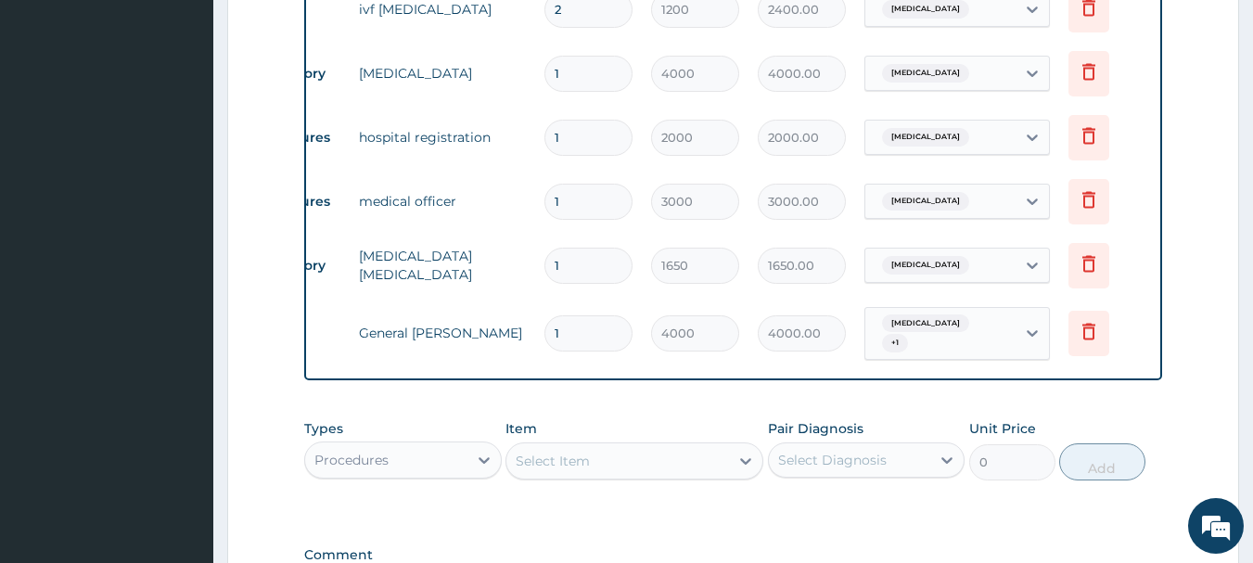
scroll to position [1503, 0]
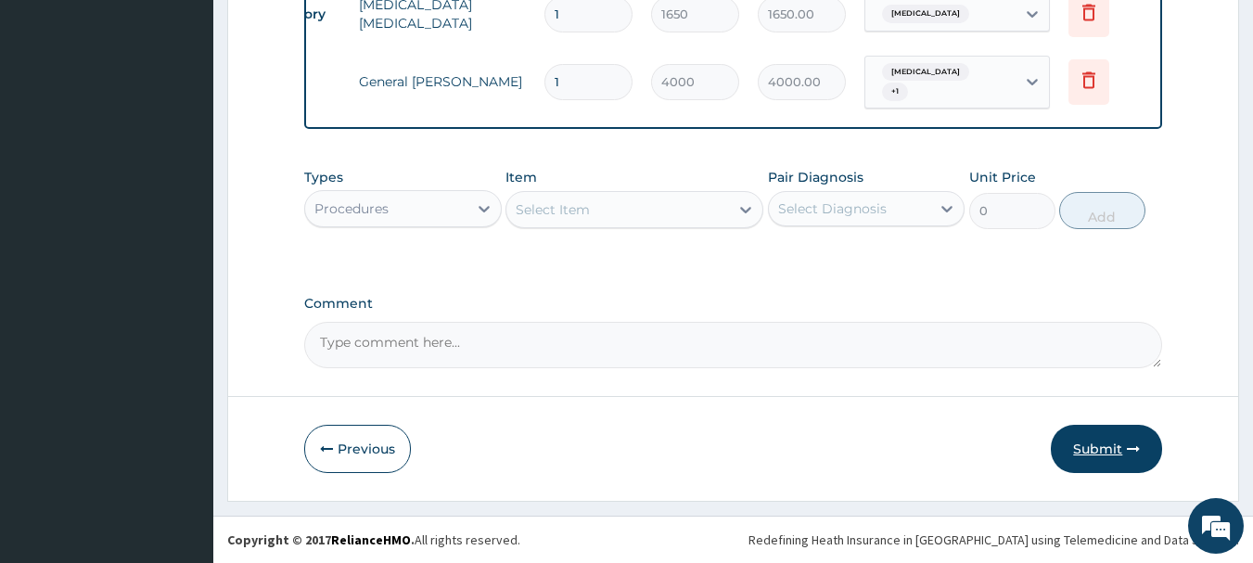
click at [1094, 443] on button "Submit" at bounding box center [1106, 449] width 111 height 48
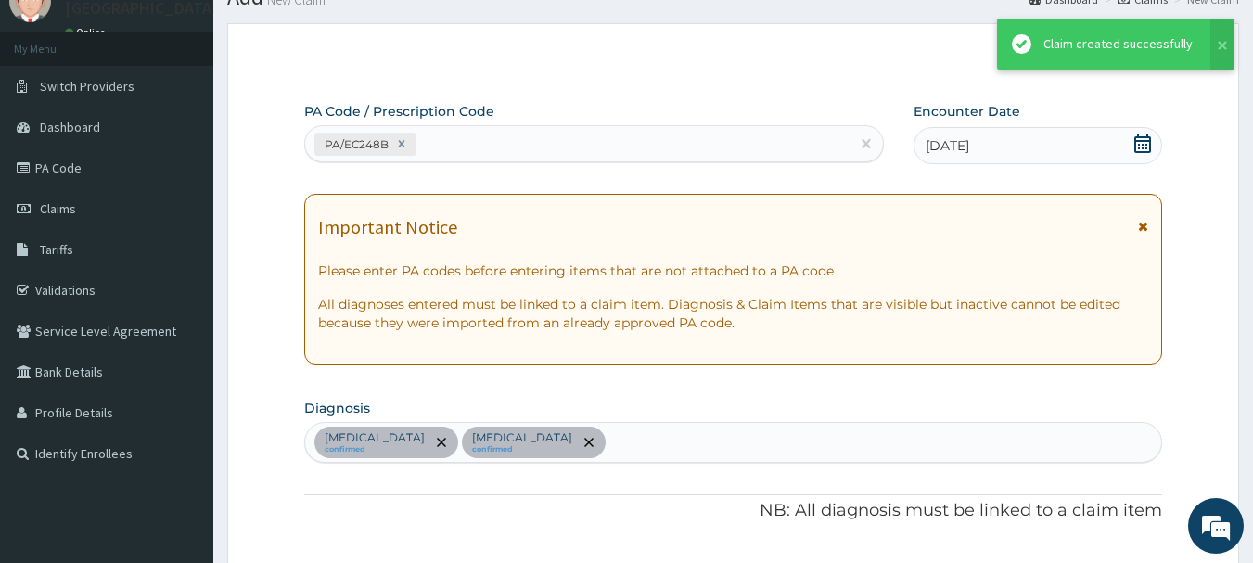
scroll to position [1596, 0]
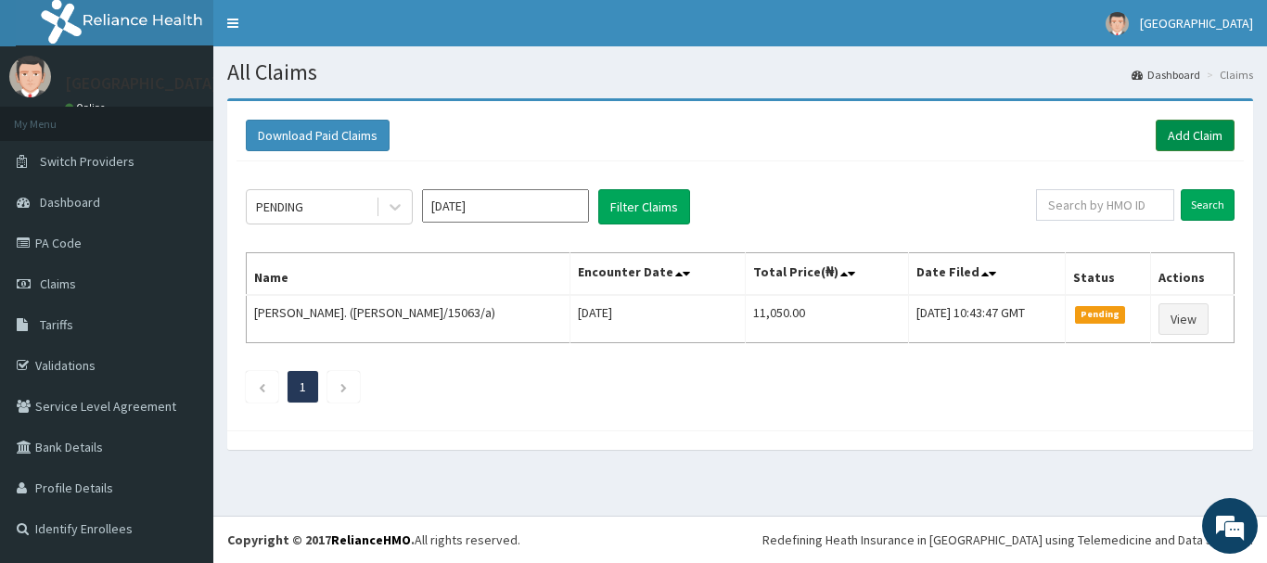
click at [1190, 126] on link "Add Claim" at bounding box center [1195, 136] width 79 height 32
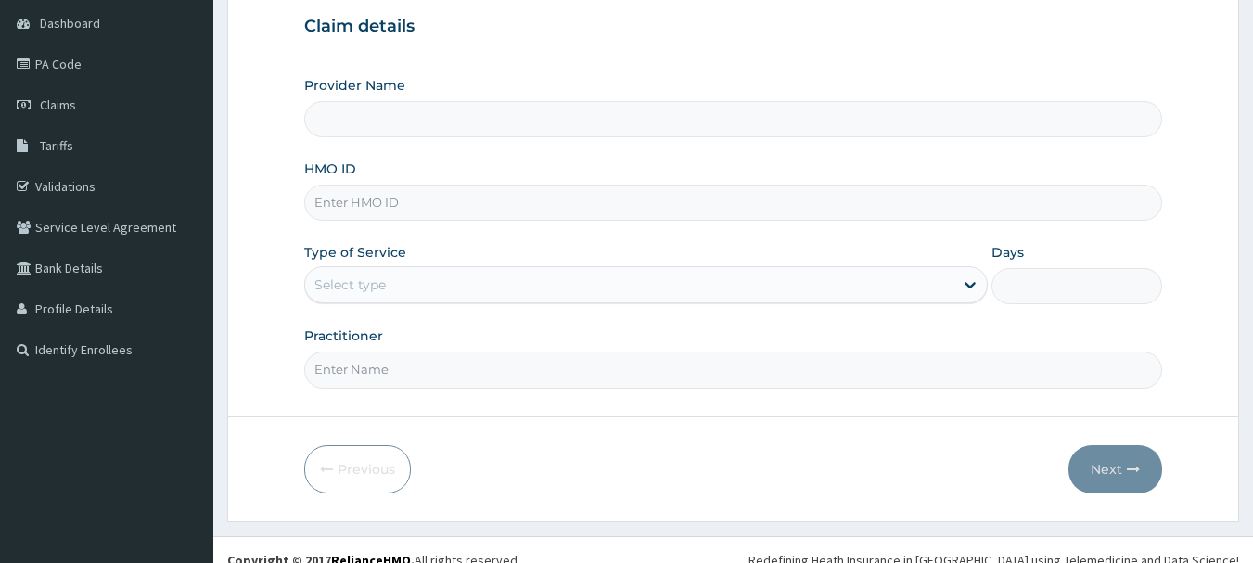
scroll to position [185, 0]
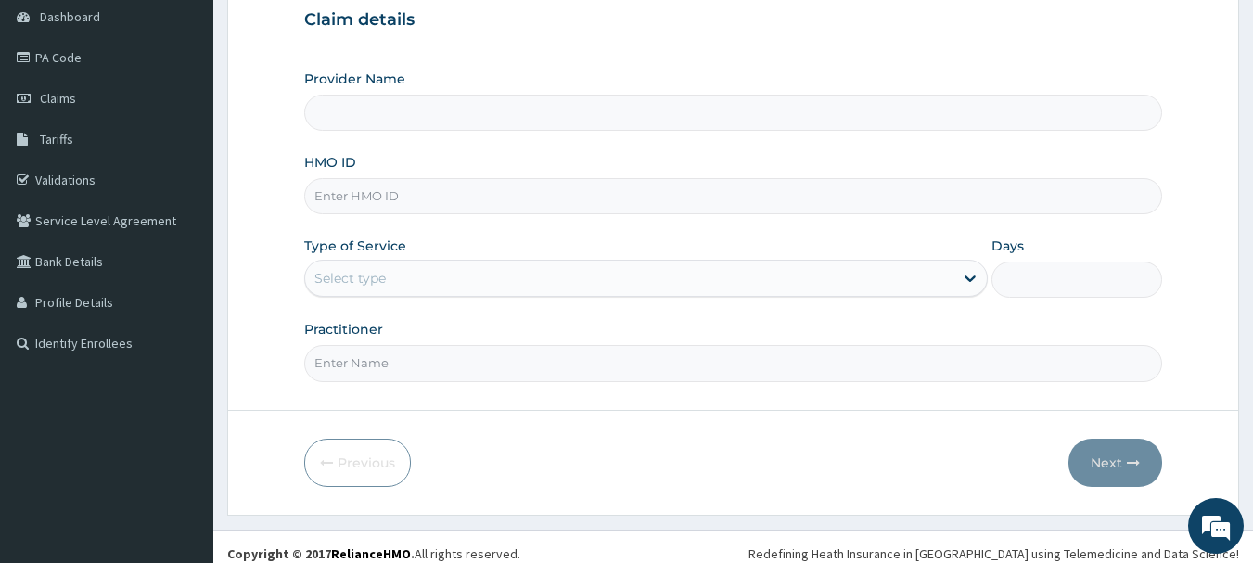
type input "[GEOGRAPHIC_DATA]"
click at [531, 200] on input "HMO ID" at bounding box center [733, 196] width 859 height 36
click at [409, 196] on input "HMO ID" at bounding box center [733, 196] width 859 height 36
type input "prn/10075/b"
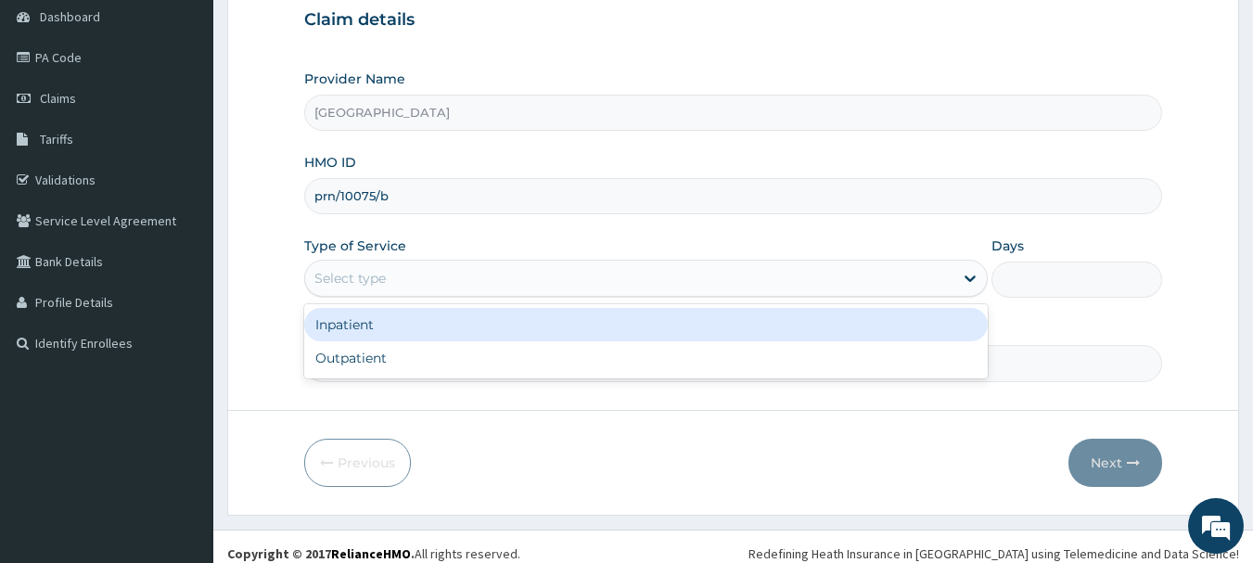
click at [467, 282] on div "Select type" at bounding box center [629, 278] width 648 height 30
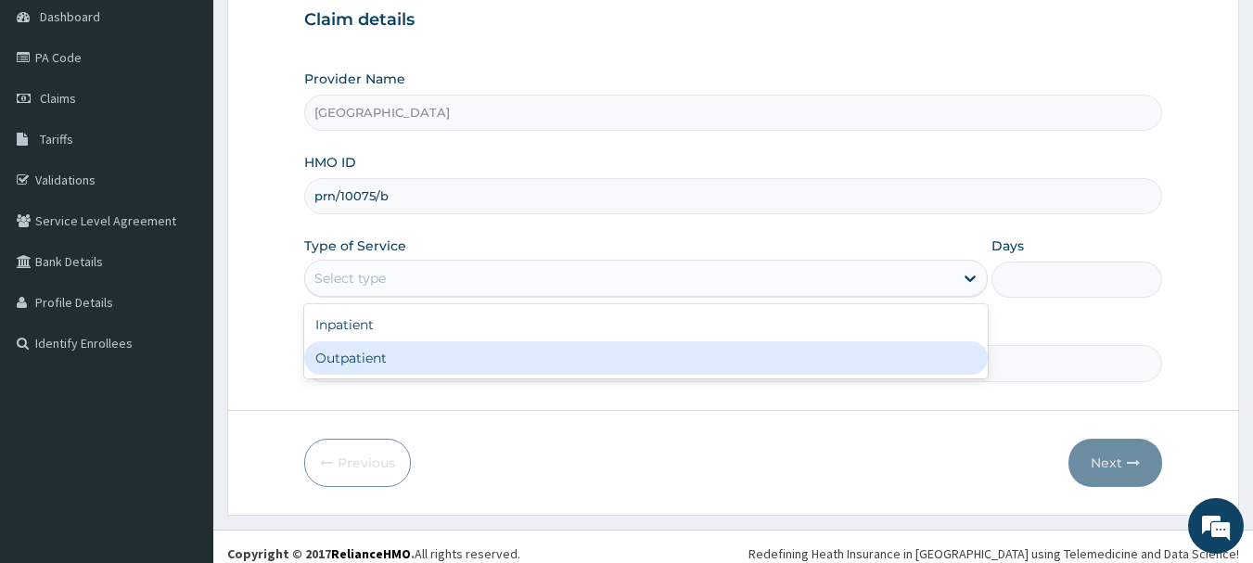
click at [411, 354] on div "Outpatient" at bounding box center [645, 357] width 683 height 33
type input "1"
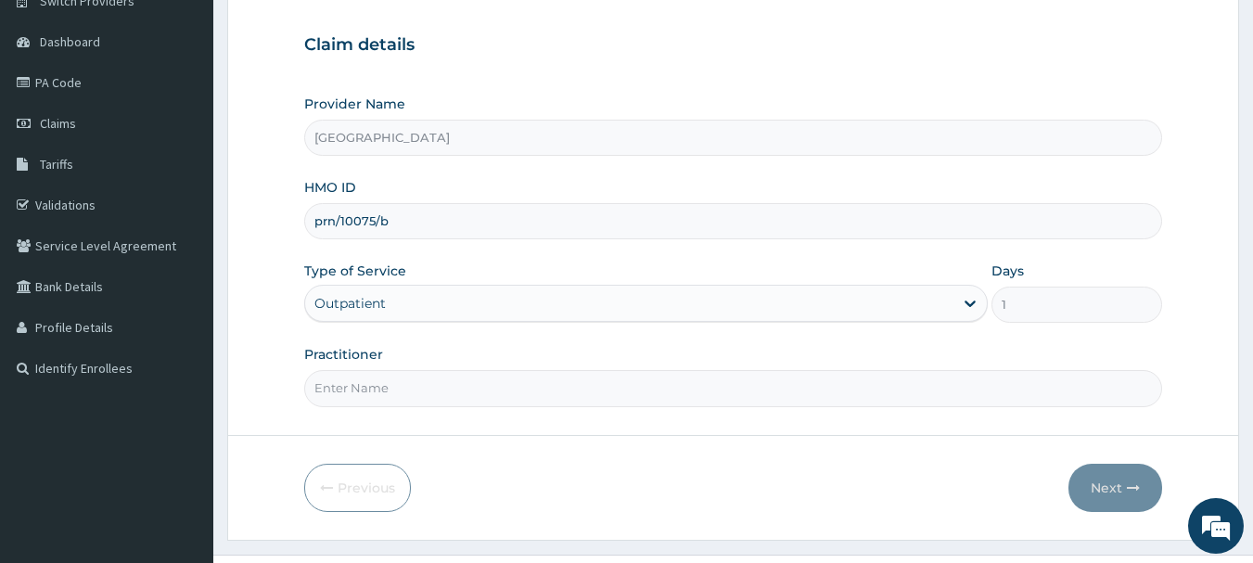
scroll to position [185, 0]
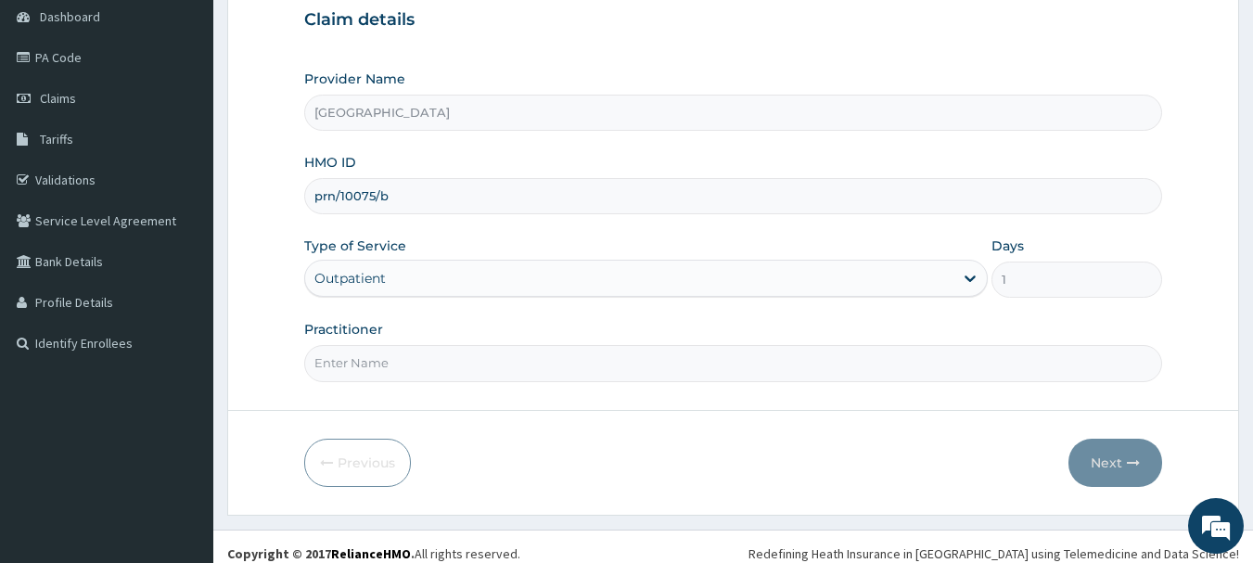
click at [560, 372] on input "Practitioner" at bounding box center [733, 363] width 859 height 36
type input "dr [PERSON_NAME]"
click at [1096, 454] on button "Next" at bounding box center [1115, 463] width 94 height 48
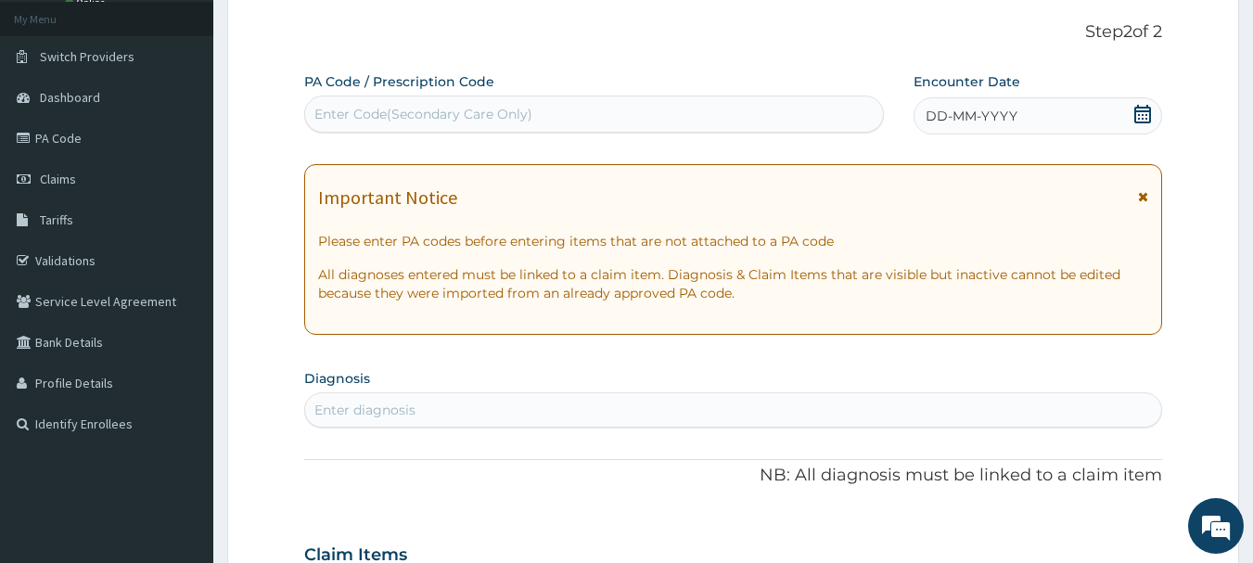
scroll to position [0, 0]
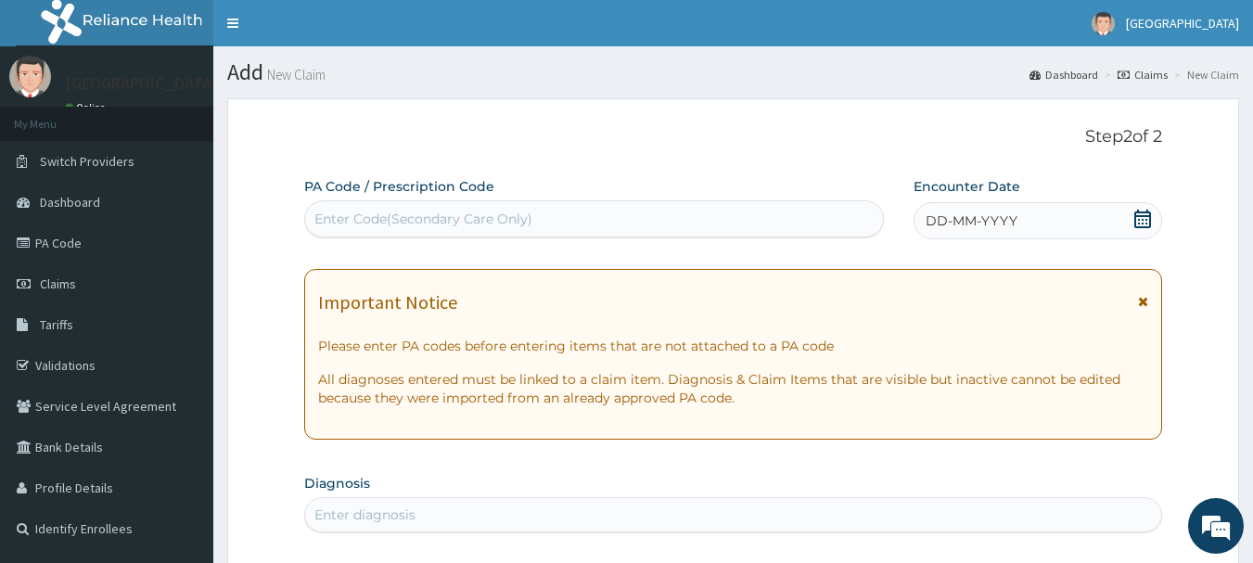
click at [1135, 221] on icon at bounding box center [1142, 219] width 17 height 19
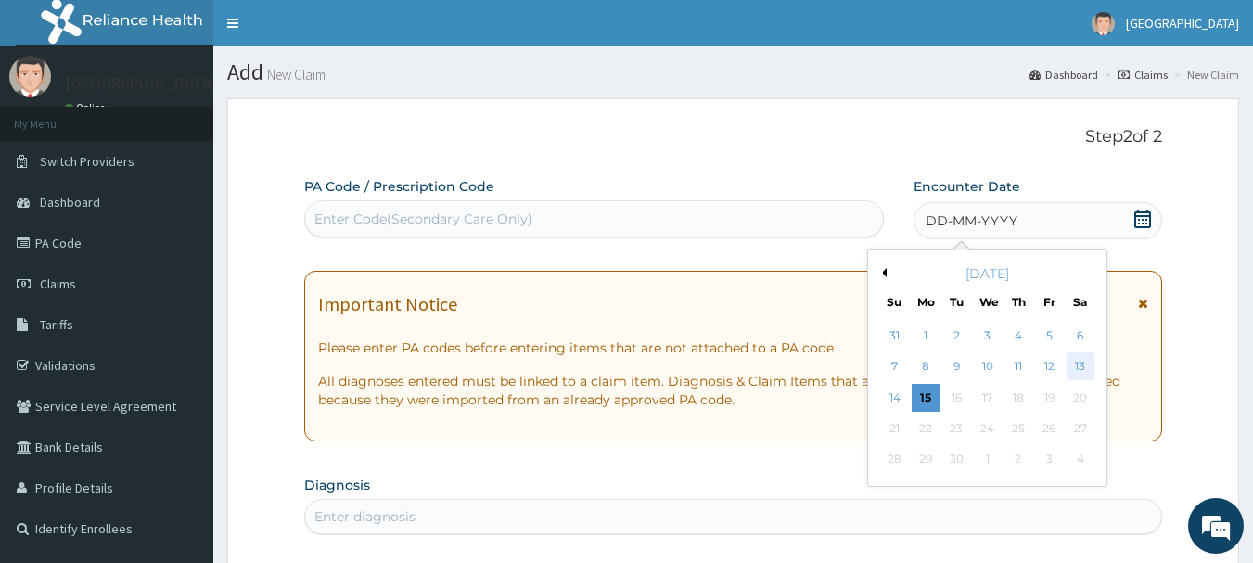
click at [1077, 370] on div "13" at bounding box center [1080, 367] width 28 height 28
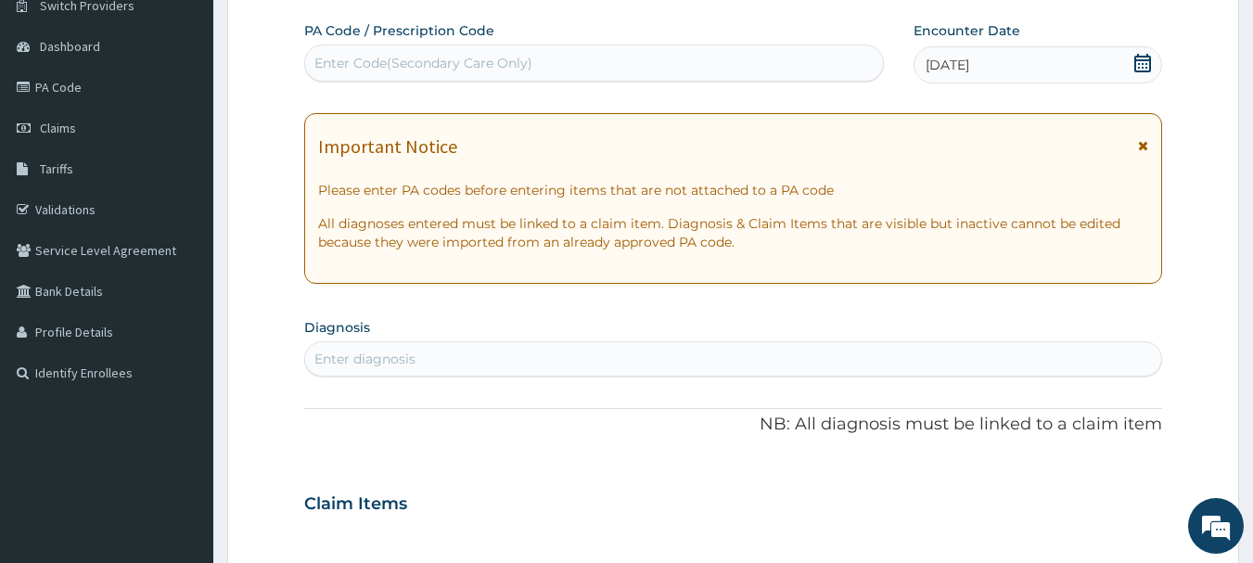
scroll to position [185, 0]
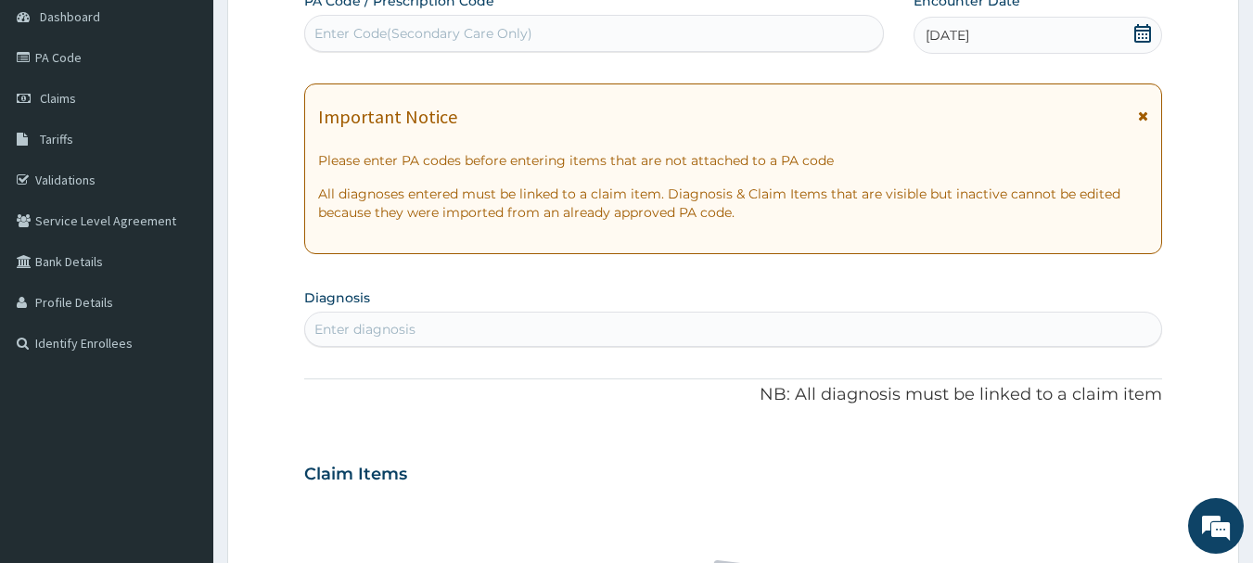
click at [435, 335] on div "Enter diagnosis" at bounding box center [733, 329] width 857 height 30
type input "a"
type input "seps"
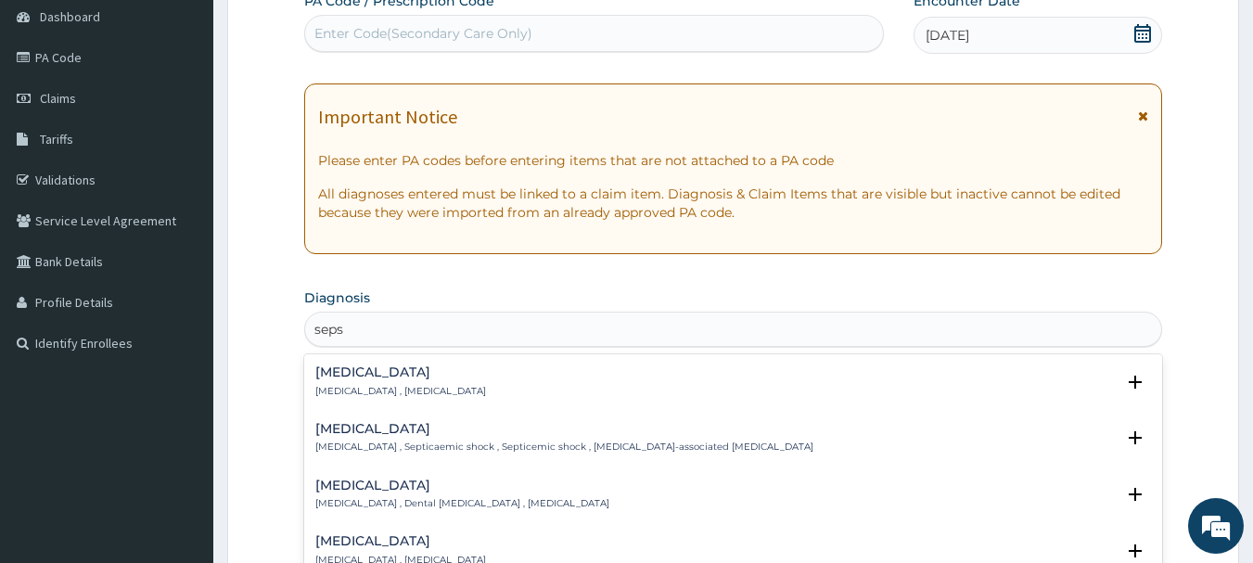
click at [362, 378] on h4 "[MEDICAL_DATA]" at bounding box center [400, 372] width 171 height 14
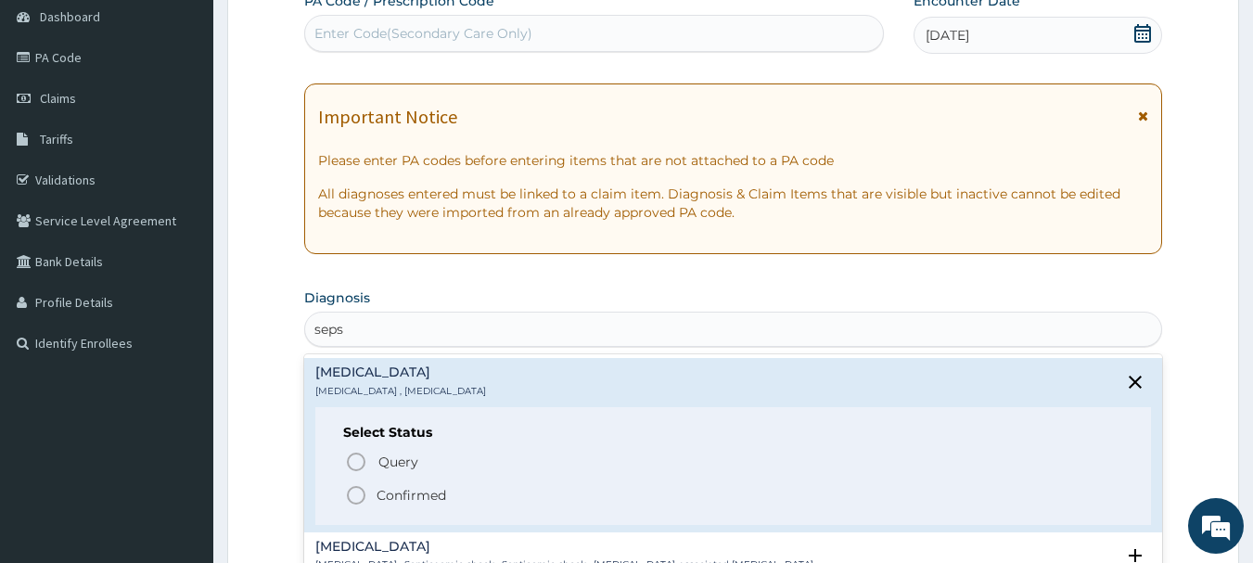
click at [350, 492] on icon "status option filled" at bounding box center [356, 495] width 22 height 22
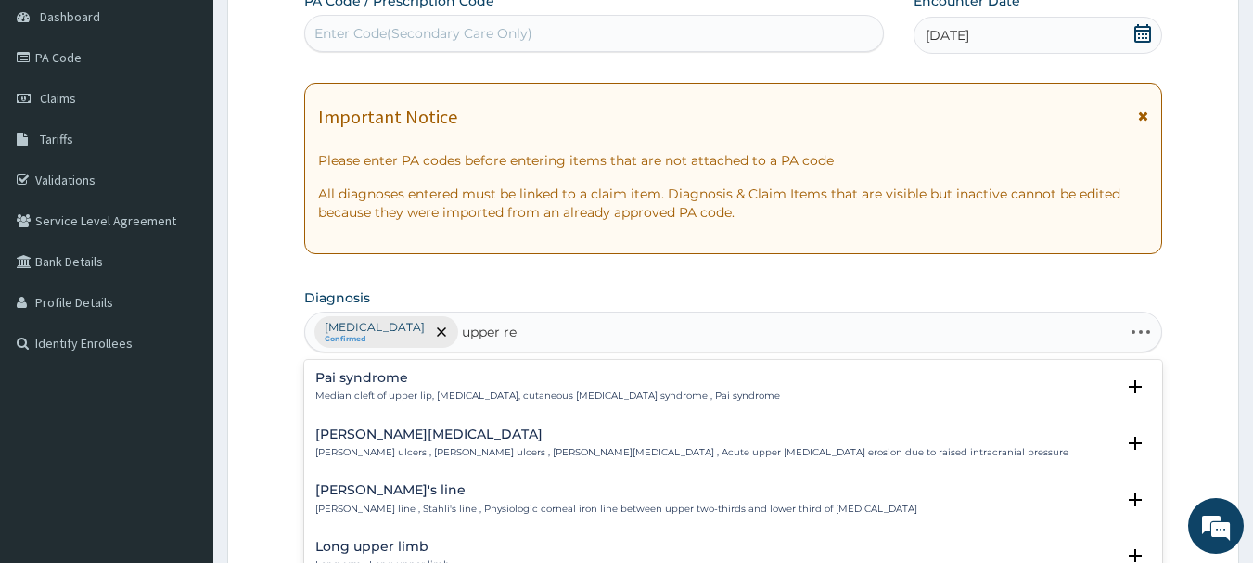
type input "upper res"
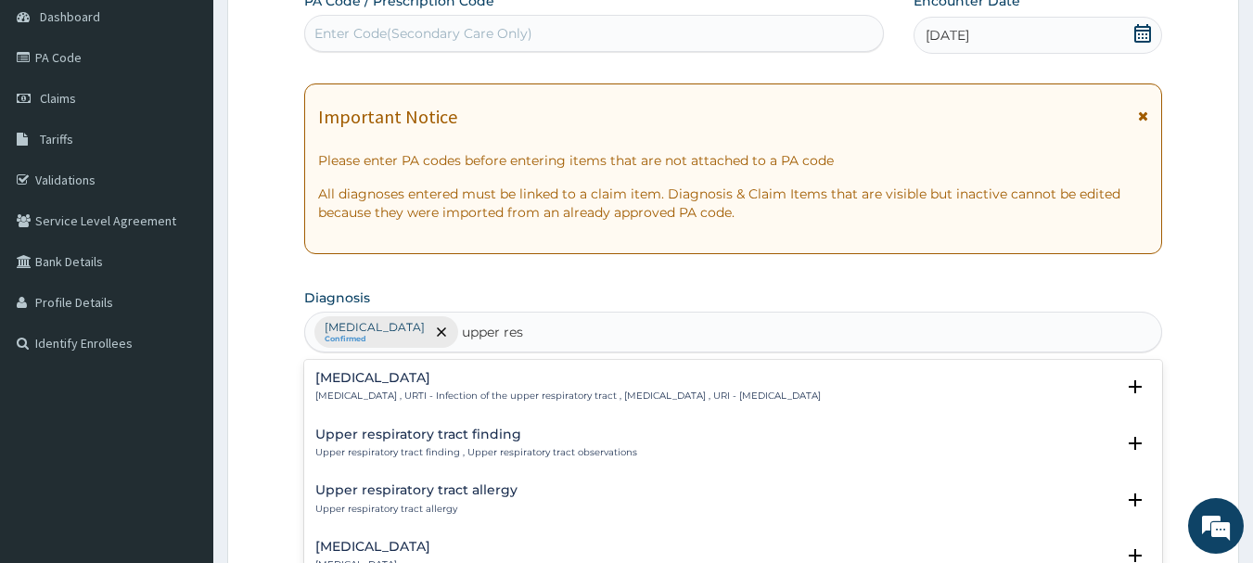
click at [476, 387] on div "[MEDICAL_DATA] [MEDICAL_DATA] , URTI - Infection of the upper respiratory tract…" at bounding box center [567, 387] width 505 height 32
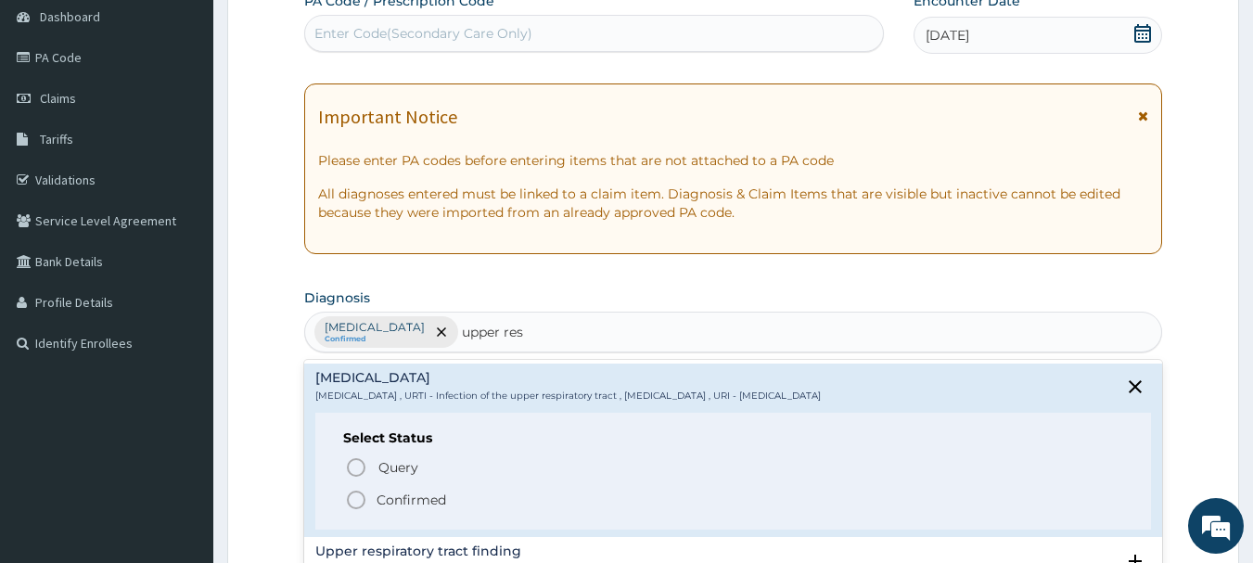
click at [355, 496] on icon "status option filled" at bounding box center [356, 500] width 22 height 22
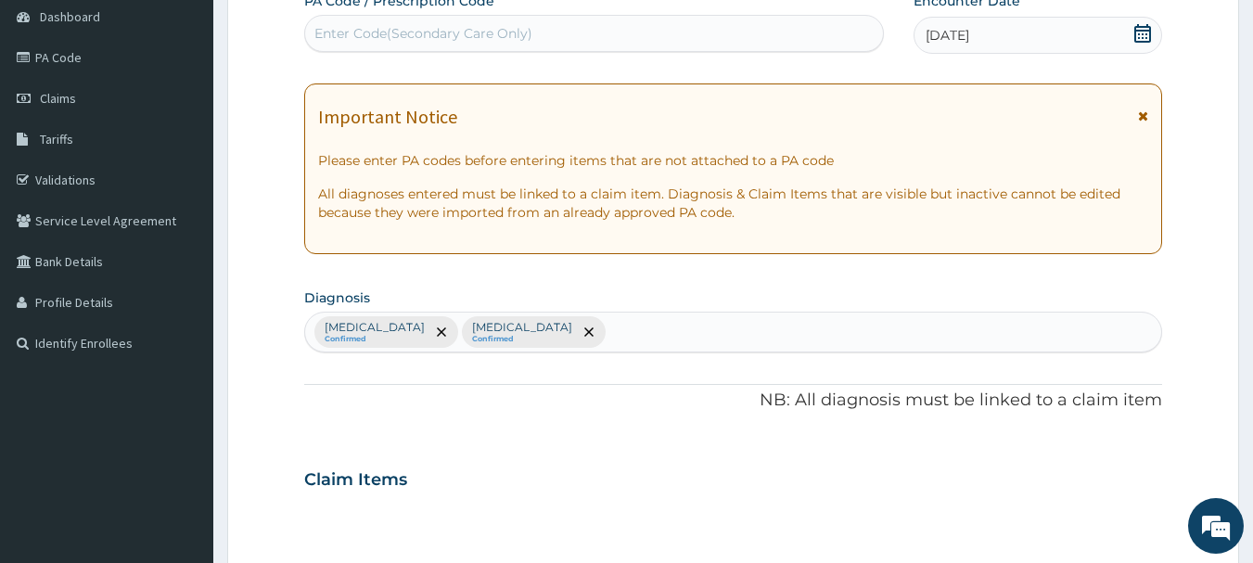
click at [618, 341] on div "[MEDICAL_DATA] Confirmed [MEDICAL_DATA] Confirmed" at bounding box center [733, 332] width 857 height 39
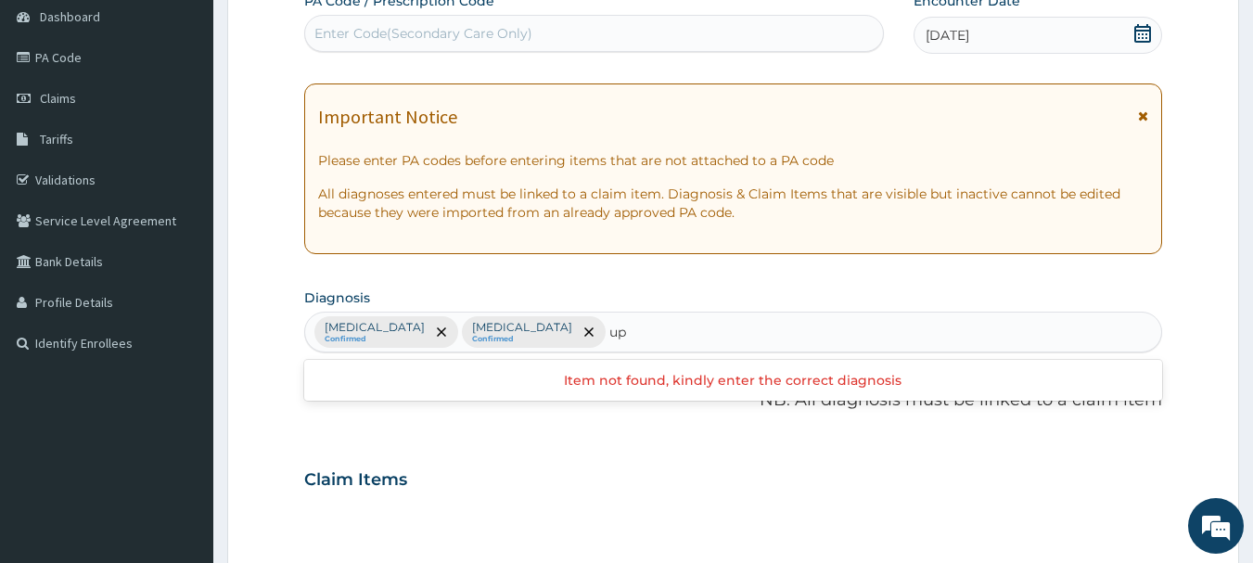
type input "u"
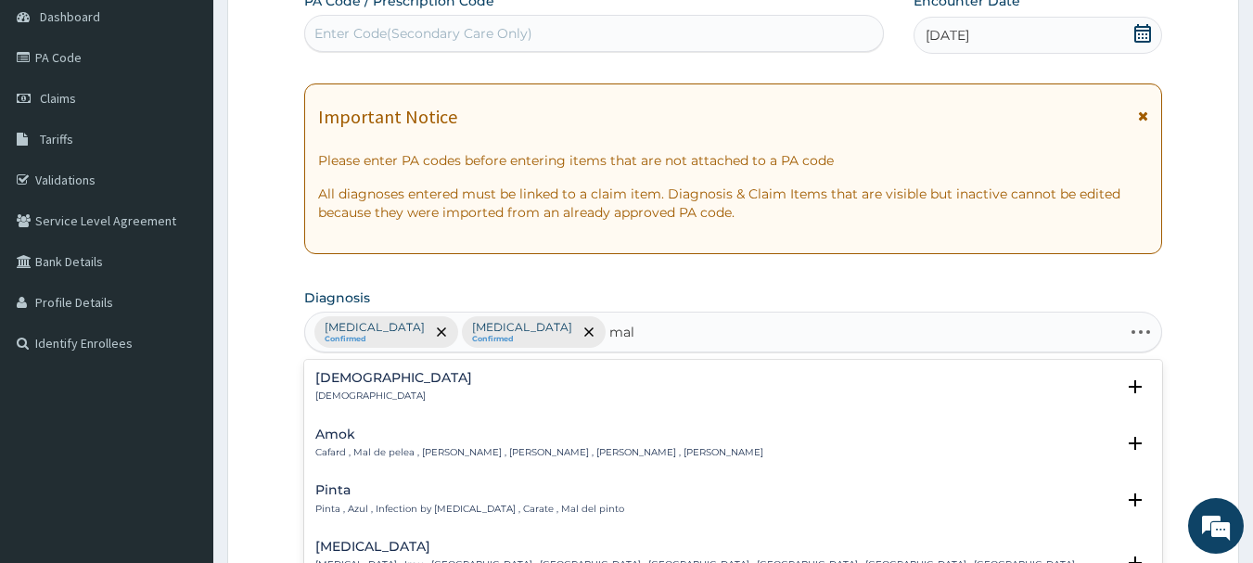
type input "mala"
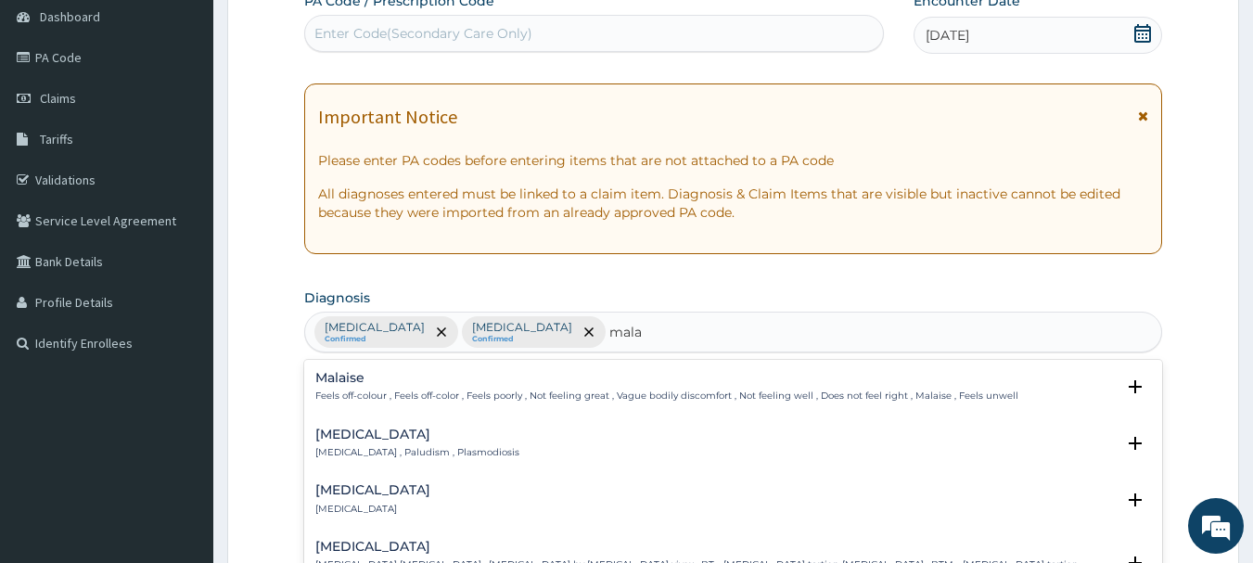
click at [341, 430] on h4 "[MEDICAL_DATA]" at bounding box center [417, 435] width 204 height 14
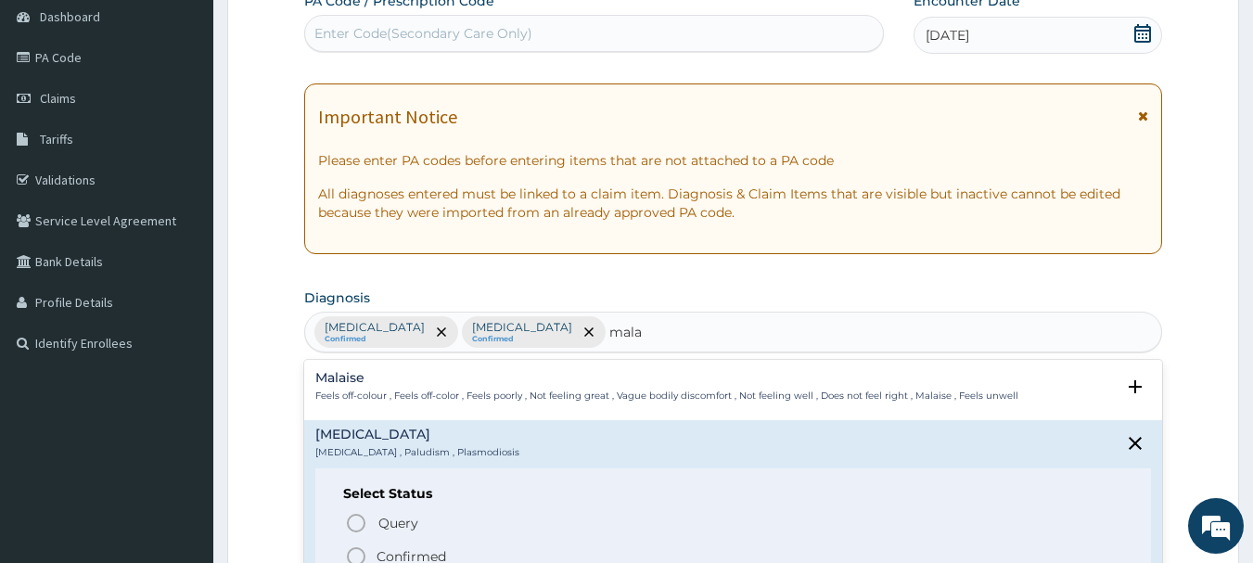
click at [353, 549] on circle "status option filled" at bounding box center [356, 556] width 17 height 17
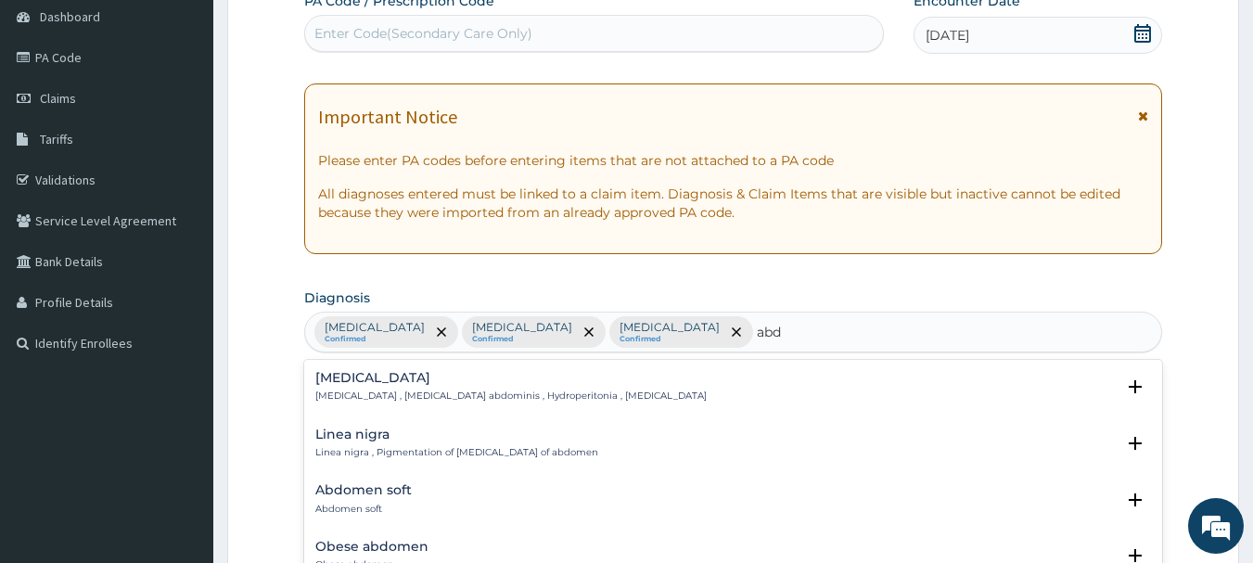
type input "abdo"
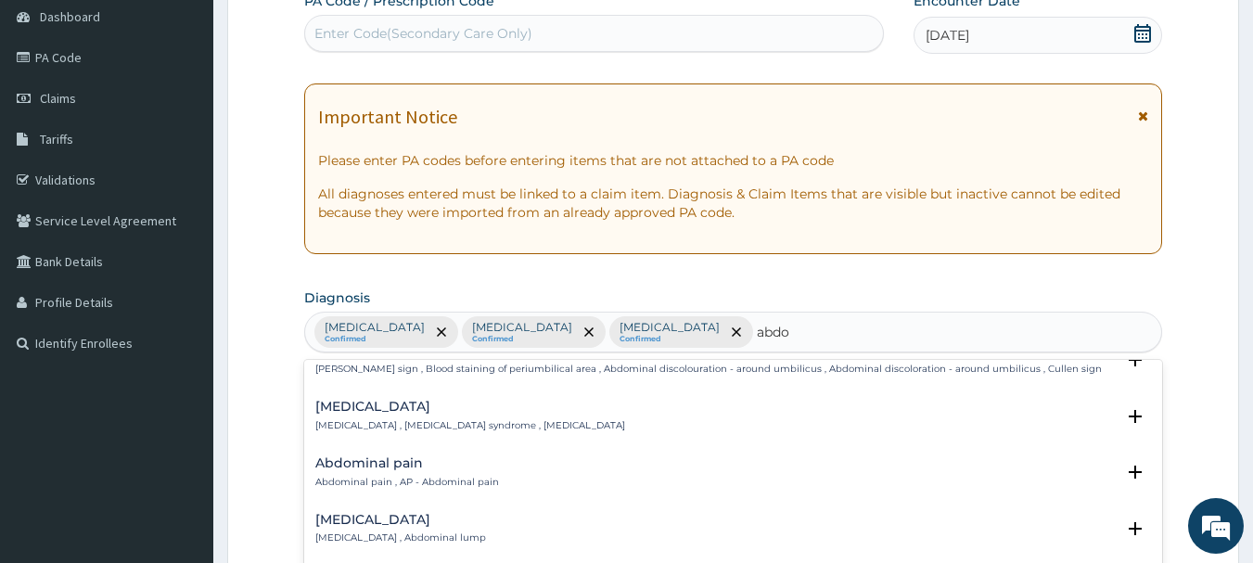
scroll to position [278, 0]
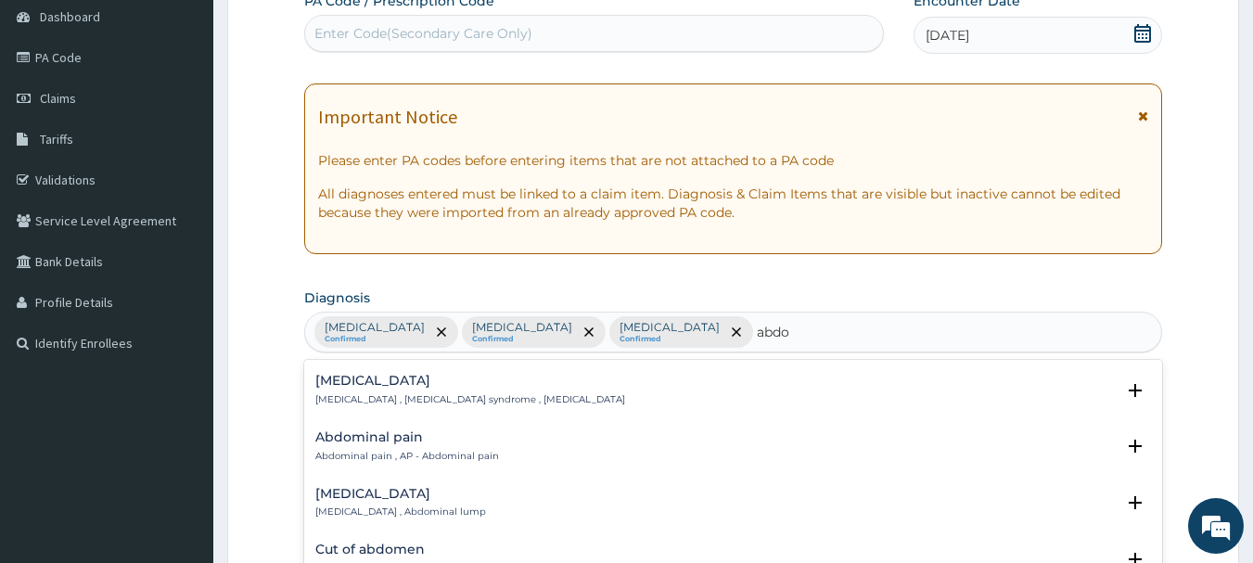
click at [371, 441] on h4 "Abdominal pain" at bounding box center [407, 437] width 184 height 14
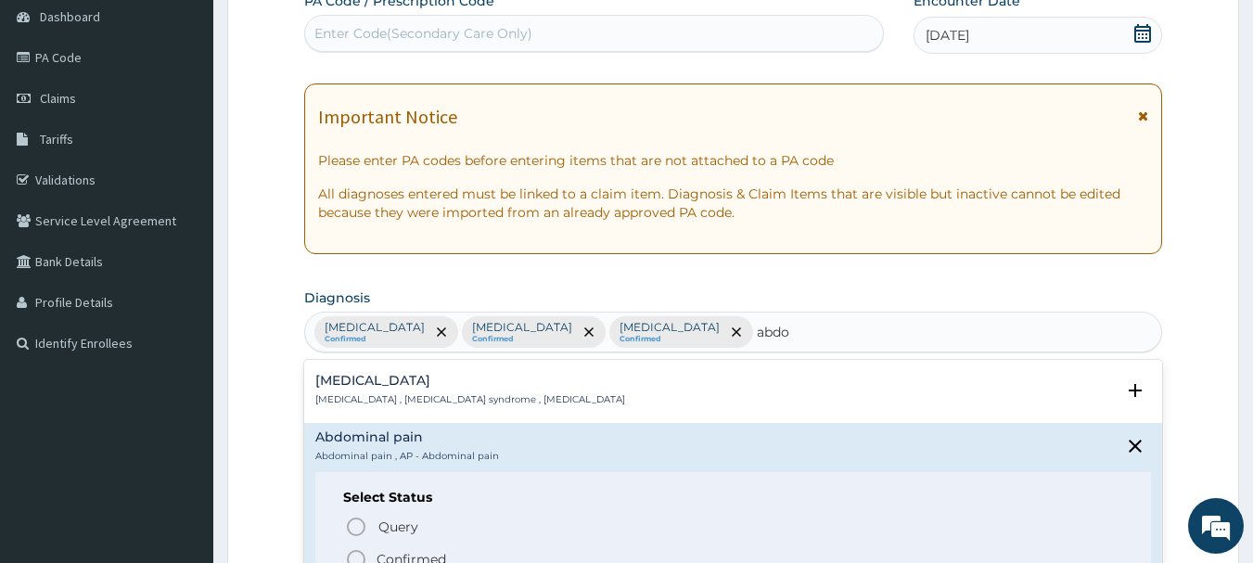
click at [358, 555] on icon "status option filled" at bounding box center [356, 559] width 22 height 22
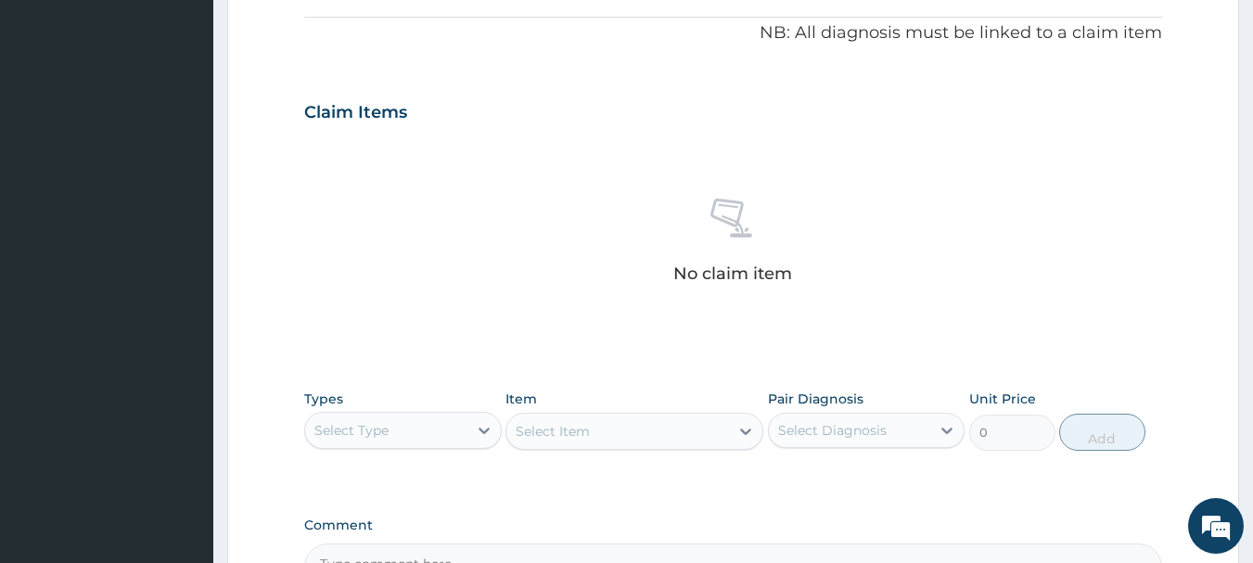
scroll to position [556, 0]
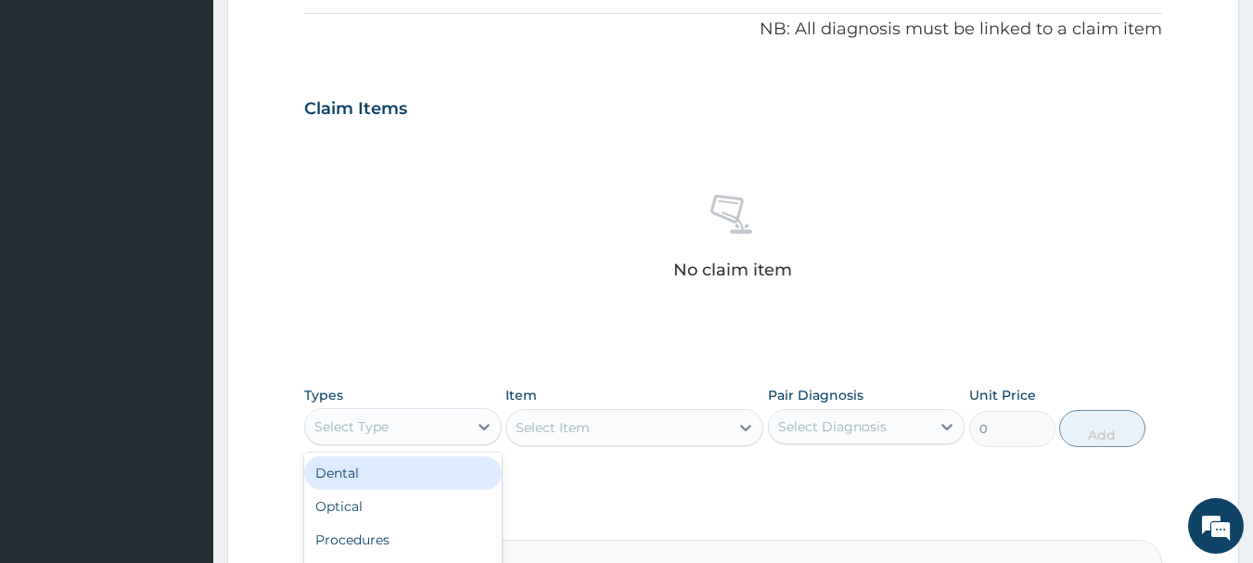
click at [439, 421] on div "Select Type" at bounding box center [386, 427] width 162 height 30
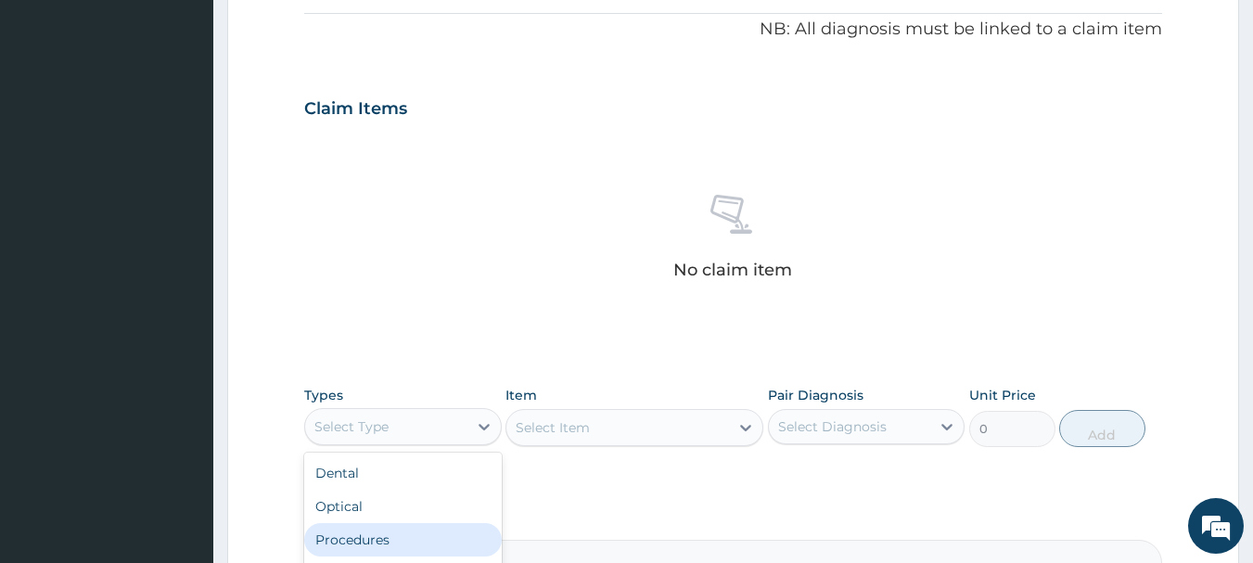
drag, startPoint x: 402, startPoint y: 544, endPoint x: 403, endPoint y: 526, distance: 18.6
click at [402, 538] on div "Procedures" at bounding box center [403, 539] width 198 height 33
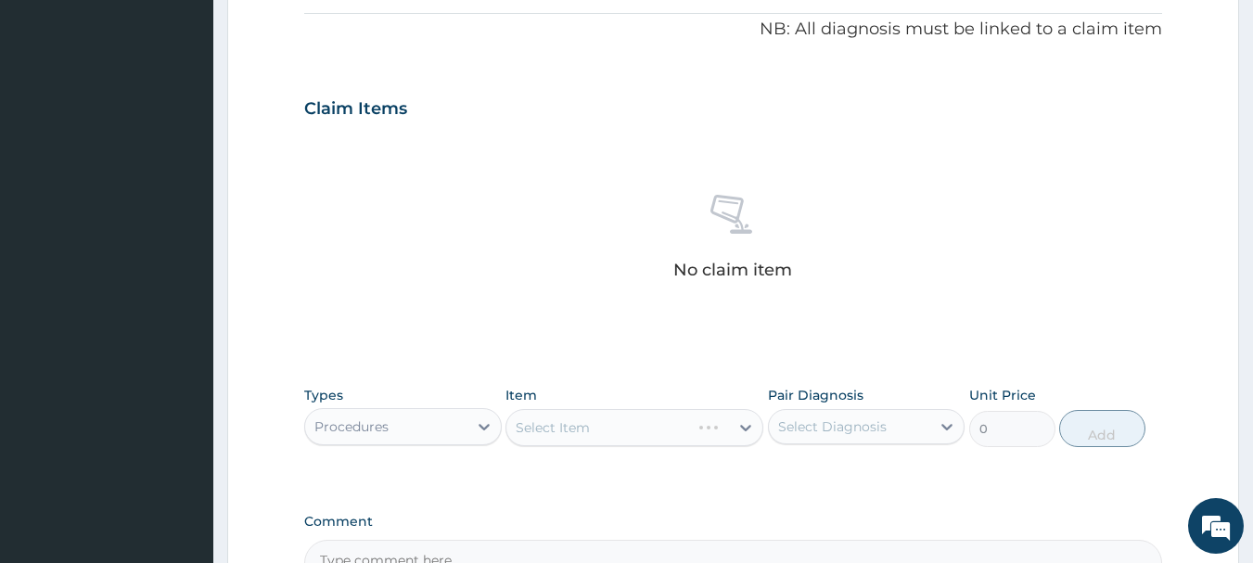
click at [606, 414] on div "Select Item" at bounding box center [634, 427] width 258 height 37
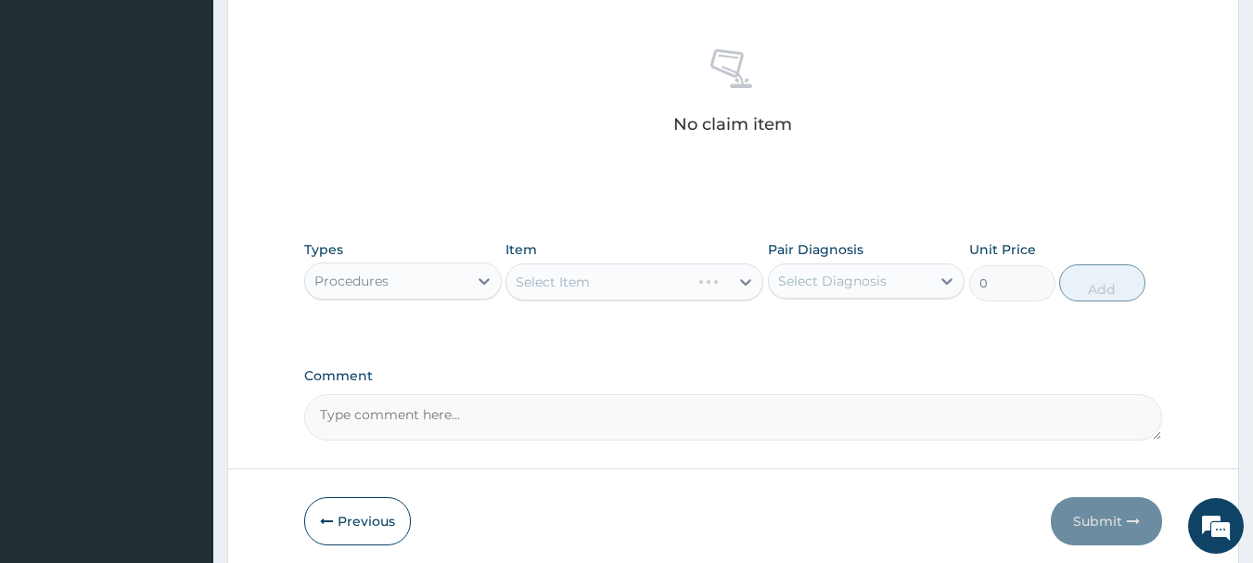
scroll to position [742, 0]
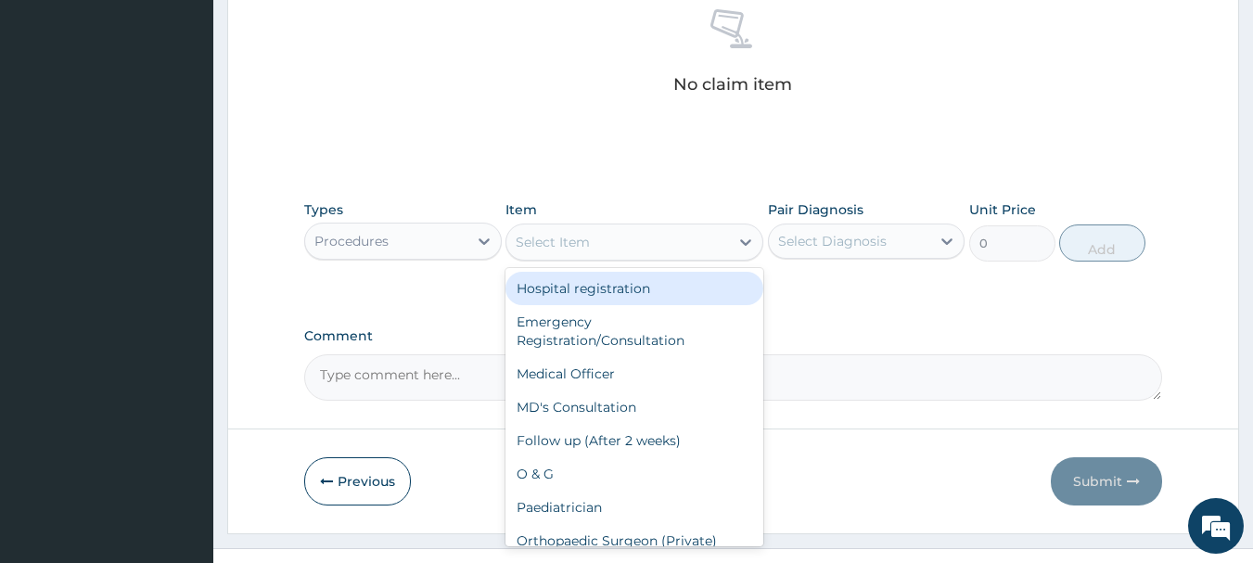
click at [590, 239] on div "Select Item" at bounding box center [617, 242] width 223 height 30
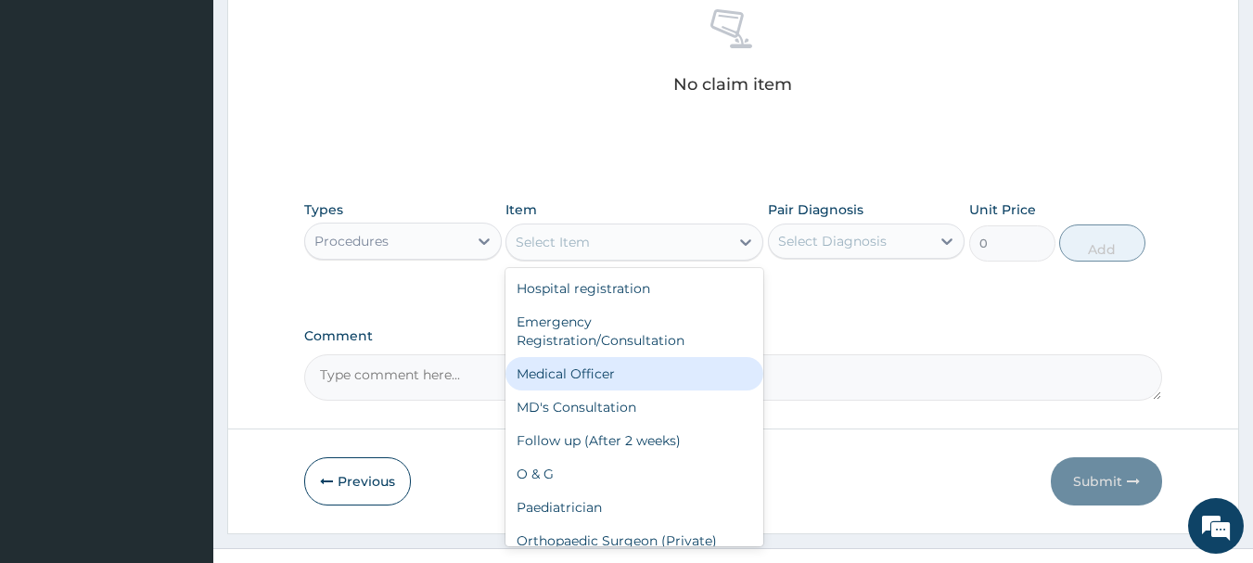
click at [538, 384] on div "Medical Officer" at bounding box center [634, 373] width 258 height 33
type input "3000"
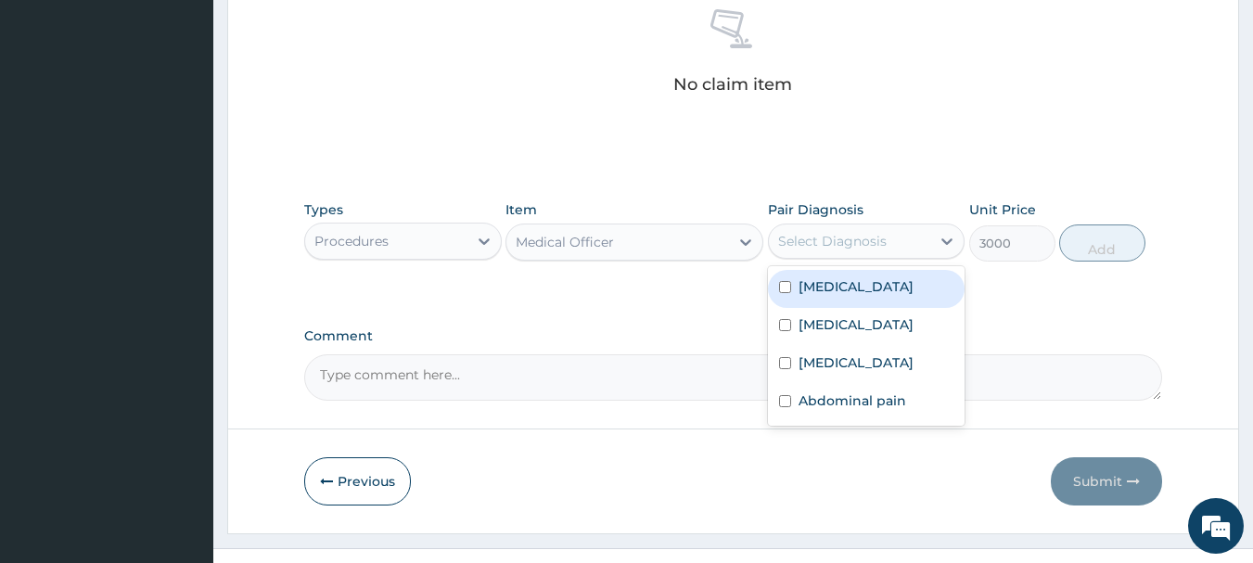
click at [843, 254] on div "Select Diagnosis" at bounding box center [850, 241] width 162 height 30
click at [821, 295] on label "[MEDICAL_DATA]" at bounding box center [855, 286] width 115 height 19
checkbox input "true"
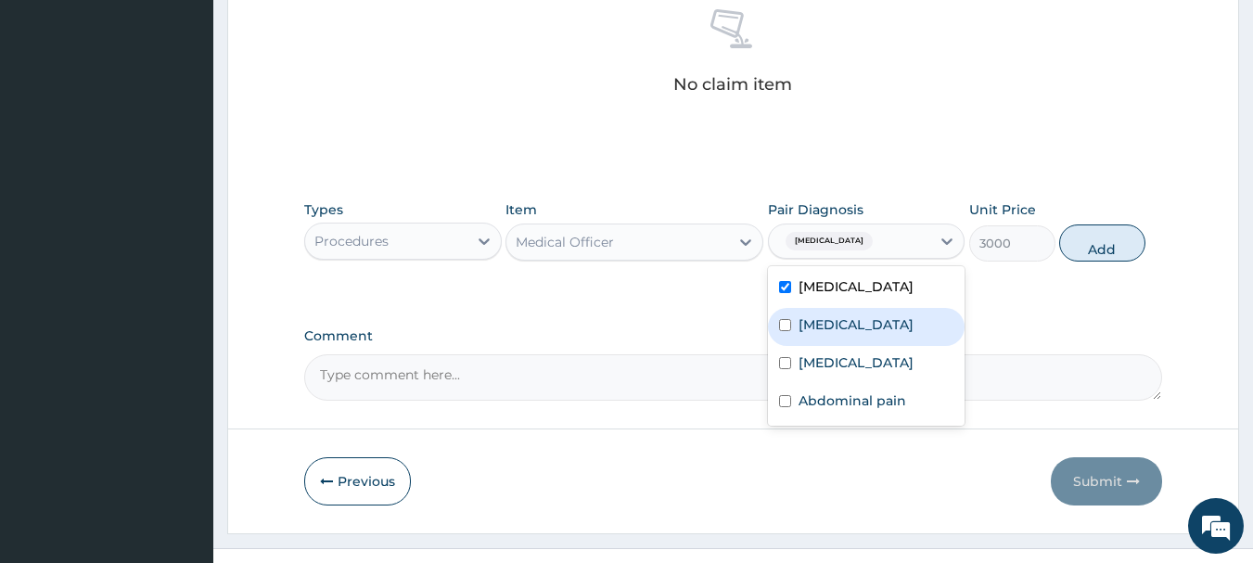
click at [818, 334] on label "[MEDICAL_DATA]" at bounding box center [855, 324] width 115 height 19
checkbox input "true"
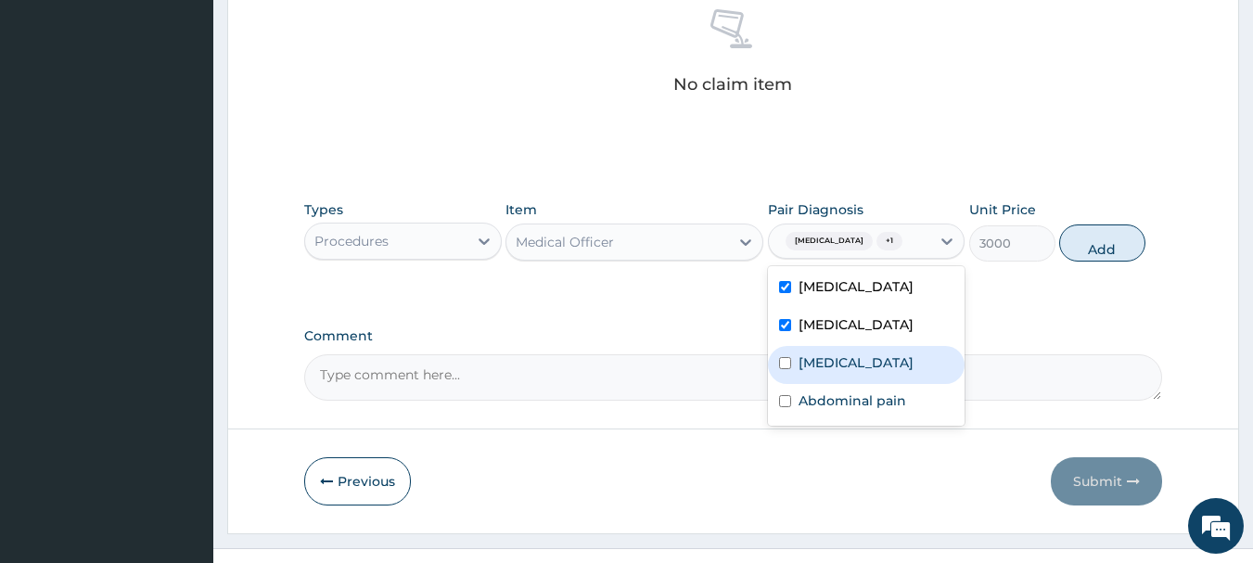
click at [814, 372] on label "[MEDICAL_DATA]" at bounding box center [855, 362] width 115 height 19
checkbox input "true"
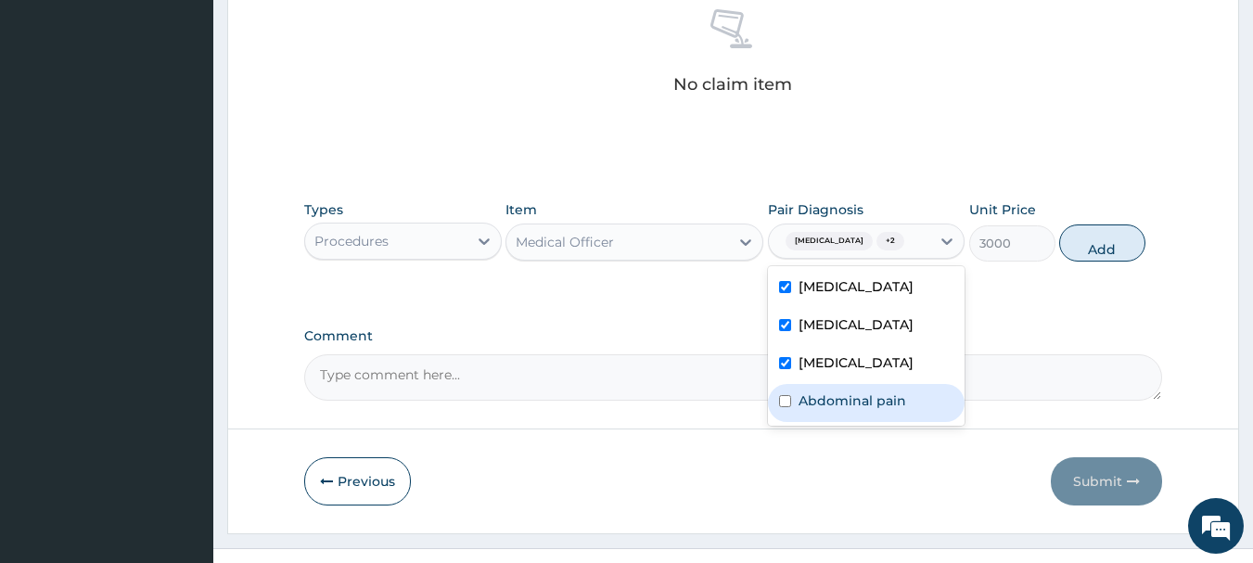
click at [810, 410] on label "Abdominal pain" at bounding box center [852, 400] width 108 height 19
checkbox input "true"
click at [1086, 242] on button "Add" at bounding box center [1102, 242] width 86 height 37
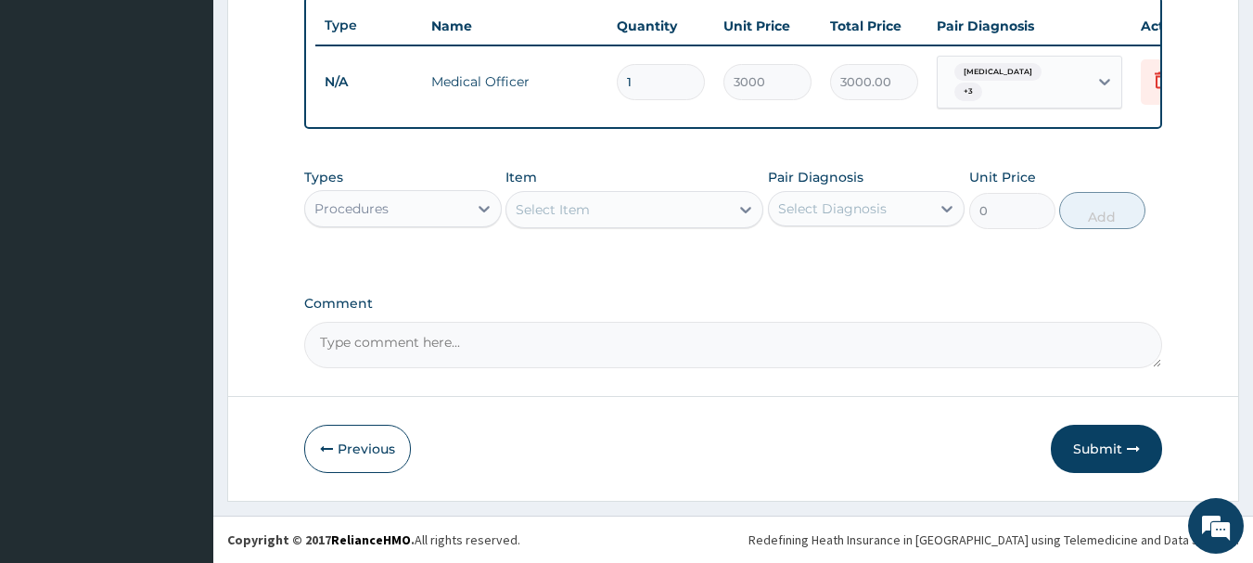
scroll to position [700, 0]
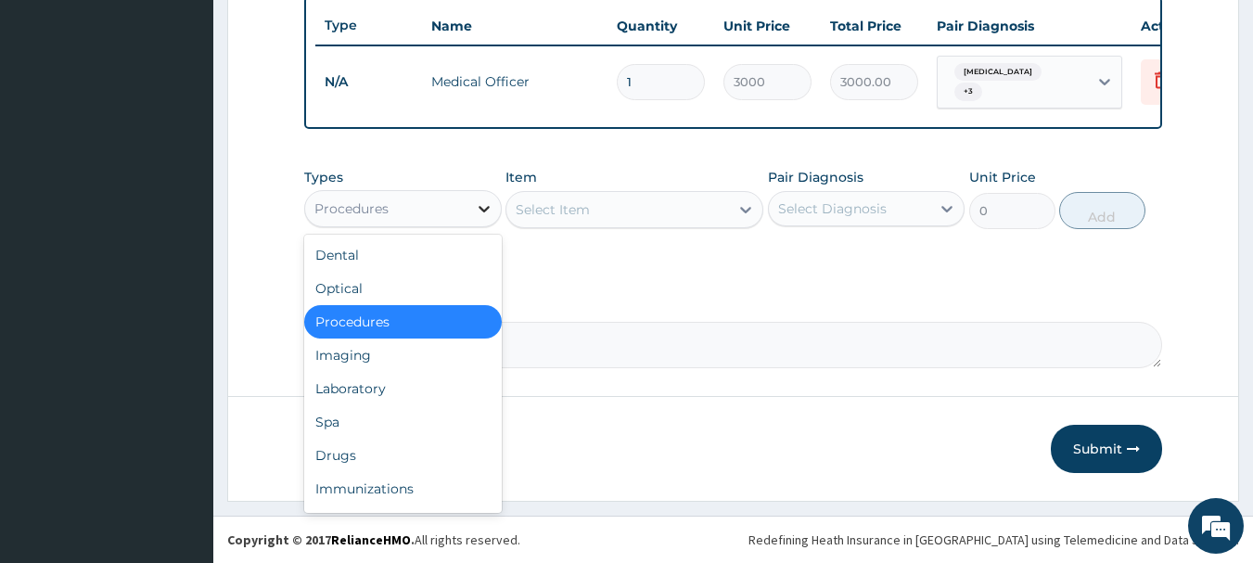
click at [477, 214] on icon at bounding box center [484, 208] width 19 height 19
click at [389, 394] on div "Laboratory" at bounding box center [403, 388] width 198 height 33
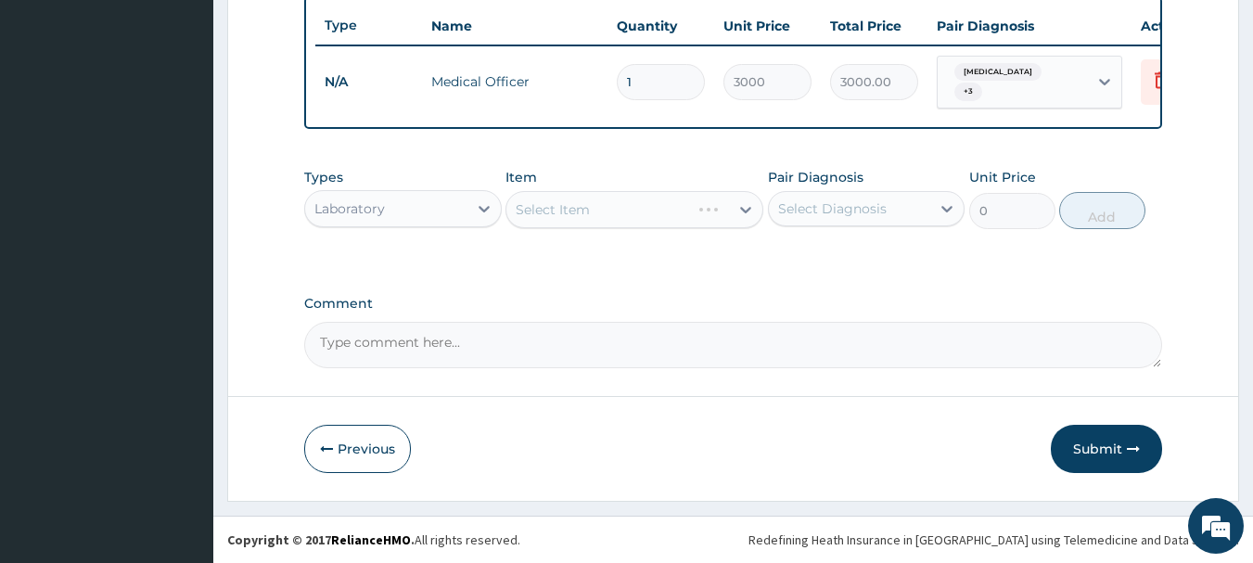
click at [608, 216] on div "Select Item" at bounding box center [634, 209] width 258 height 37
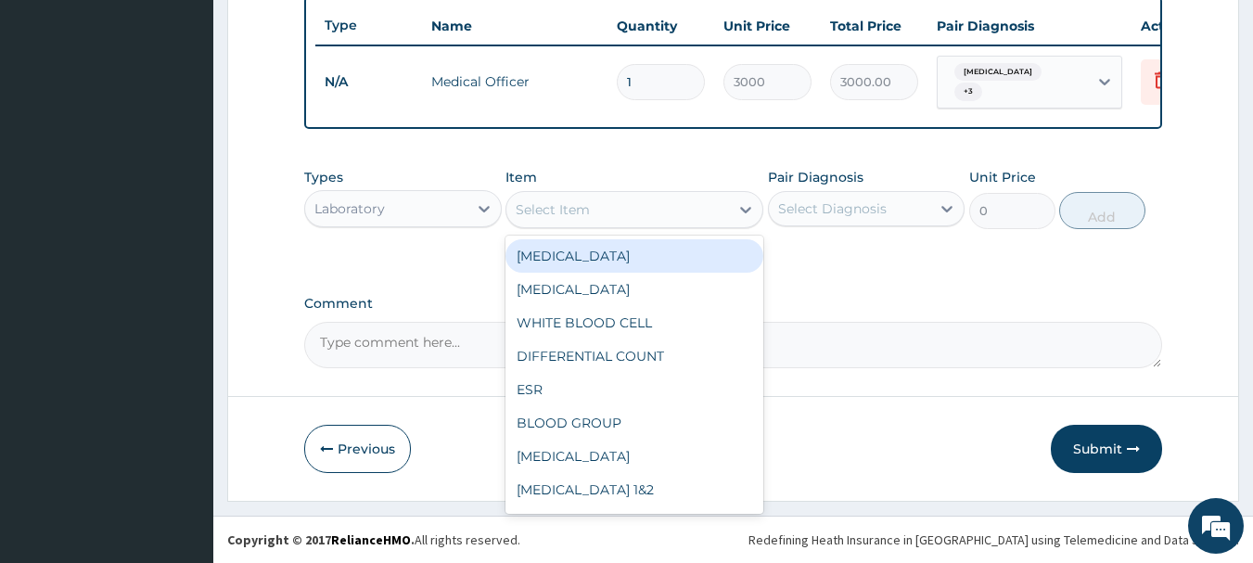
click at [608, 216] on div "Select Item" at bounding box center [617, 210] width 223 height 30
click at [594, 257] on div "[MEDICAL_DATA]" at bounding box center [634, 255] width 258 height 33
type input "4000"
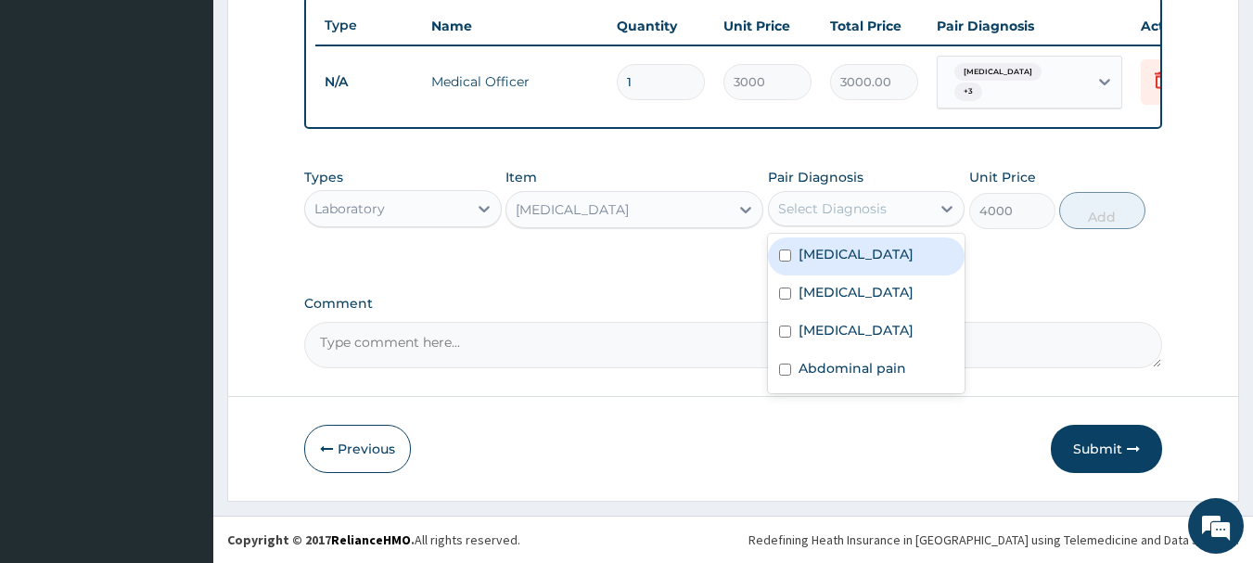
click at [853, 210] on div "Select Diagnosis" at bounding box center [832, 208] width 109 height 19
click at [821, 249] on label "[MEDICAL_DATA]" at bounding box center [855, 254] width 115 height 19
checkbox input "true"
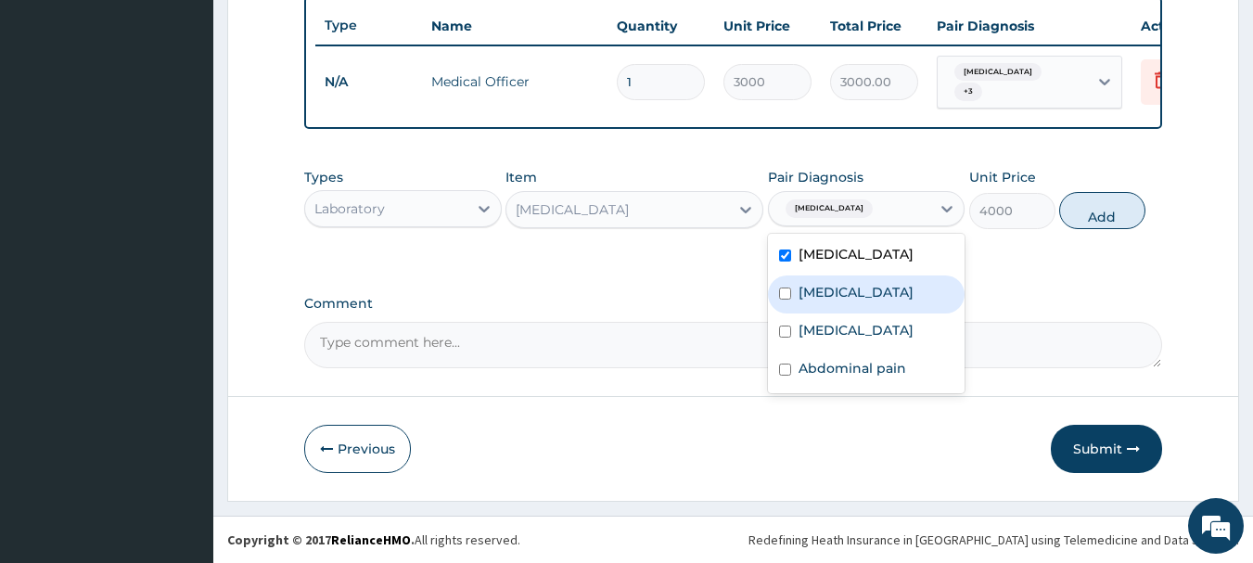
click at [801, 291] on label "[MEDICAL_DATA]" at bounding box center [855, 292] width 115 height 19
checkbox input "true"
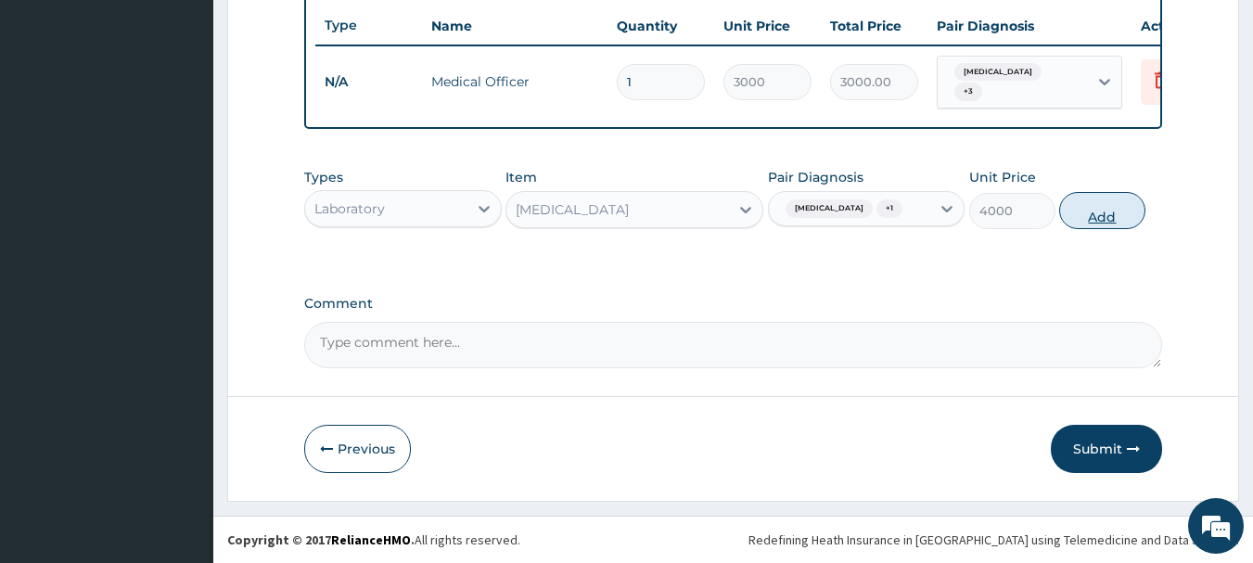
click at [1081, 212] on button "Add" at bounding box center [1102, 210] width 86 height 37
type input "0"
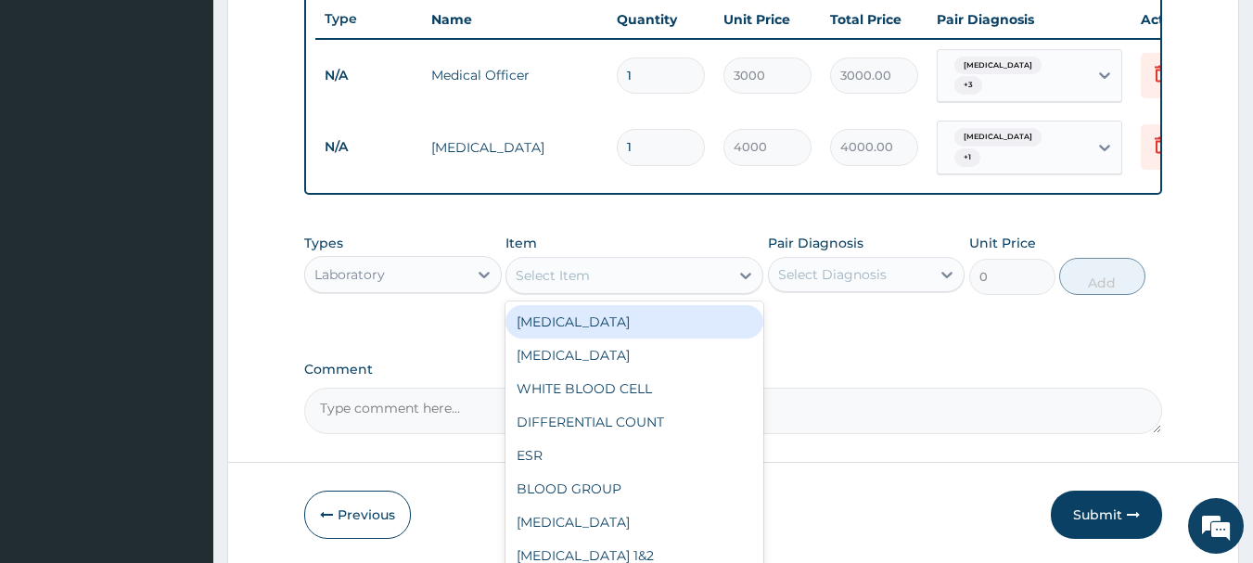
click at [630, 272] on div "Select Item" at bounding box center [617, 276] width 223 height 30
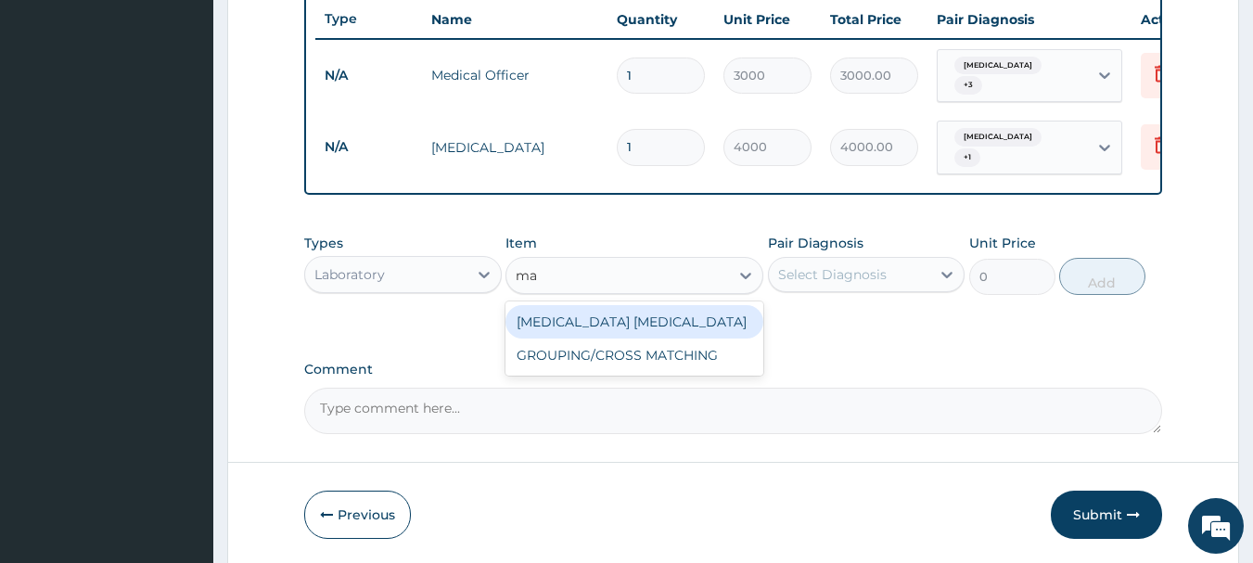
type input "mal"
click at [606, 331] on div "[MEDICAL_DATA] [MEDICAL_DATA]" at bounding box center [634, 321] width 258 height 33
type input "1650"
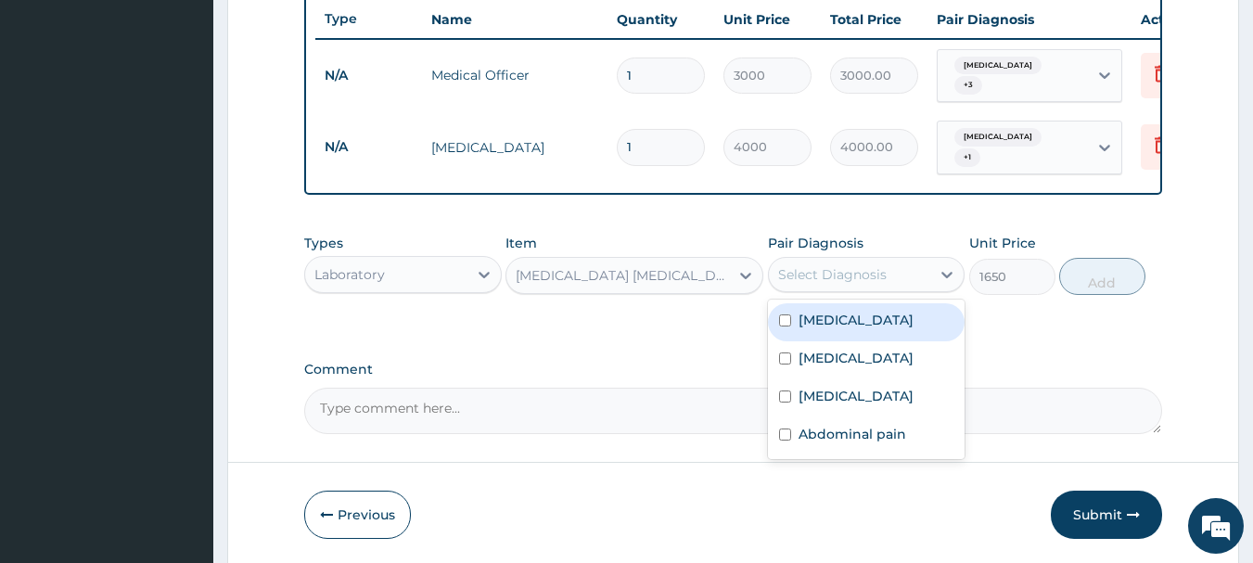
click at [831, 277] on div "Select Diagnosis" at bounding box center [832, 274] width 109 height 19
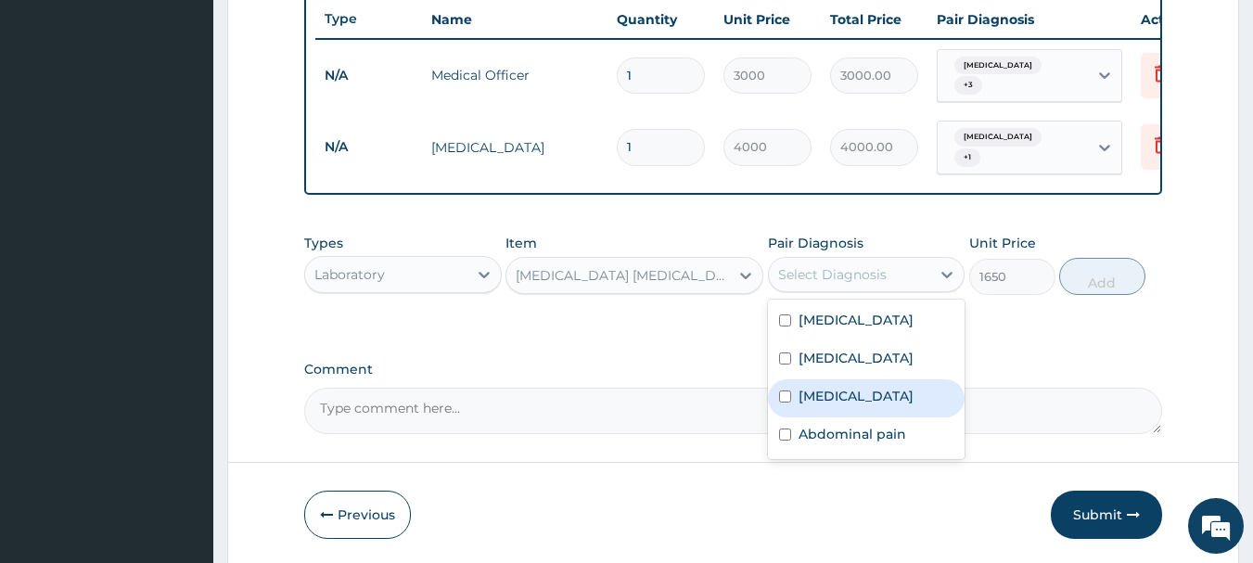
click at [799, 405] on label "[MEDICAL_DATA]" at bounding box center [855, 396] width 115 height 19
checkbox input "true"
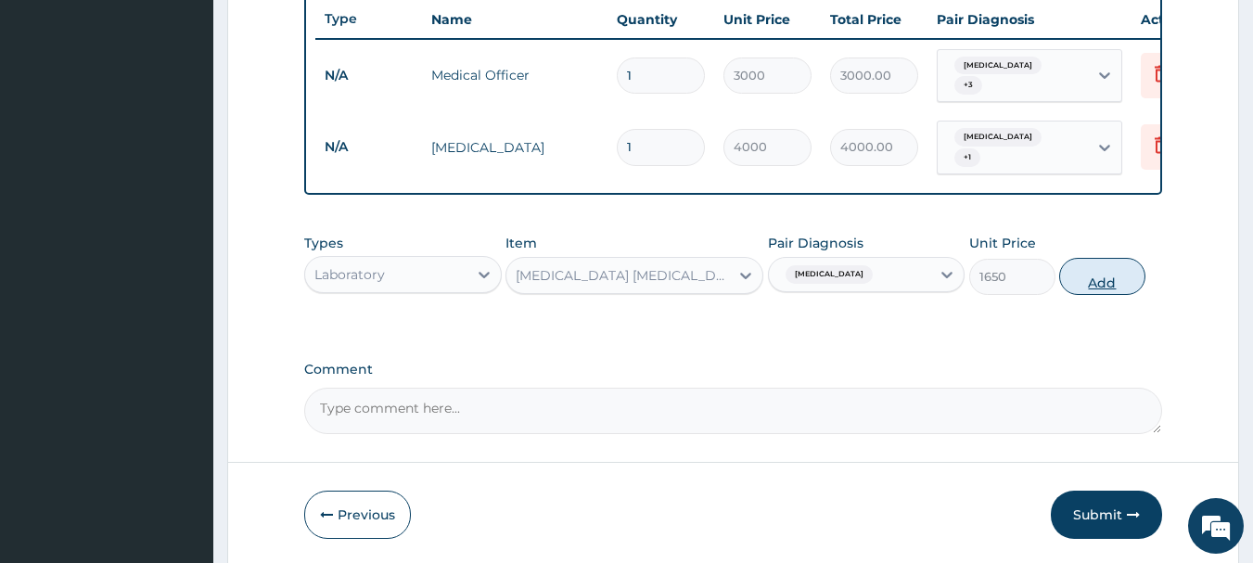
click at [1100, 285] on button "Add" at bounding box center [1102, 276] width 86 height 37
type input "0"
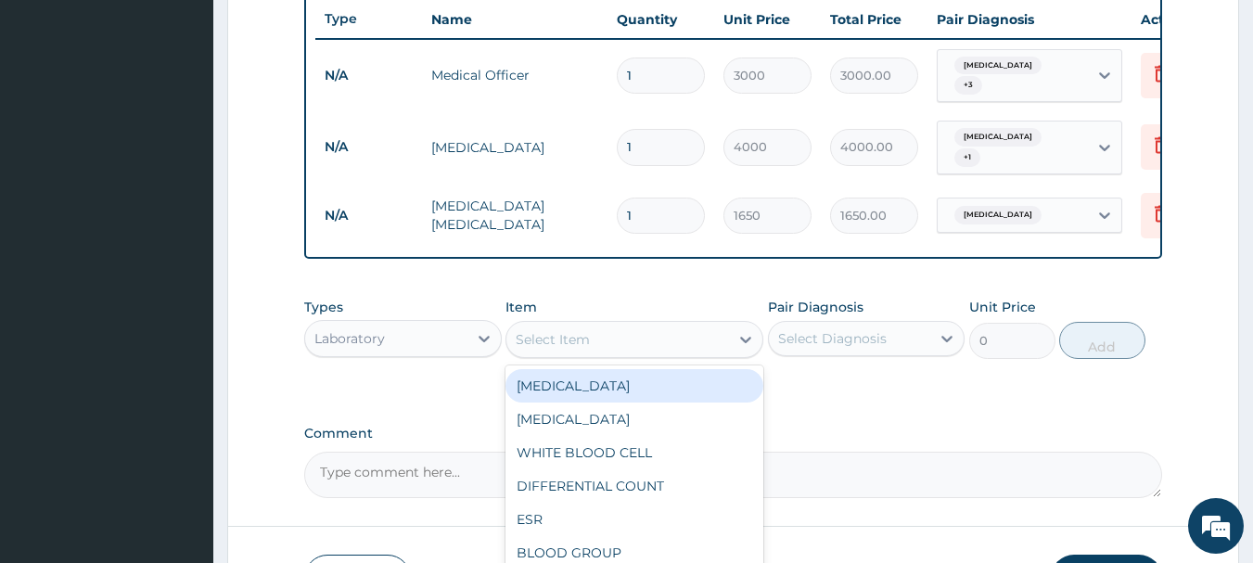
click at [667, 332] on div "Select Item" at bounding box center [617, 340] width 223 height 30
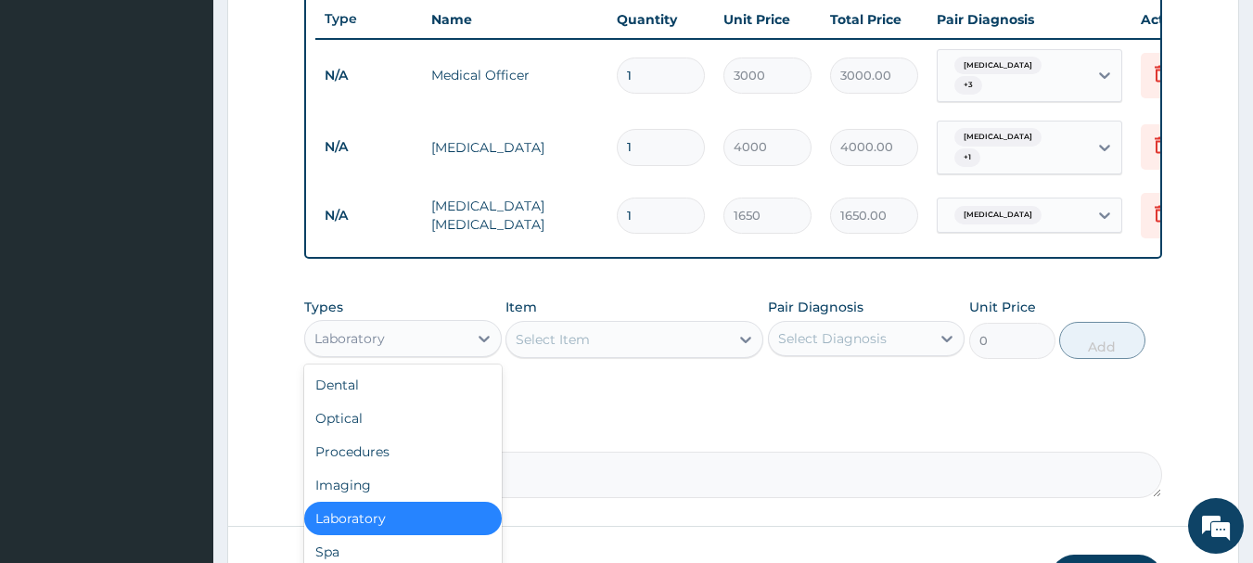
click at [433, 347] on div "Laboratory" at bounding box center [386, 339] width 162 height 30
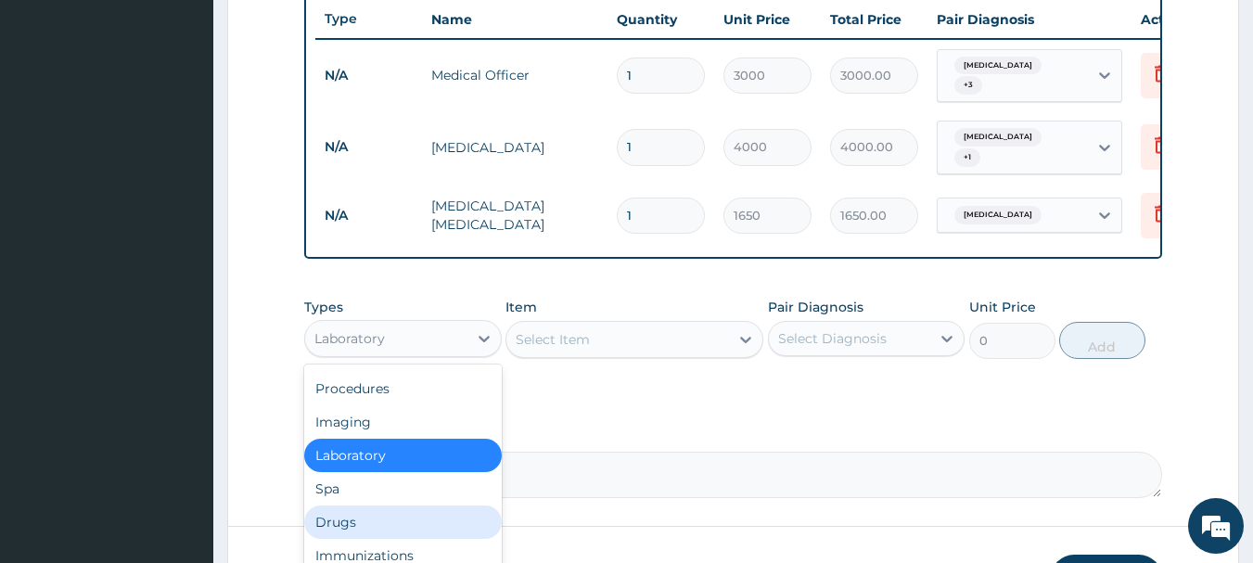
click at [324, 518] on div "Drugs" at bounding box center [403, 521] width 198 height 33
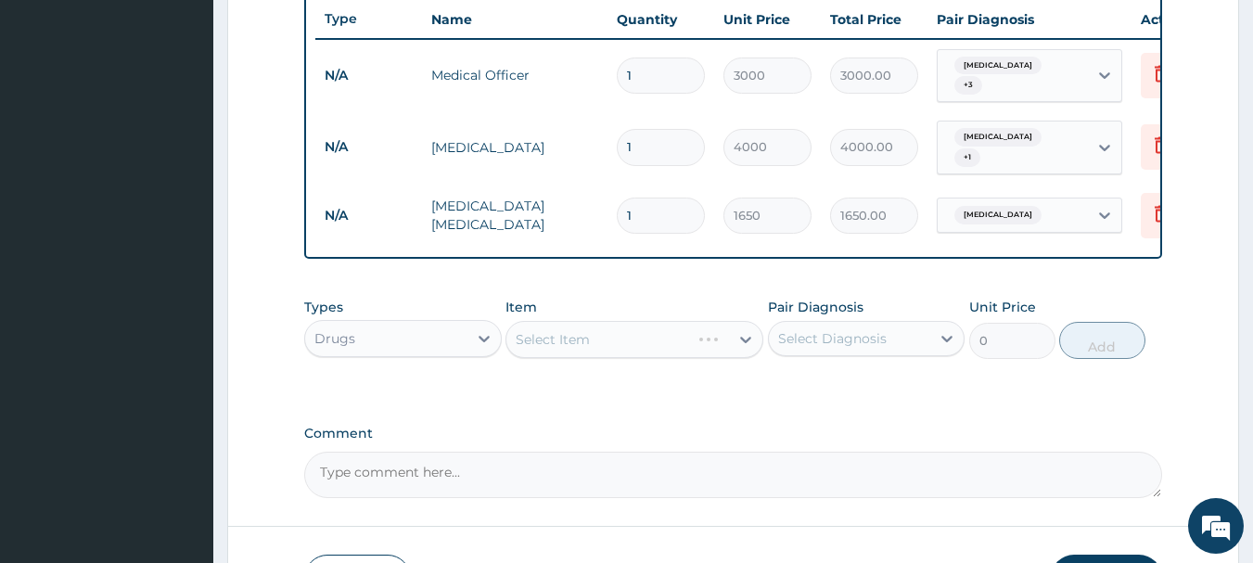
click at [618, 322] on div "Select Item" at bounding box center [634, 339] width 258 height 37
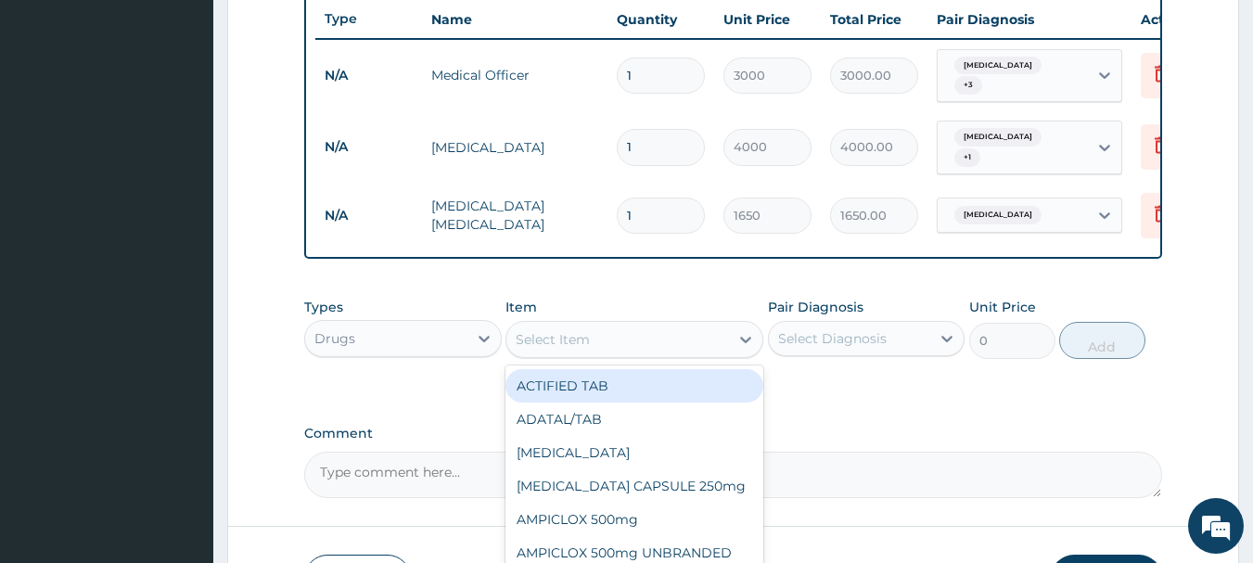
click at [611, 326] on div "Select Item" at bounding box center [617, 340] width 223 height 30
click at [598, 339] on div "Select Item" at bounding box center [617, 340] width 223 height 30
click at [607, 336] on div "Select Item" at bounding box center [617, 340] width 223 height 30
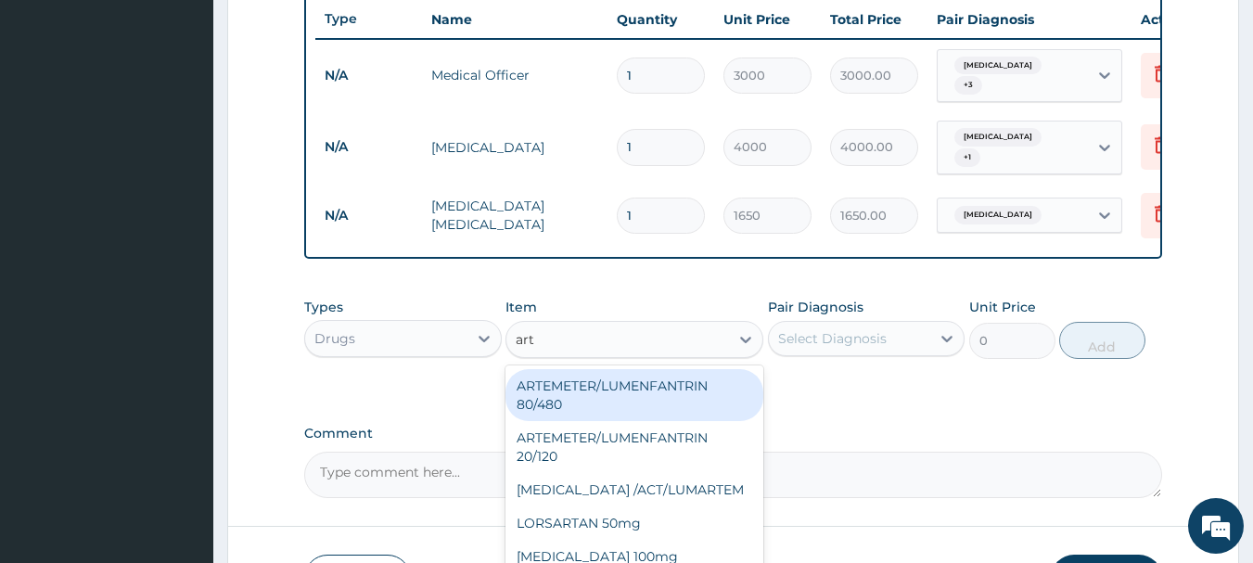
type input "arte"
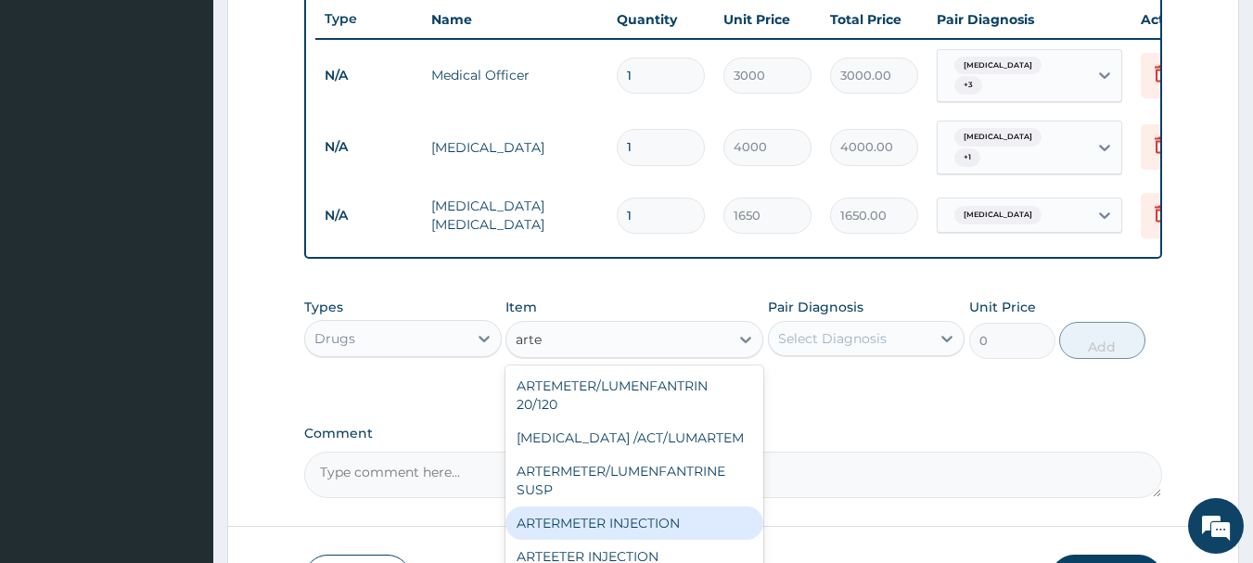
click at [562, 511] on div "ARTERMETER INJECTION" at bounding box center [634, 522] width 258 height 33
type input "860"
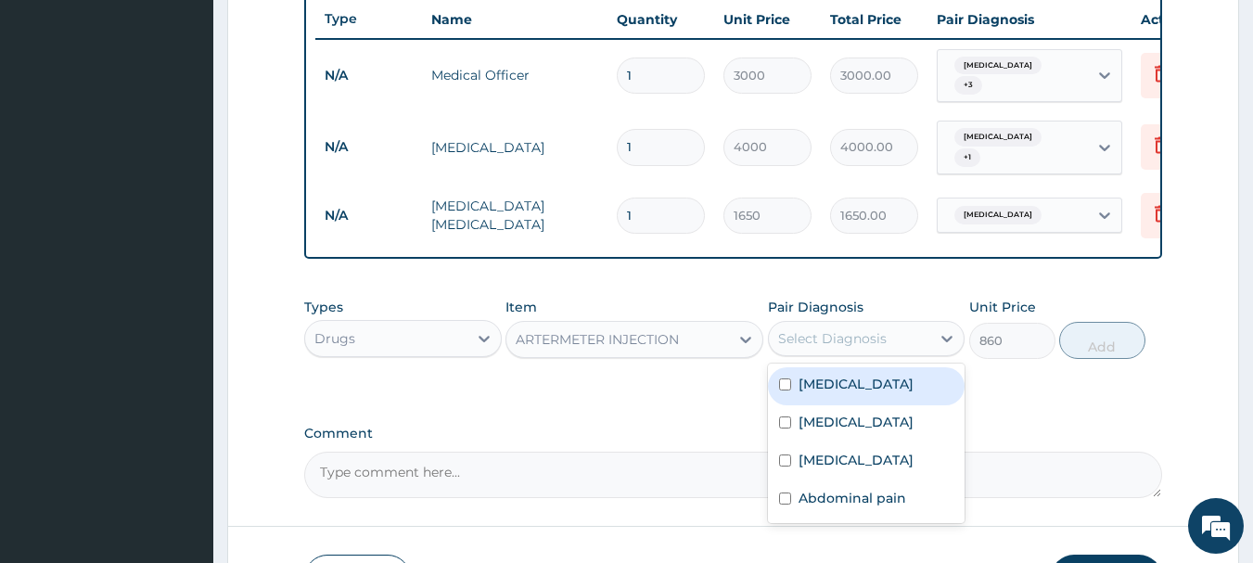
click at [884, 335] on div "Select Diagnosis" at bounding box center [832, 338] width 109 height 19
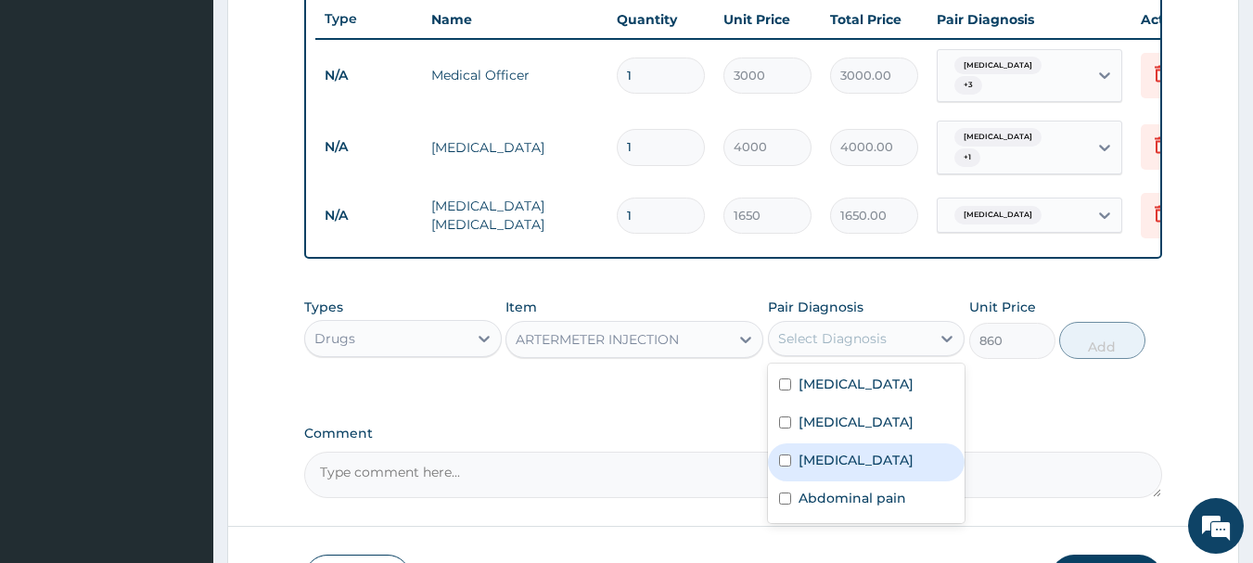
click at [805, 466] on label "[MEDICAL_DATA]" at bounding box center [855, 460] width 115 height 19
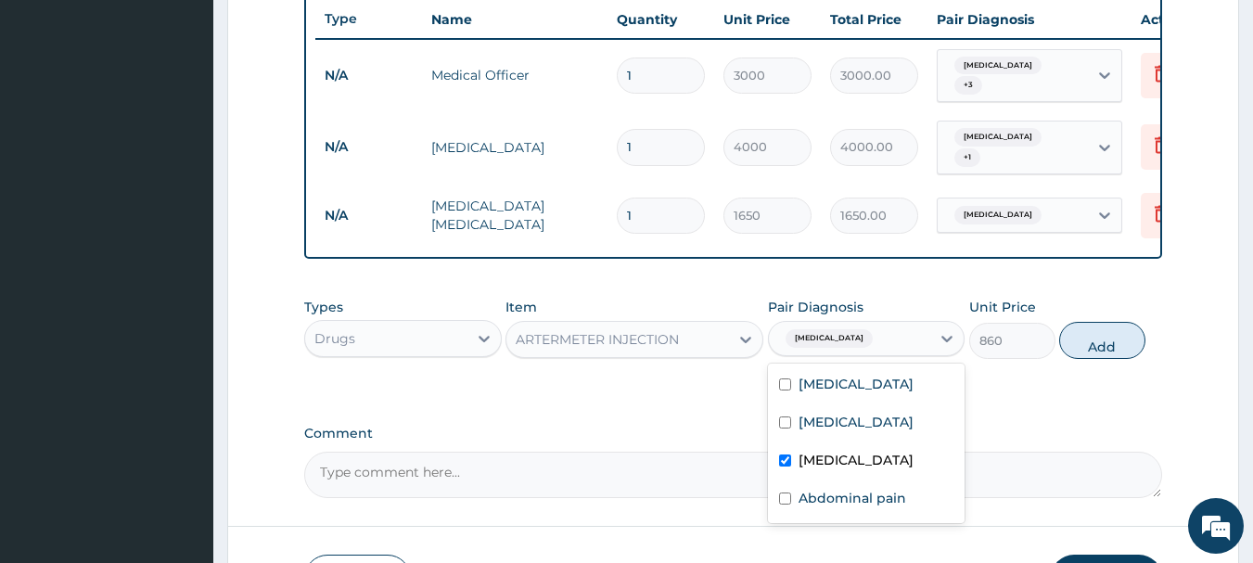
checkbox input "true"
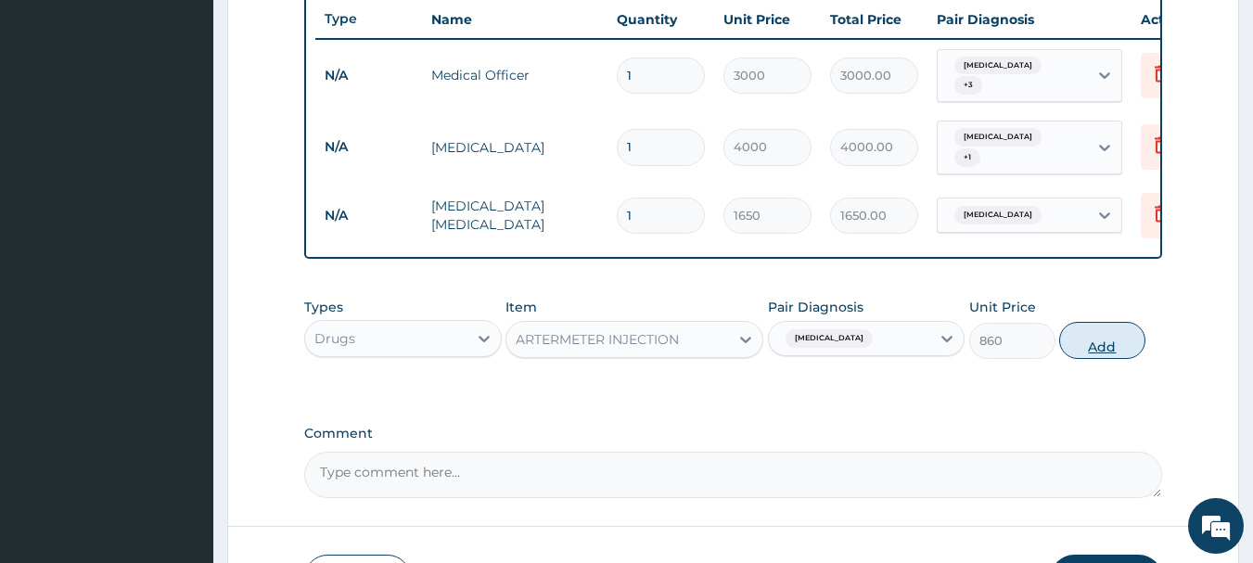
click at [1115, 330] on button "Add" at bounding box center [1102, 340] width 86 height 37
type input "0"
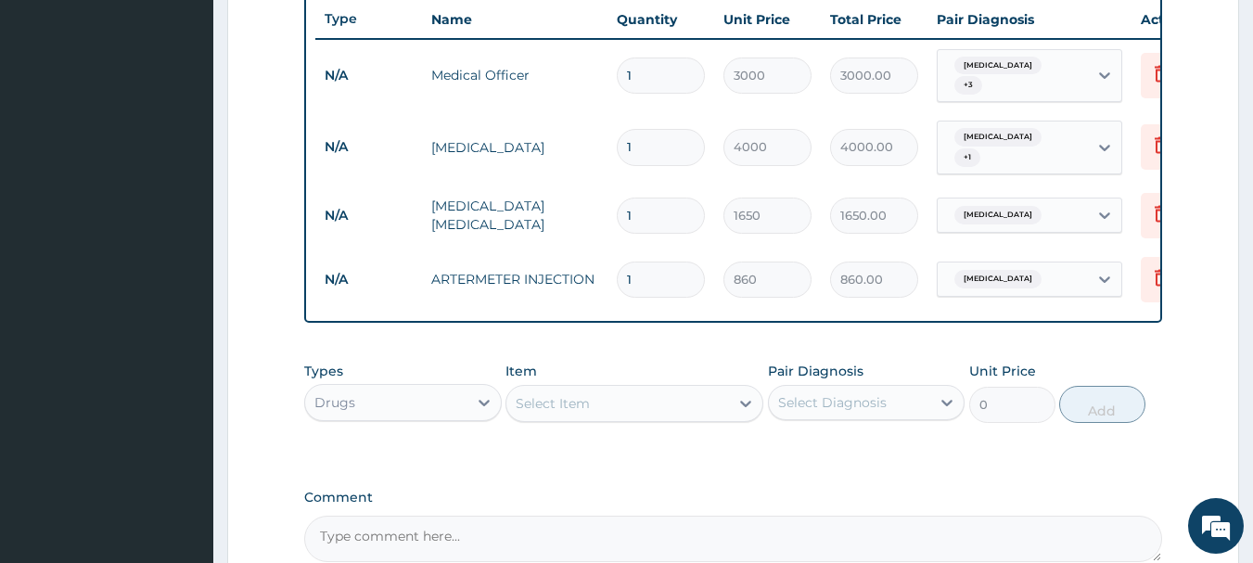
type input "0.00"
type input "3"
type input "2580.00"
type input "3"
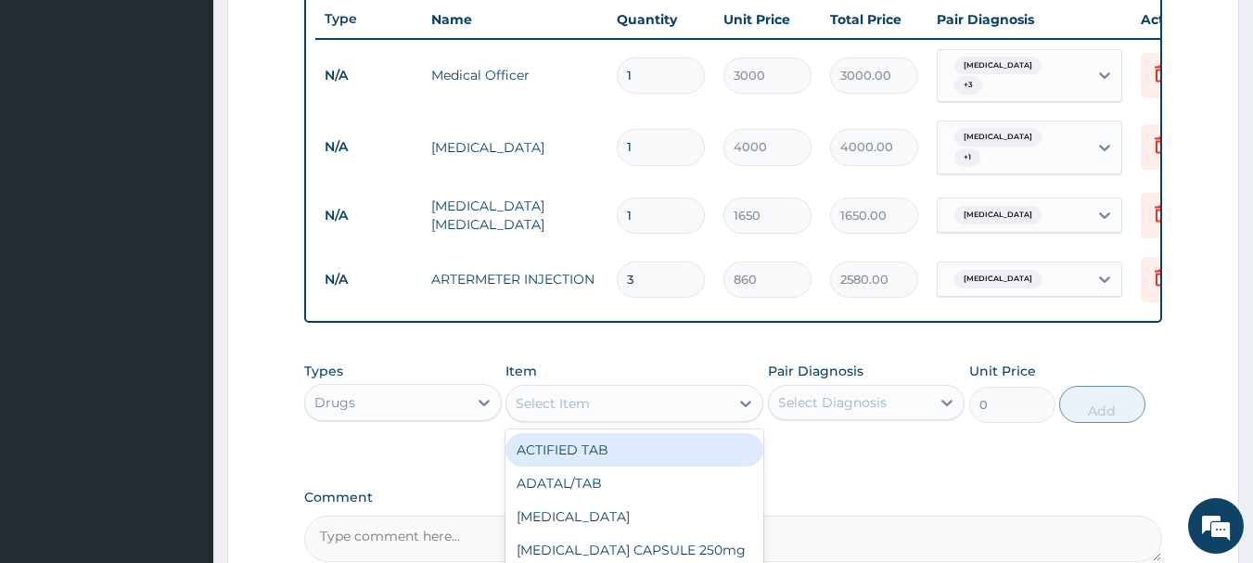
click at [603, 396] on div "Select Item" at bounding box center [617, 404] width 223 height 30
type input "ceftr"
click at [578, 446] on div "CEFTRIAZONE INJECTION" at bounding box center [634, 449] width 258 height 33
type input "1500"
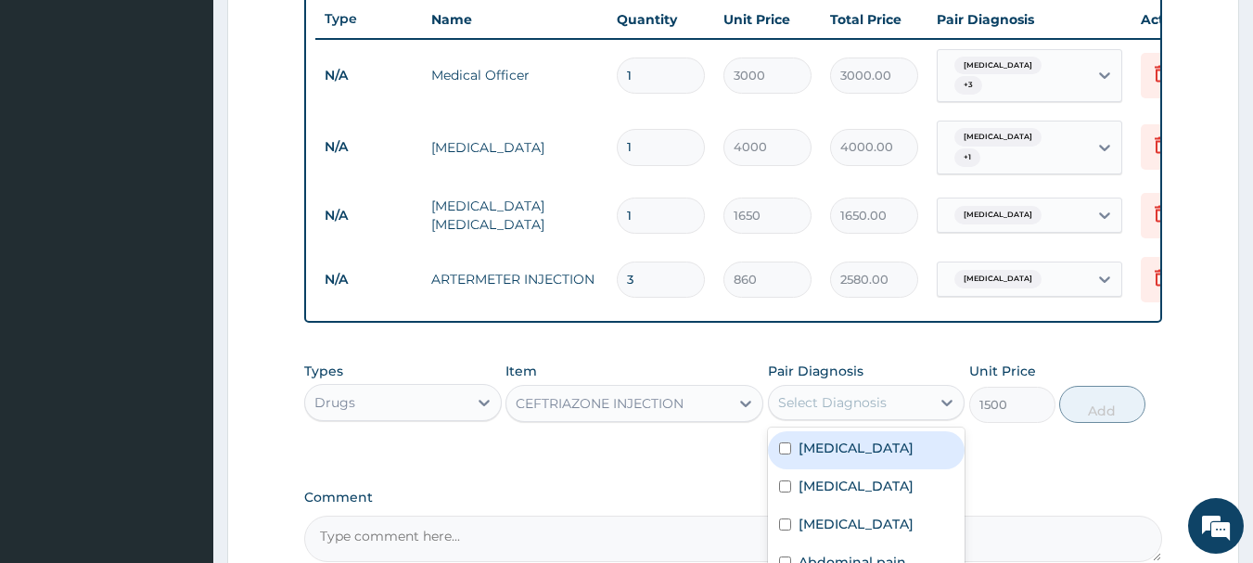
click at [850, 400] on div "Select Diagnosis" at bounding box center [832, 402] width 109 height 19
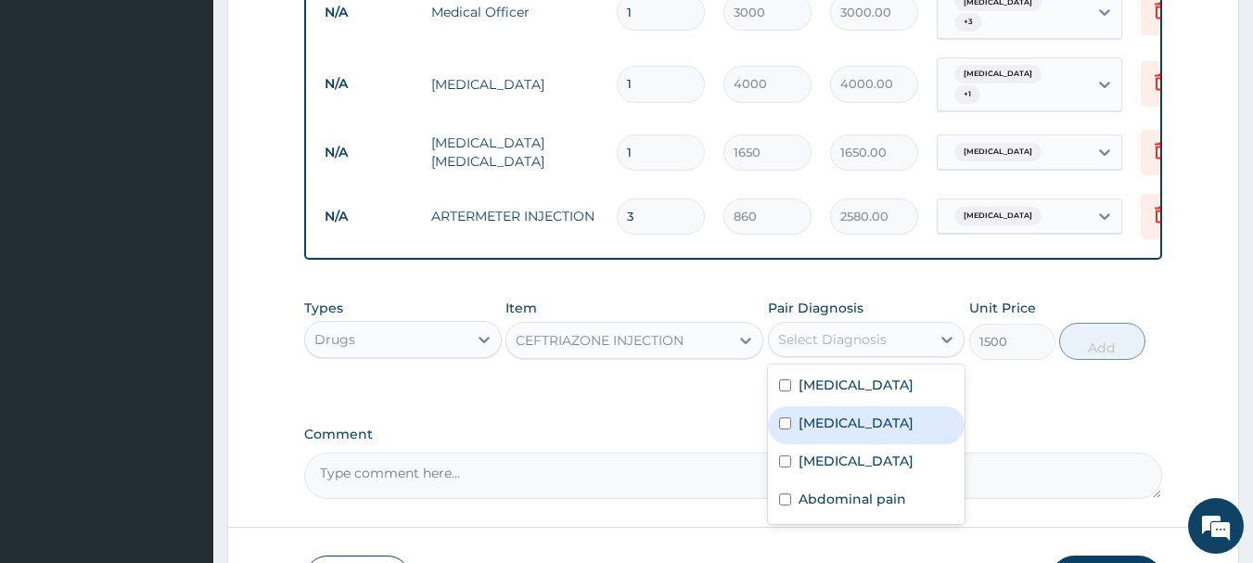
scroll to position [793, 0]
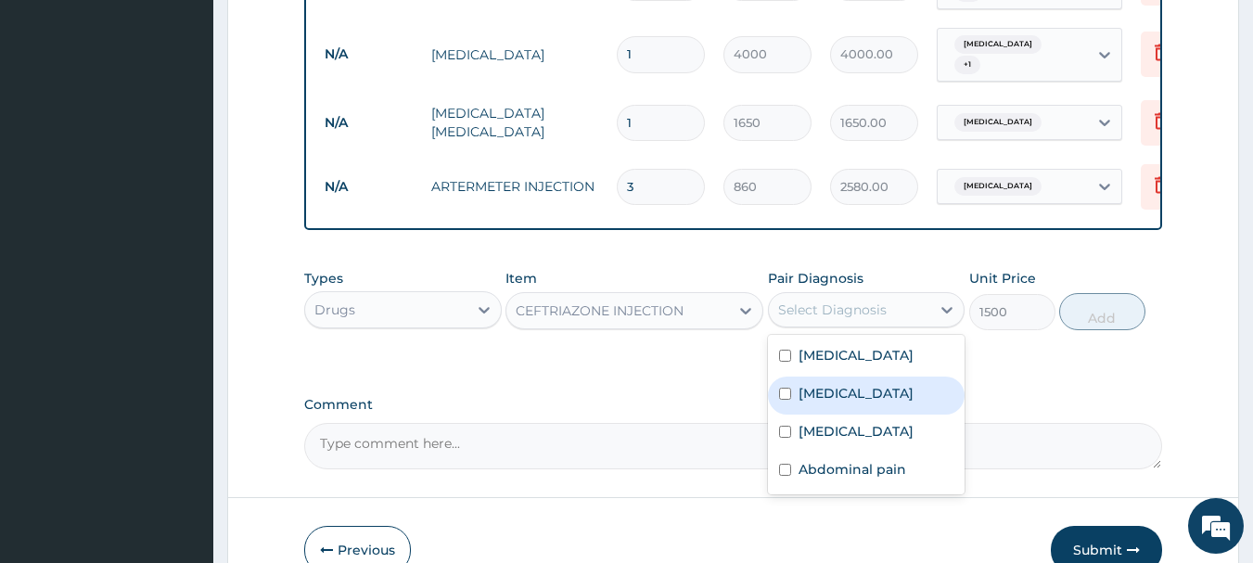
click at [857, 402] on label "Upper respiratory infection" at bounding box center [855, 393] width 115 height 19
checkbox input "true"
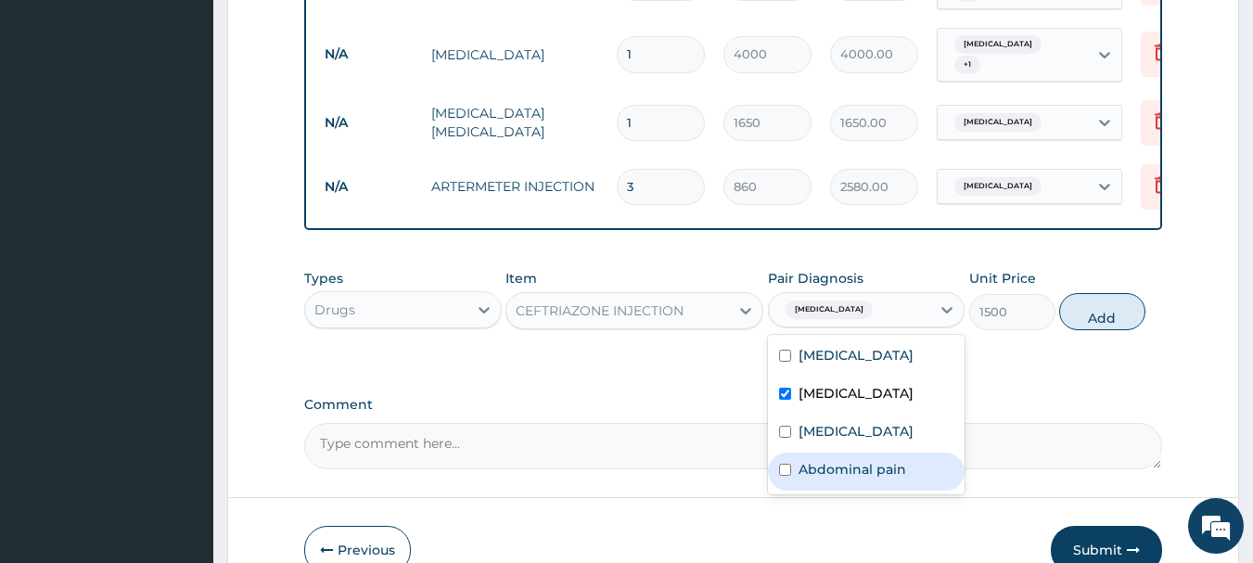
click at [814, 479] on label "Abdominal pain" at bounding box center [852, 469] width 108 height 19
checkbox input "true"
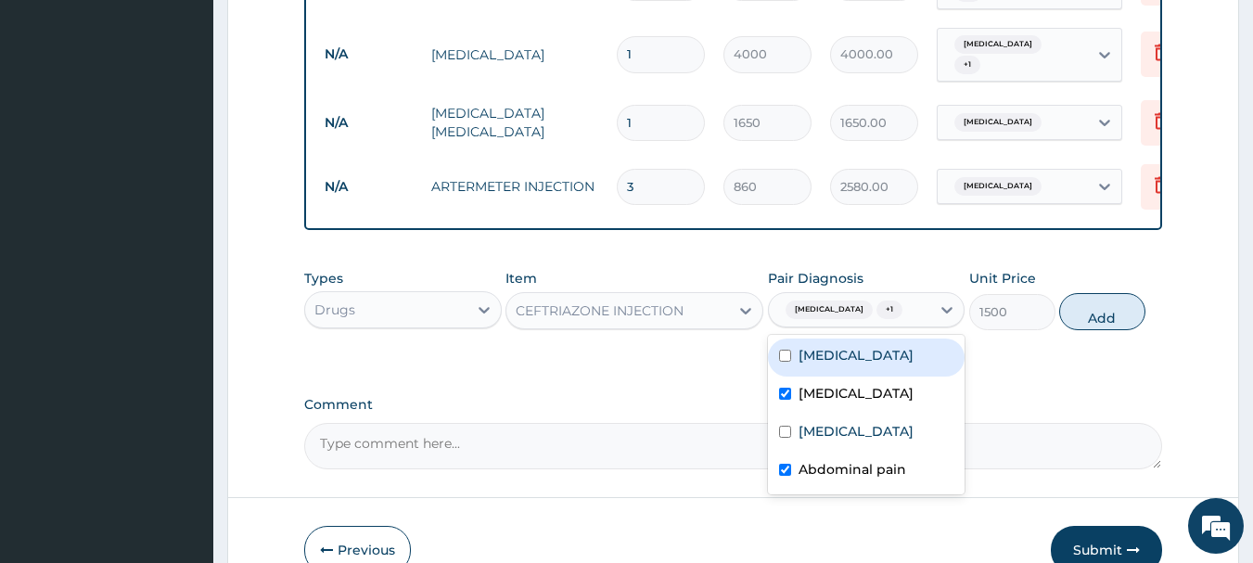
click at [842, 375] on div "Sepsis" at bounding box center [867, 357] width 198 height 38
checkbox input "true"
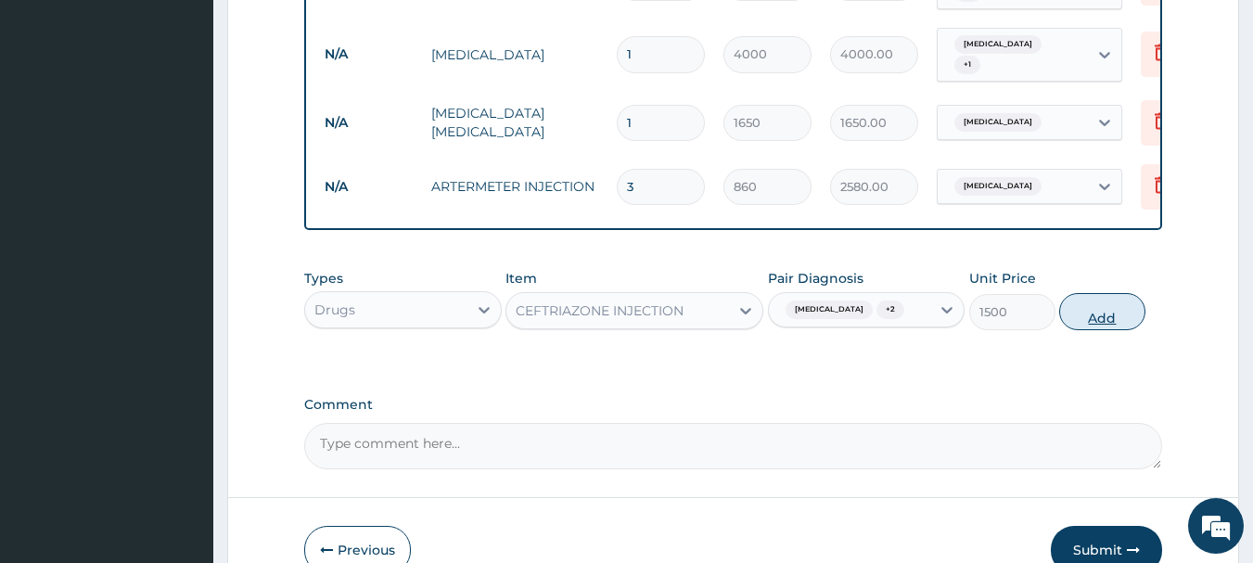
click at [1094, 327] on button "Add" at bounding box center [1102, 311] width 86 height 37
type input "0"
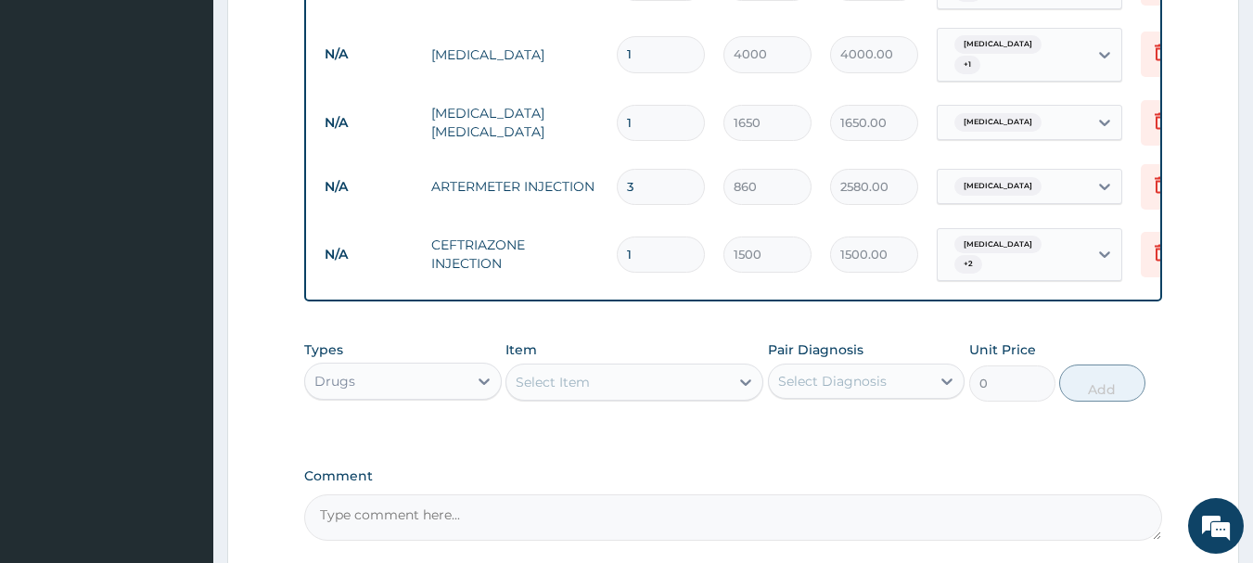
type input "0.00"
type input "3"
type input "4500.00"
type input "3"
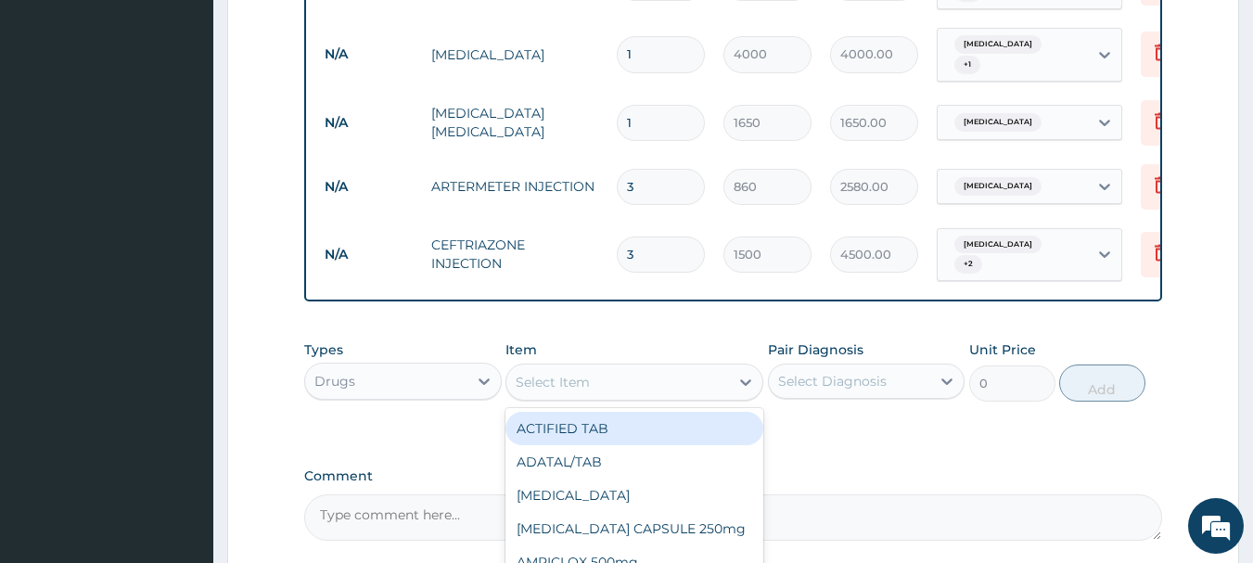
click at [564, 386] on div "Select Item" at bounding box center [553, 382] width 74 height 19
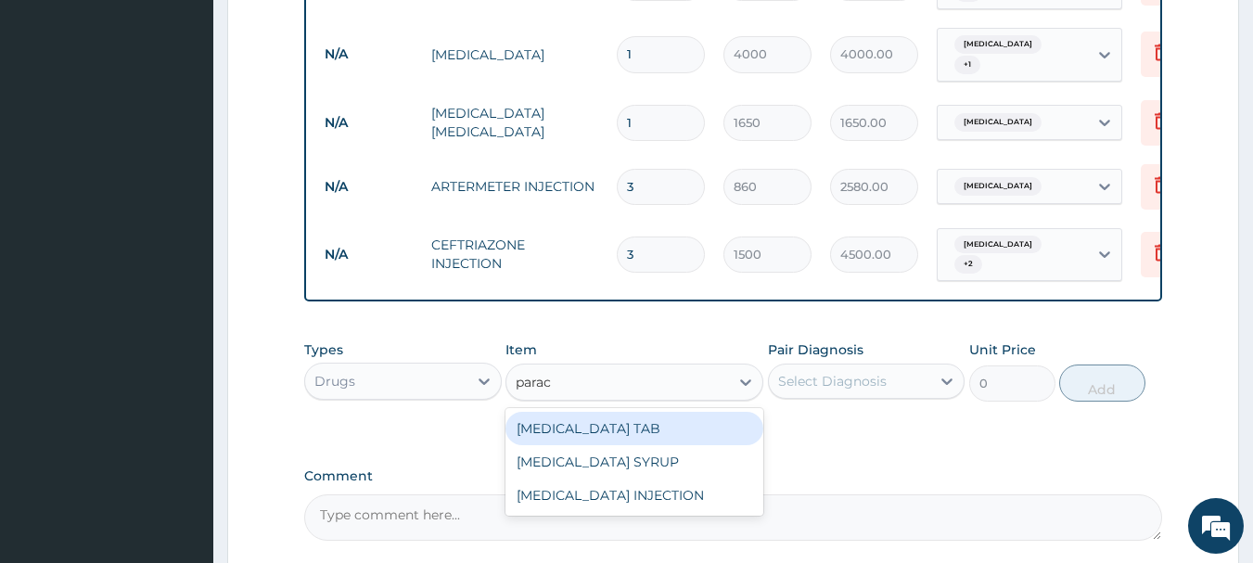
type input "parace"
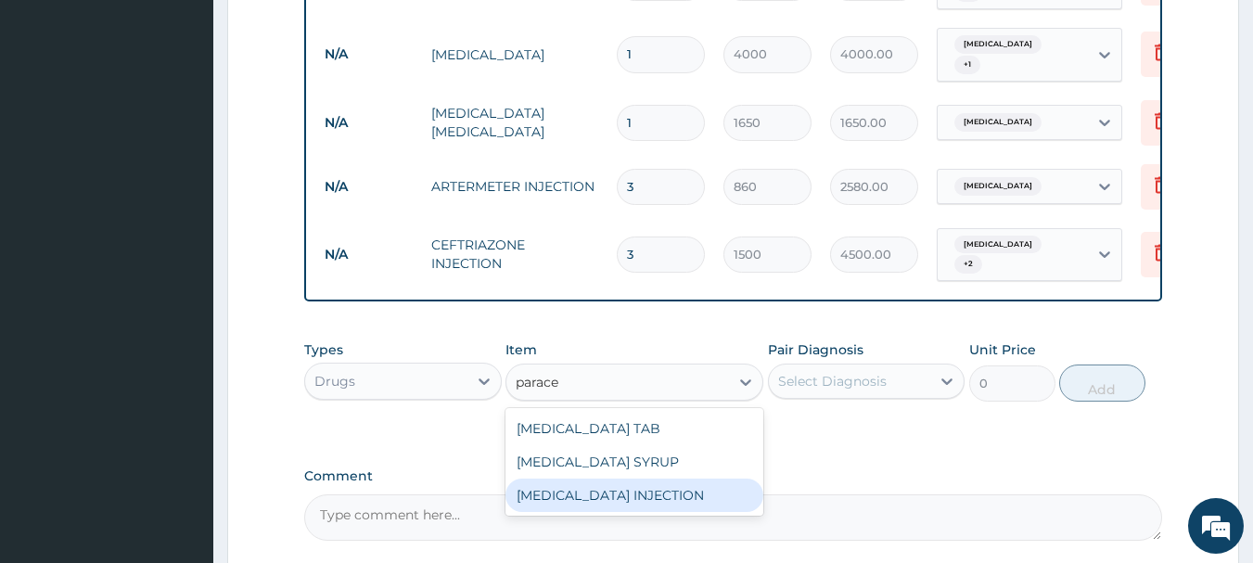
click at [525, 490] on div "PARACETAMOL INJECTION" at bounding box center [634, 495] width 258 height 33
type input "950"
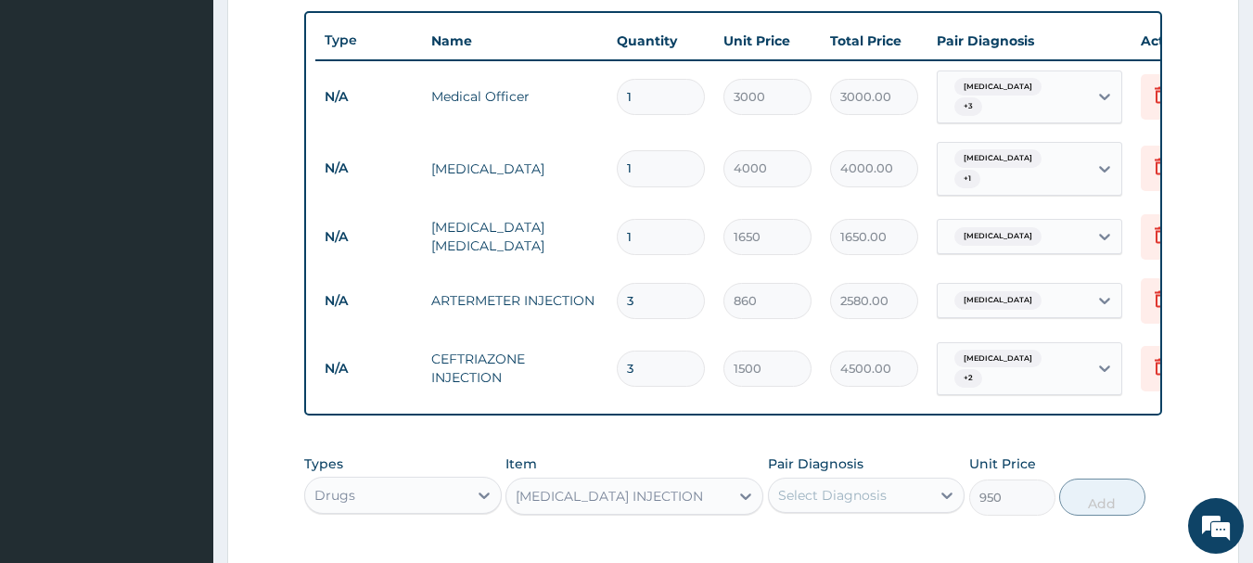
scroll to position [700, 0]
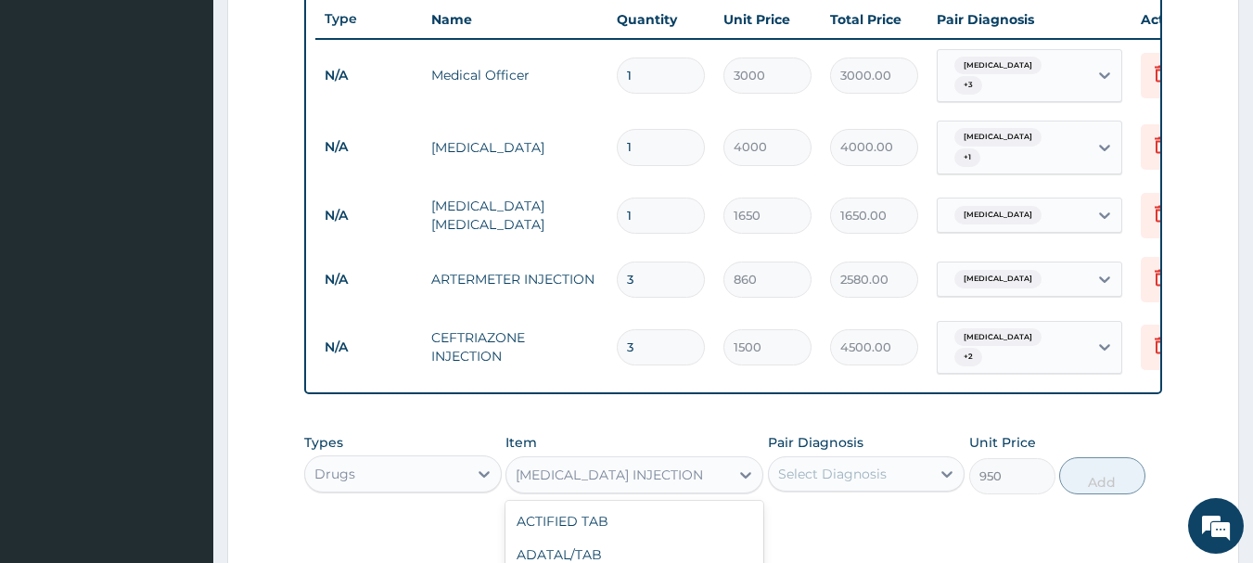
click at [553, 472] on div "PARACETAMOL INJECTION" at bounding box center [609, 475] width 187 height 19
type input "para"
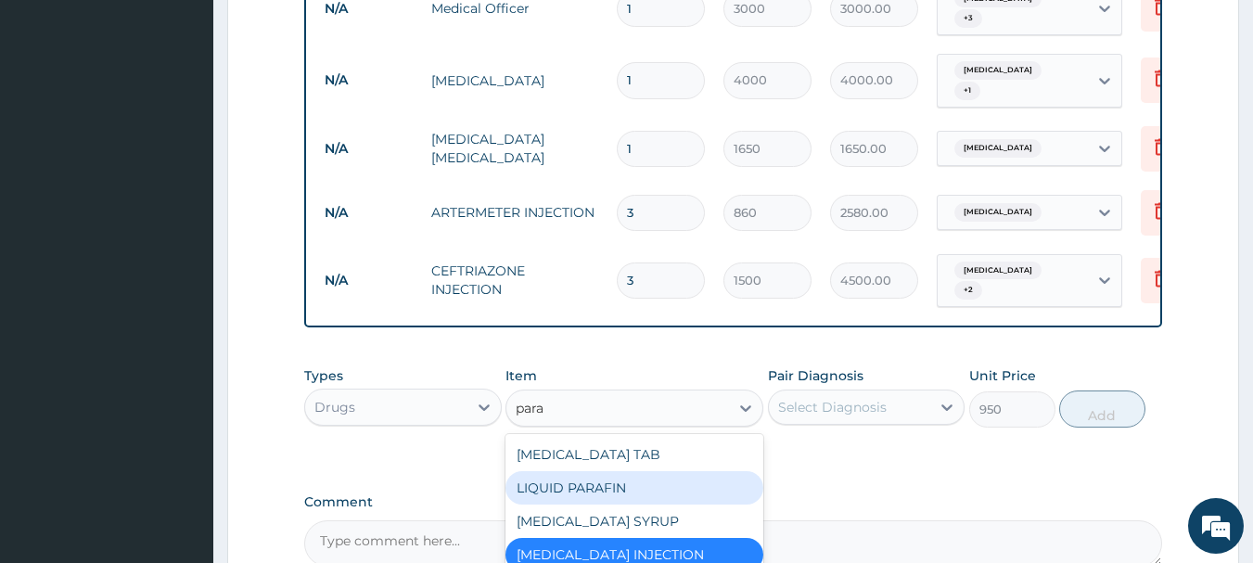
scroll to position [886, 0]
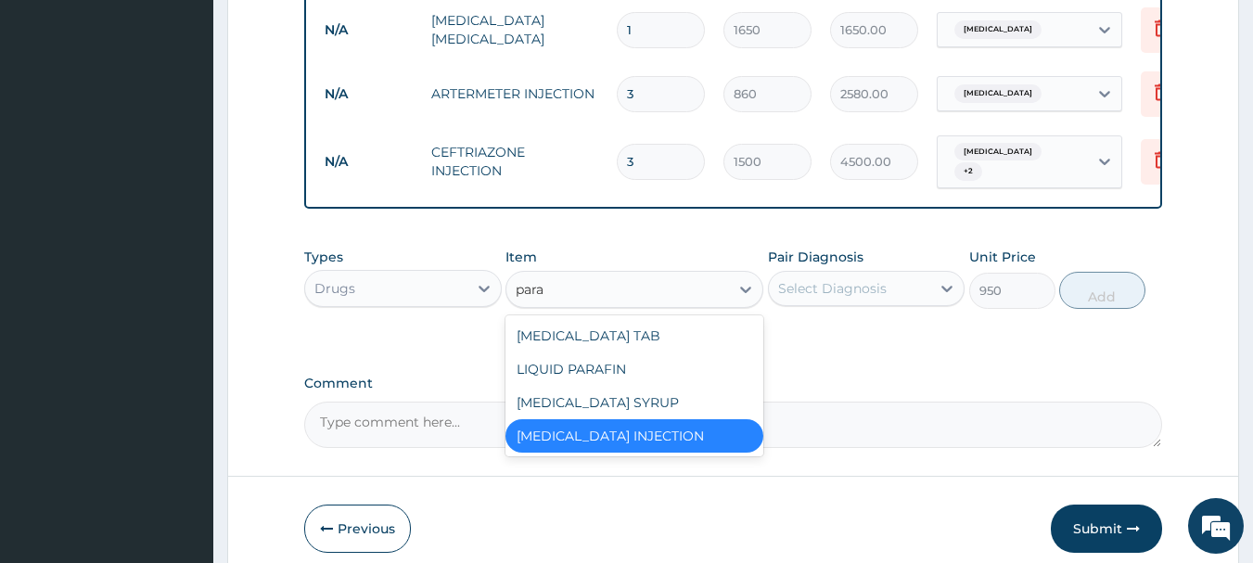
click at [655, 432] on div "PARACETAMOL INJECTION" at bounding box center [634, 435] width 258 height 33
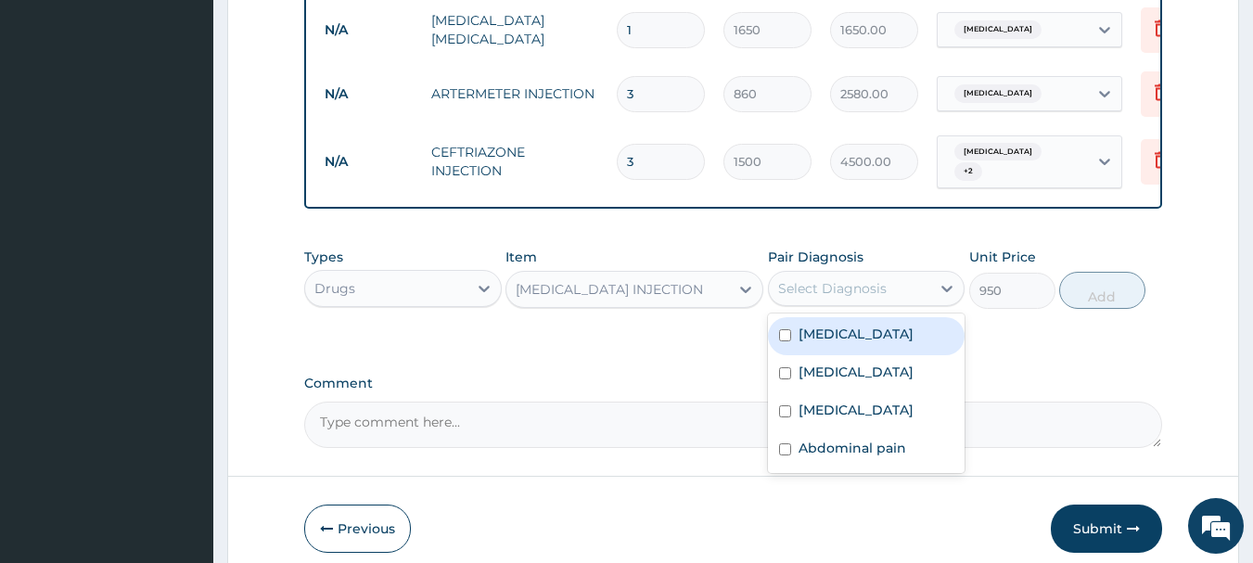
drag, startPoint x: 824, startPoint y: 280, endPoint x: 824, endPoint y: 306, distance: 26.0
click at [824, 281] on div "Select Diagnosis" at bounding box center [832, 288] width 109 height 19
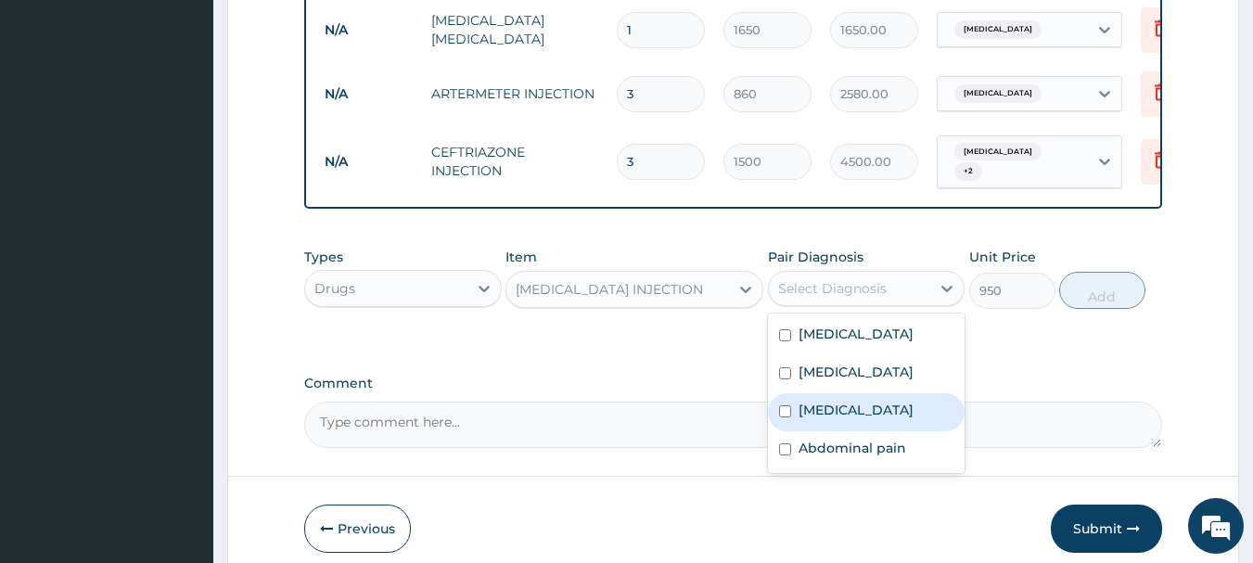
drag, startPoint x: 811, startPoint y: 422, endPoint x: 806, endPoint y: 432, distance: 11.2
click at [809, 419] on label "Malaria" at bounding box center [855, 410] width 115 height 19
checkbox input "true"
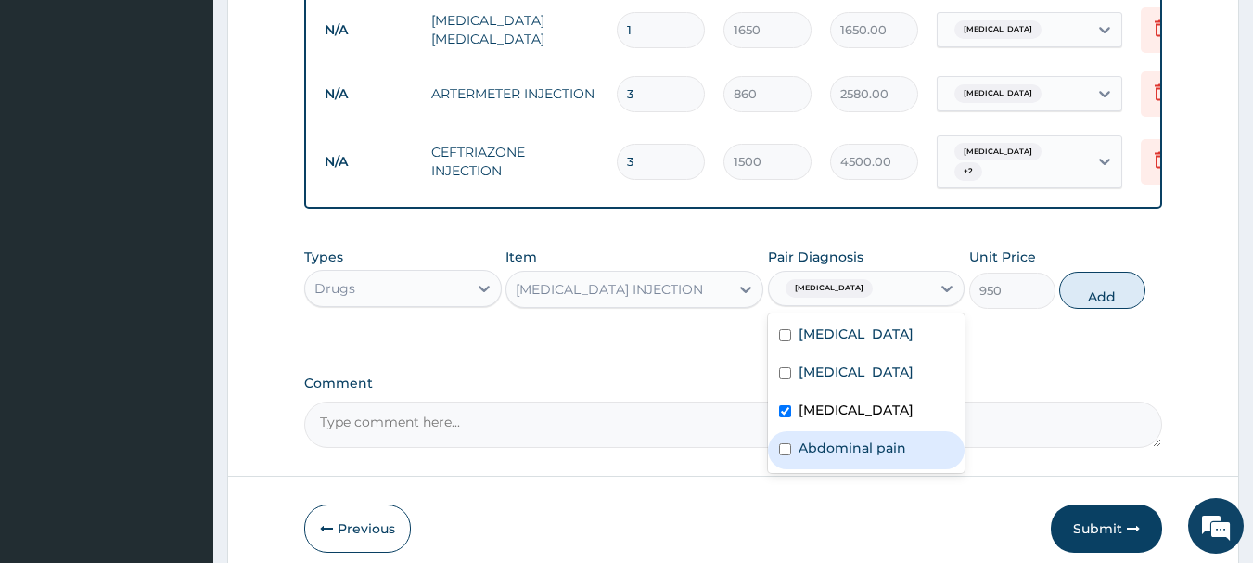
click at [830, 457] on label "Abdominal pain" at bounding box center [852, 448] width 108 height 19
checkbox input "true"
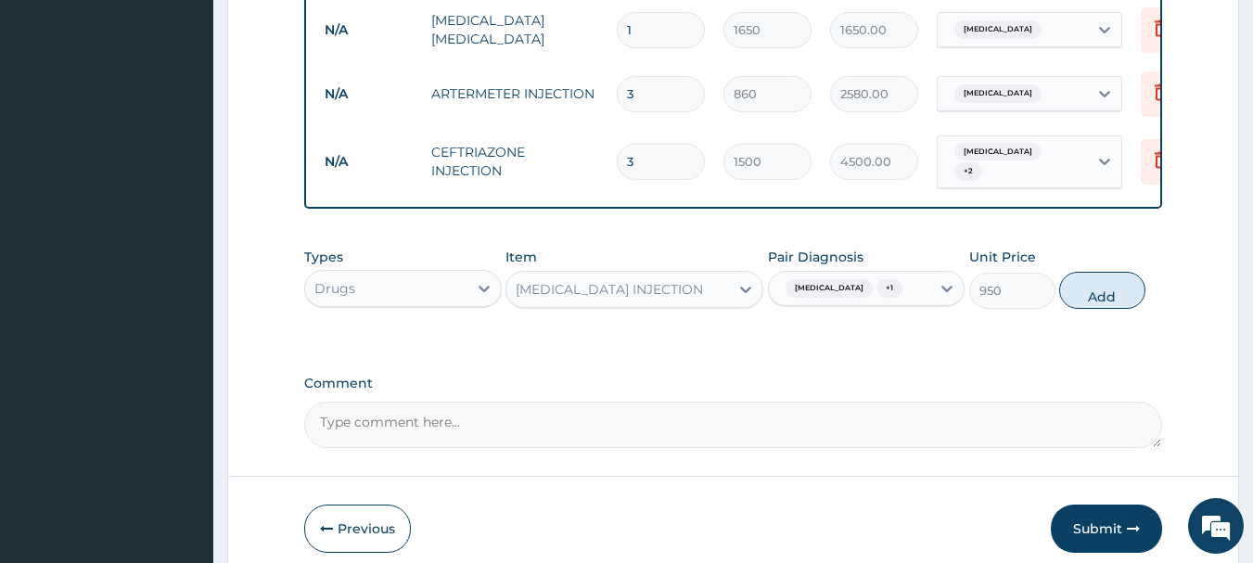
drag, startPoint x: 1099, startPoint y: 300, endPoint x: 1085, endPoint y: 303, distance: 14.2
click at [1098, 300] on button "Add" at bounding box center [1102, 290] width 86 height 37
type input "0"
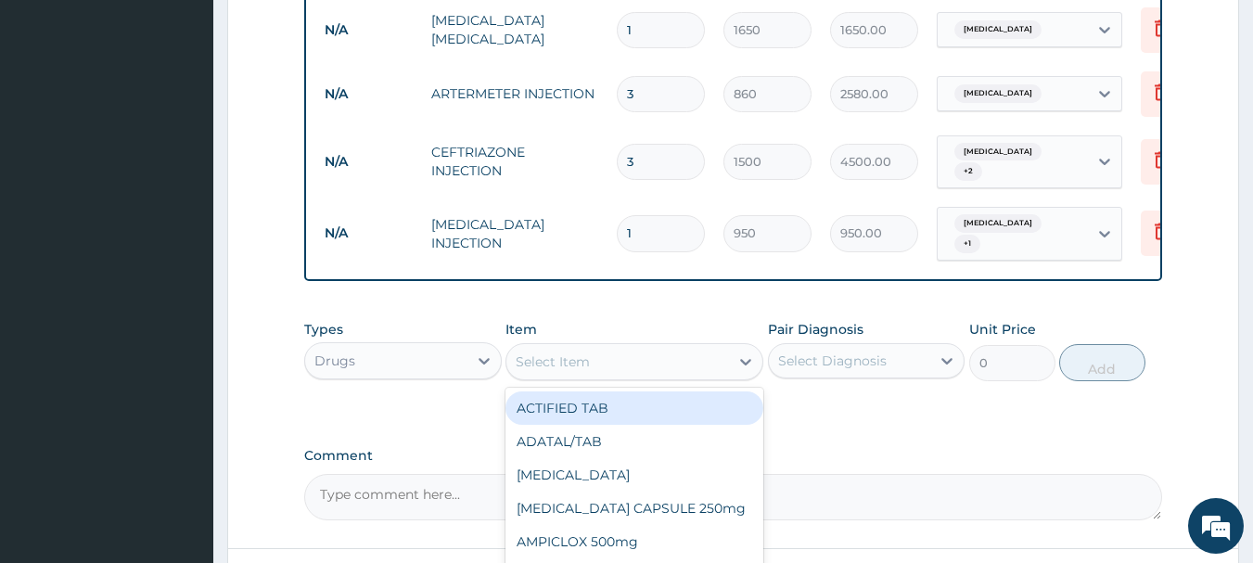
click at [601, 357] on div "Select Item" at bounding box center [617, 362] width 223 height 30
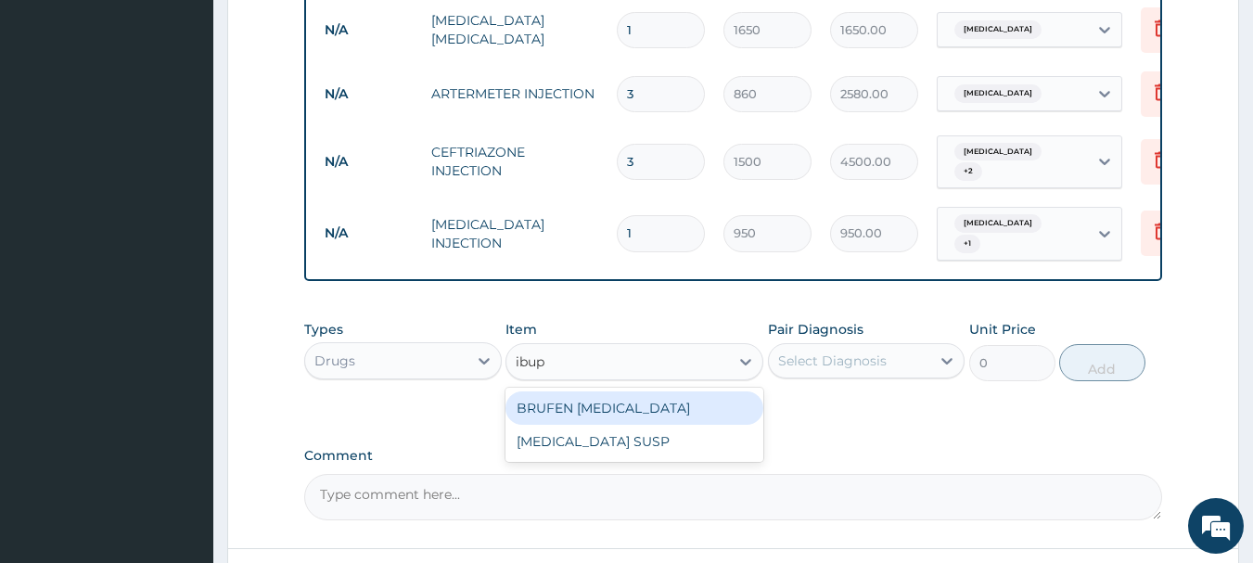
type input "ibupr"
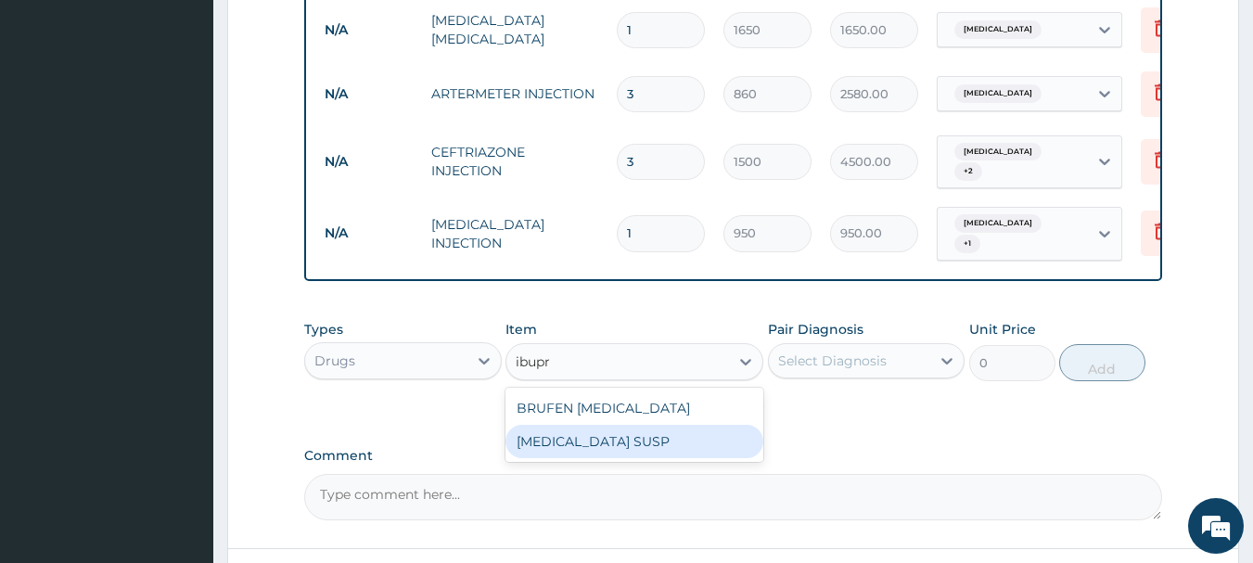
click at [581, 441] on div "IBUPROFEN SUSP" at bounding box center [634, 441] width 258 height 33
type input "700"
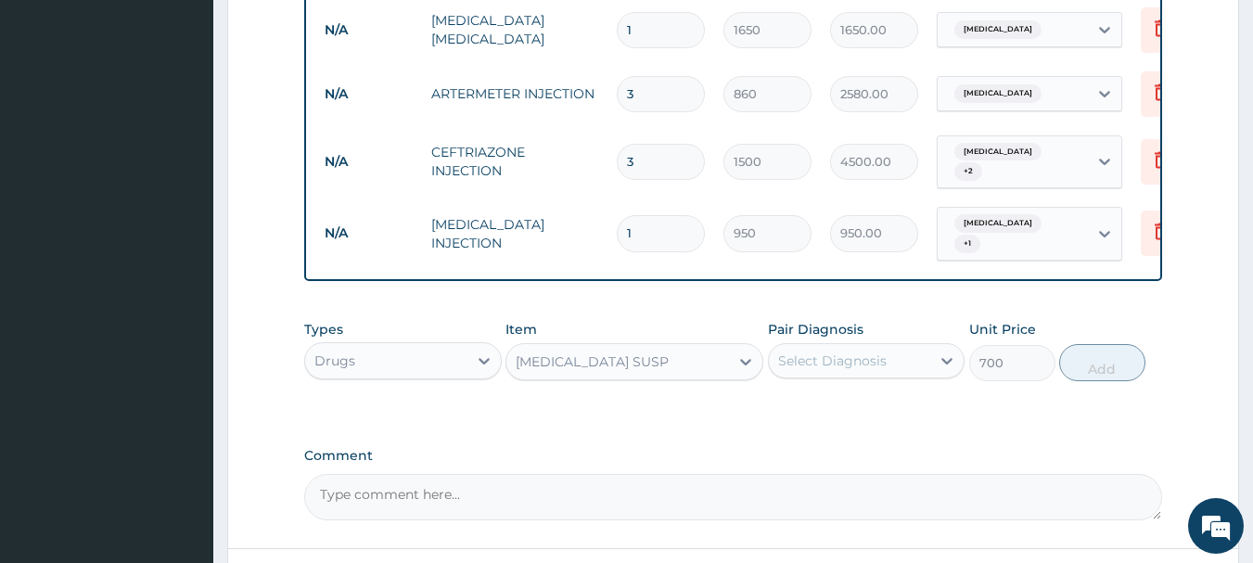
click at [824, 351] on div "Select Diagnosis" at bounding box center [832, 360] width 109 height 19
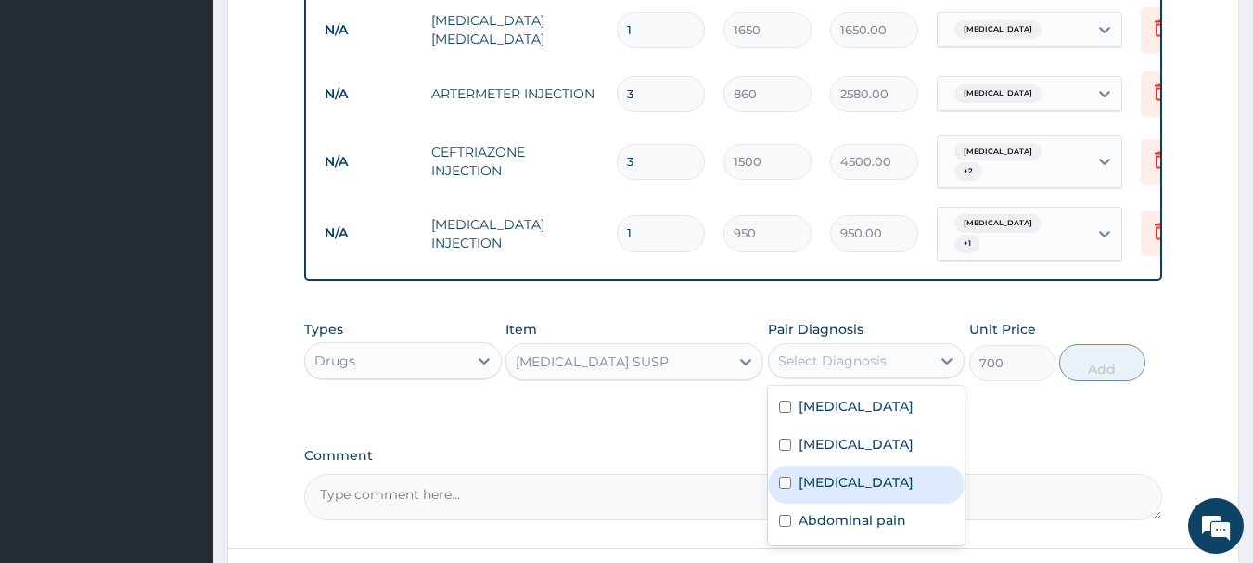
click at [823, 475] on div "[MEDICAL_DATA]" at bounding box center [867, 485] width 198 height 38
checkbox input "true"
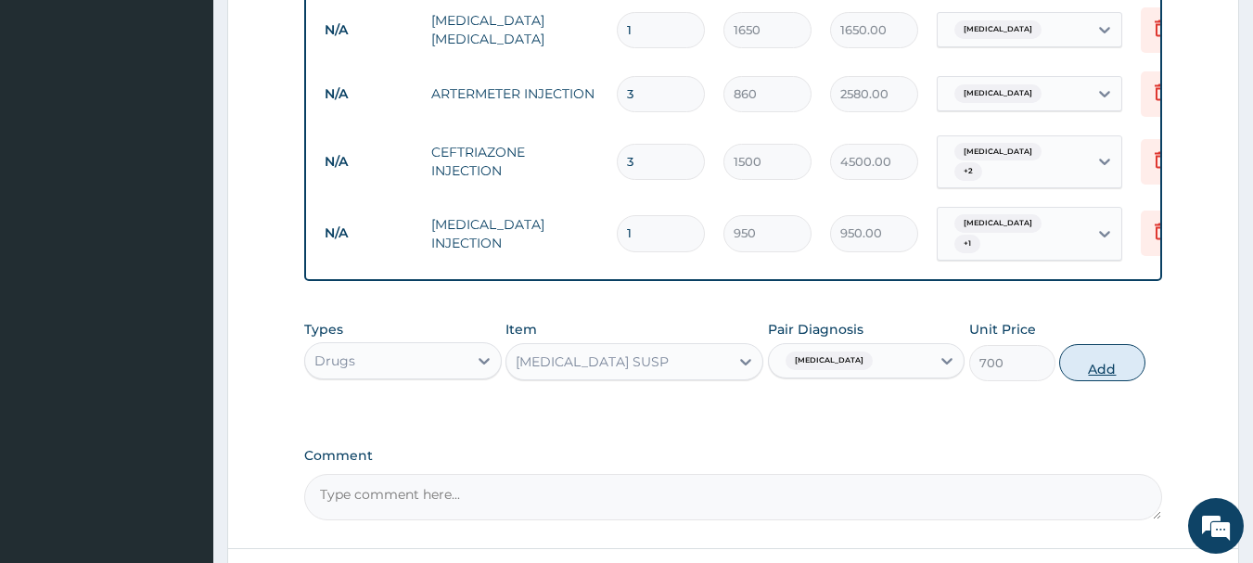
click at [1099, 363] on button "Add" at bounding box center [1102, 362] width 86 height 37
type input "0"
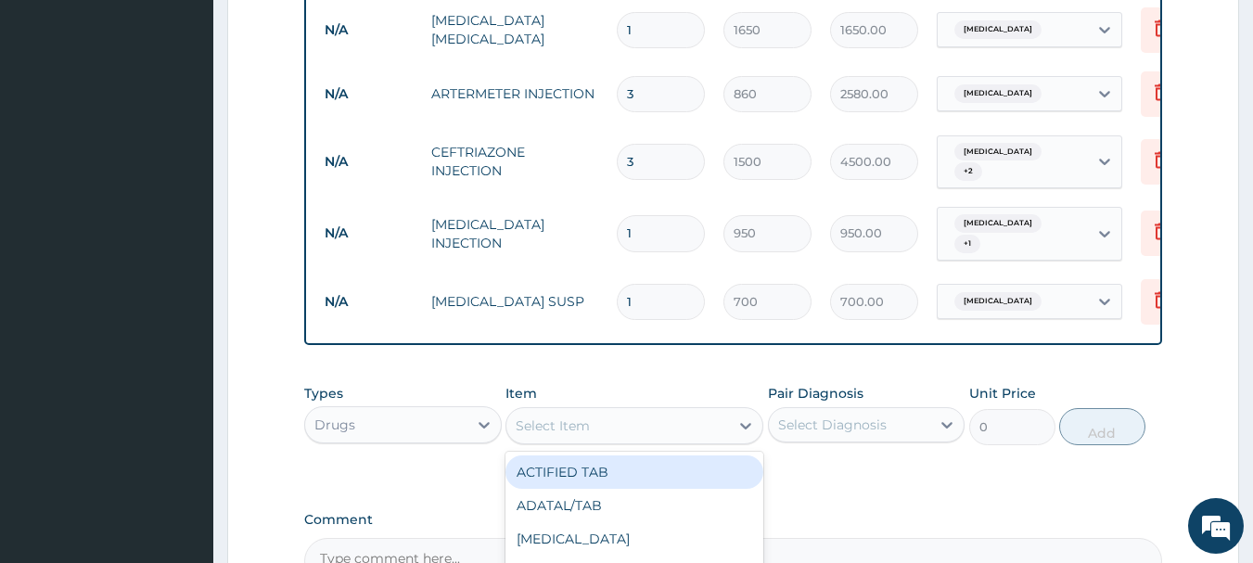
click at [647, 415] on div "Select Item" at bounding box center [617, 426] width 223 height 30
type input "piri"
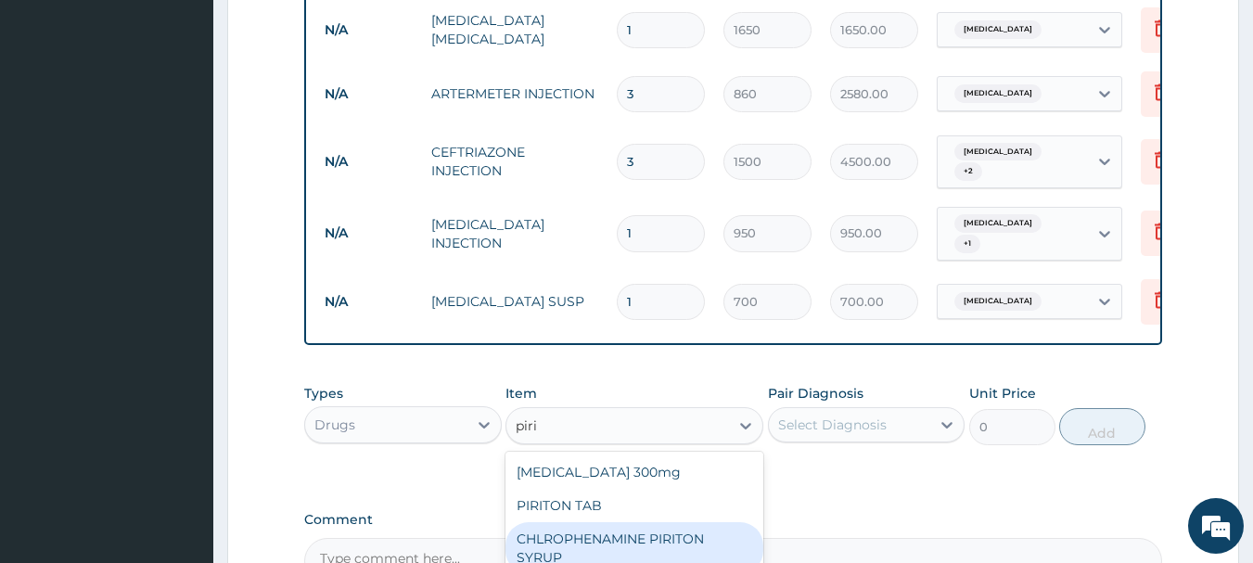
click at [586, 522] on div "CHLROPHENAMINE PIRITON SYRUP" at bounding box center [634, 548] width 258 height 52
type input "1000"
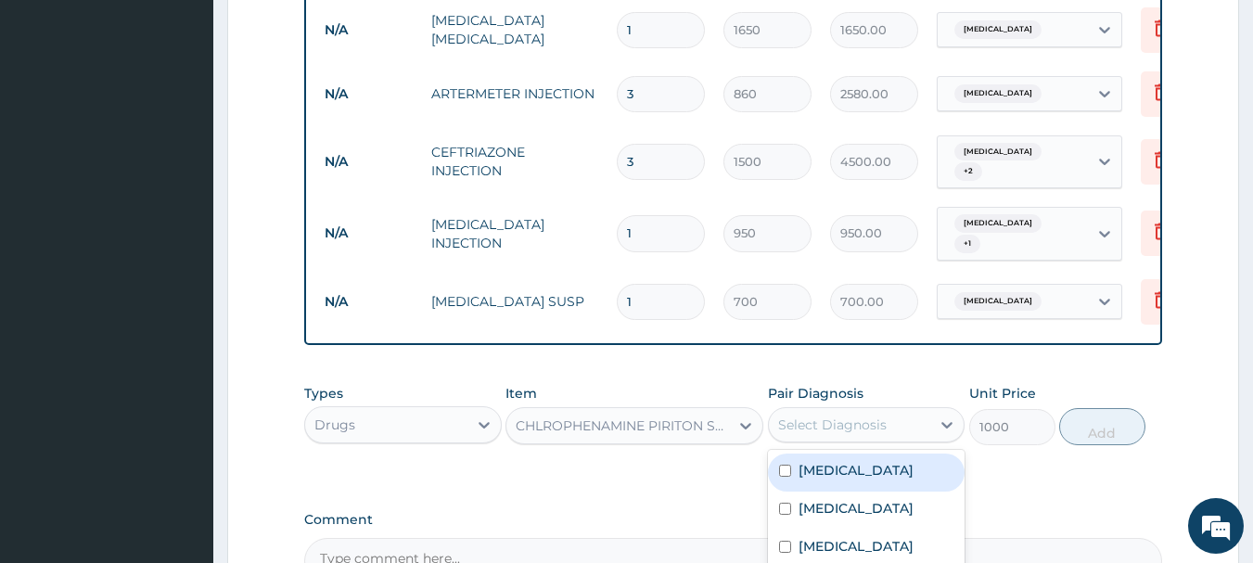
click at [875, 415] on div "Select Diagnosis" at bounding box center [832, 424] width 109 height 19
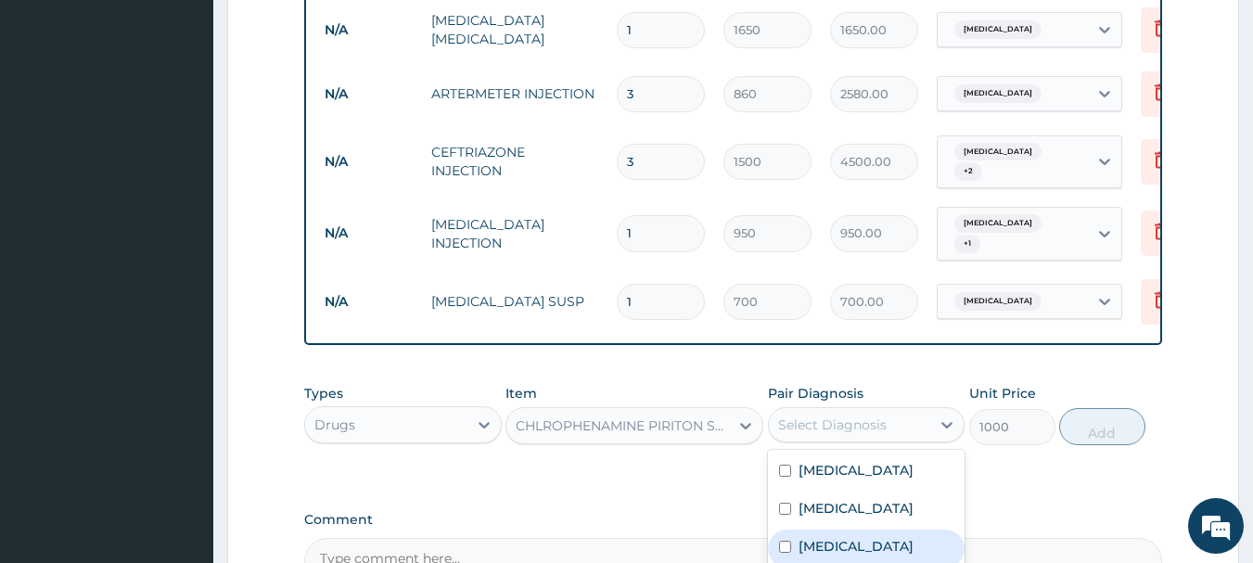
click at [818, 543] on div "[MEDICAL_DATA]" at bounding box center [867, 549] width 198 height 38
checkbox input "true"
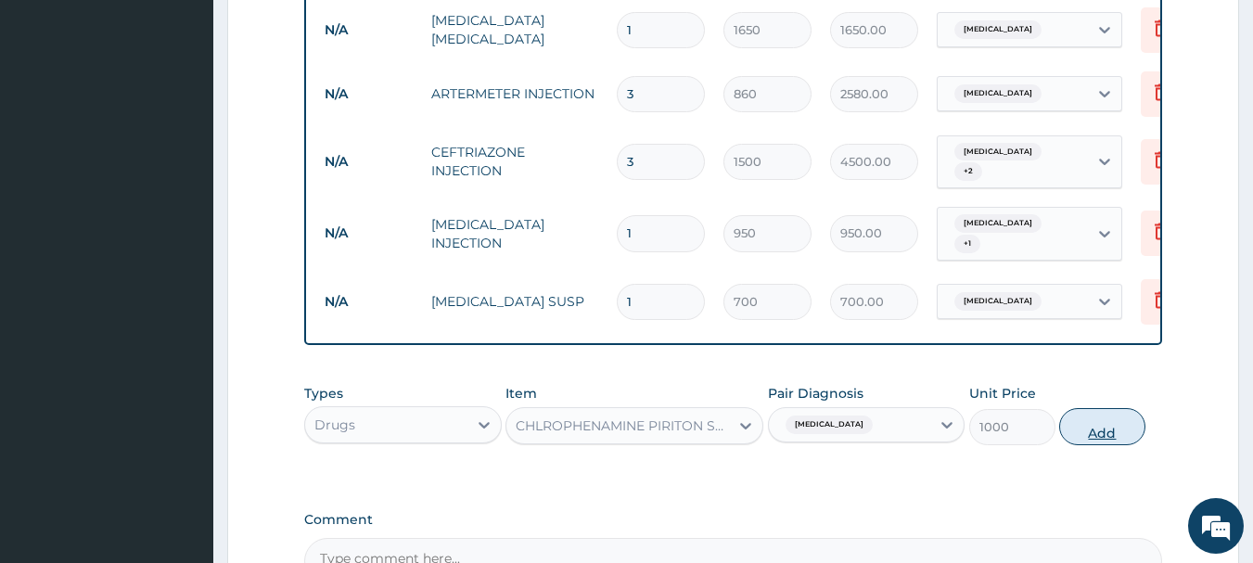
click at [1087, 419] on button "Add" at bounding box center [1102, 426] width 86 height 37
type input "0"
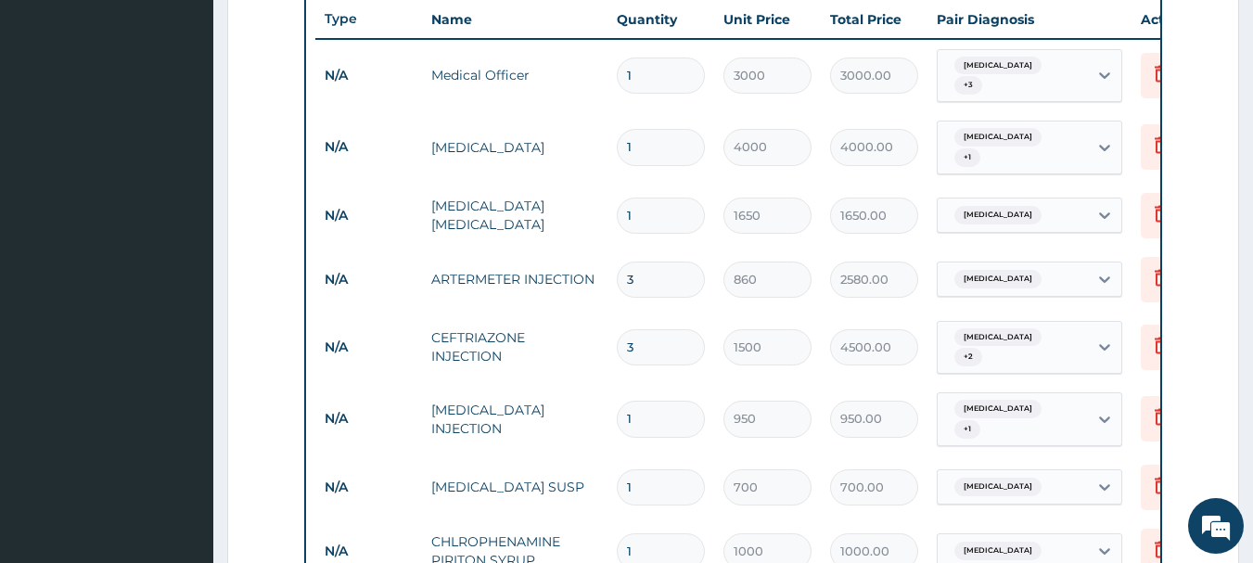
scroll to position [329, 0]
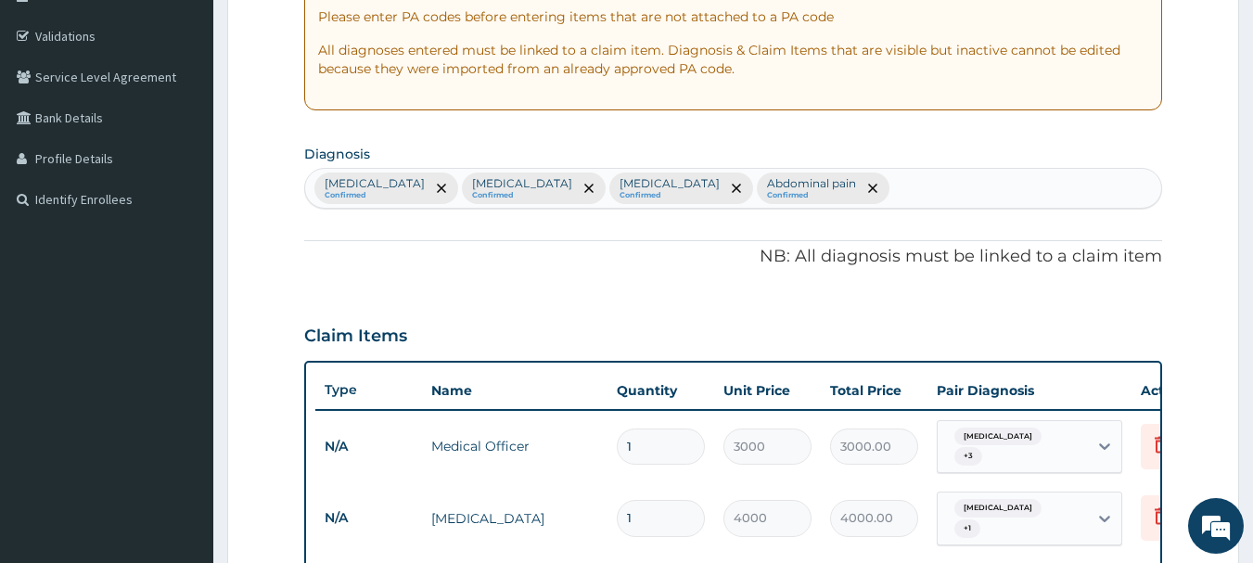
click at [854, 190] on div "Sepsis Confirmed Upper respiratory infection Confirmed Malaria Confirmed Abdomi…" at bounding box center [733, 188] width 857 height 39
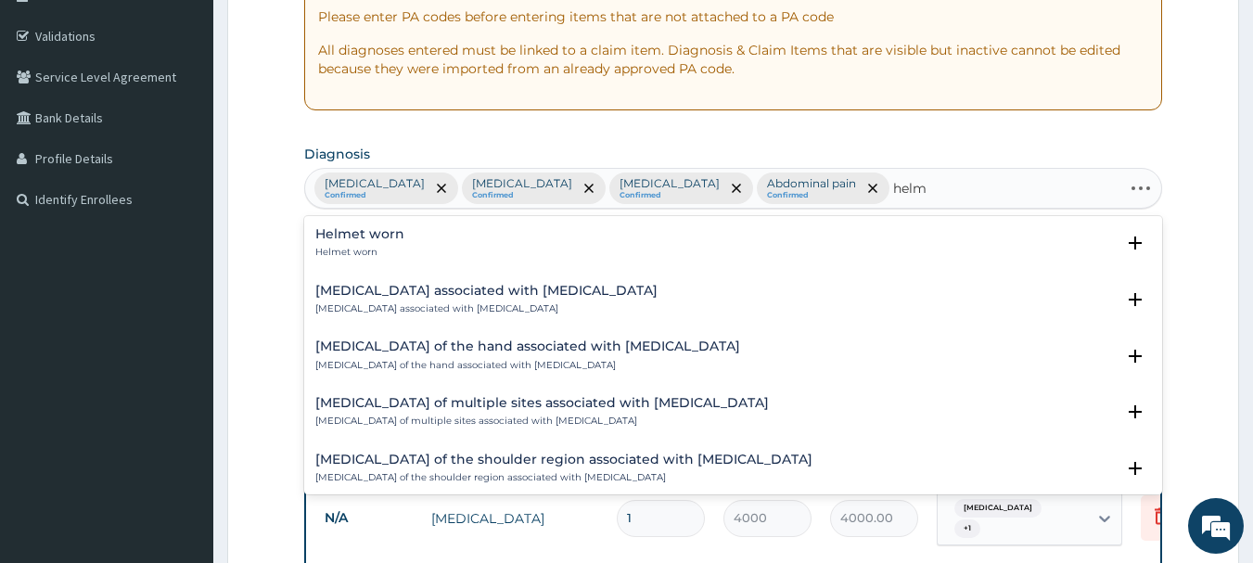
type input "helmi"
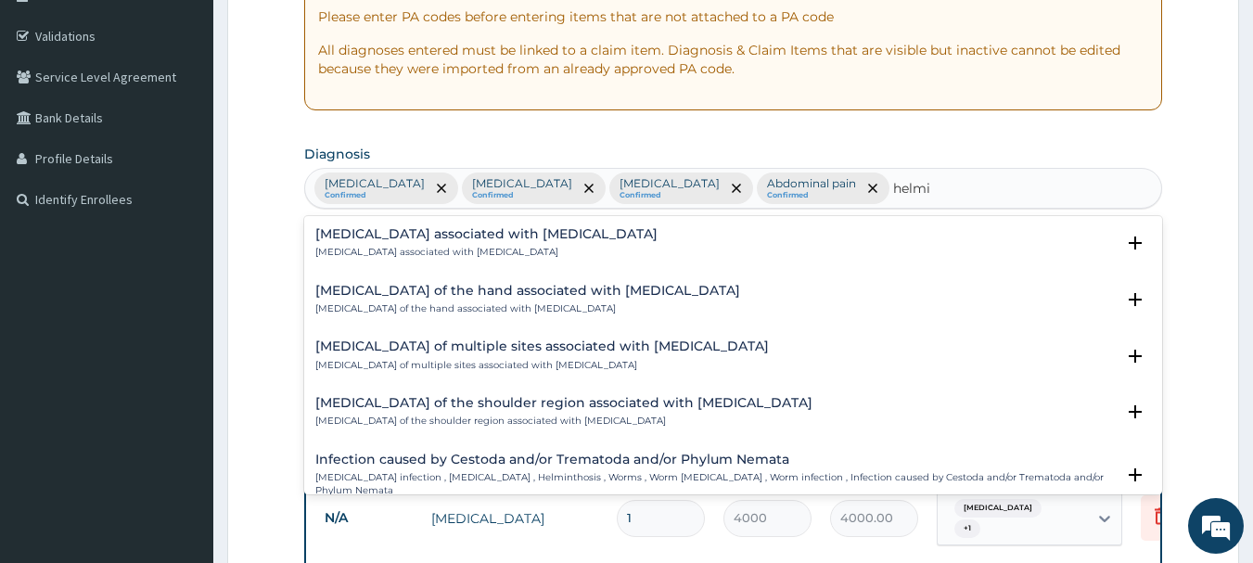
click at [605, 240] on div "Arthropathy associated with helminthiasis Arthropathy associated with helminthi…" at bounding box center [733, 243] width 836 height 32
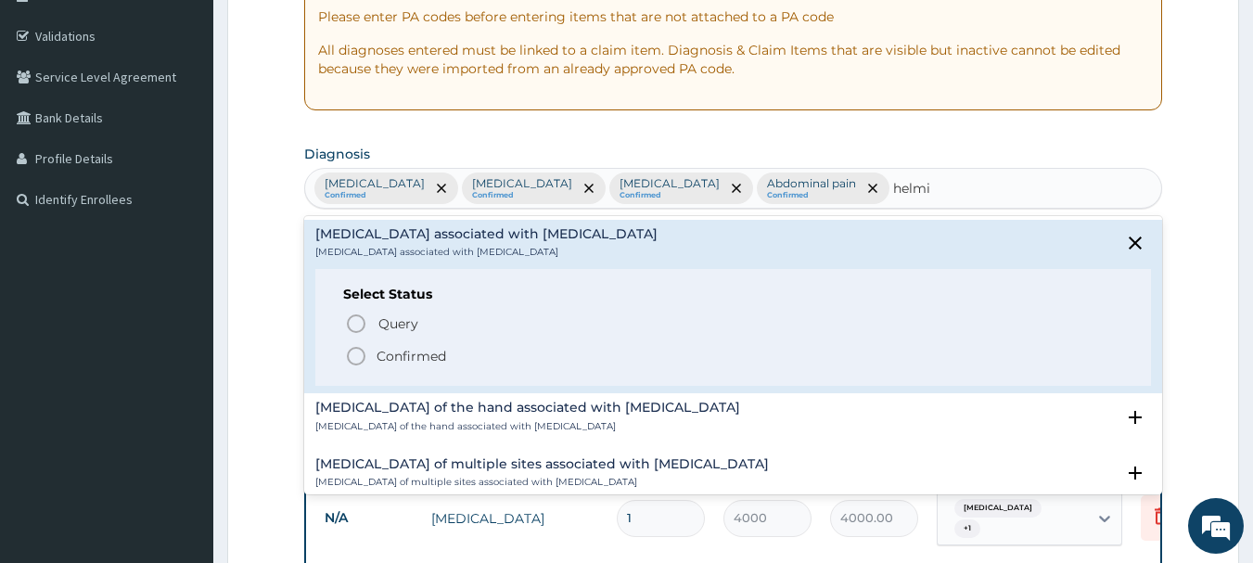
scroll to position [93, 0]
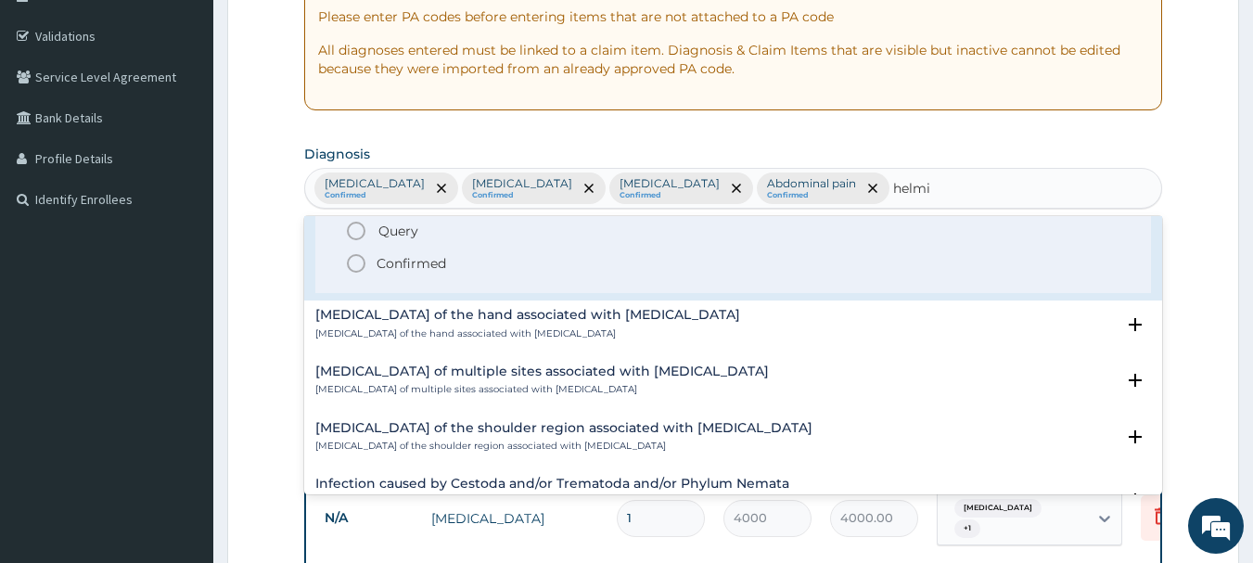
click at [349, 261] on circle "status option filled" at bounding box center [356, 263] width 17 height 17
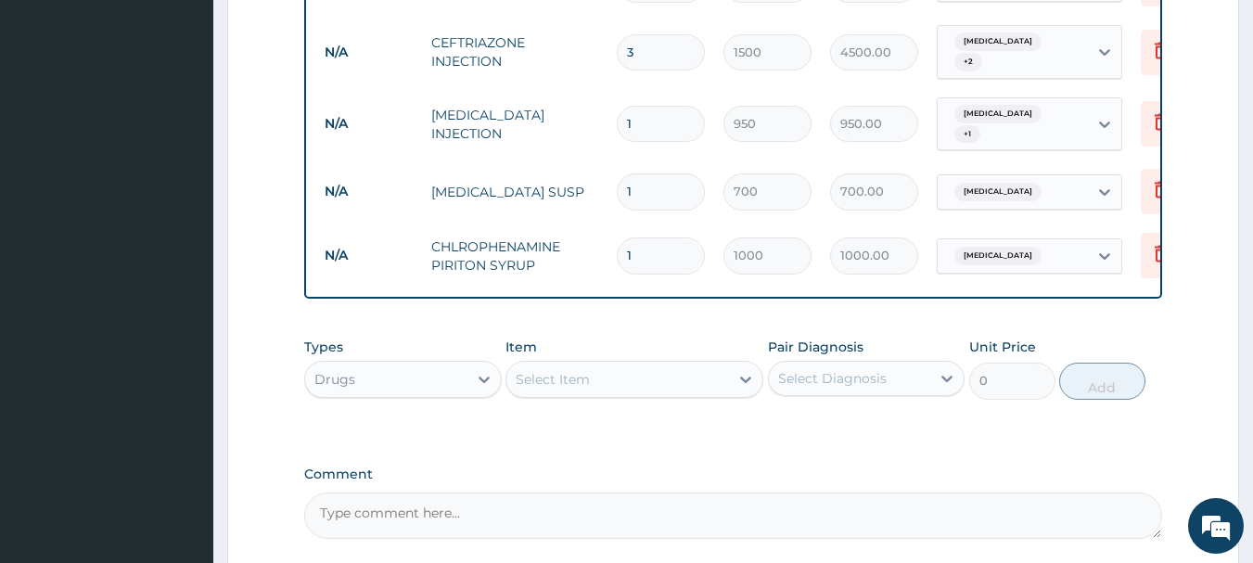
scroll to position [1071, 0]
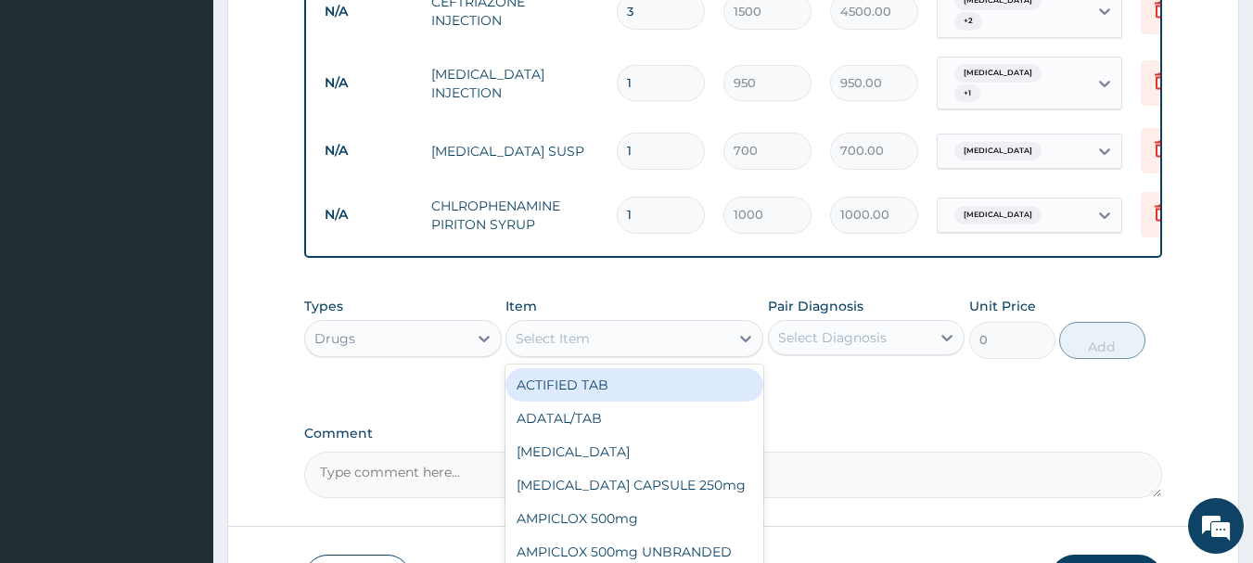
click at [624, 324] on div "Select Item" at bounding box center [617, 339] width 223 height 30
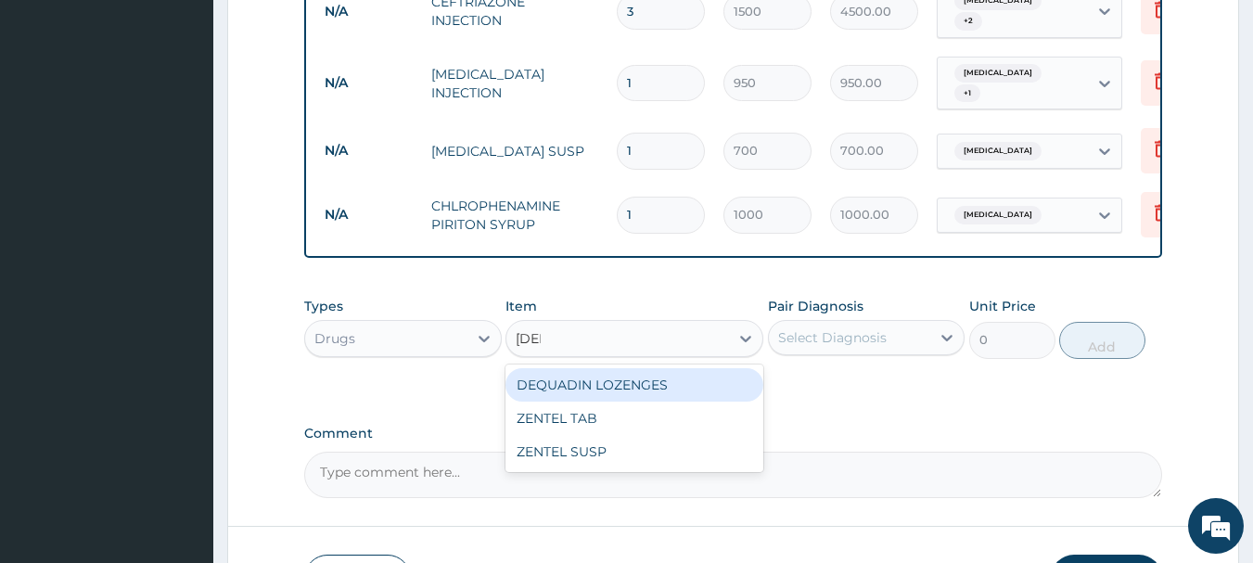
type input "zent"
drag, startPoint x: 645, startPoint y: 341, endPoint x: 654, endPoint y: 334, distance: 11.2
click at [646, 368] on div "ZENTEL TAB" at bounding box center [634, 384] width 258 height 33
type input "376"
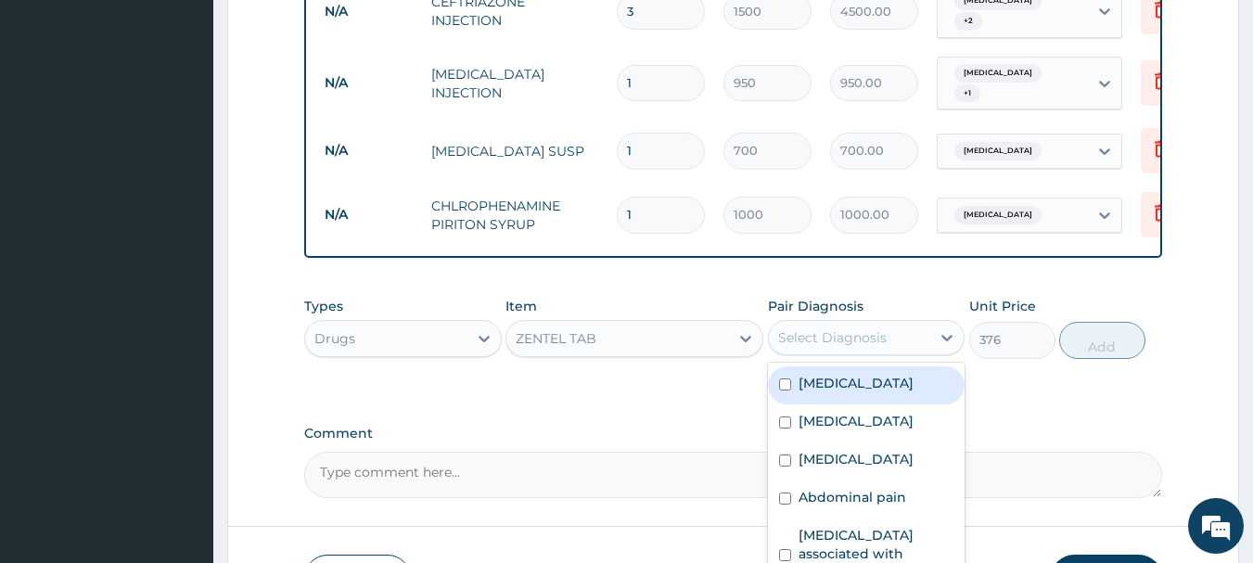
click at [878, 328] on div "Select Diagnosis" at bounding box center [832, 337] width 109 height 19
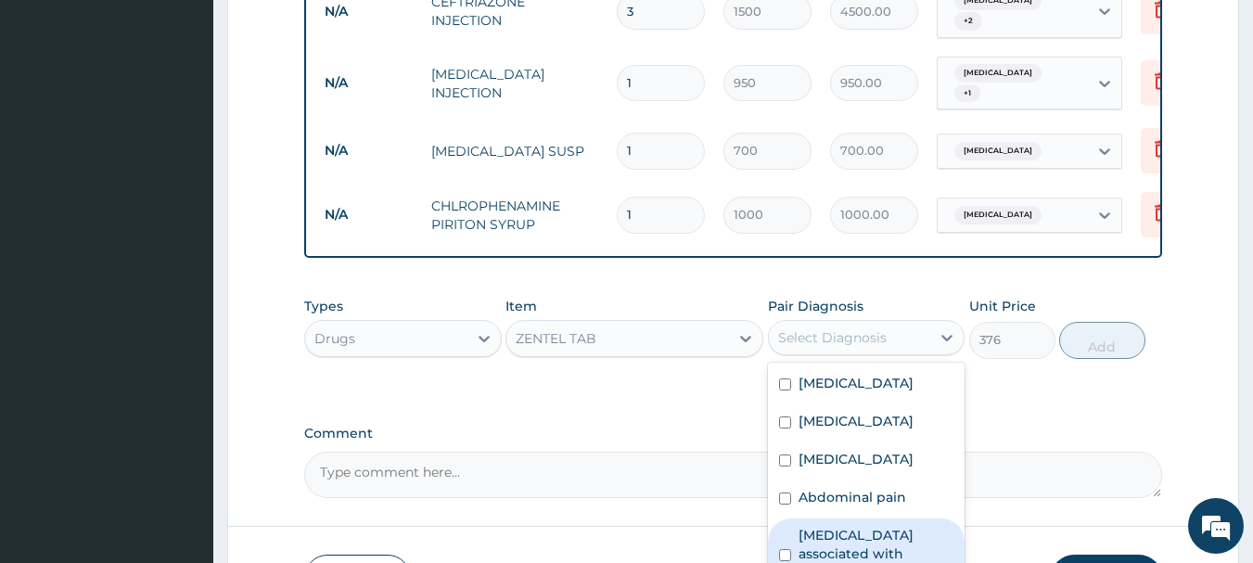
click at [856, 518] on div "Arthropathy associated with helminthiasis" at bounding box center [867, 555] width 198 height 75
checkbox input "true"
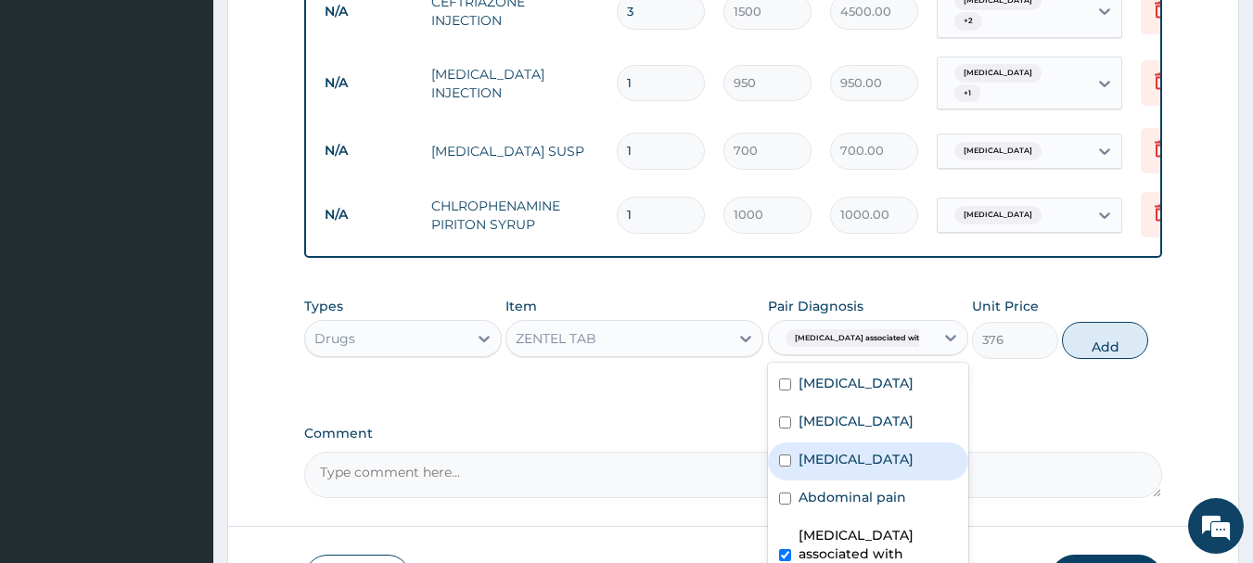
click at [1105, 322] on button "Add" at bounding box center [1105, 340] width 86 height 37
type input "0"
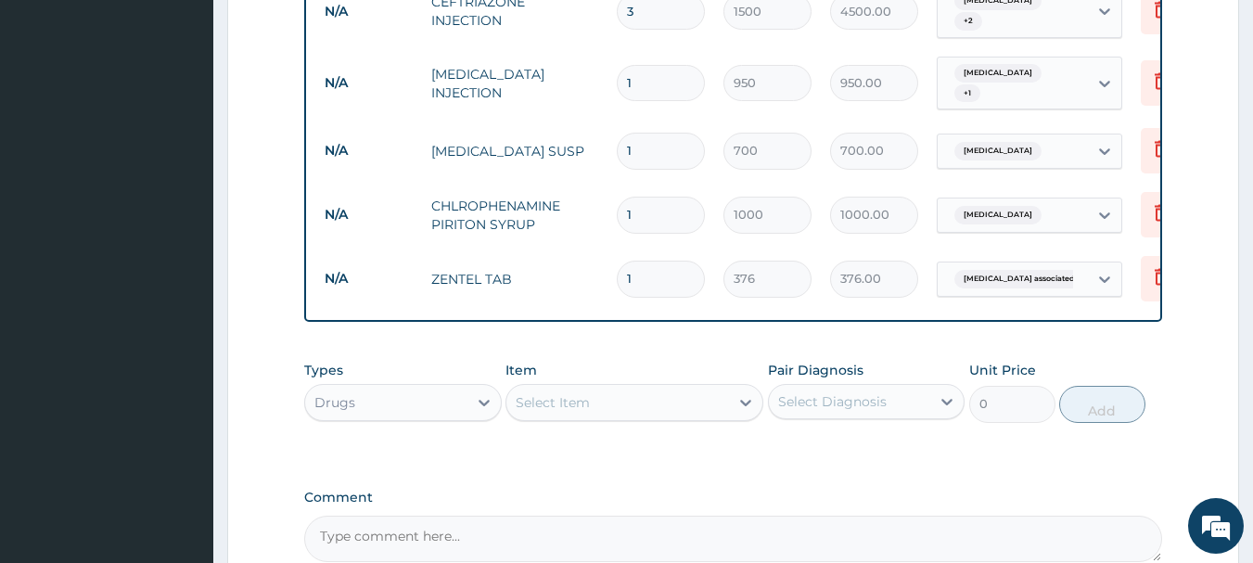
scroll to position [1219, 0]
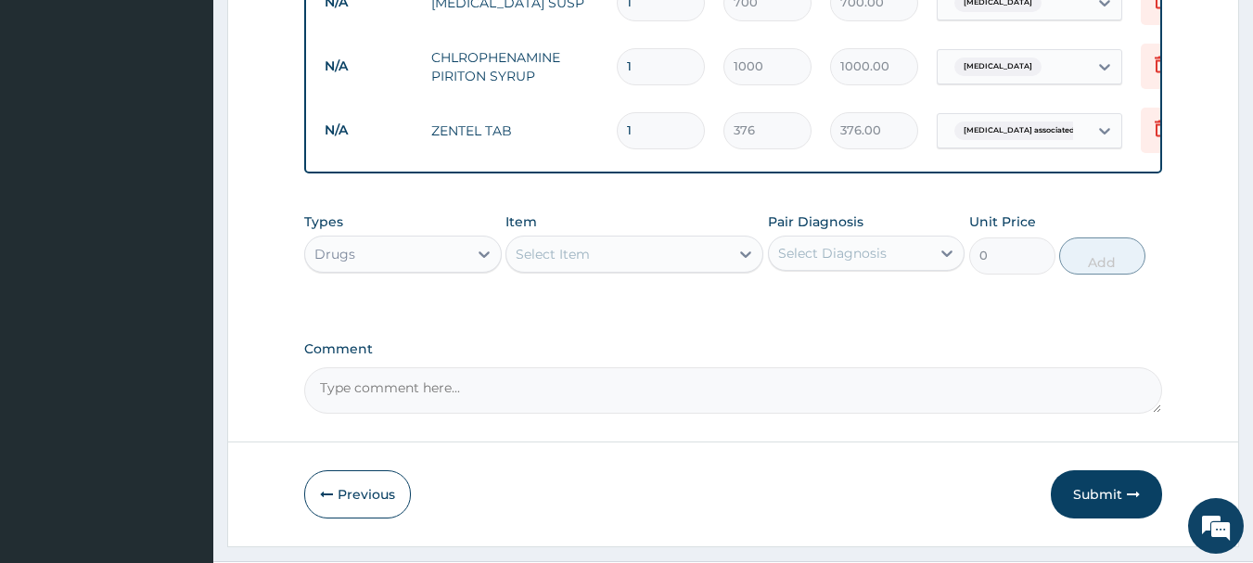
drag, startPoint x: 1098, startPoint y: 440, endPoint x: 1089, endPoint y: 436, distance: 10.0
click at [1096, 470] on button "Submit" at bounding box center [1106, 494] width 111 height 48
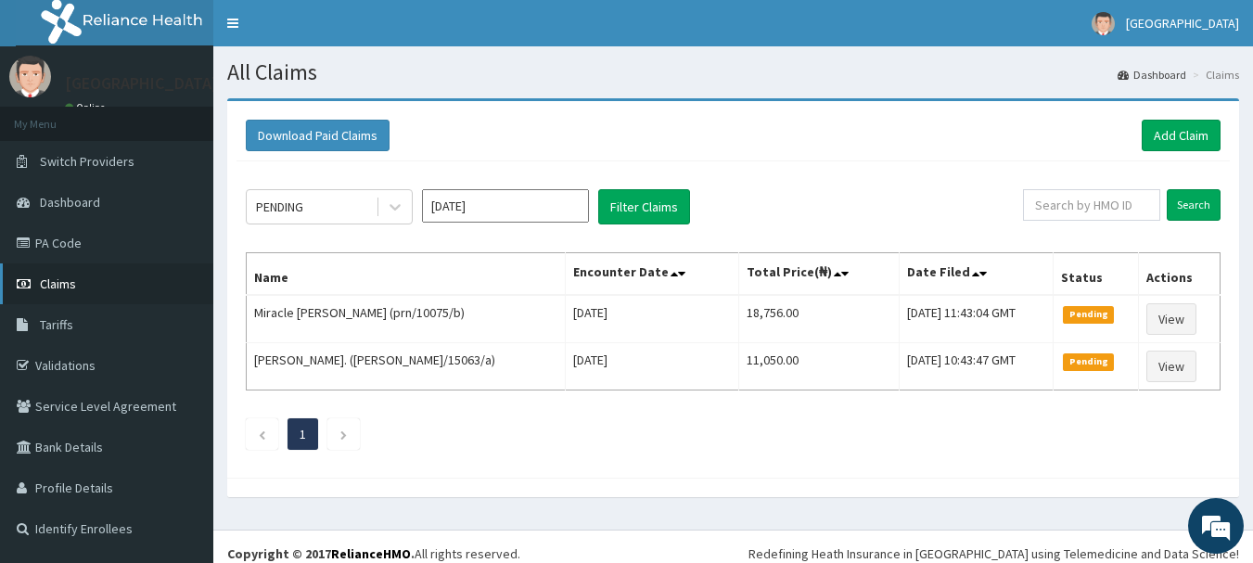
click at [81, 277] on link "Claims" at bounding box center [106, 283] width 213 height 41
click at [1177, 136] on link "Add Claim" at bounding box center [1181, 136] width 79 height 32
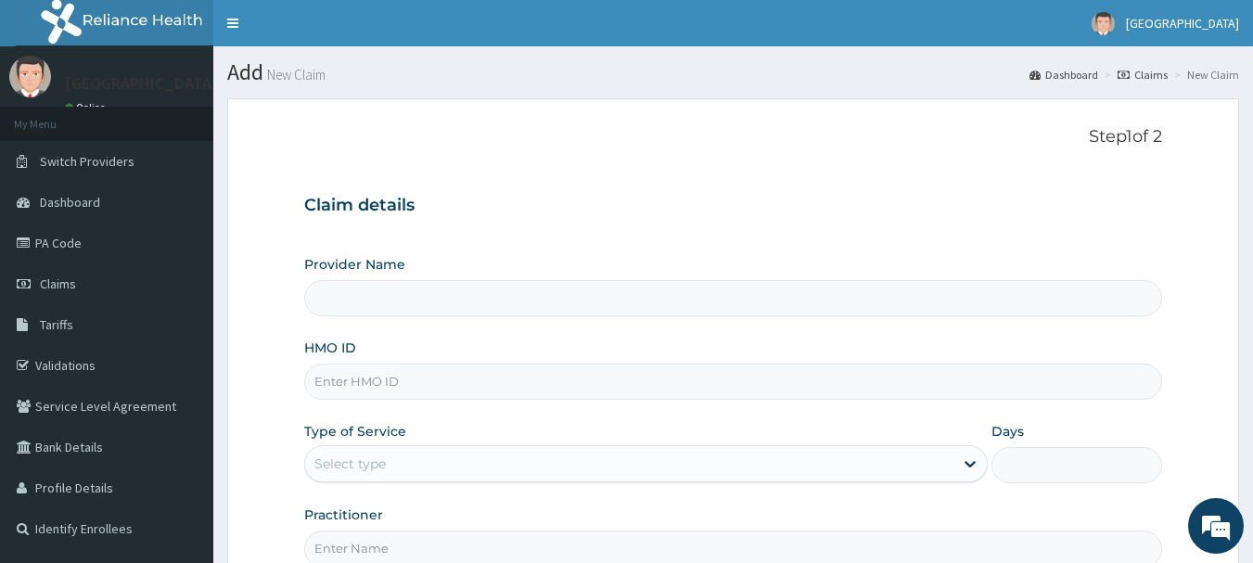
click at [517, 380] on input "HMO ID" at bounding box center [733, 382] width 859 height 36
type input "[GEOGRAPHIC_DATA]"
type input "avl/10119/d"
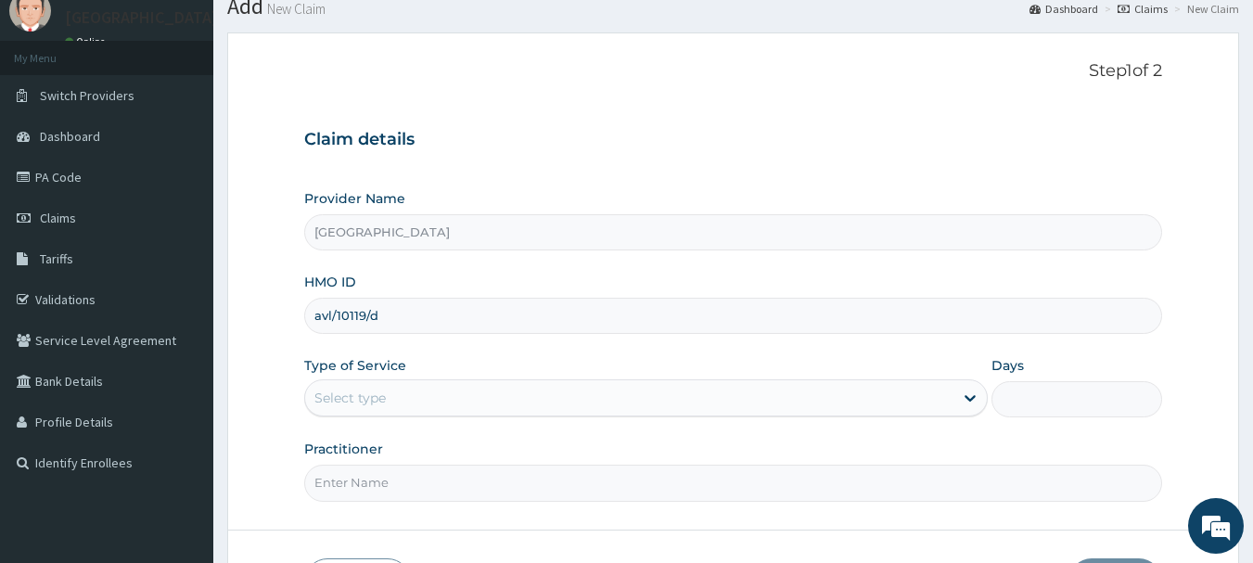
scroll to position [93, 0]
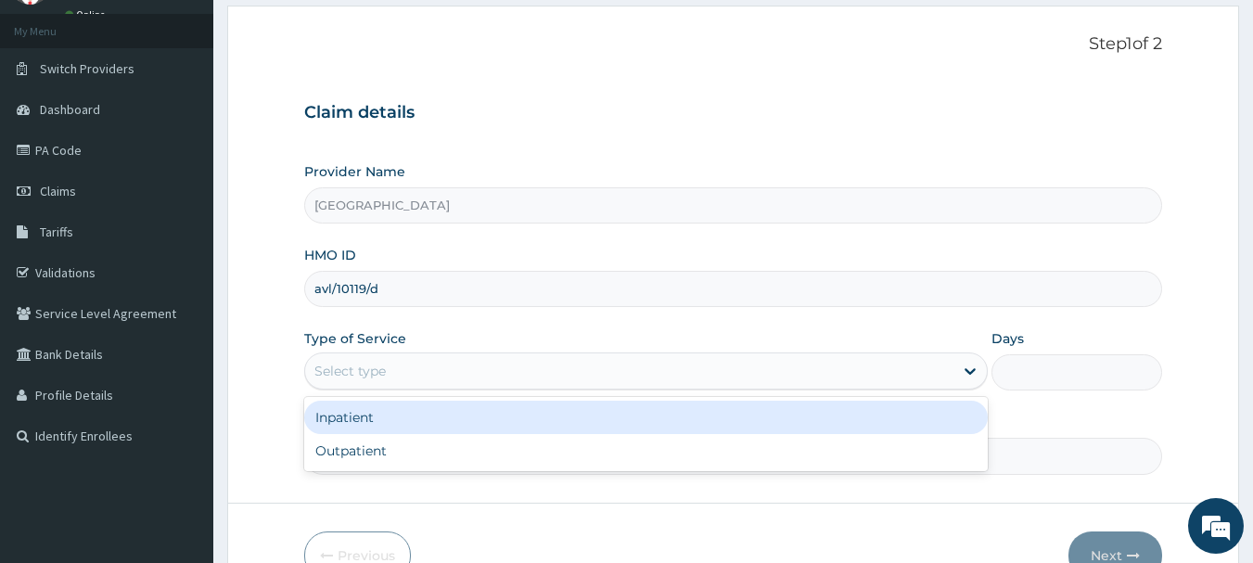
click at [541, 370] on div "Select type" at bounding box center [629, 371] width 648 height 30
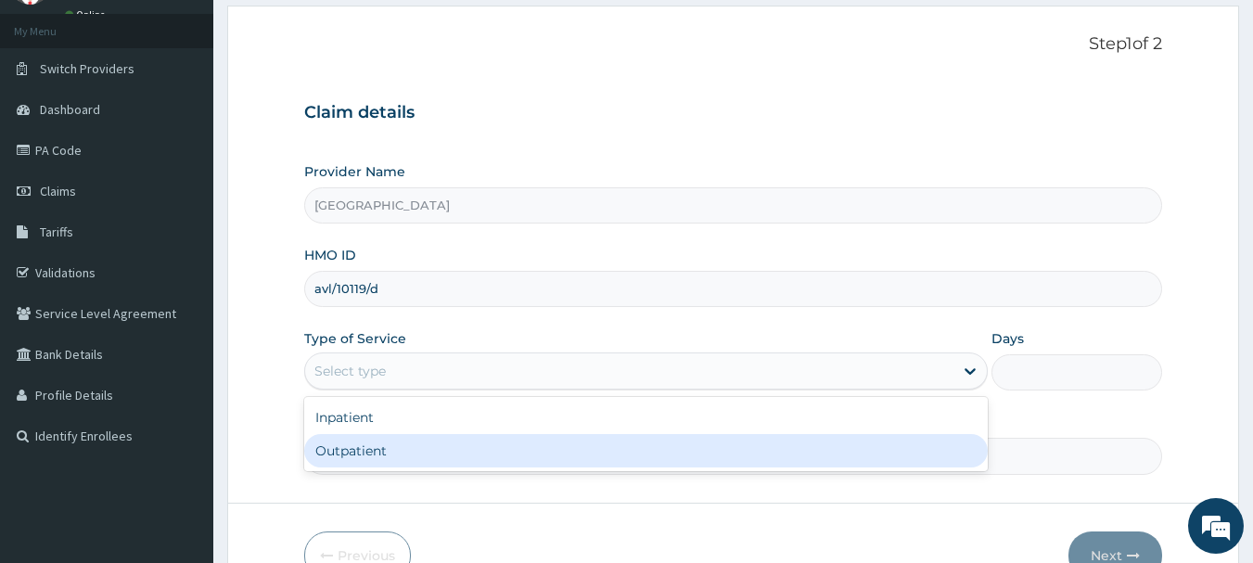
drag, startPoint x: 530, startPoint y: 455, endPoint x: 531, endPoint y: 442, distance: 13.0
click at [529, 454] on div "Outpatient" at bounding box center [645, 450] width 683 height 33
type input "1"
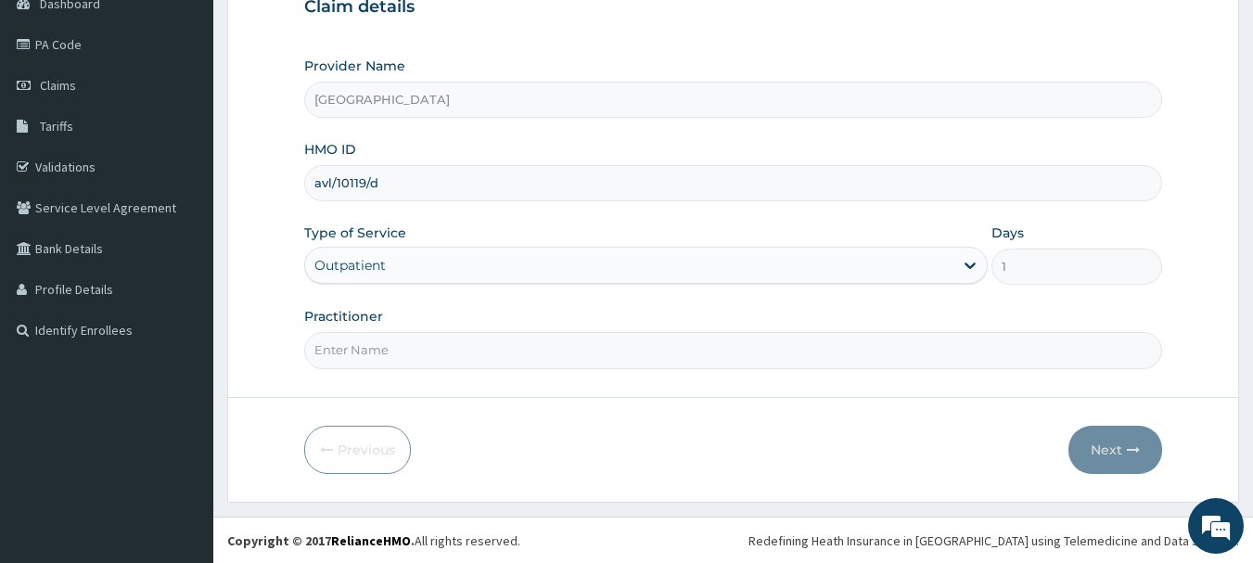
scroll to position [199, 0]
click at [545, 350] on input "Practitioner" at bounding box center [733, 349] width 859 height 36
type input "dr [PERSON_NAME]"
click at [1078, 454] on button "Next" at bounding box center [1115, 449] width 94 height 48
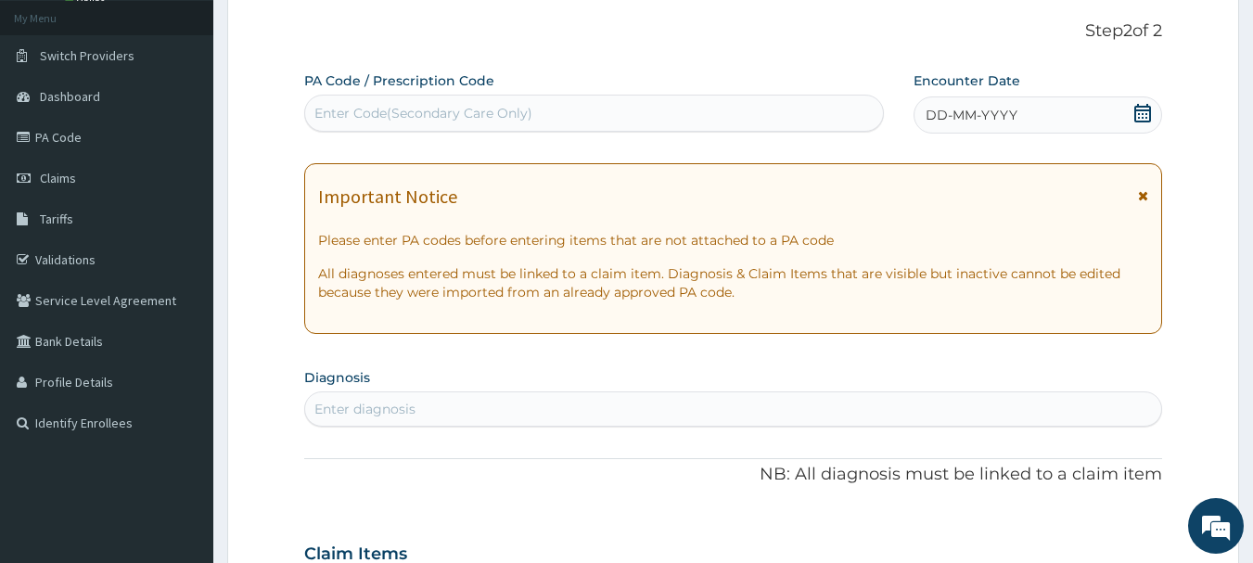
scroll to position [0, 0]
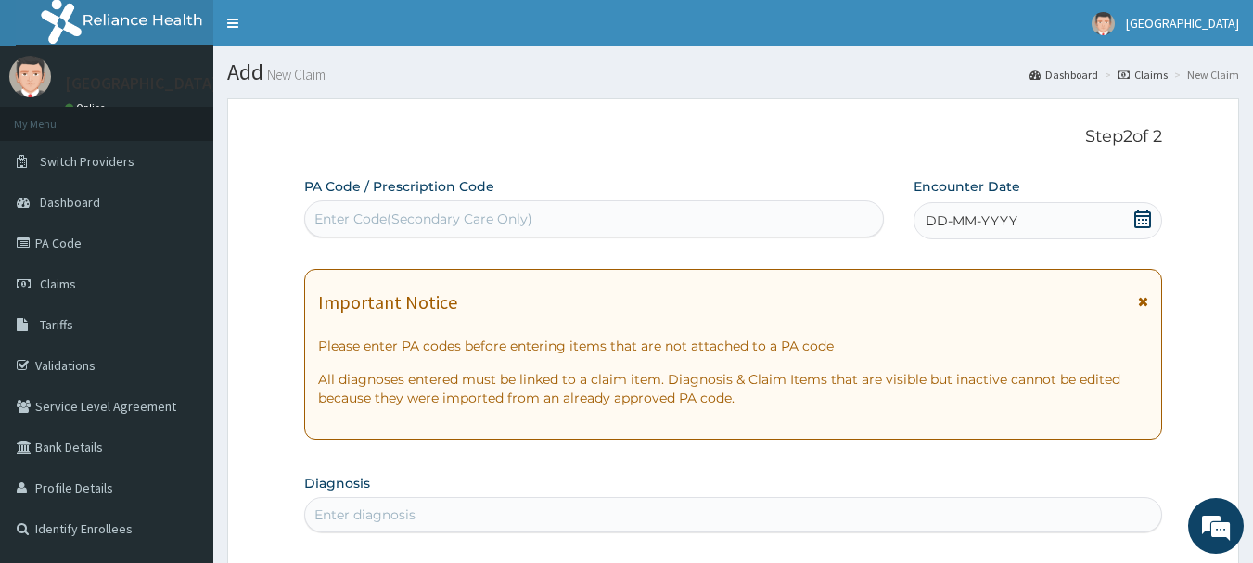
click at [1150, 218] on icon at bounding box center [1142, 219] width 17 height 19
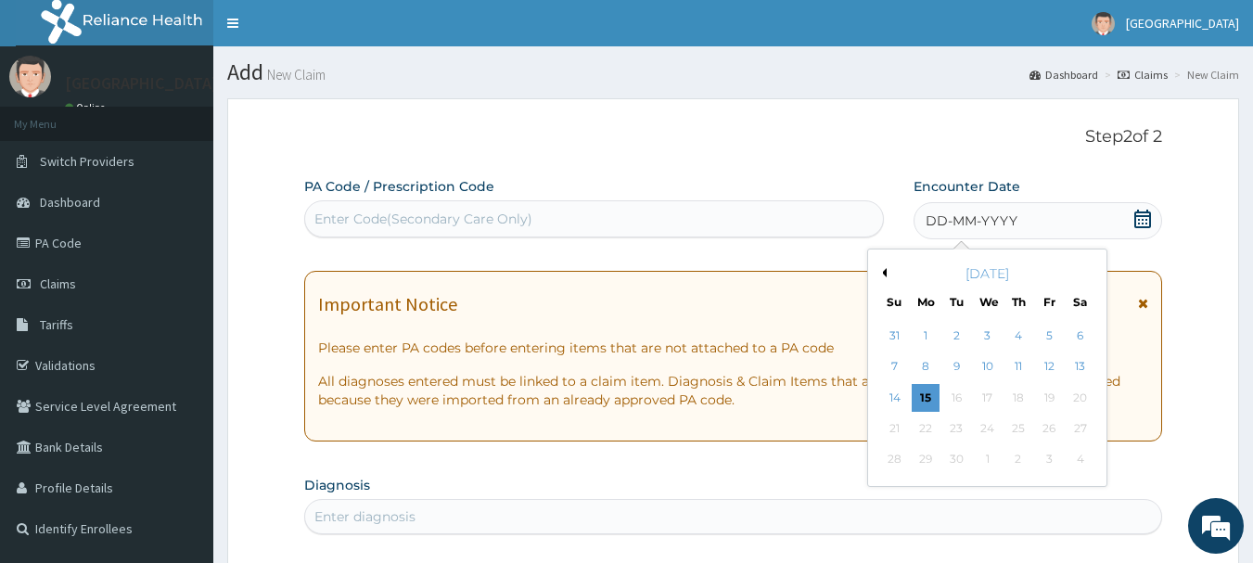
drag, startPoint x: 1052, startPoint y: 365, endPoint x: 939, endPoint y: 386, distance: 115.0
click at [1051, 365] on div "12" at bounding box center [1049, 367] width 28 height 28
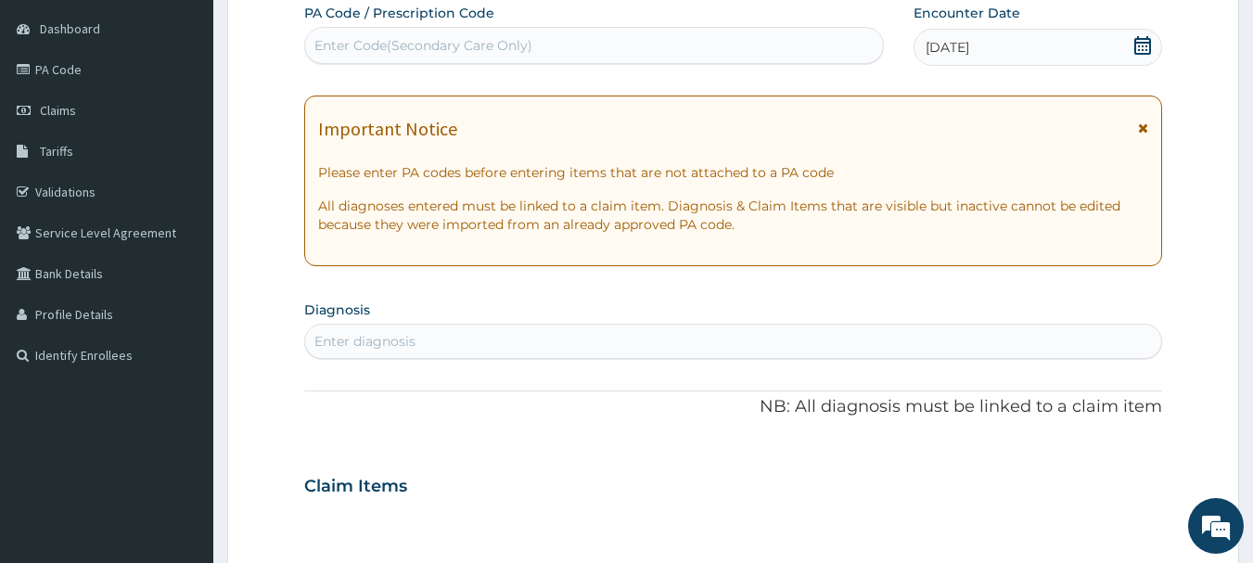
scroll to position [185, 0]
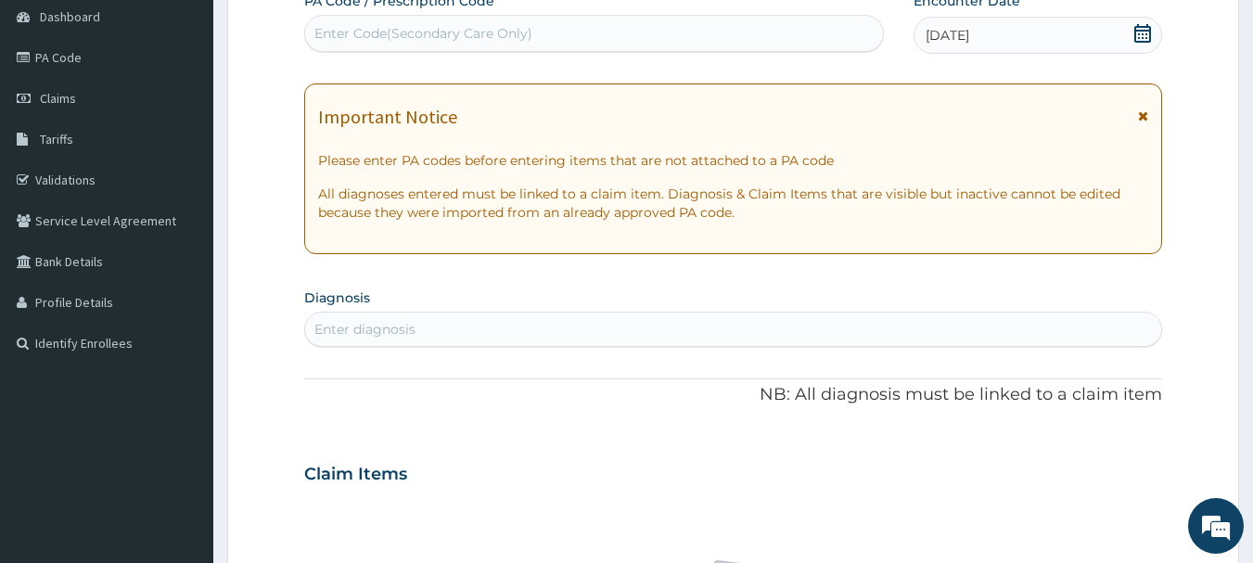
click at [497, 326] on div "Enter diagnosis" at bounding box center [733, 329] width 857 height 30
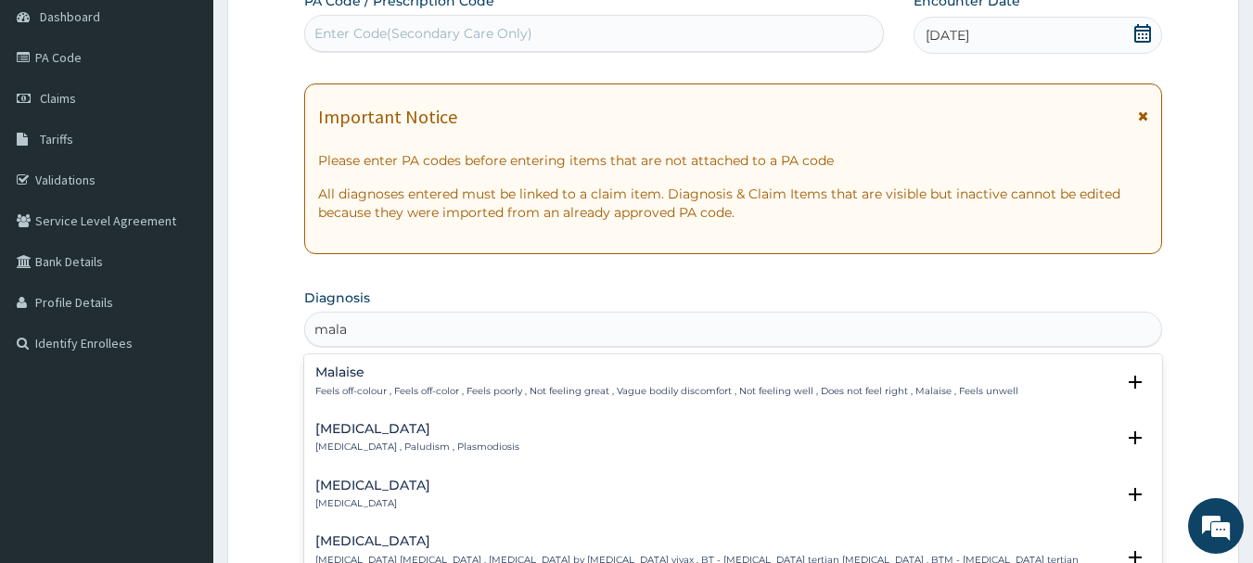
type input "malar"
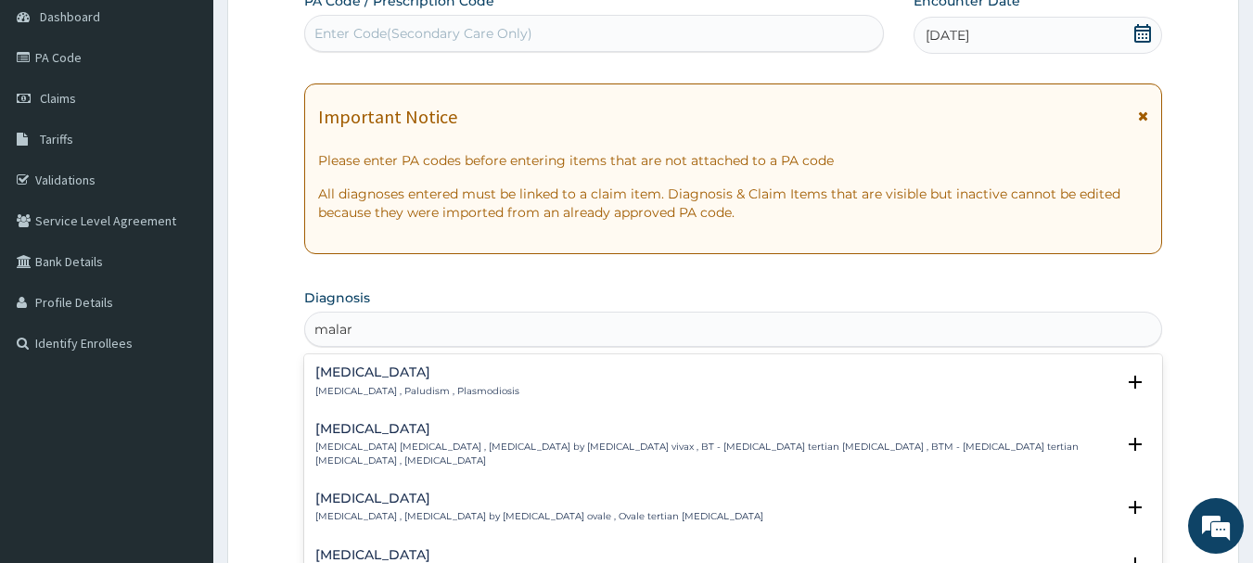
click at [456, 387] on p "[MEDICAL_DATA] , Paludism , Plasmodiosis" at bounding box center [417, 391] width 204 height 13
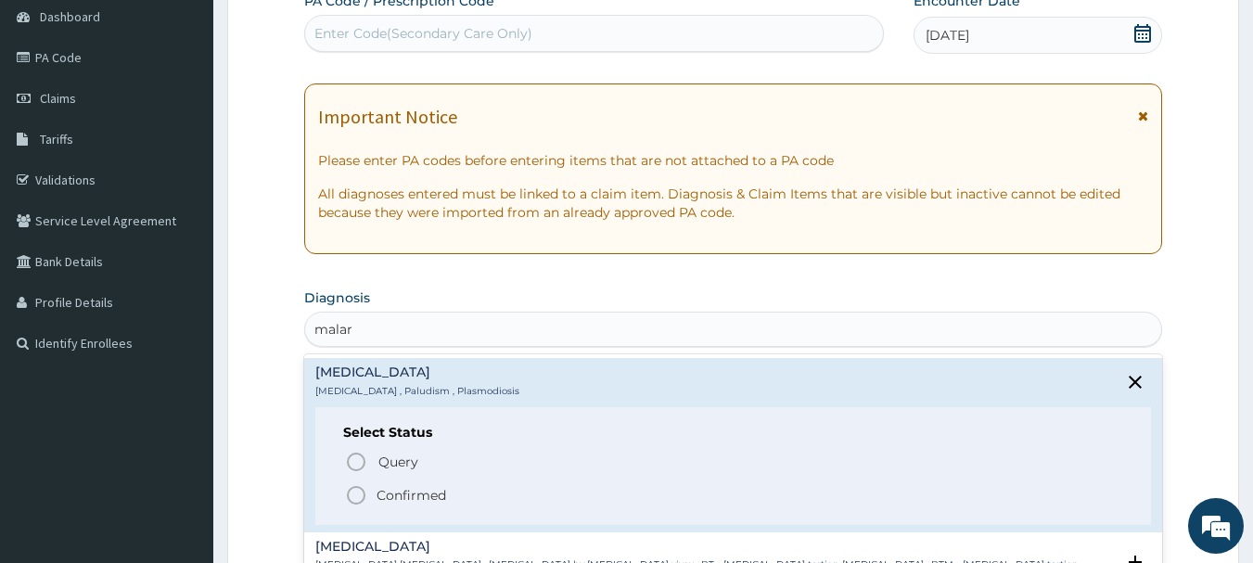
click at [359, 488] on icon "status option filled" at bounding box center [356, 495] width 22 height 22
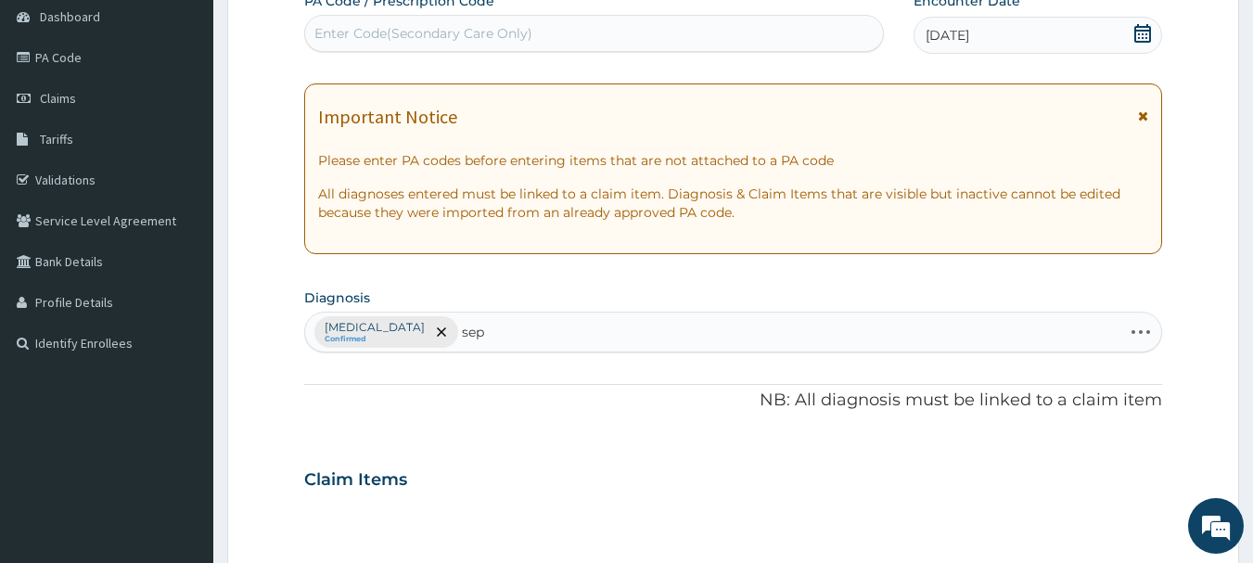
type input "seps"
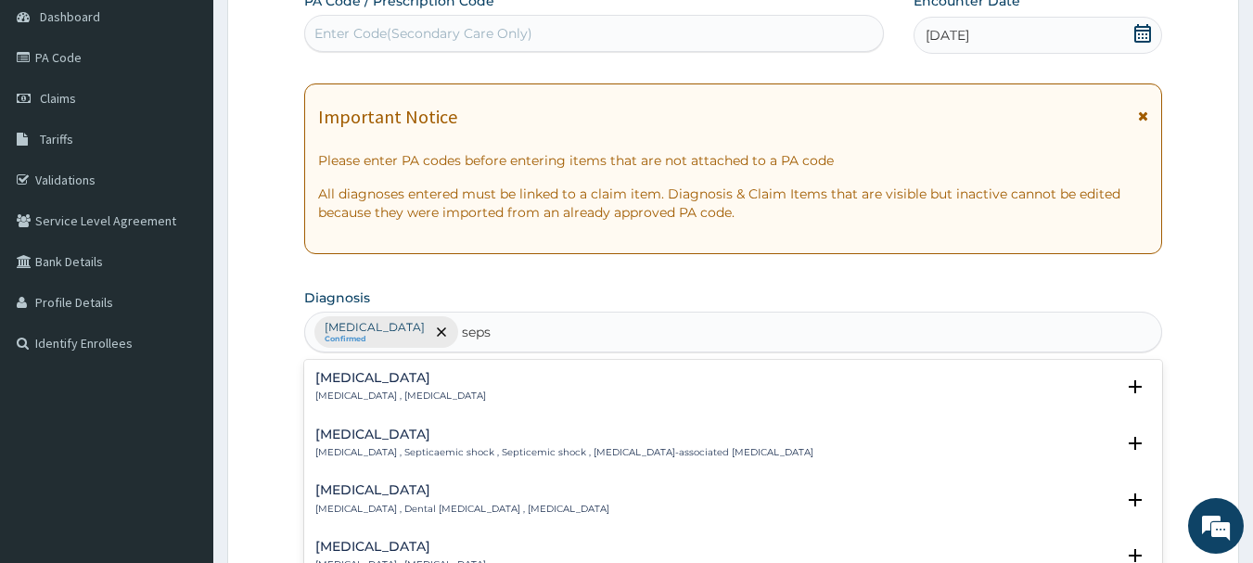
click at [427, 377] on h4 "[MEDICAL_DATA]" at bounding box center [400, 378] width 171 height 14
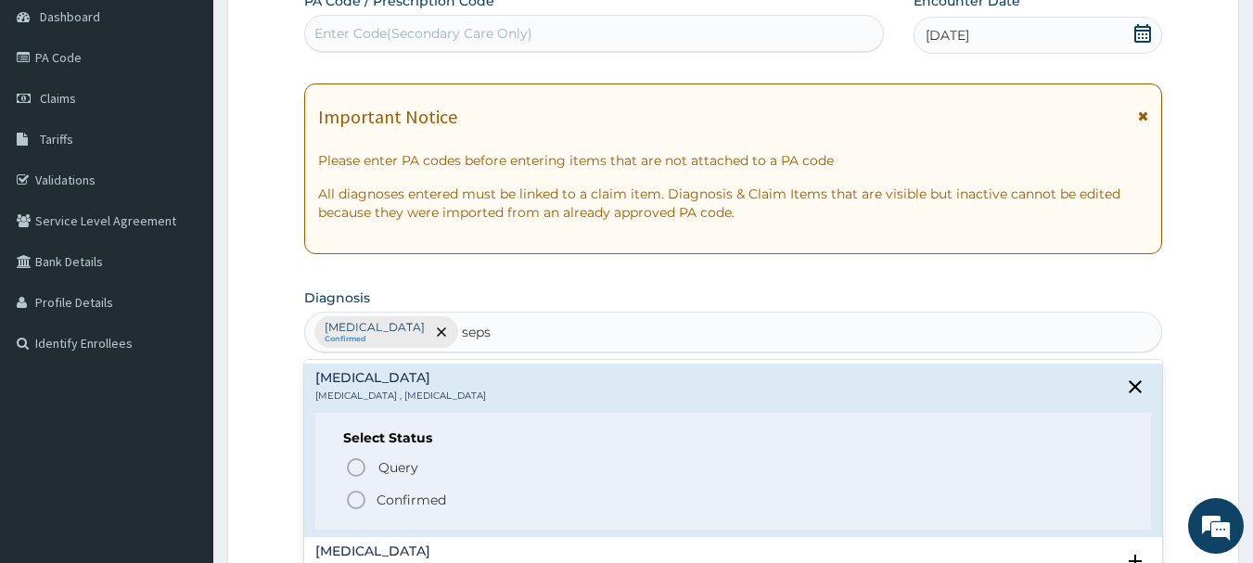
click at [354, 497] on icon "status option filled" at bounding box center [356, 500] width 22 height 22
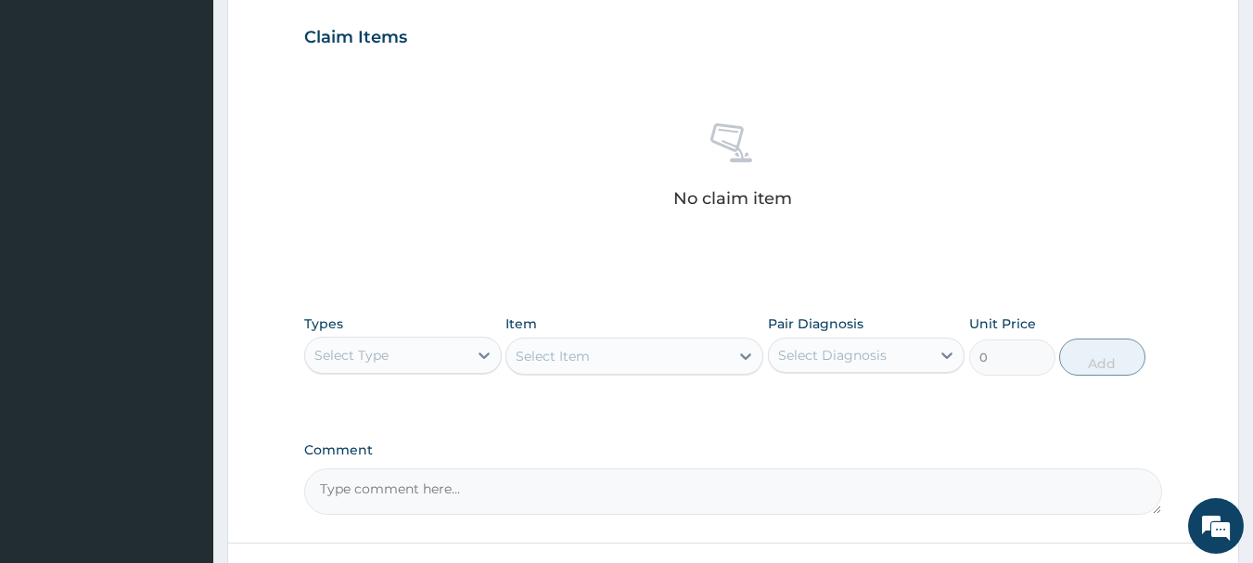
scroll to position [649, 0]
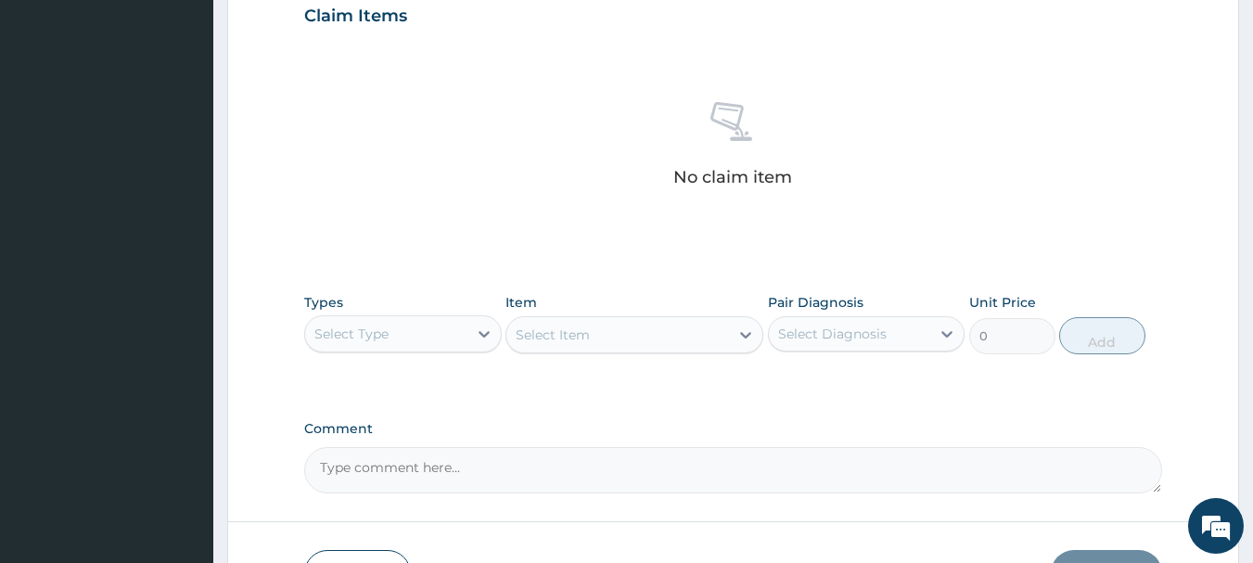
click at [446, 330] on div "Select Type" at bounding box center [386, 334] width 162 height 30
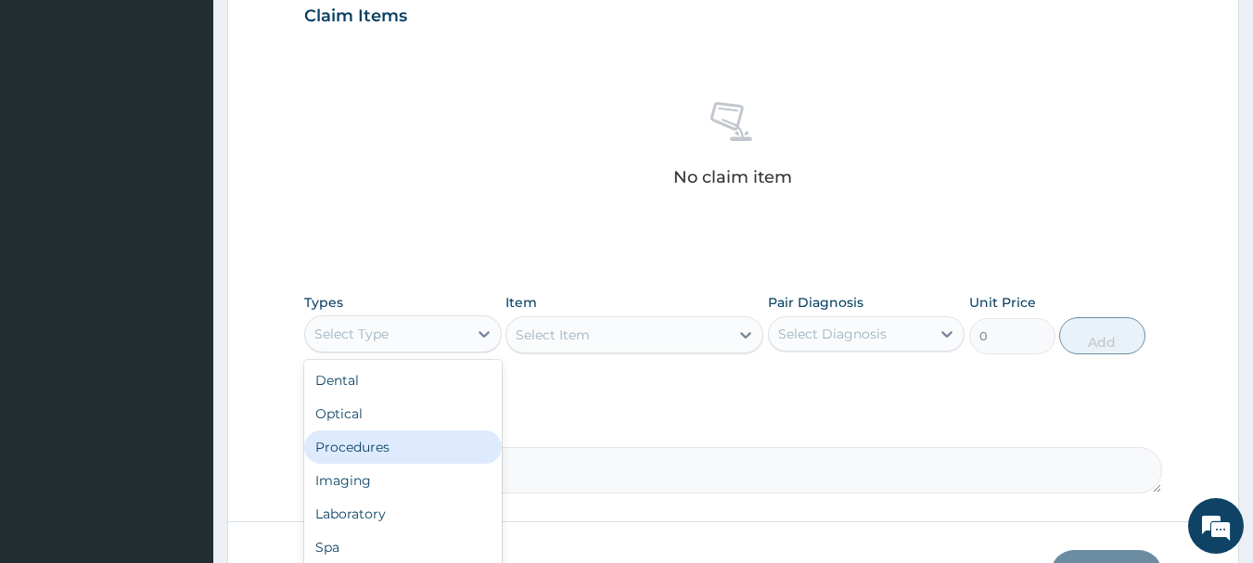
click at [395, 444] on div "Procedures" at bounding box center [403, 446] width 198 height 33
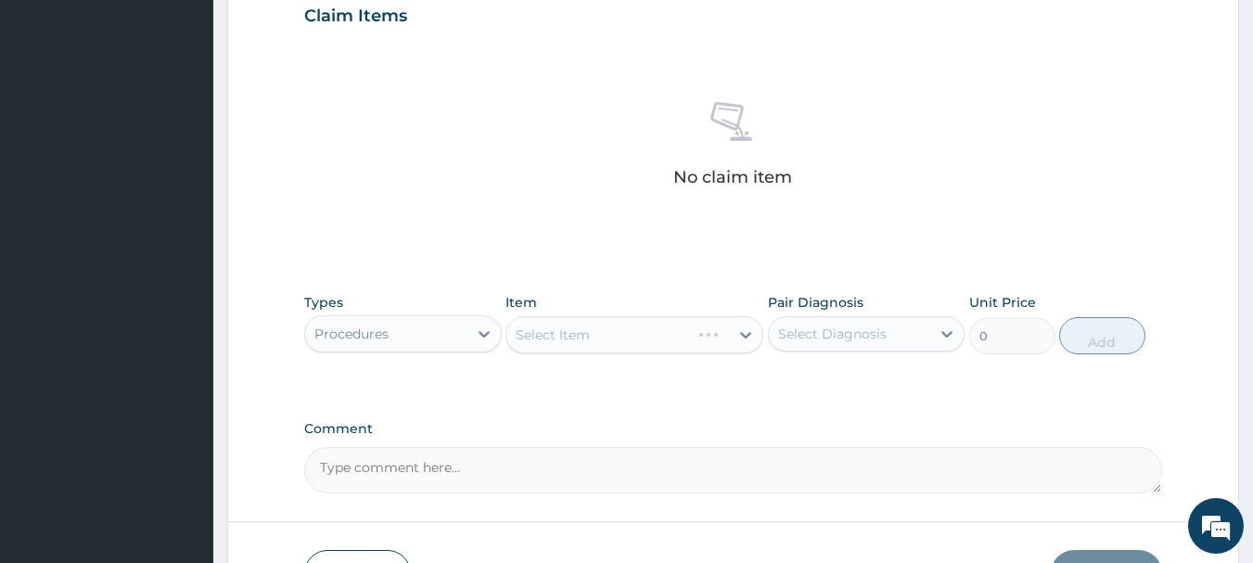
click at [618, 341] on div "Select Item" at bounding box center [634, 334] width 258 height 37
click at [618, 340] on div "Select Item" at bounding box center [634, 334] width 258 height 37
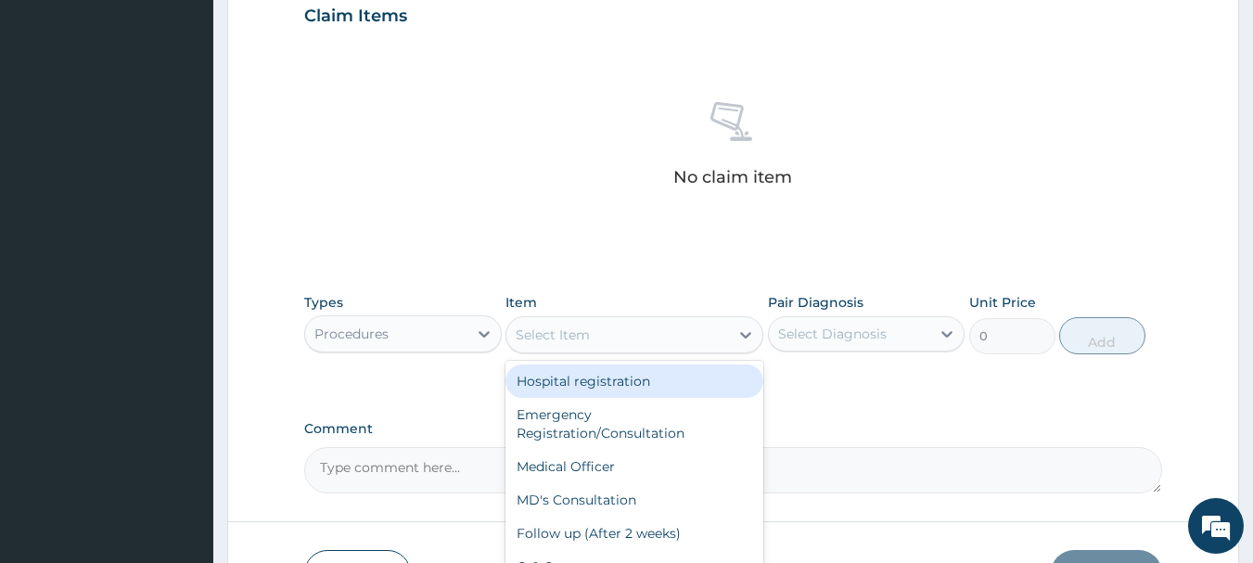
click at [569, 338] on div "Select Item" at bounding box center [553, 335] width 74 height 19
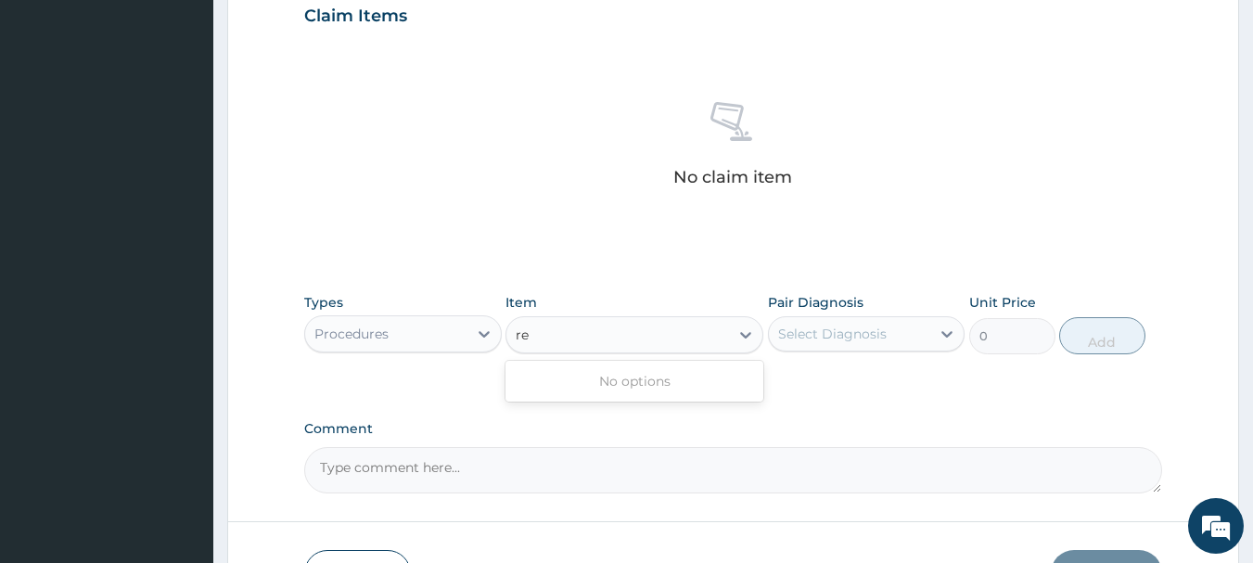
type input "r"
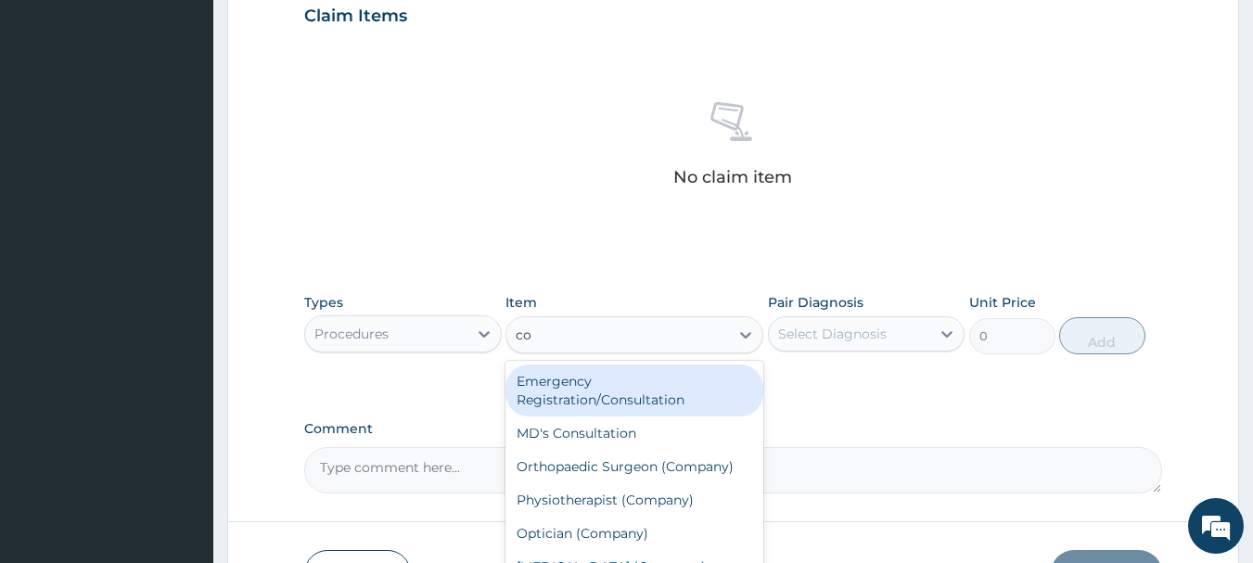
type input "c"
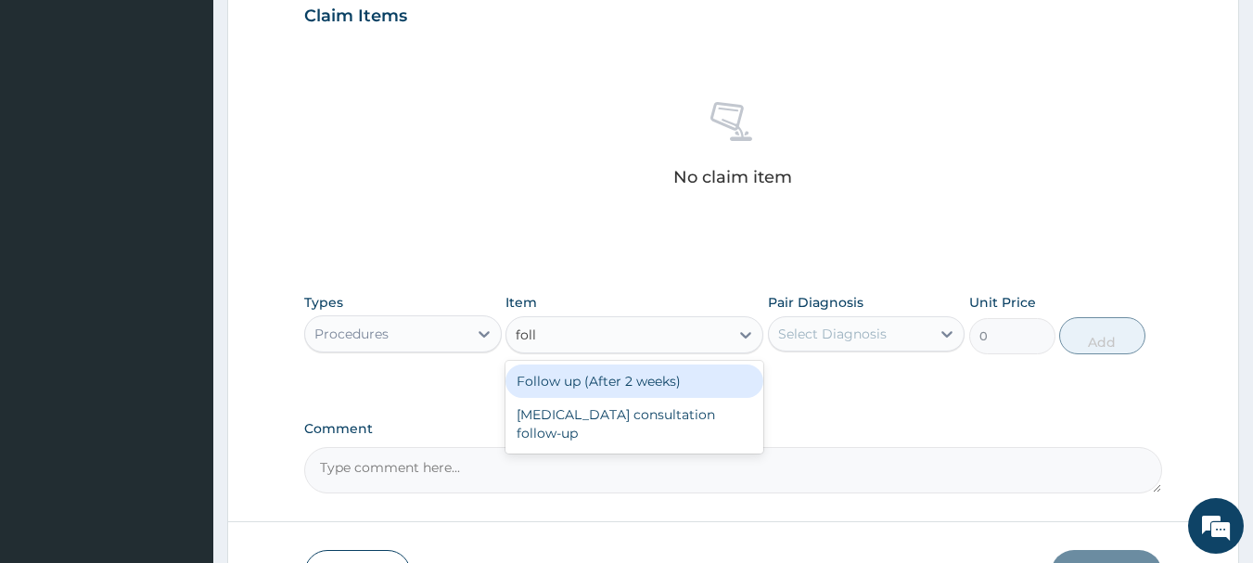
type input "foll"
click at [412, 402] on div "PA Code / Prescription Code Enter Code(Secondary Care Only) Encounter Date 12-0…" at bounding box center [733, 10] width 859 height 965
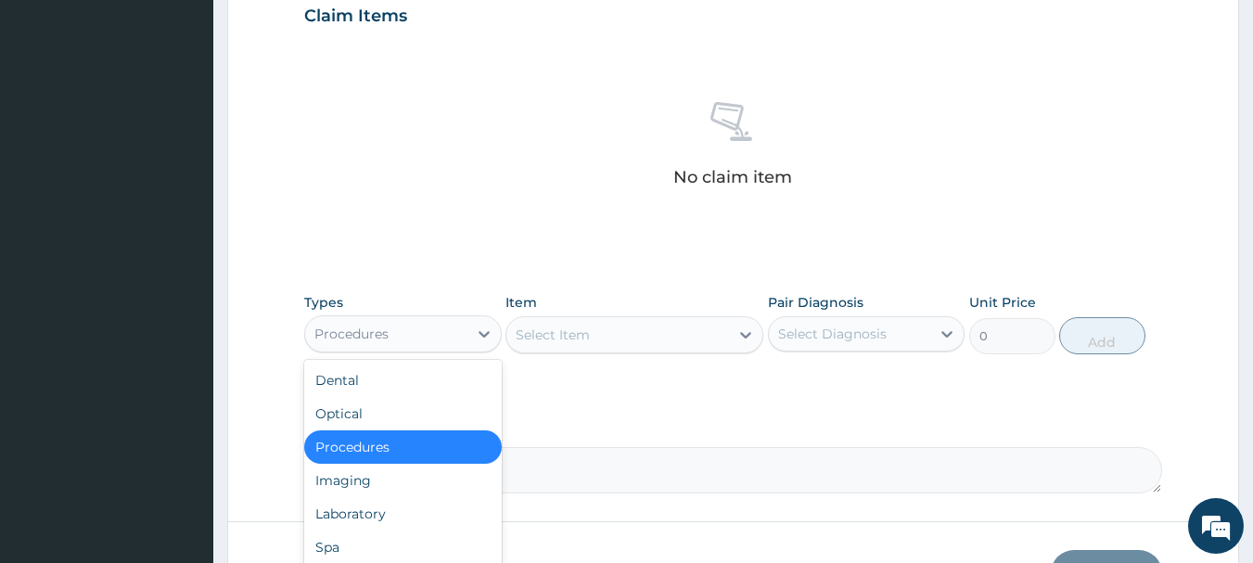
click at [439, 340] on div "Procedures" at bounding box center [386, 334] width 162 height 30
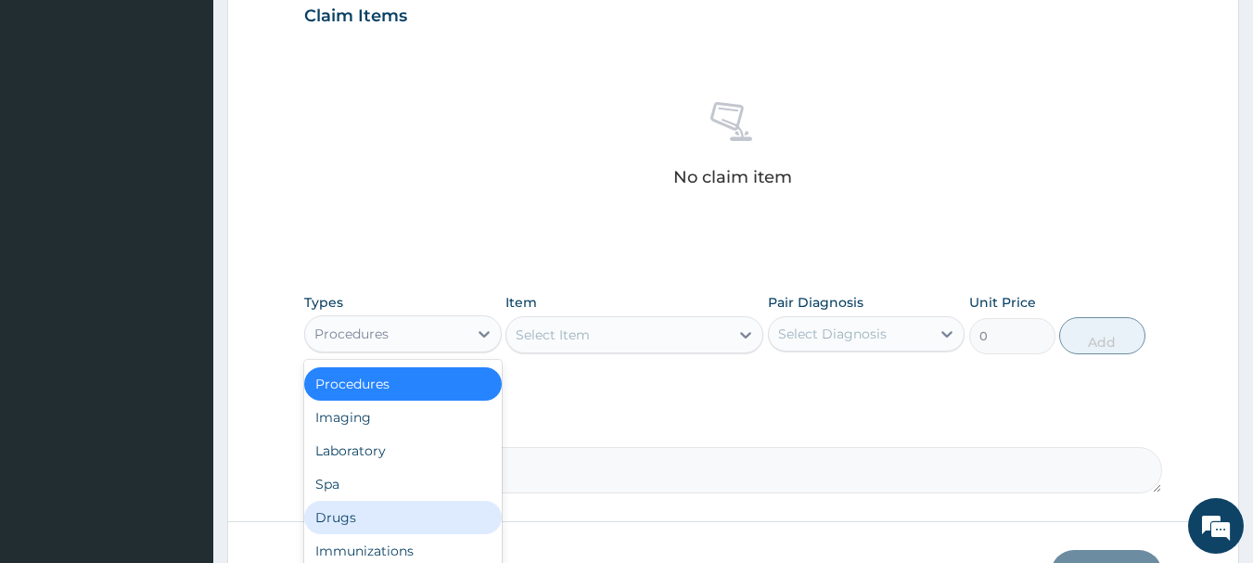
click at [379, 518] on div "Drugs" at bounding box center [403, 517] width 198 height 33
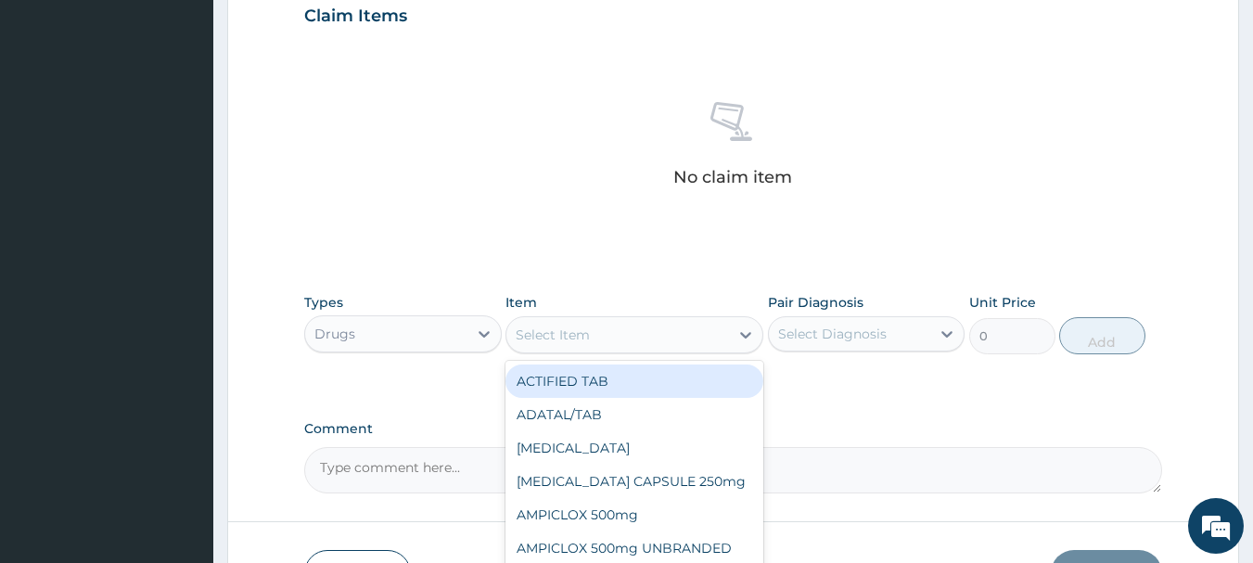
click at [539, 340] on div "Select Item" at bounding box center [553, 335] width 74 height 19
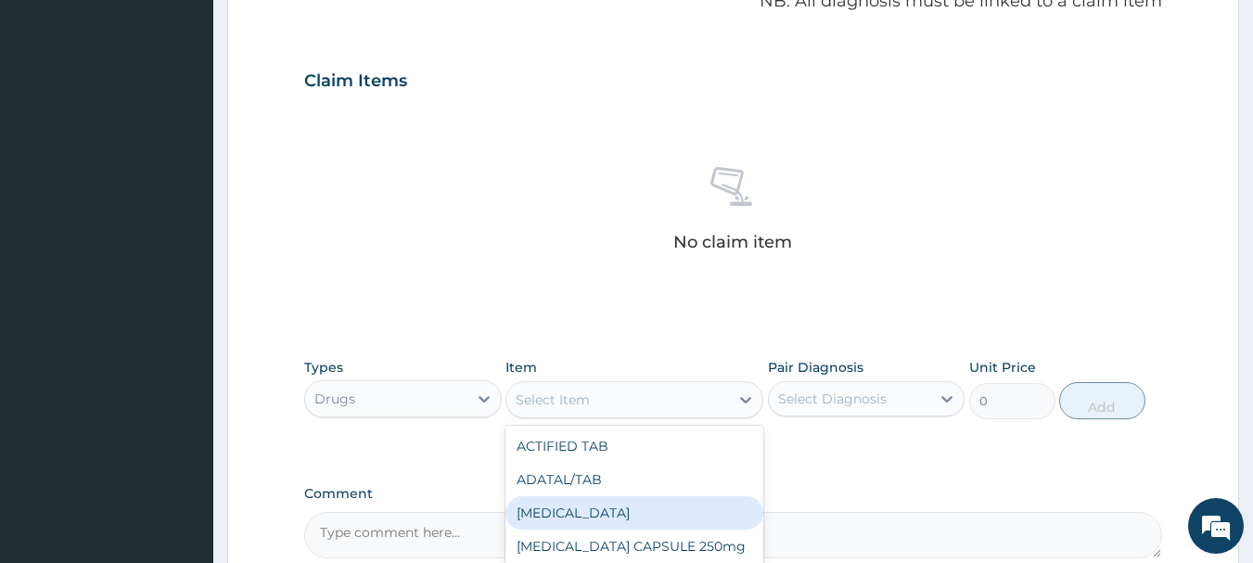
scroll to position [556, 0]
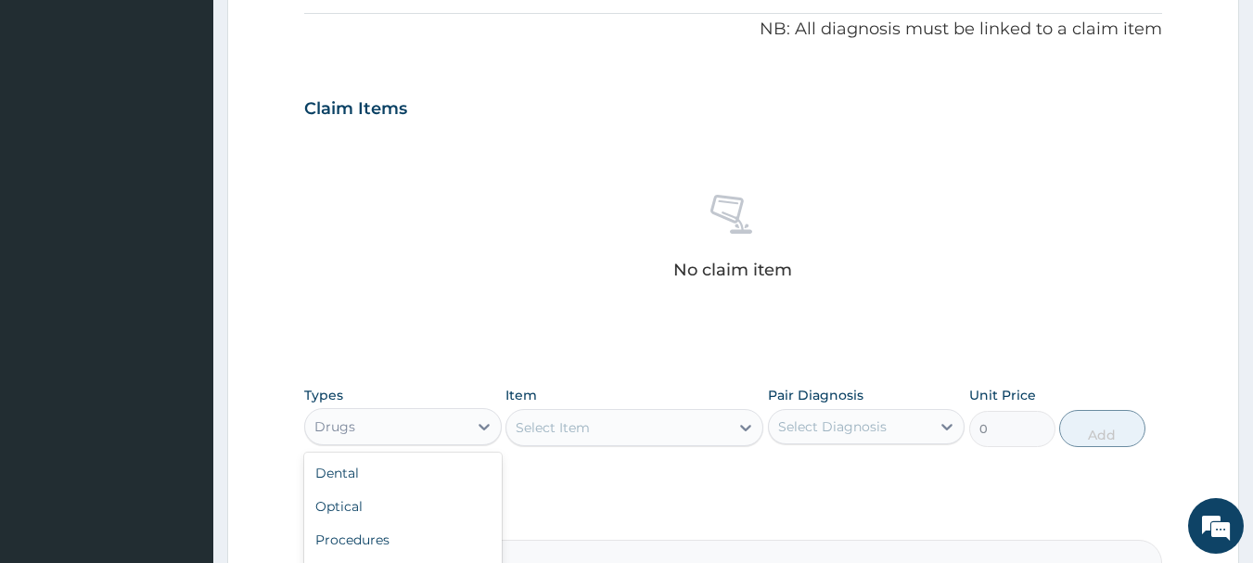
click at [418, 433] on div "Drugs" at bounding box center [386, 427] width 162 height 30
click at [412, 550] on div "Procedures" at bounding box center [403, 539] width 198 height 33
click at [653, 414] on div "Select Item" at bounding box center [634, 427] width 258 height 37
click at [634, 427] on div "Select Item" at bounding box center [634, 427] width 258 height 37
click at [632, 424] on div "Select Item" at bounding box center [634, 427] width 258 height 37
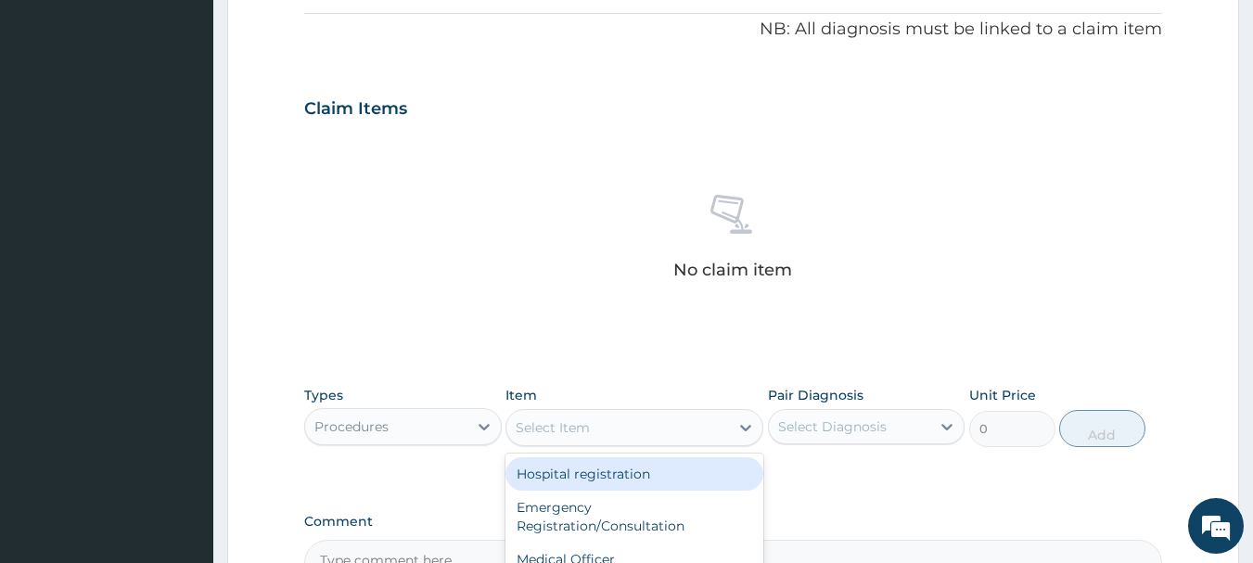
click at [631, 422] on div "Select Item" at bounding box center [617, 428] width 223 height 30
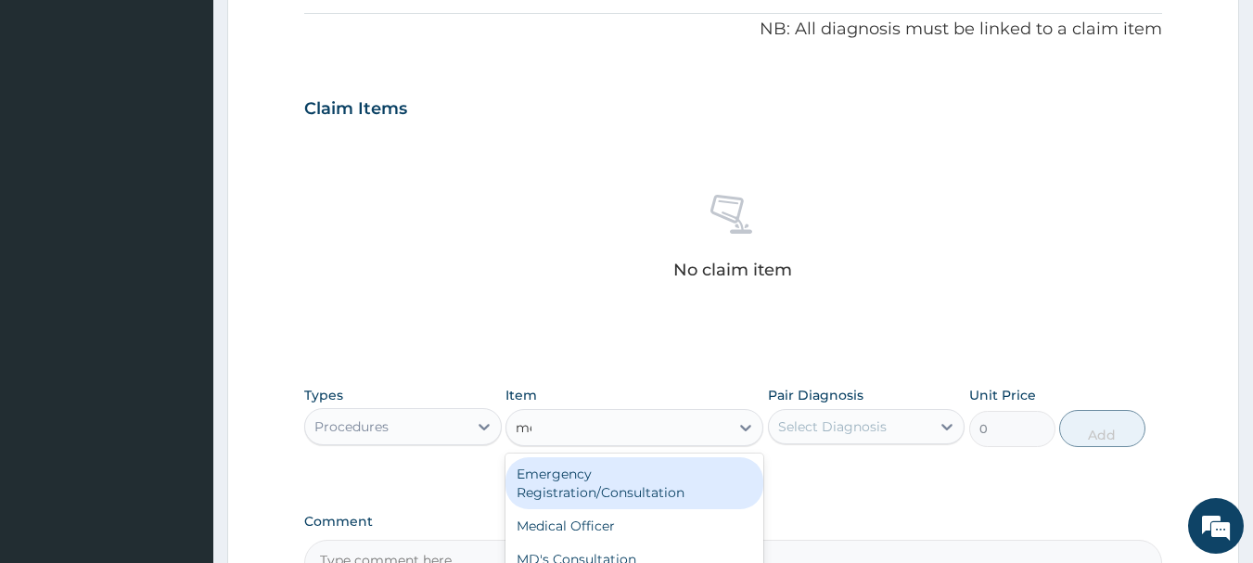
type input "med"
drag, startPoint x: 605, startPoint y: 469, endPoint x: 730, endPoint y: 447, distance: 127.2
click at [619, 460] on div "Medical Officer" at bounding box center [634, 473] width 258 height 33
type input "3000"
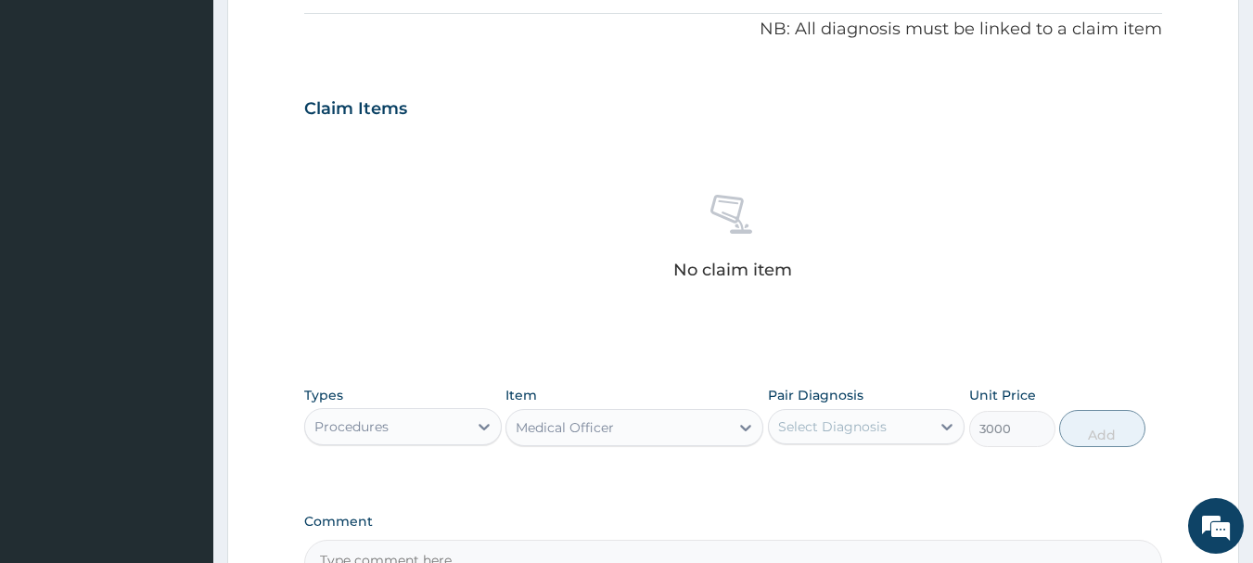
click at [804, 431] on div "Select Diagnosis" at bounding box center [832, 426] width 109 height 19
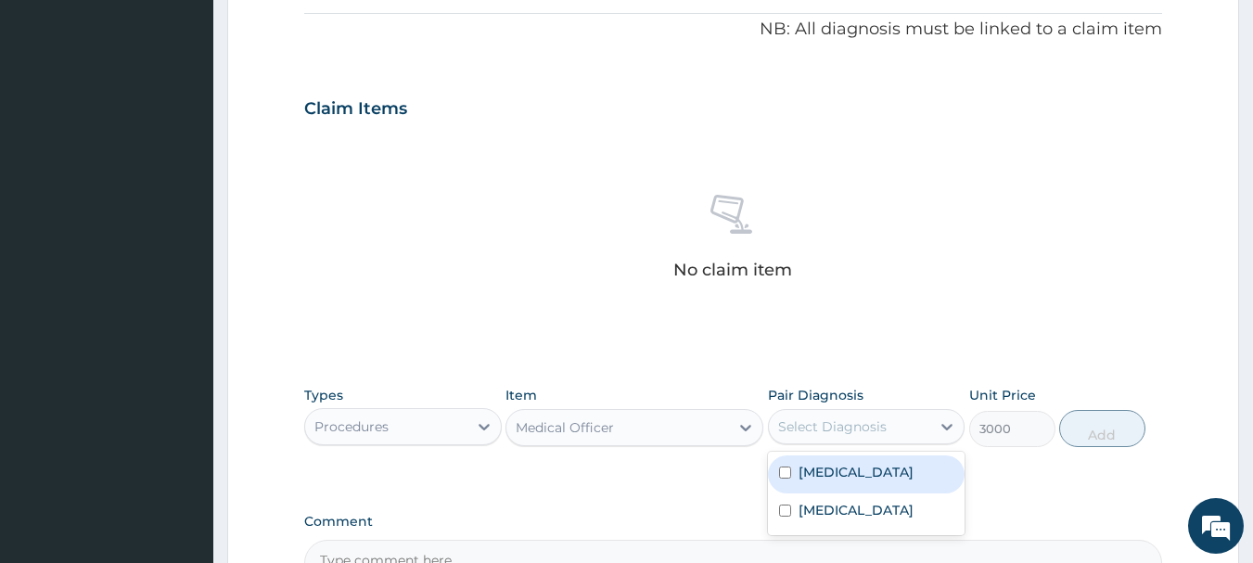
click at [810, 477] on label "Malaria" at bounding box center [855, 472] width 115 height 19
checkbox input "true"
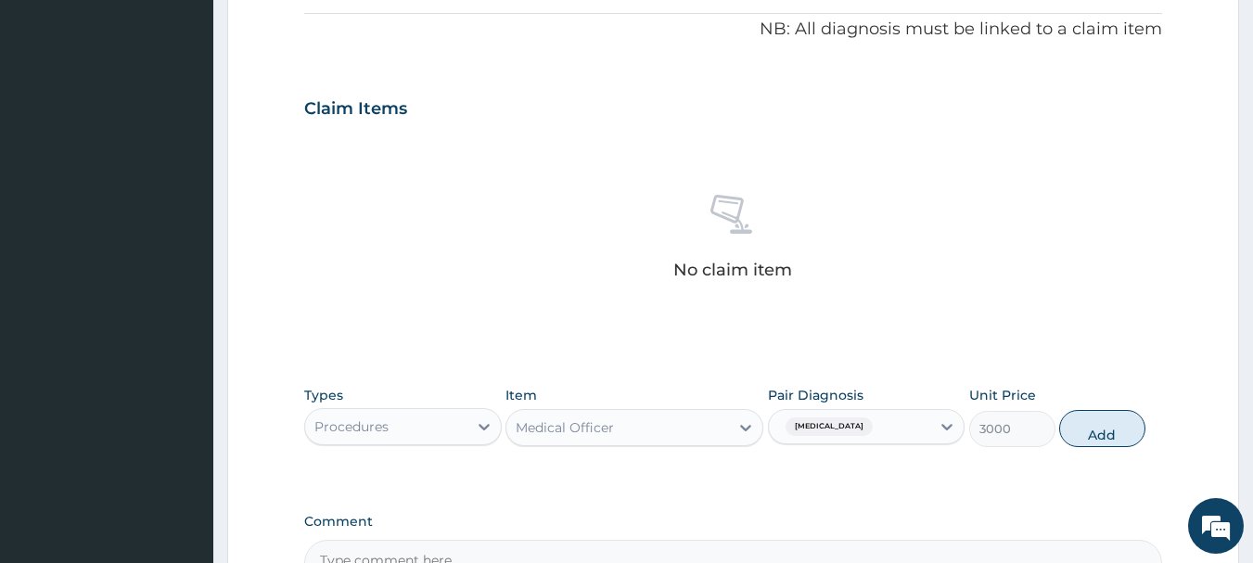
drag, startPoint x: 1093, startPoint y: 427, endPoint x: 1079, endPoint y: 433, distance: 15.4
click at [1090, 428] on button "Add" at bounding box center [1102, 428] width 86 height 37
type input "0"
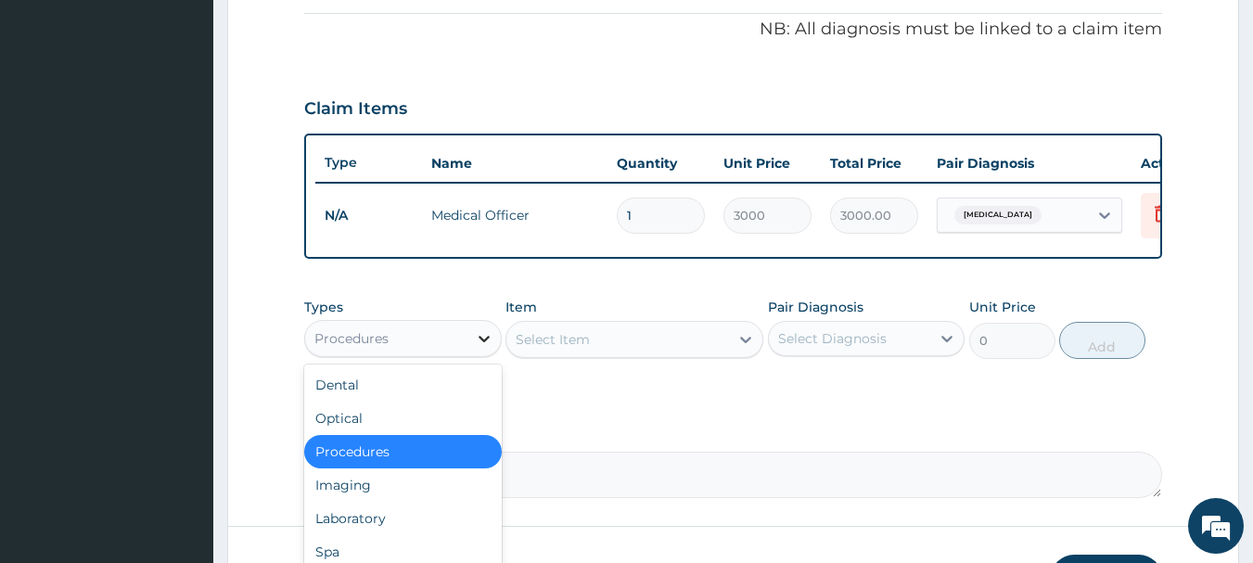
click at [470, 355] on div at bounding box center [483, 338] width 33 height 33
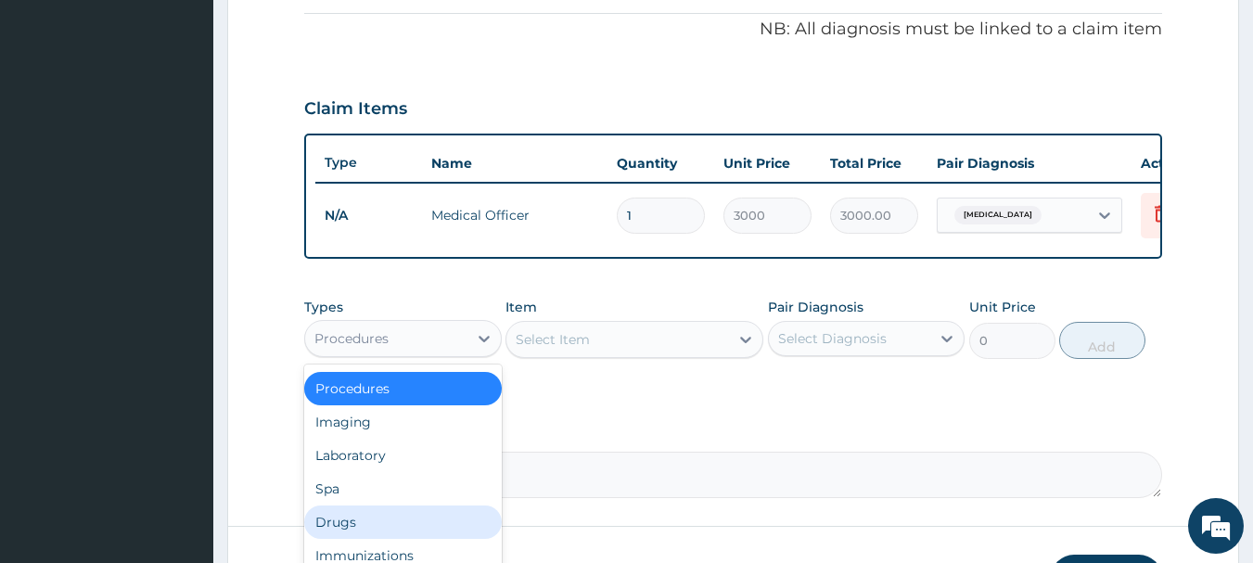
click at [333, 535] on div "Drugs" at bounding box center [403, 521] width 198 height 33
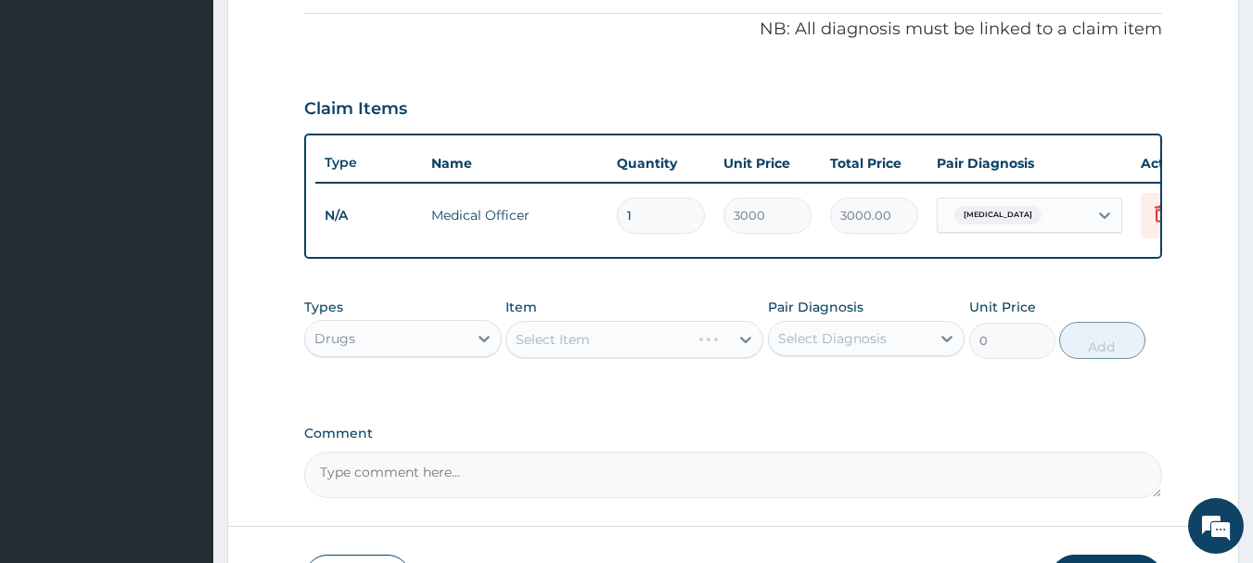
click at [607, 357] on div "Select Item" at bounding box center [634, 339] width 258 height 37
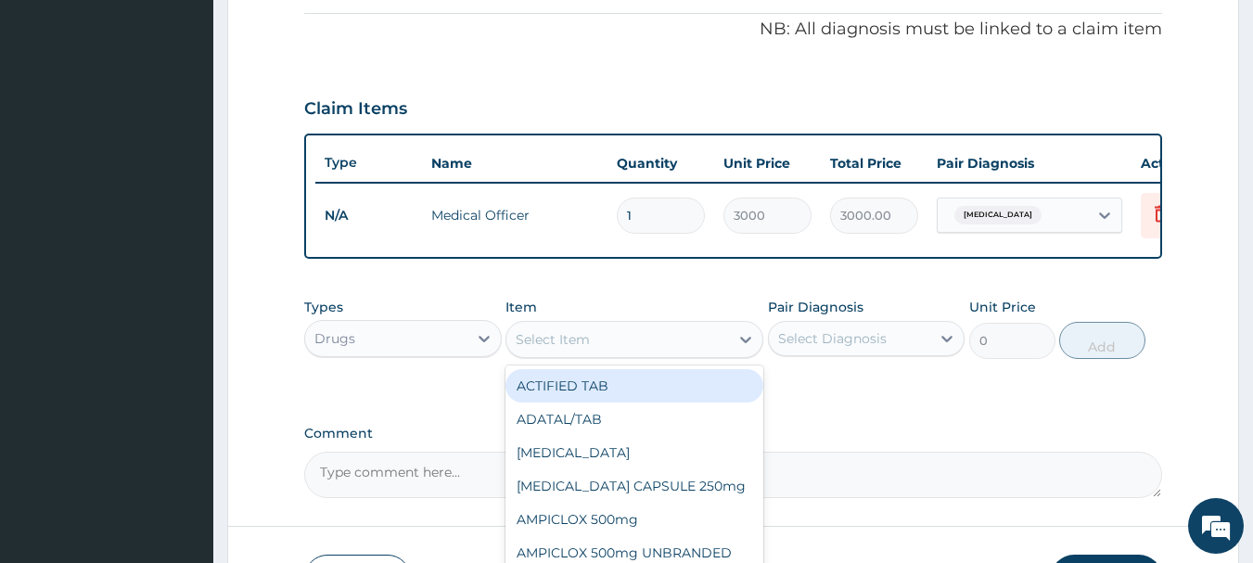
click at [607, 354] on div "Select Item" at bounding box center [617, 340] width 223 height 30
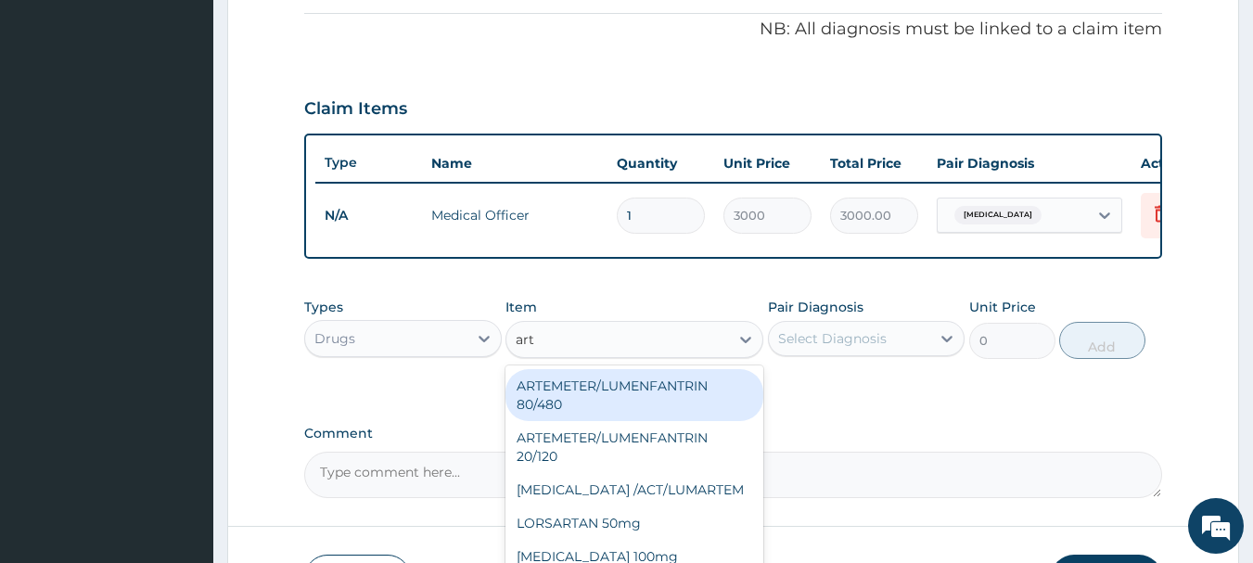
type input "arte"
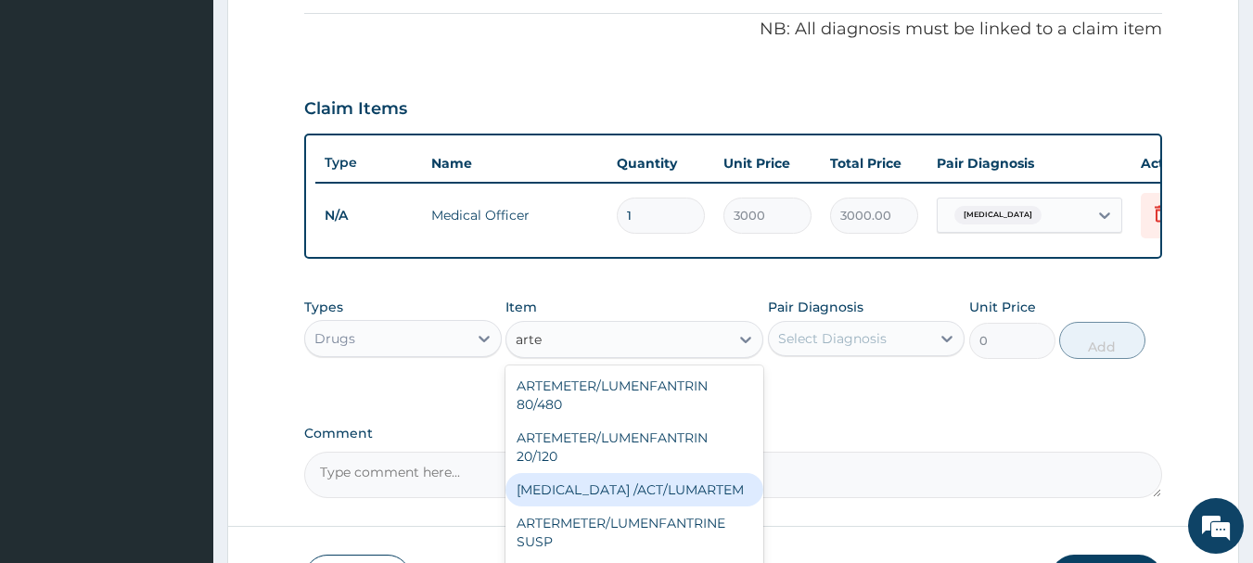
scroll to position [52, 0]
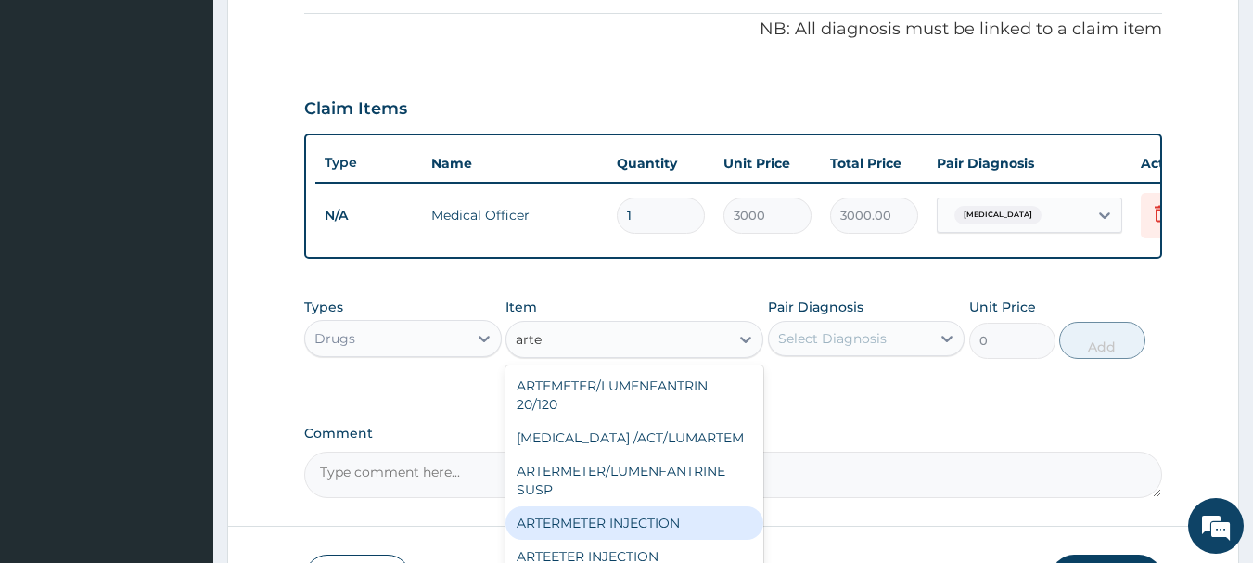
drag, startPoint x: 608, startPoint y: 521, endPoint x: 592, endPoint y: 524, distance: 16.9
click at [609, 521] on div "ARTERMETER INJECTION" at bounding box center [634, 522] width 258 height 33
type input "860"
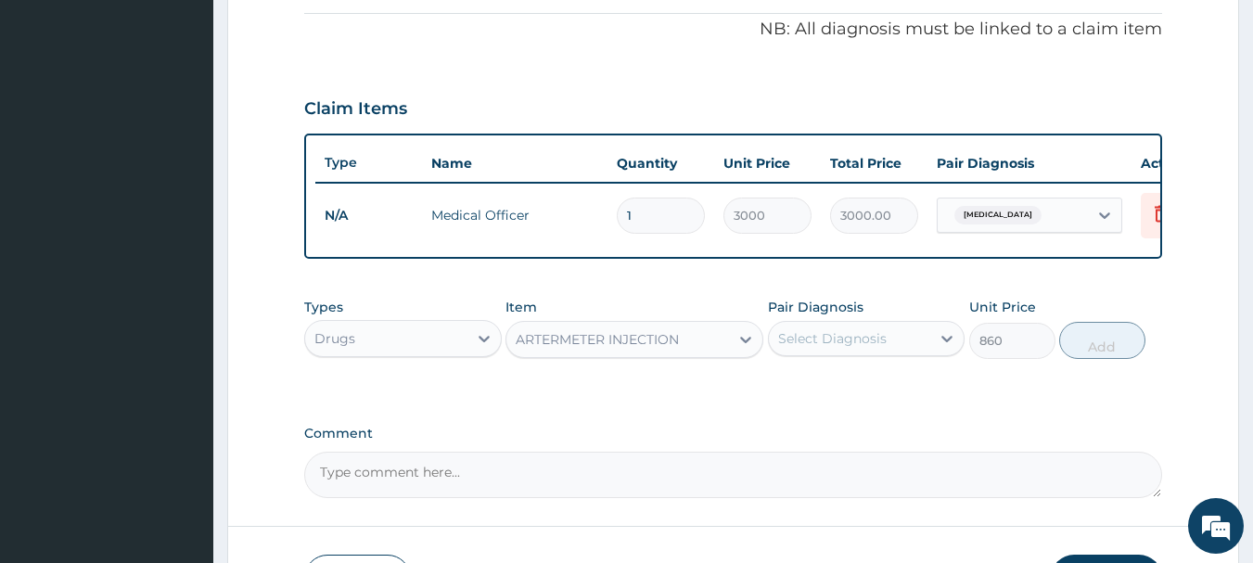
click at [854, 348] on div "Select Diagnosis" at bounding box center [832, 338] width 109 height 19
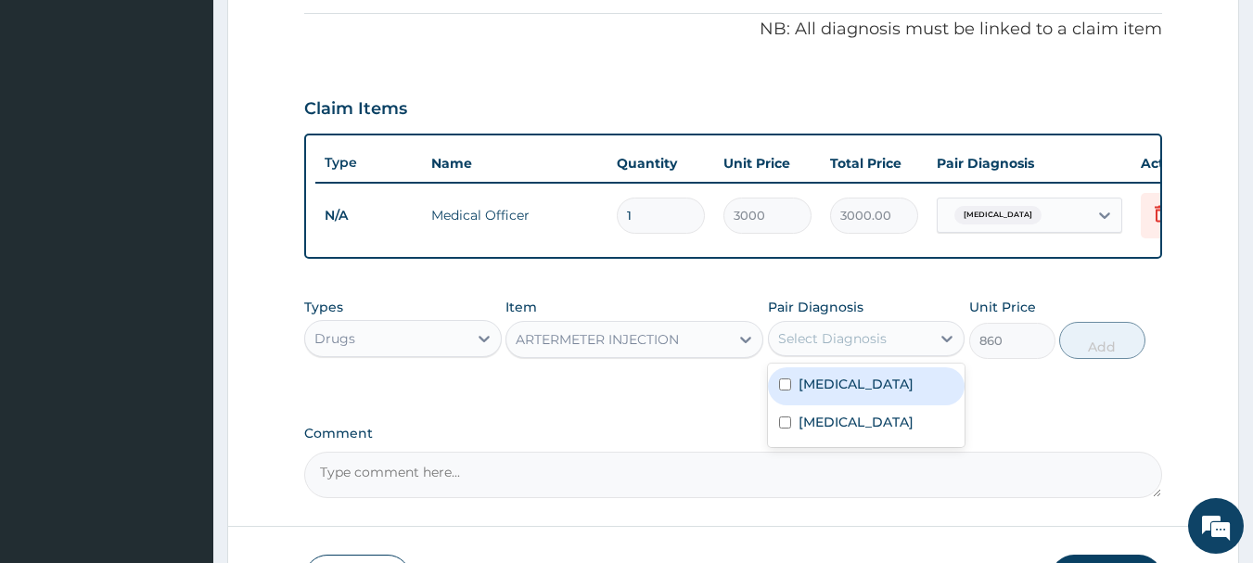
click at [825, 405] on div "Malaria" at bounding box center [867, 386] width 198 height 38
checkbox input "true"
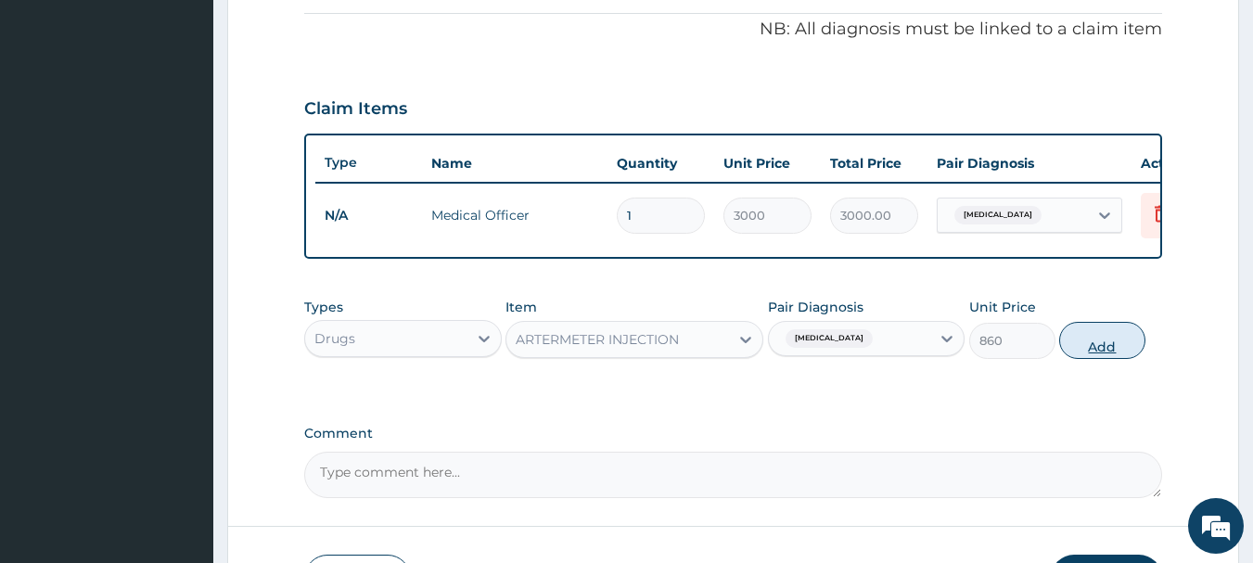
click at [1109, 359] on button "Add" at bounding box center [1102, 340] width 86 height 37
type input "0"
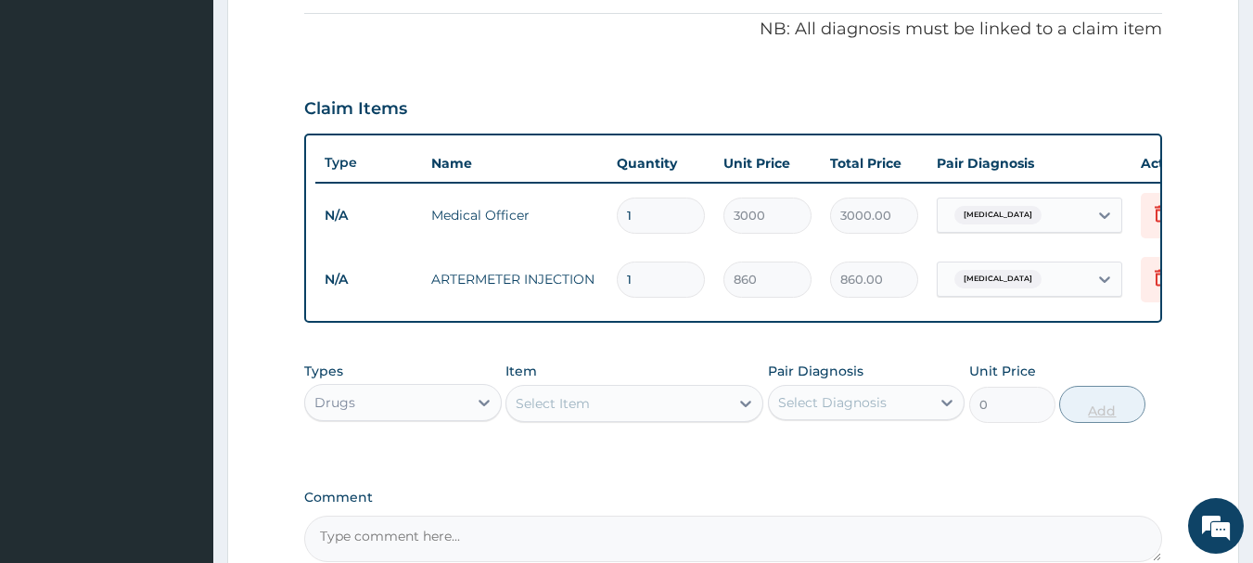
type input "0.00"
type input "3"
type input "2580.00"
type input "3"
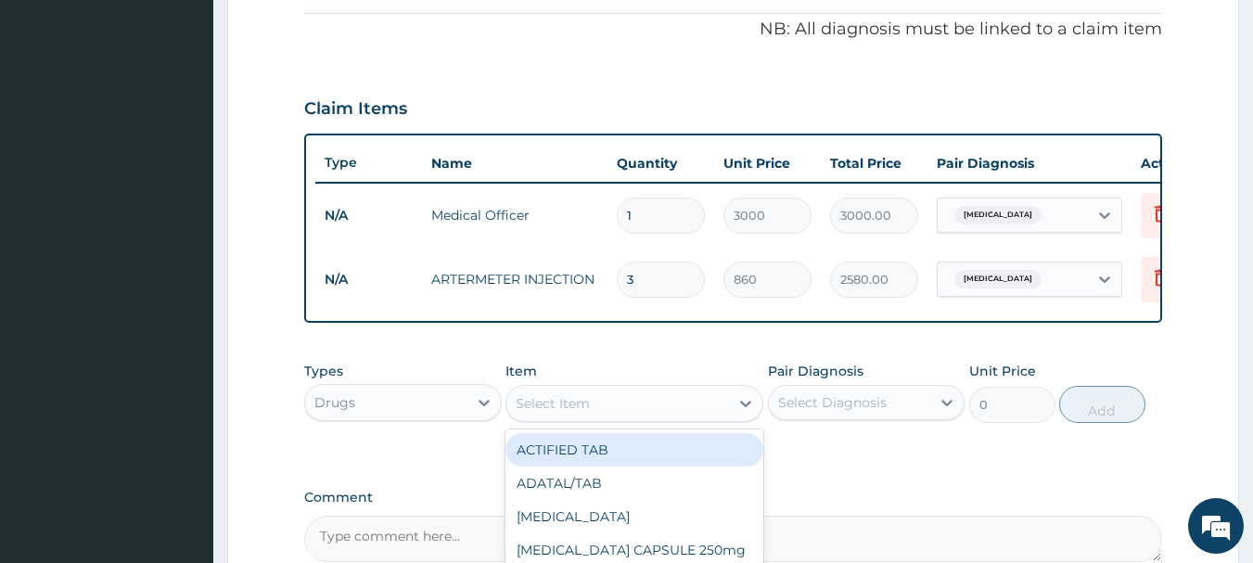
click at [644, 418] on div "Select Item" at bounding box center [617, 404] width 223 height 30
type input "para"
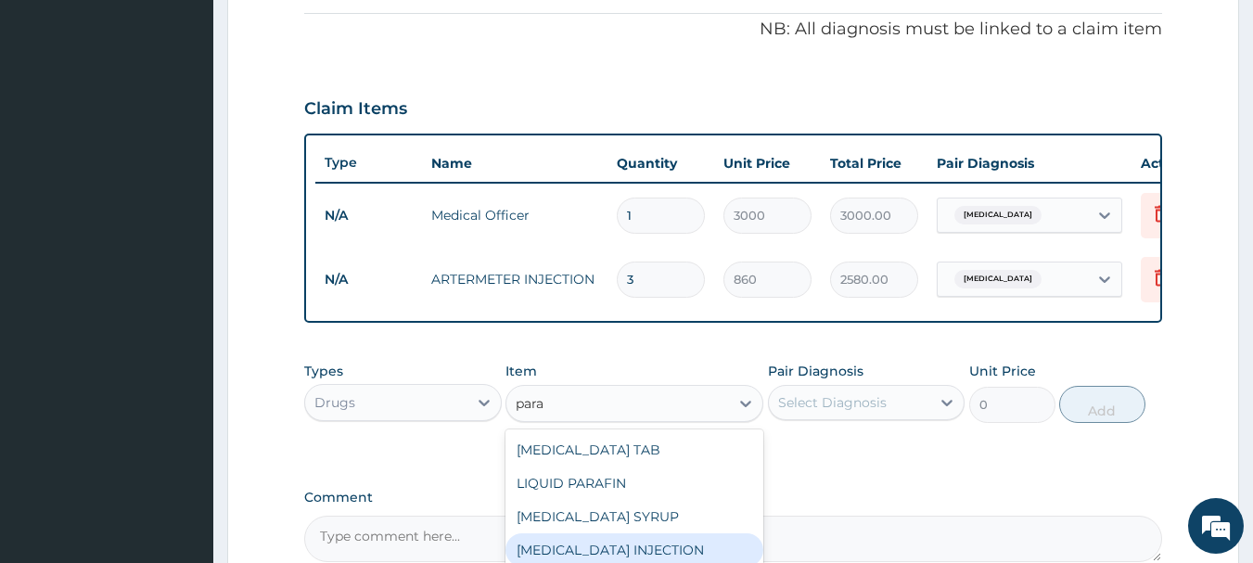
click at [560, 555] on div "PARACETAMOL INJECTION" at bounding box center [634, 549] width 258 height 33
type input "950"
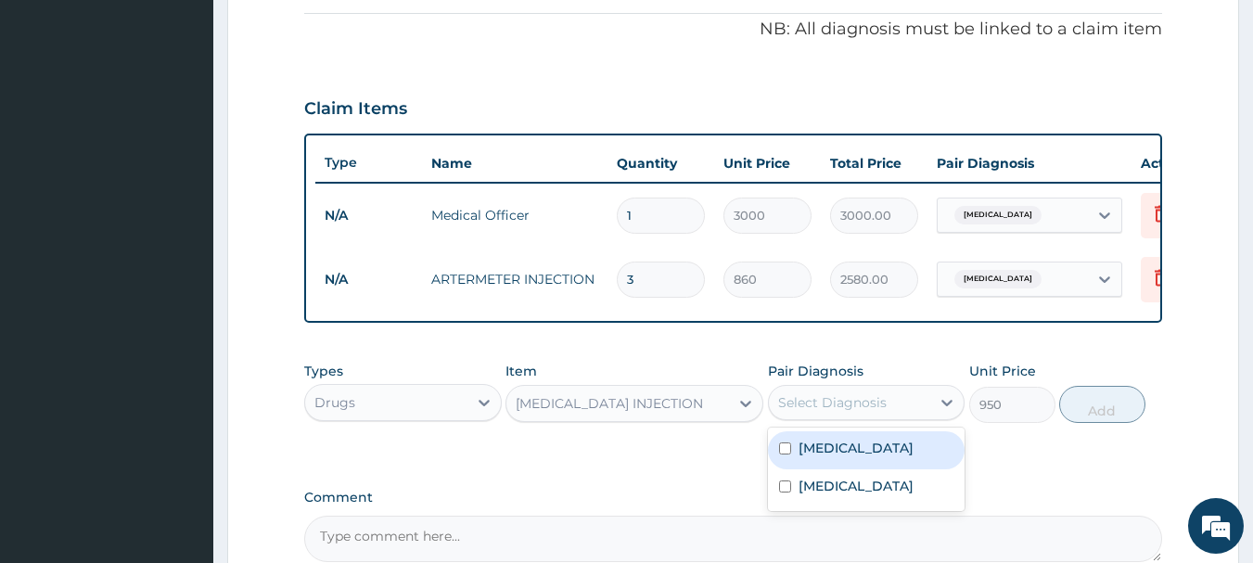
click at [836, 412] on div "Select Diagnosis" at bounding box center [832, 402] width 109 height 19
click at [813, 457] on label "Malaria" at bounding box center [855, 448] width 115 height 19
checkbox input "true"
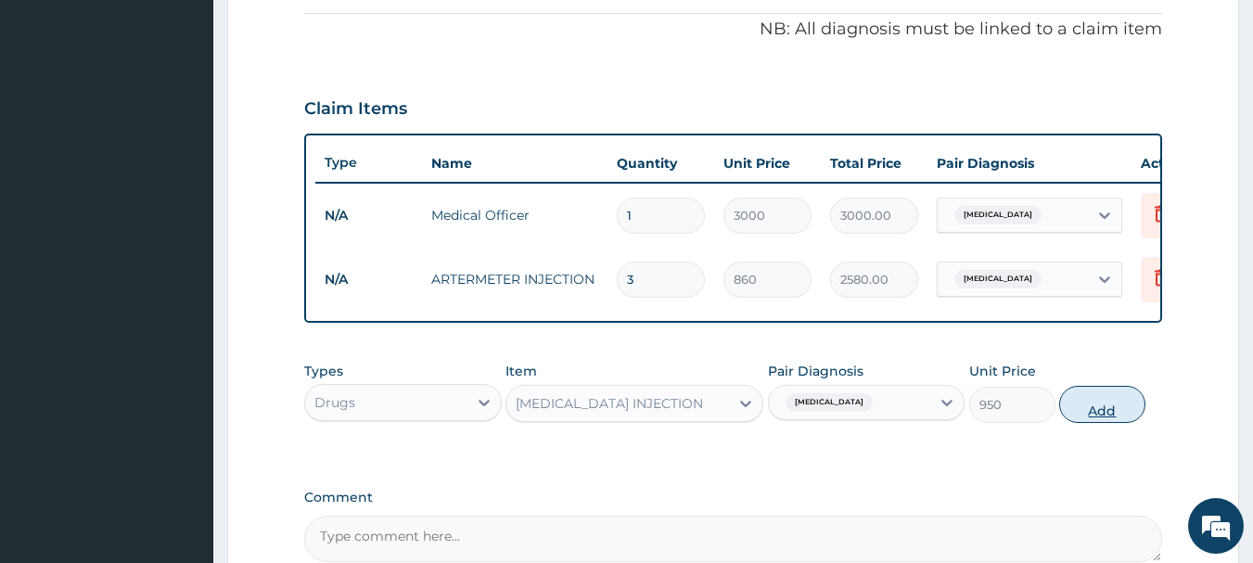
click at [1092, 422] on button "Add" at bounding box center [1102, 404] width 86 height 37
type input "0"
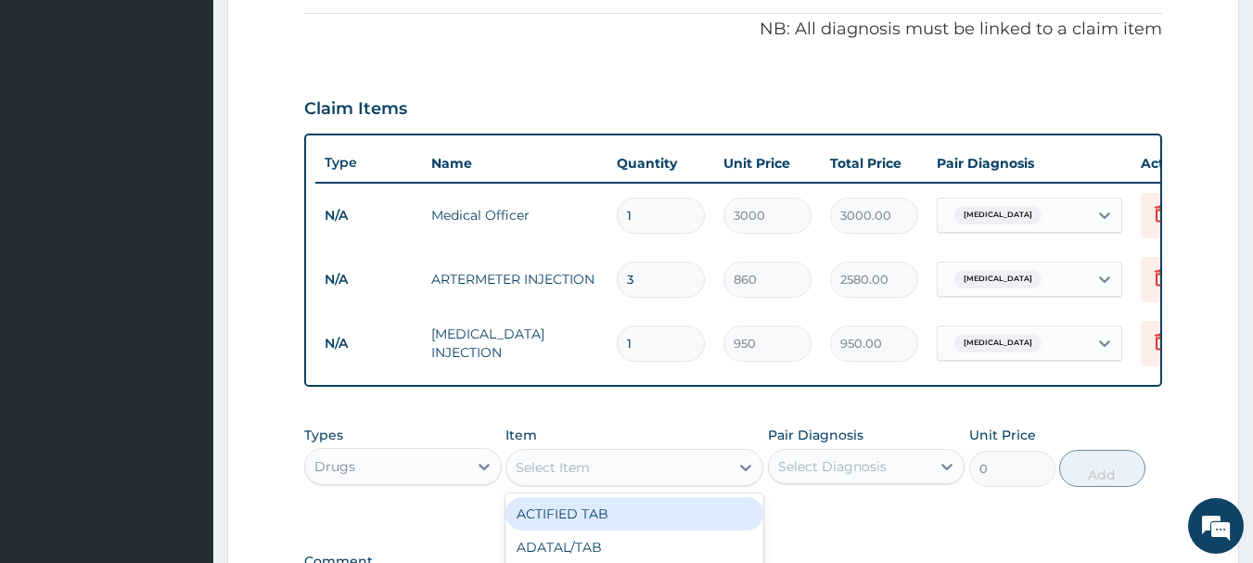
click at [578, 477] on div "Select Item" at bounding box center [553, 467] width 74 height 19
type input "para"
click at [595, 525] on div "PARACETAMOL TAB" at bounding box center [634, 513] width 258 height 33
type input "20"
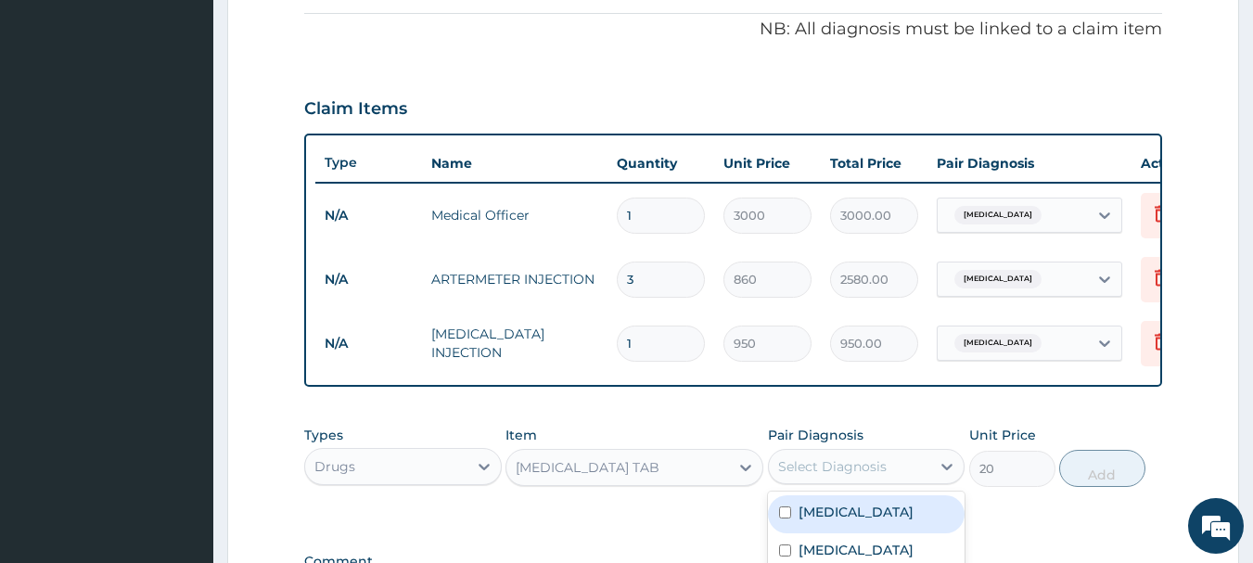
click at [829, 468] on div "Select Diagnosis" at bounding box center [850, 467] width 162 height 30
click at [835, 521] on label "Malaria" at bounding box center [855, 512] width 115 height 19
checkbox input "true"
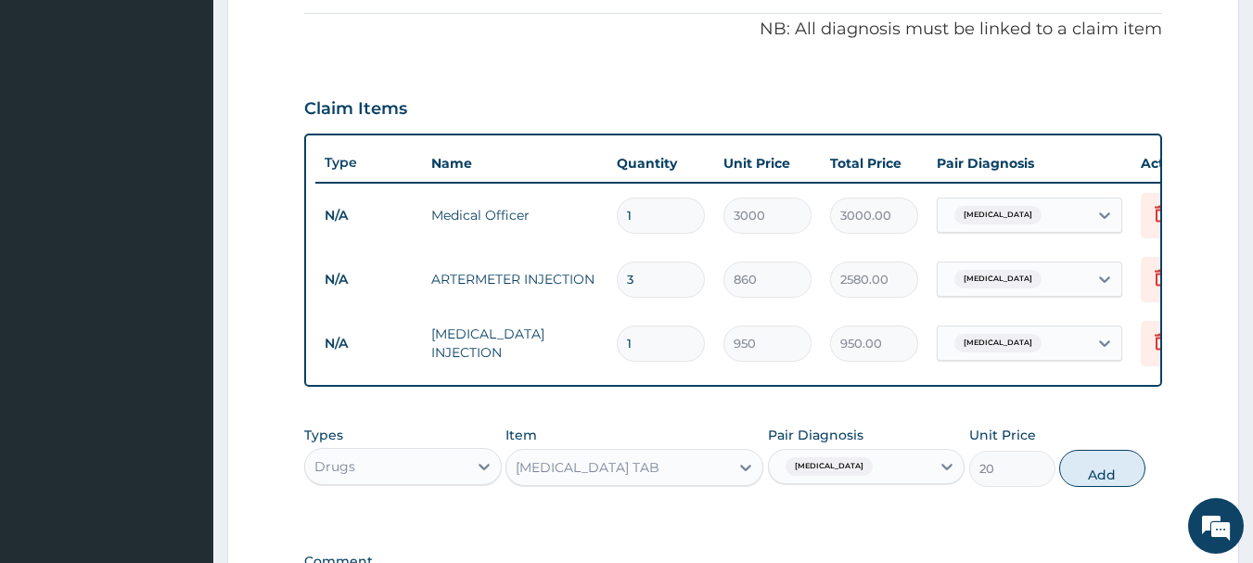
click at [1097, 480] on button "Add" at bounding box center [1102, 468] width 86 height 37
type input "0"
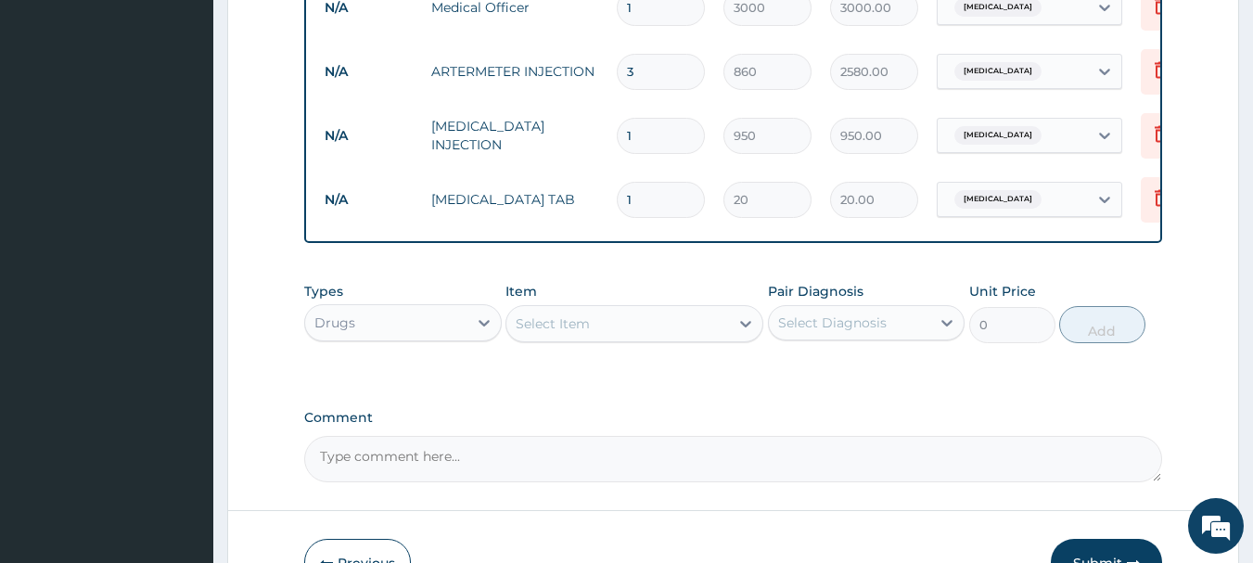
scroll to position [835, 0]
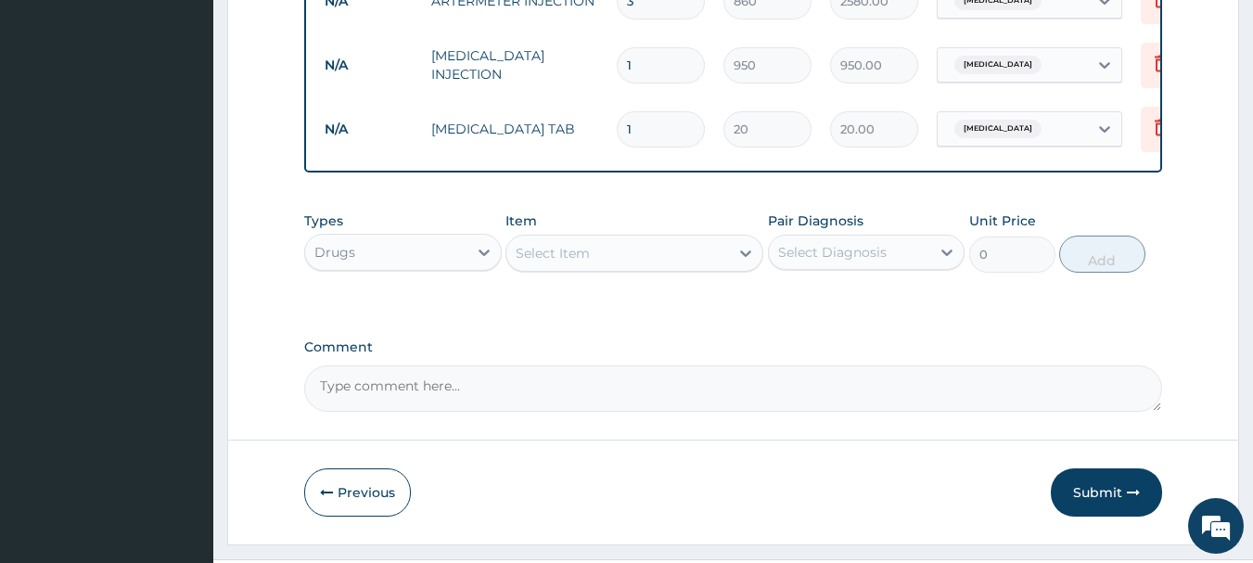
type input "0.00"
type input "6"
type input "120.00"
type input "6"
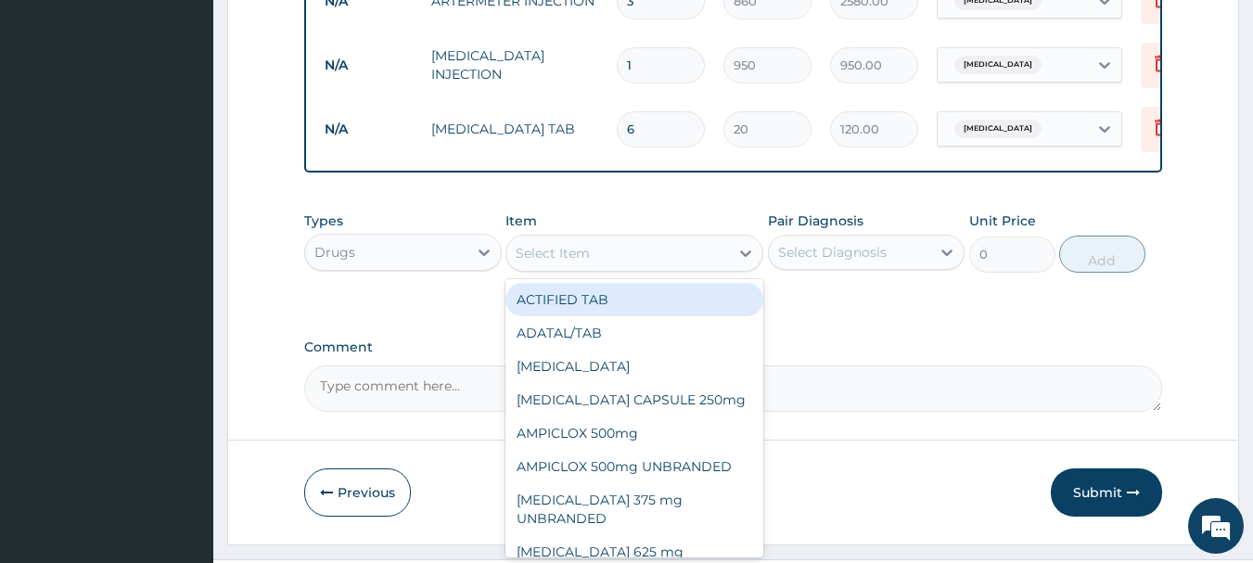
click at [581, 262] on div "Select Item" at bounding box center [553, 253] width 74 height 19
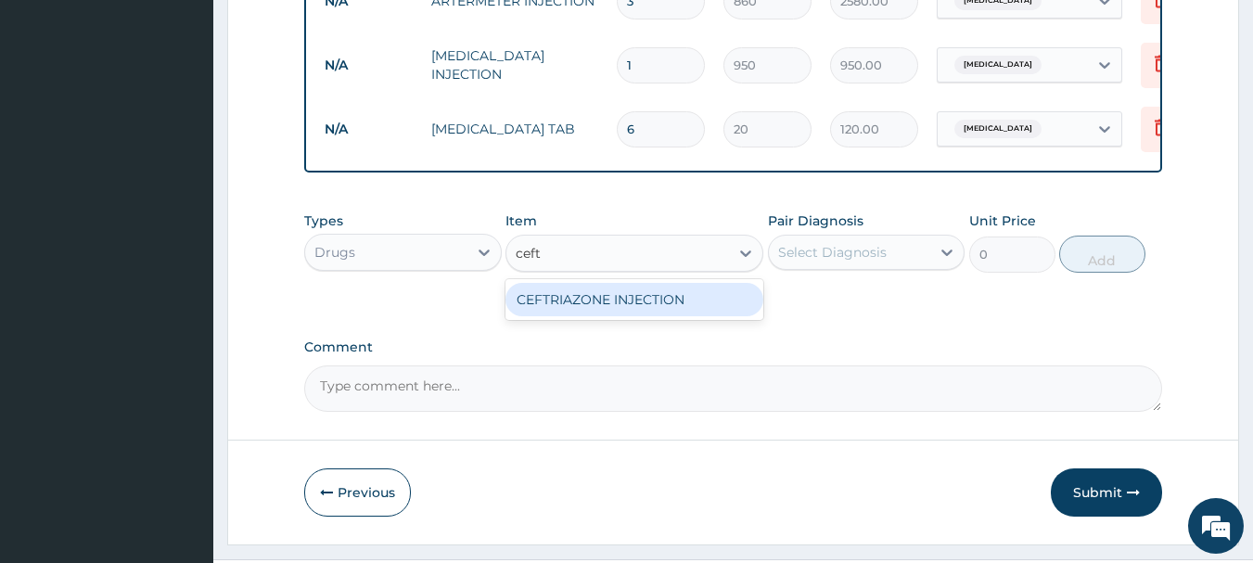
type input "ceftr"
click at [580, 316] on div "CEFTRIAZONE INJECTION" at bounding box center [634, 299] width 258 height 33
type input "1500"
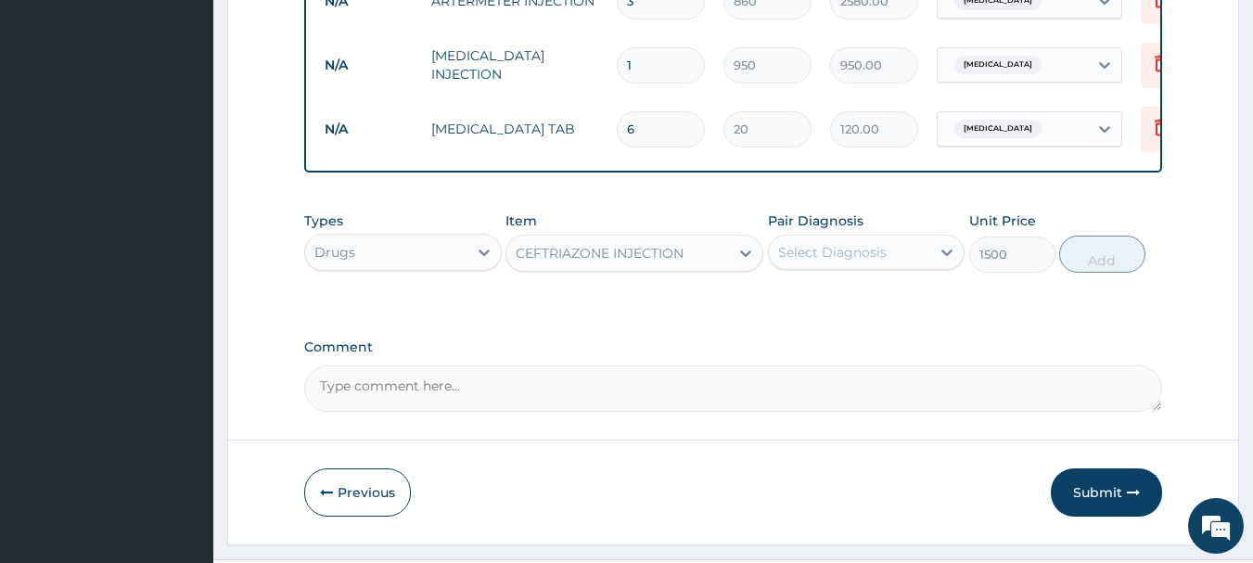
click at [834, 267] on div "Select Diagnosis" at bounding box center [850, 252] width 162 height 30
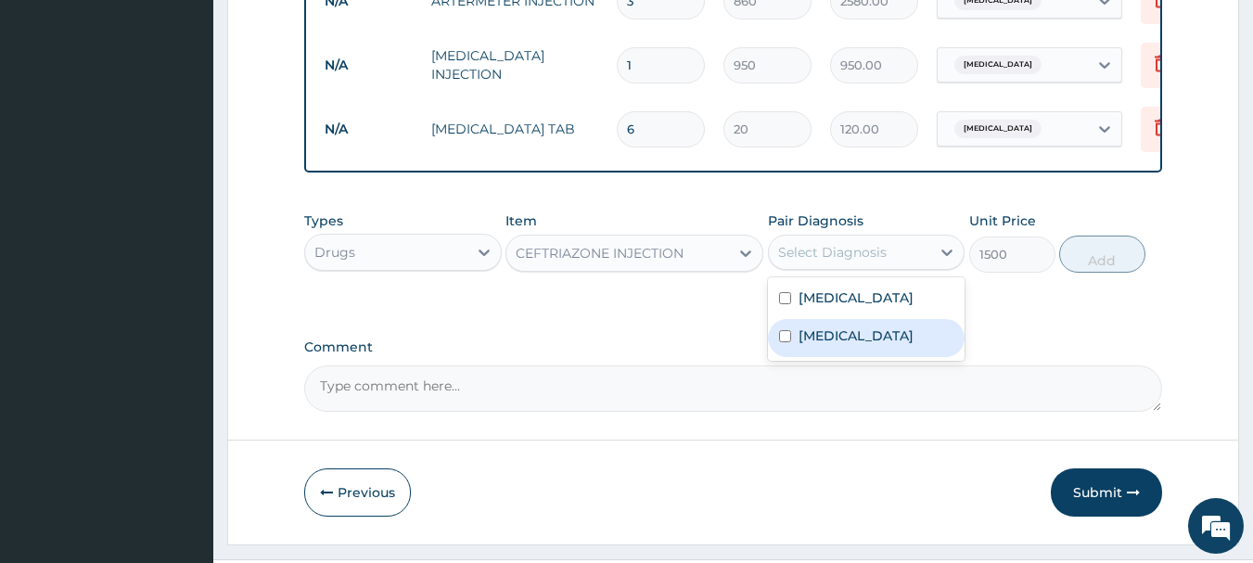
click at [823, 342] on label "Sepsis" at bounding box center [855, 335] width 115 height 19
checkbox input "true"
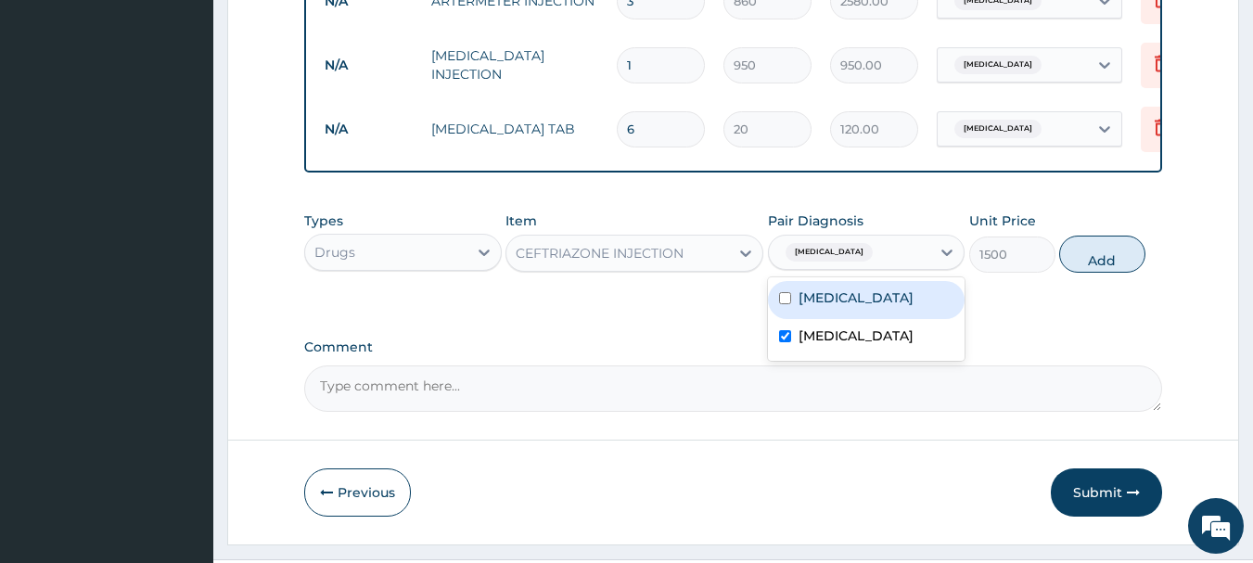
click at [1103, 264] on button "Add" at bounding box center [1102, 254] width 86 height 37
type input "0"
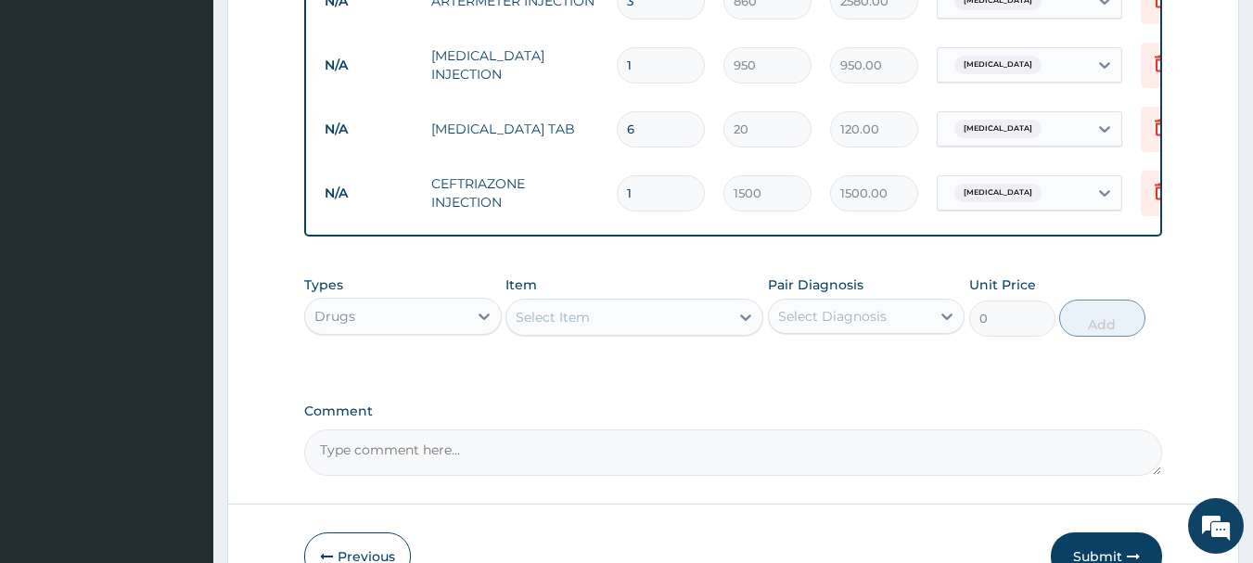
type input "0.00"
type input "3"
type input "4500.00"
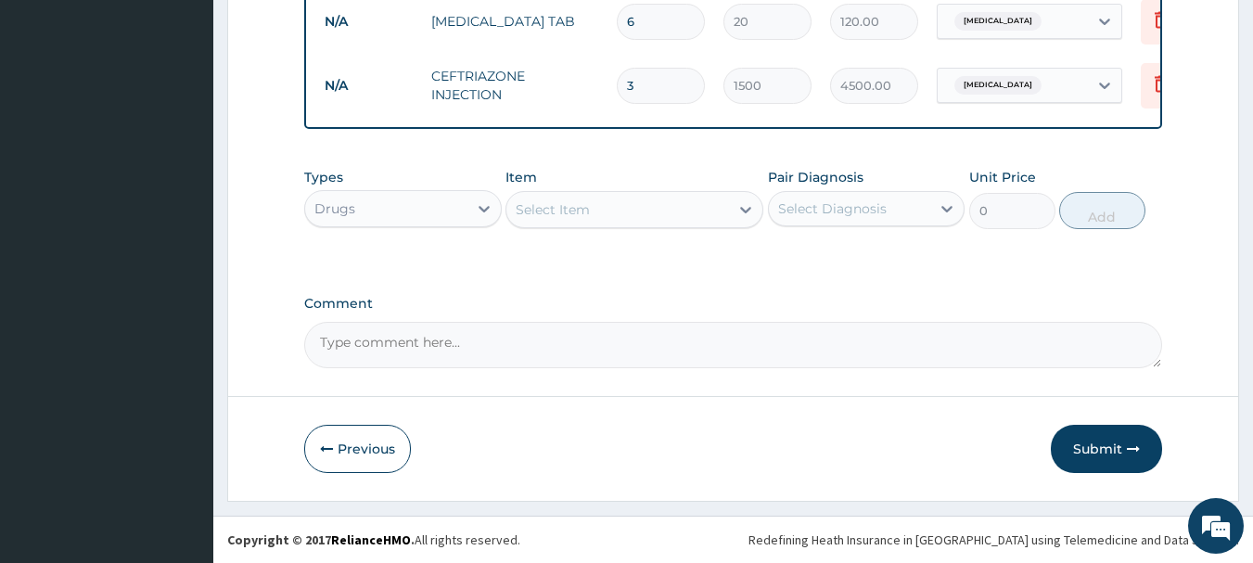
scroll to position [956, 0]
type input "3"
click at [1106, 442] on button "Submit" at bounding box center [1106, 449] width 111 height 48
